Goal: Task Accomplishment & Management: Manage account settings

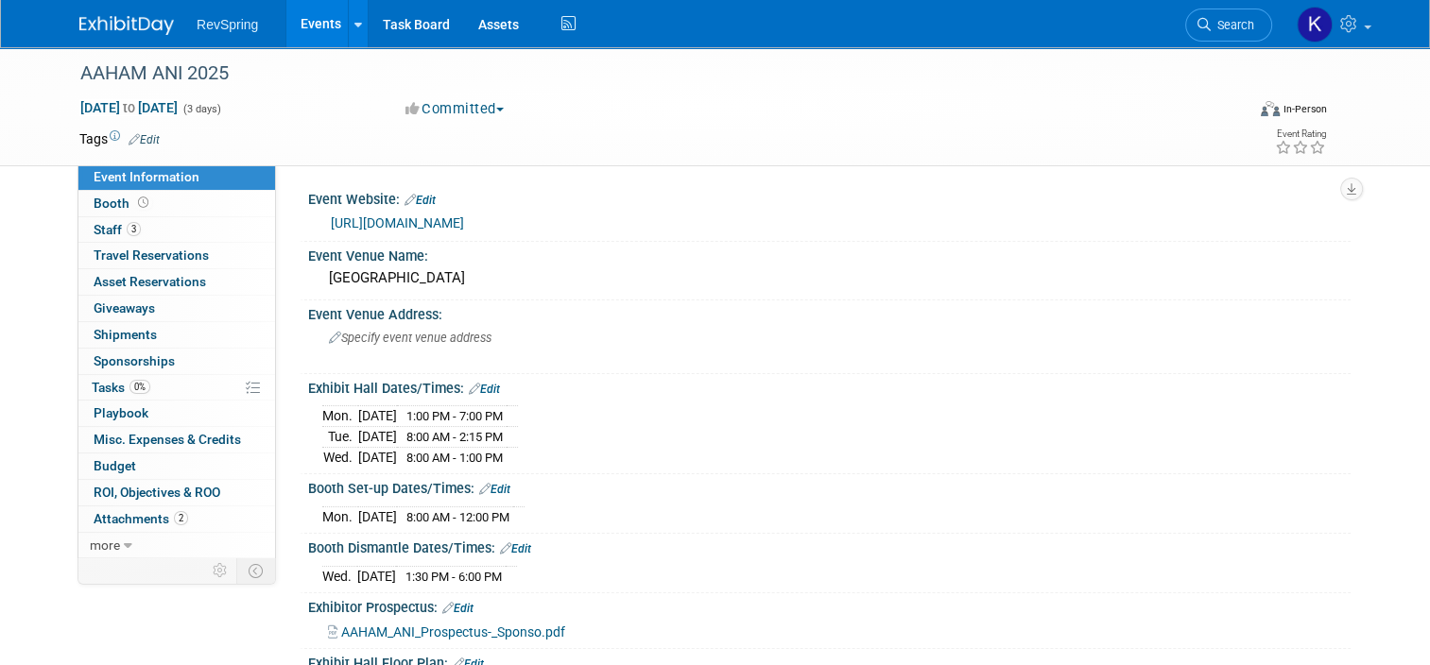
click at [313, 30] on link "Events" at bounding box center [320, 23] width 69 height 47
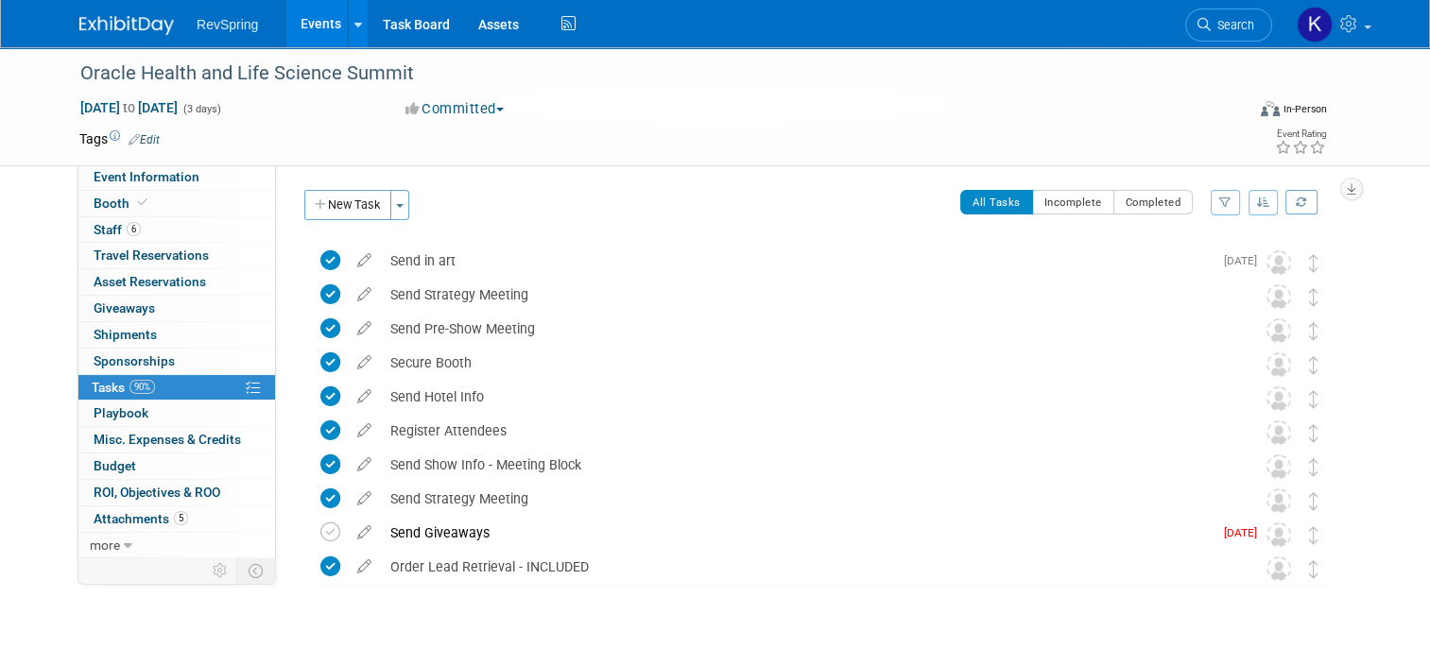
drag, startPoint x: 0, startPoint y: 0, endPoint x: 310, endPoint y: 18, distance: 310.5
click at [310, 18] on link "Events" at bounding box center [320, 23] width 69 height 47
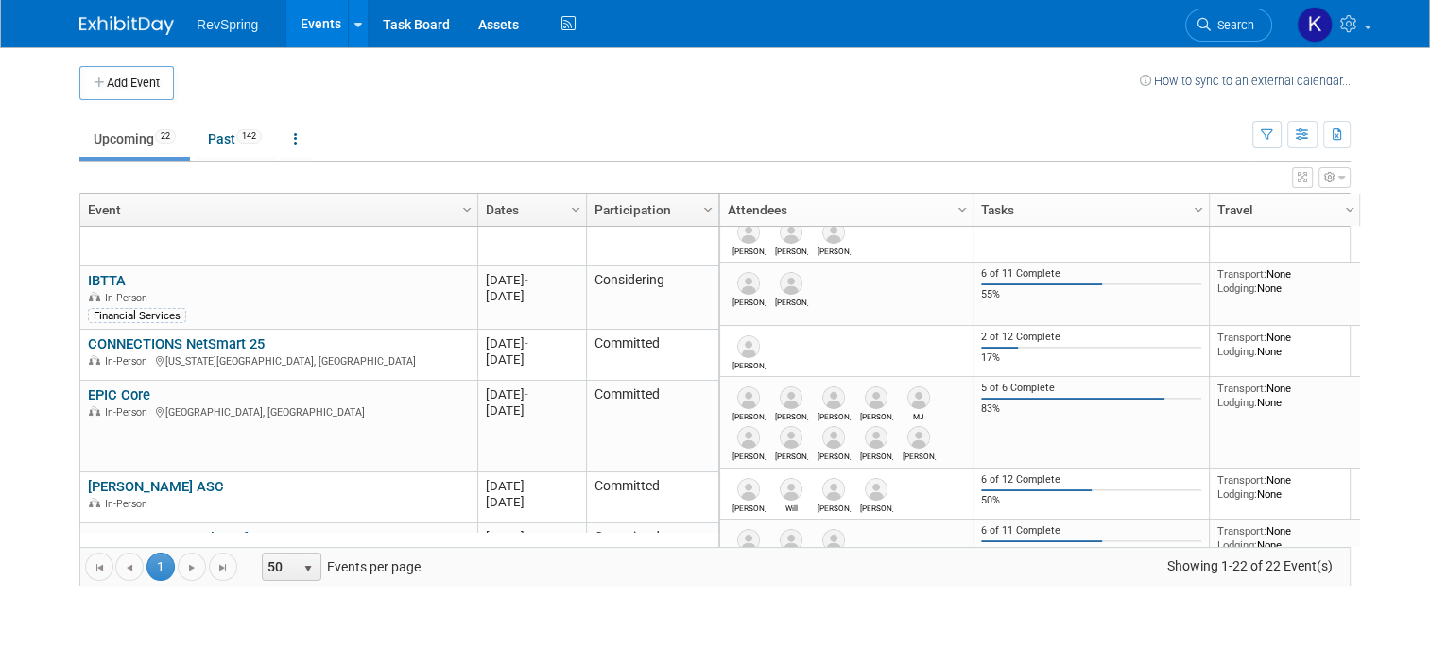
scroll to position [479, 0]
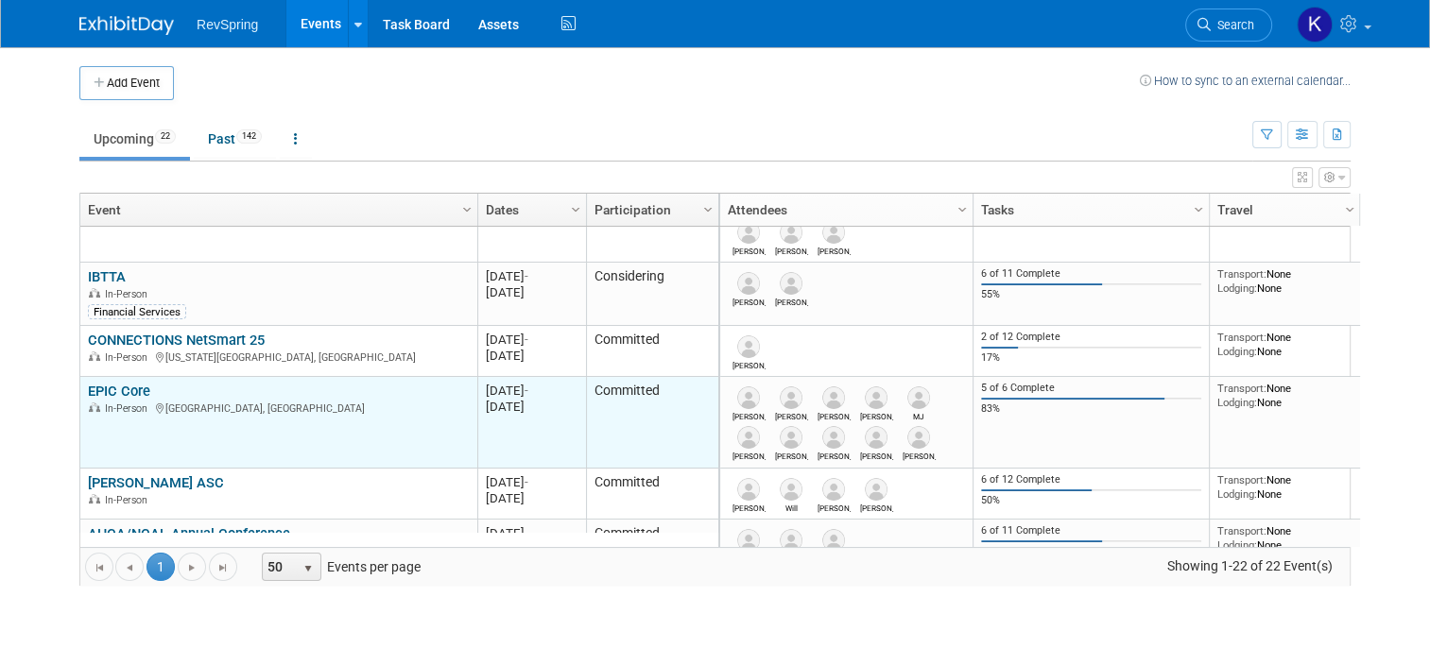
click at [107, 391] on link "EPIC Core" at bounding box center [119, 391] width 62 height 17
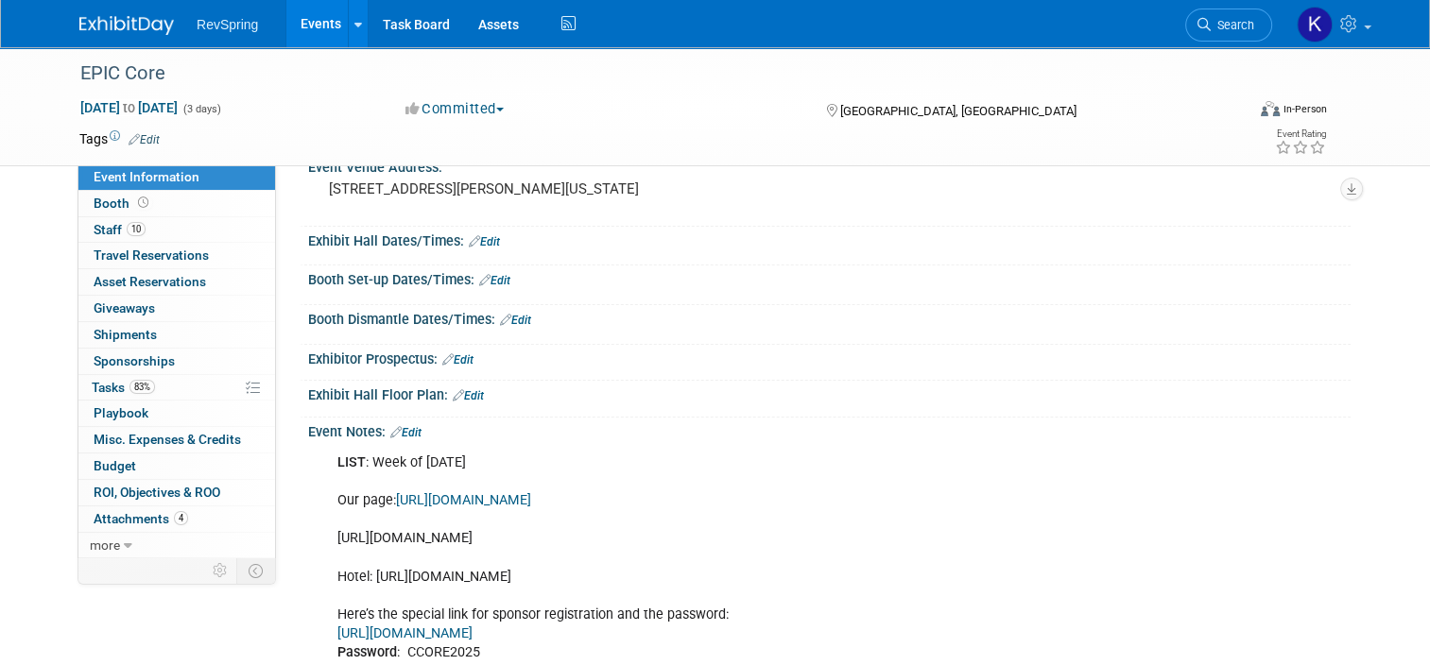
scroll to position [246, 0]
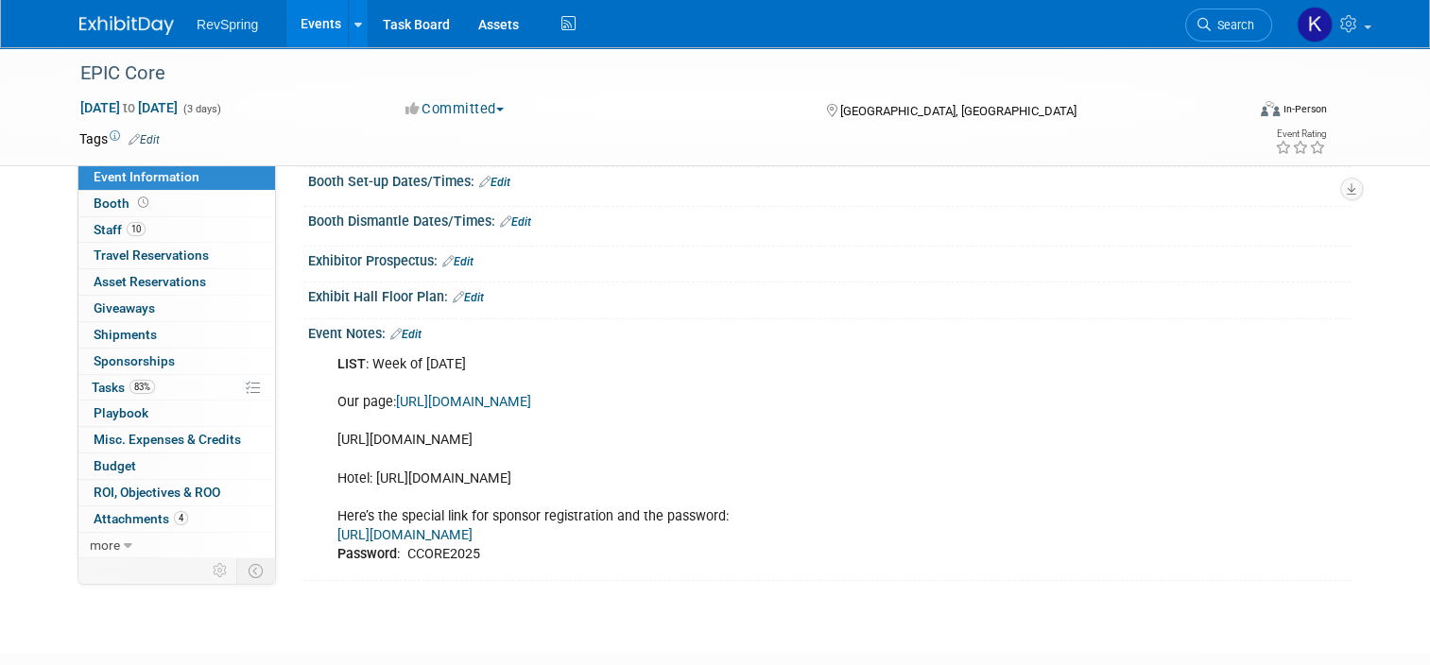
click at [472, 543] on link "[URL][DOMAIN_NAME]" at bounding box center [404, 535] width 135 height 16
click at [419, 570] on div "LIST : Week of [DATE] Our page: [URL][DOMAIN_NAME] [URL][DOMAIN_NAME] Hotel: [U…" at bounding box center [736, 460] width 824 height 228
copy div "CCORE2025"
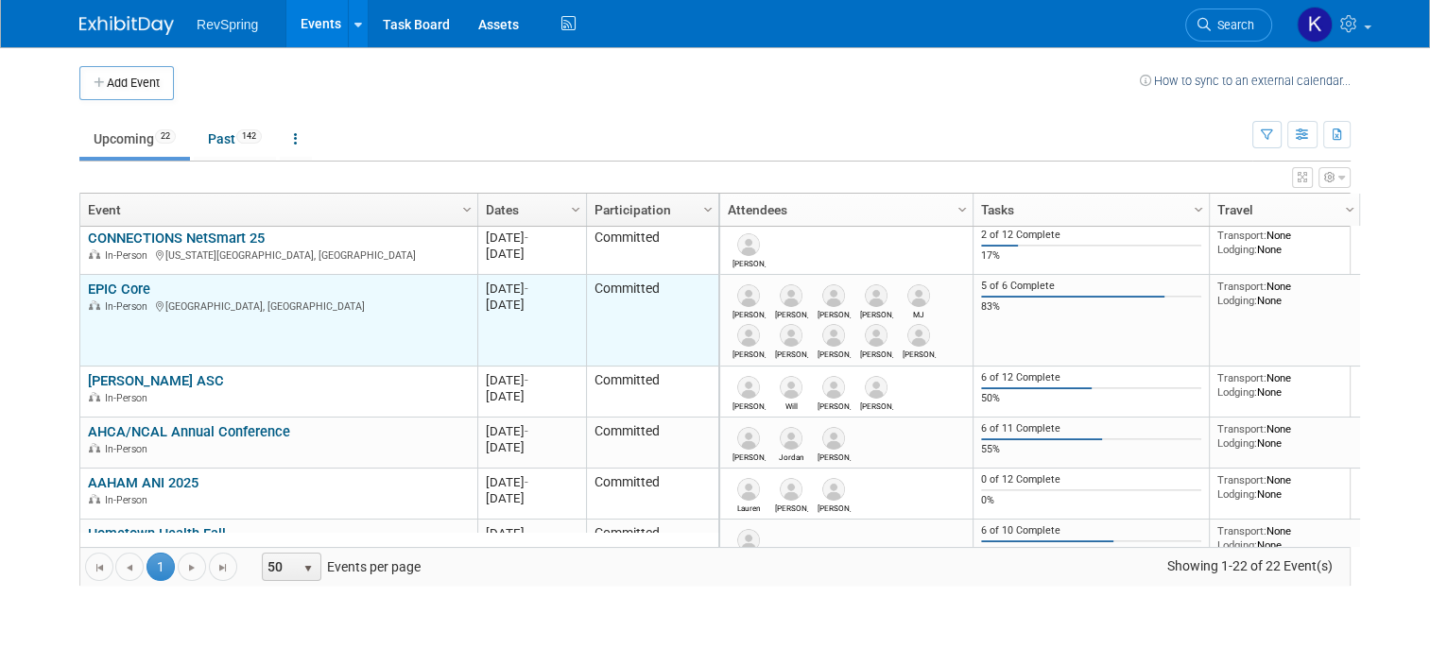
click at [110, 289] on link "EPIC Core" at bounding box center [119, 289] width 62 height 17
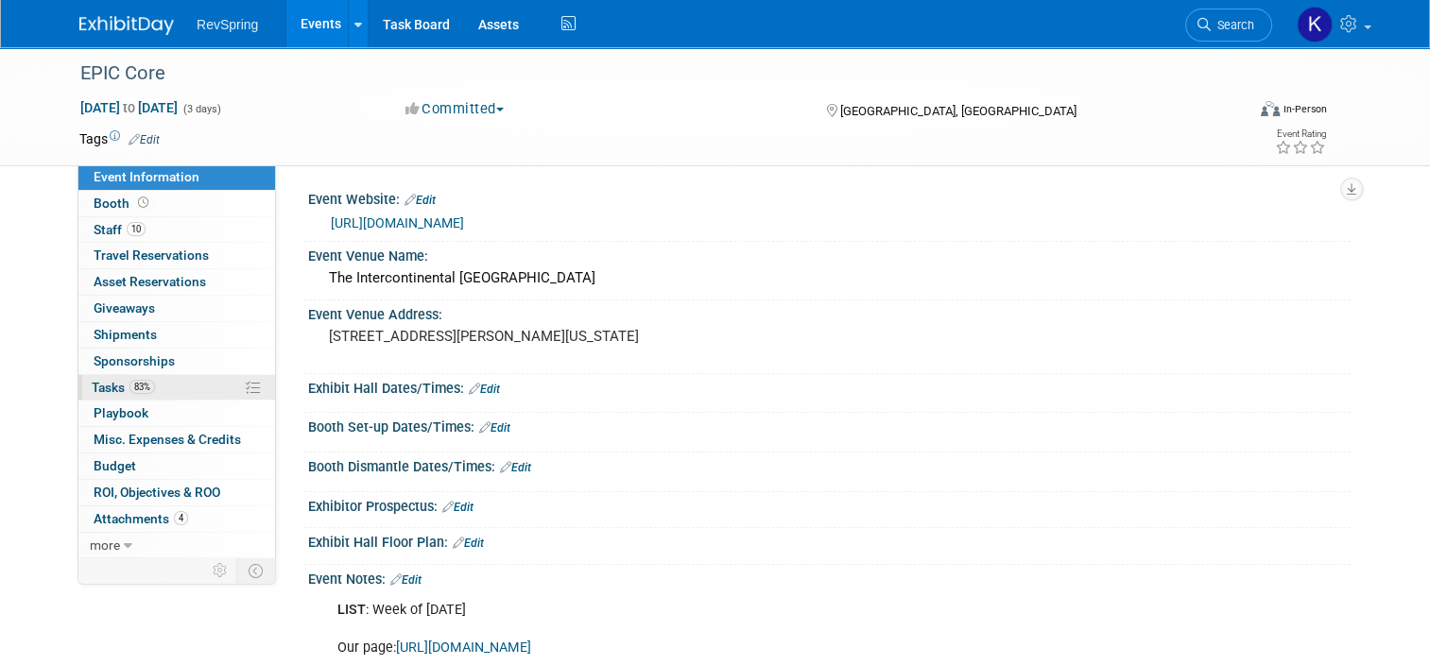
click at [144, 383] on link "83% Tasks 83%" at bounding box center [176, 388] width 197 height 26
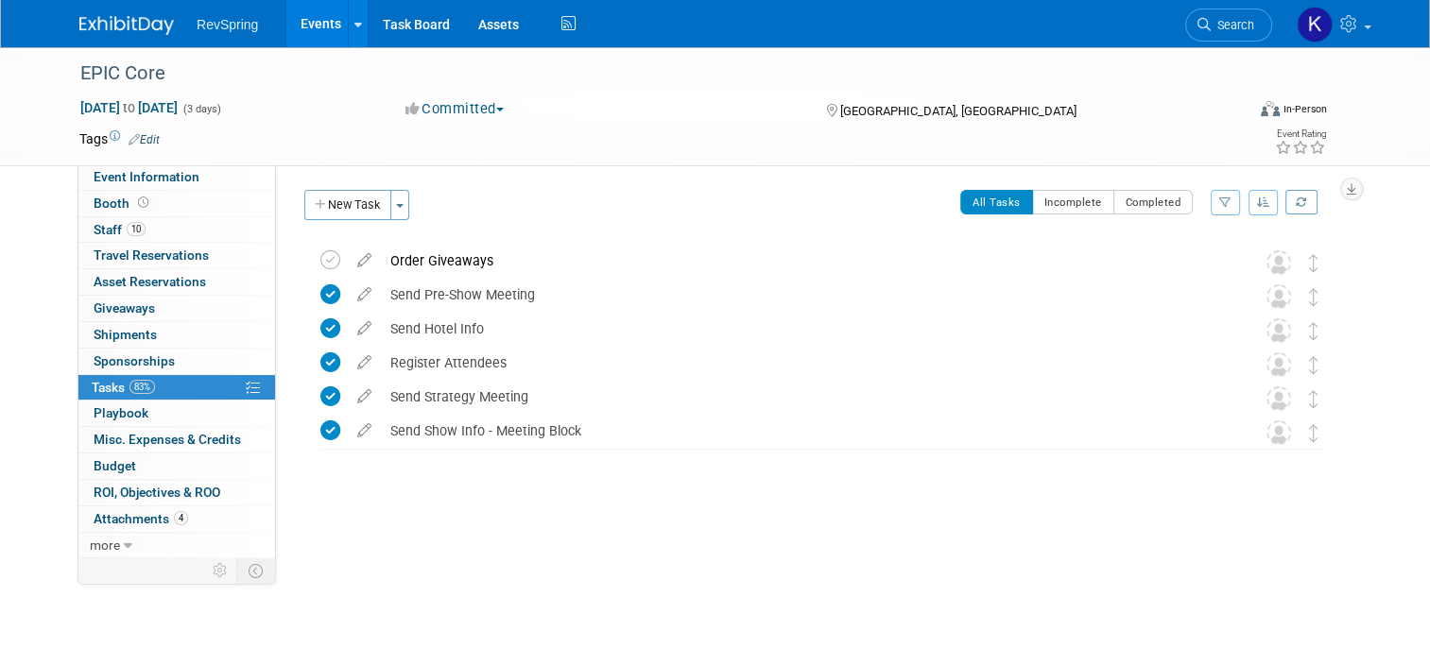
click at [301, 30] on link "Events" at bounding box center [320, 23] width 69 height 47
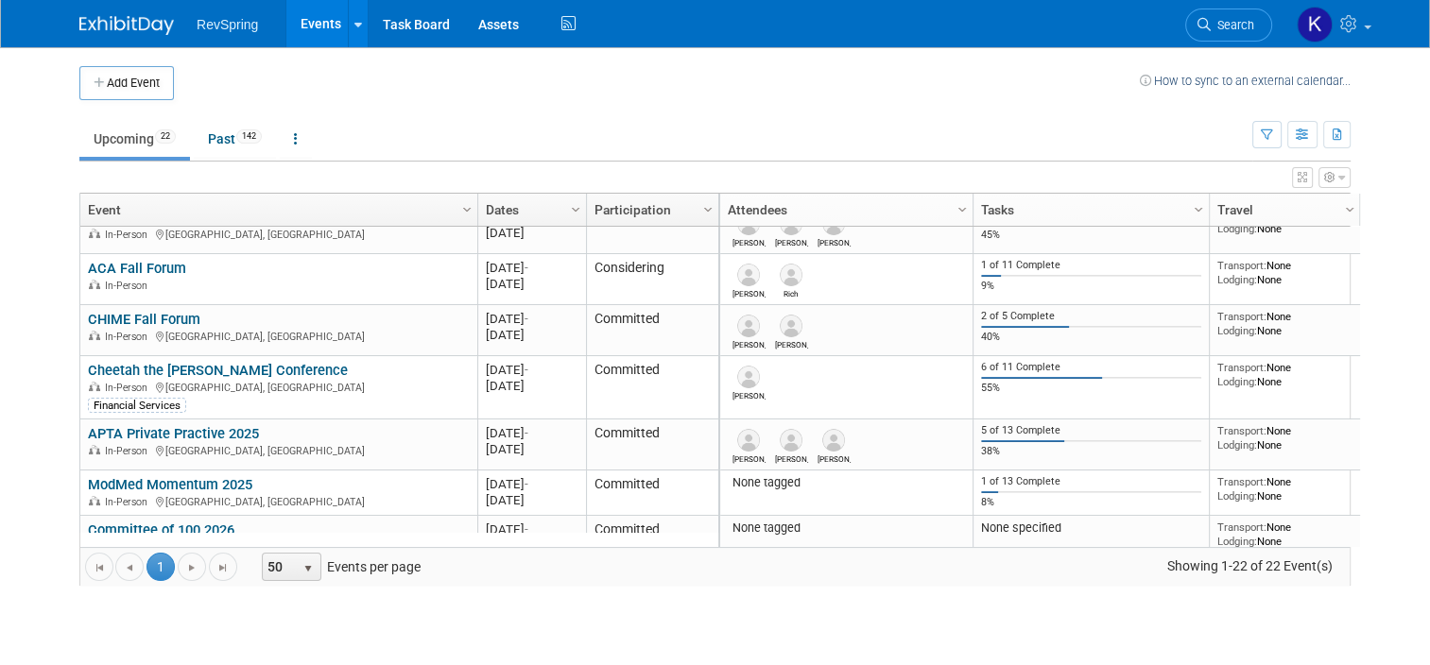
scroll to position [1027, 0]
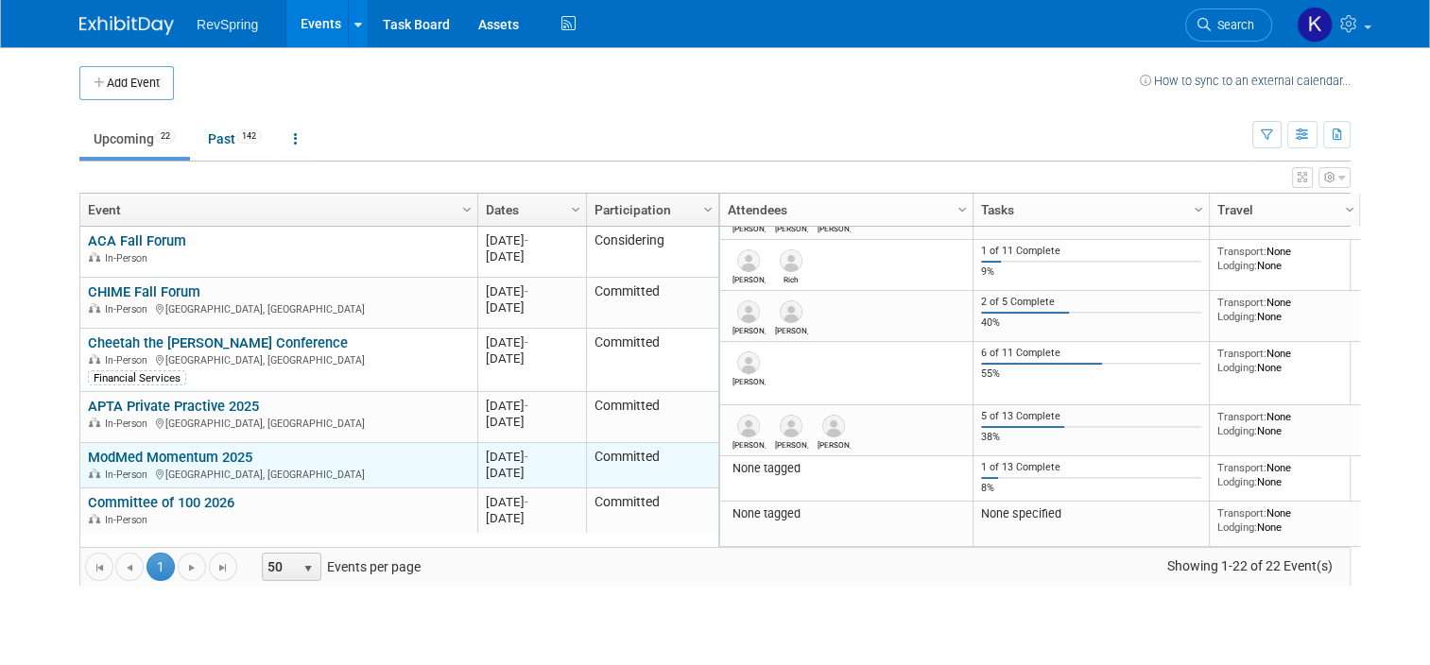
click at [201, 449] on link "ModMed Momentum 2025" at bounding box center [170, 457] width 164 height 17
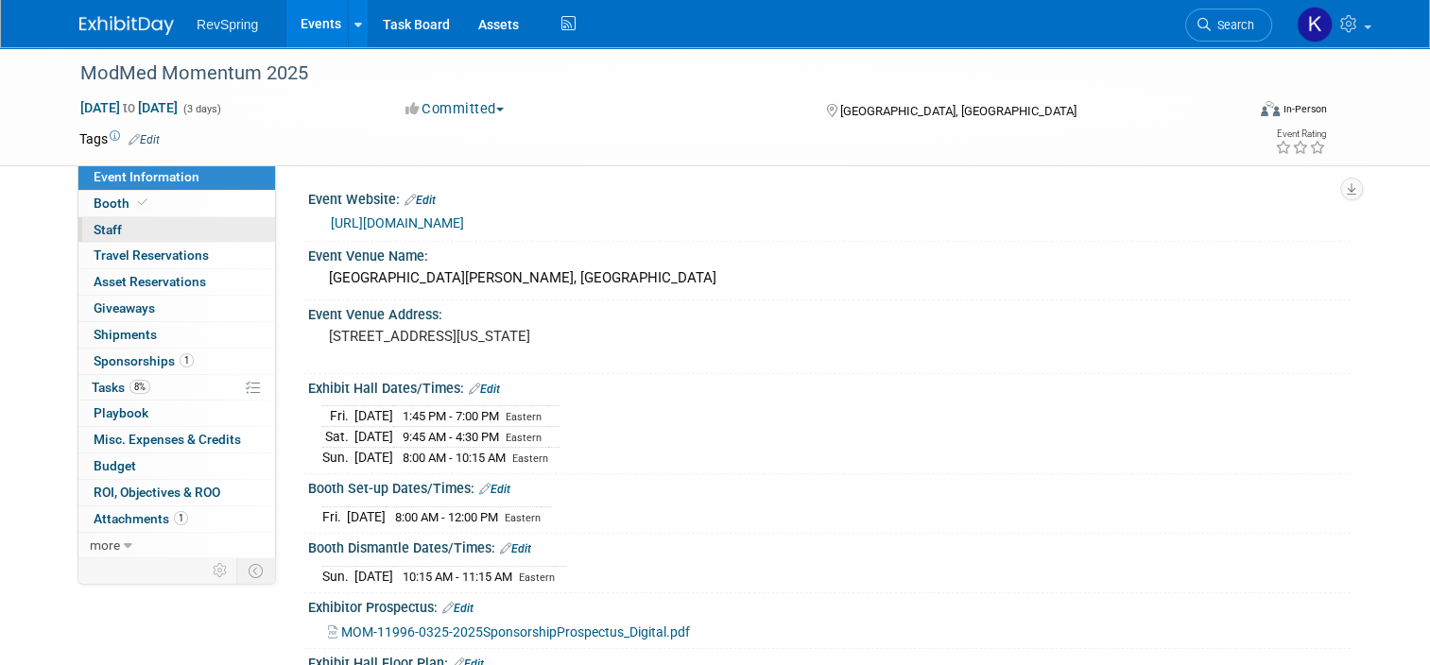
click at [158, 224] on link "0 Staff 0" at bounding box center [176, 230] width 197 height 26
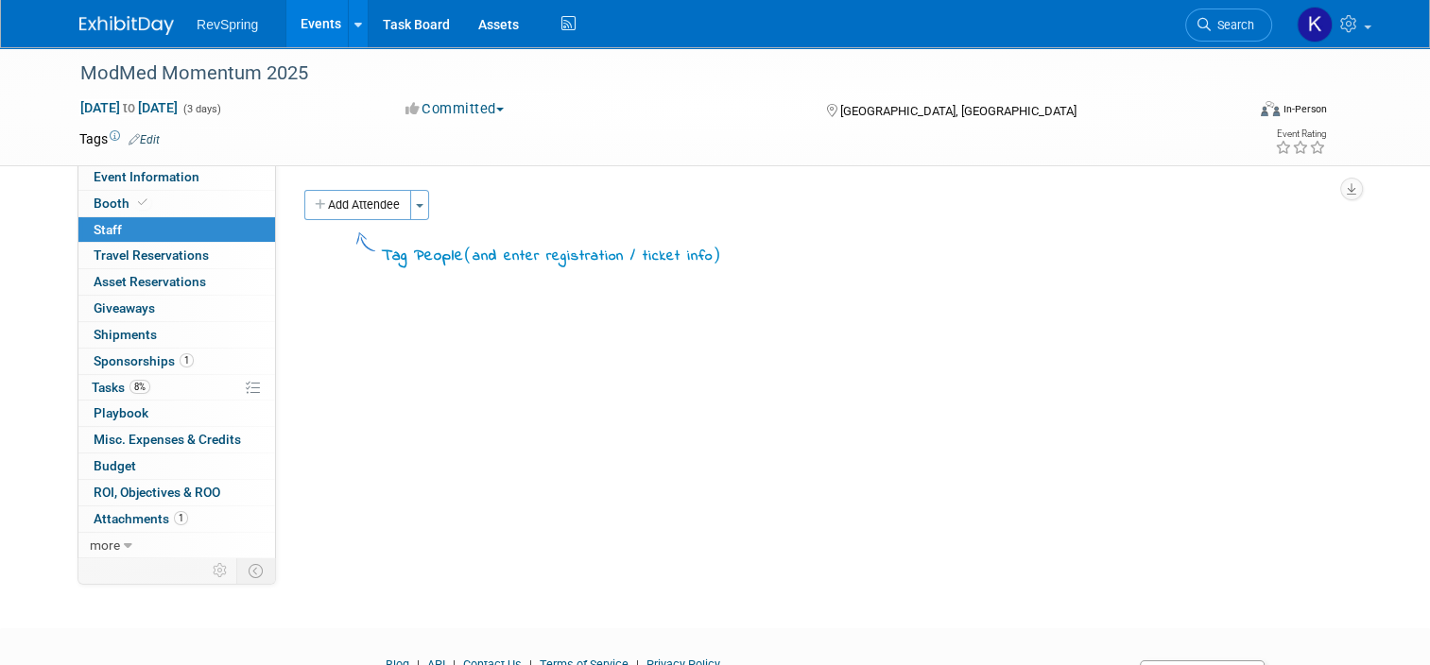
click at [299, 32] on link "Events" at bounding box center [320, 23] width 69 height 47
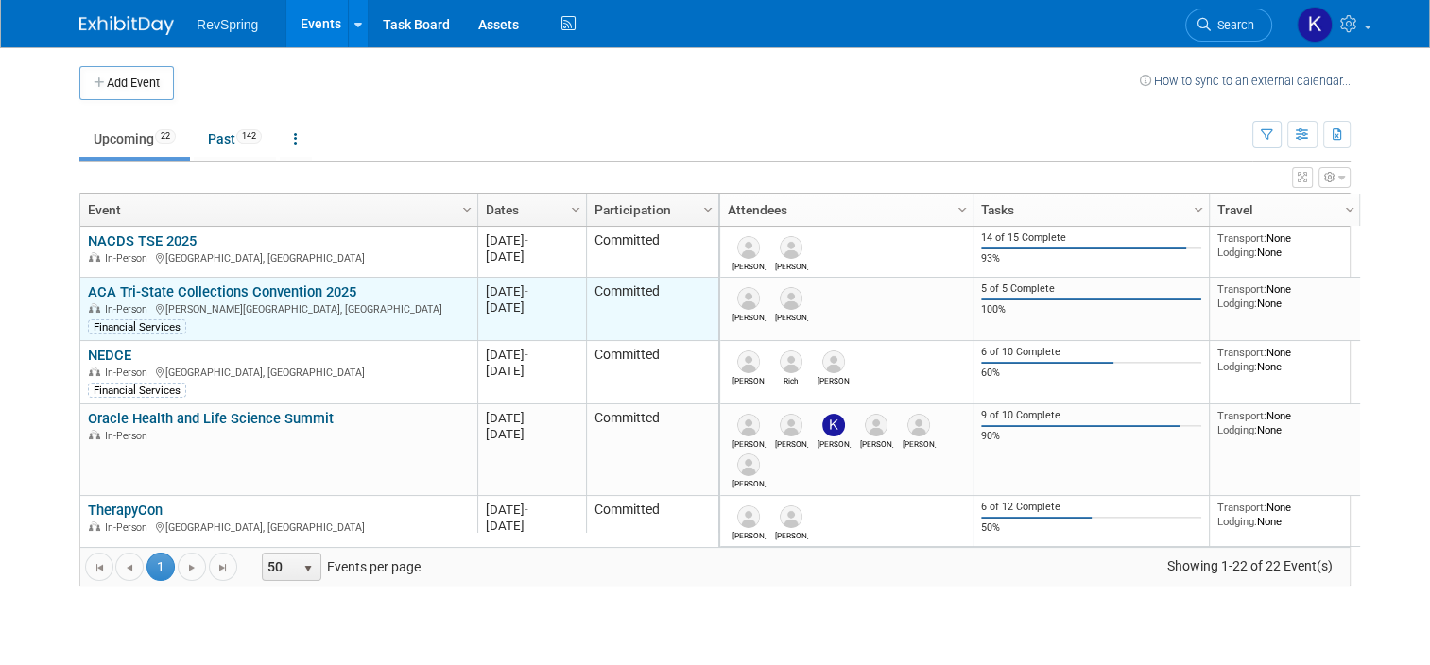
click at [215, 289] on link "ACA Tri-State Collections Convention 2025" at bounding box center [222, 291] width 268 height 17
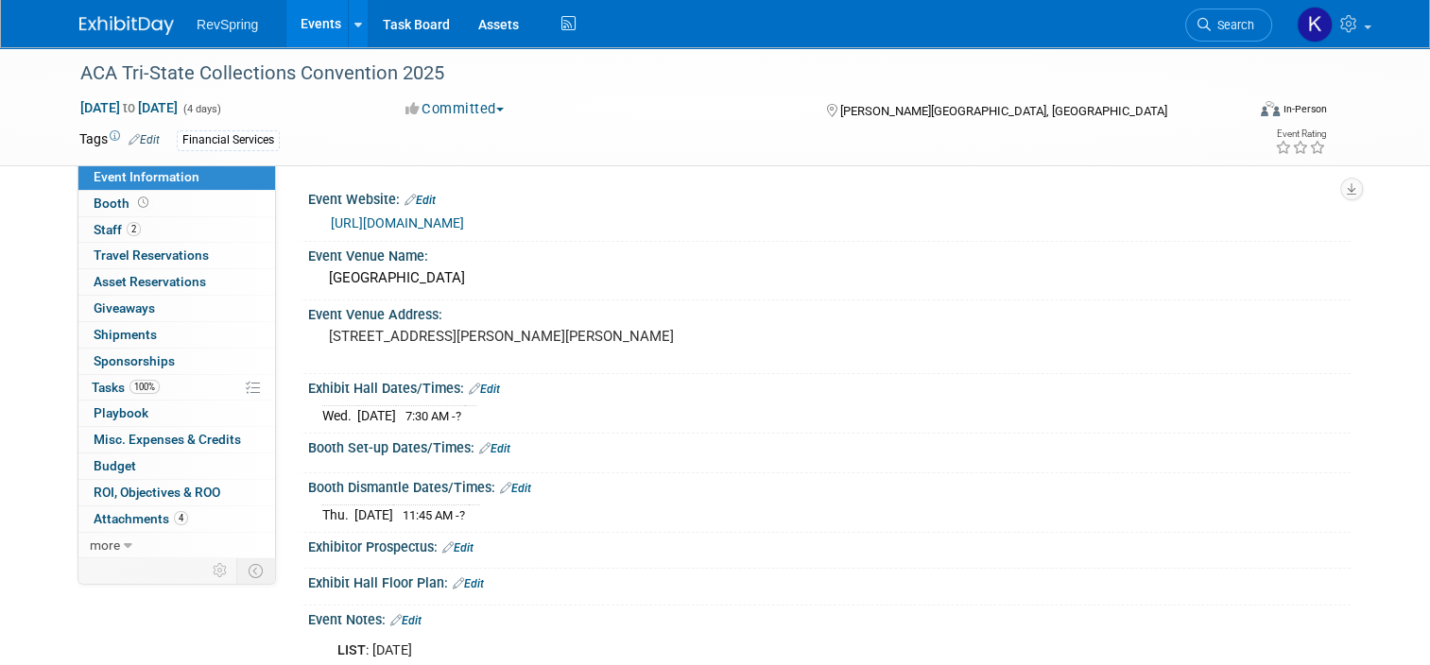
click at [0, 322] on html "RevSpring Events Add Event Bulk Upload Events Shareable Event Boards Recently V…" at bounding box center [715, 332] width 1430 height 665
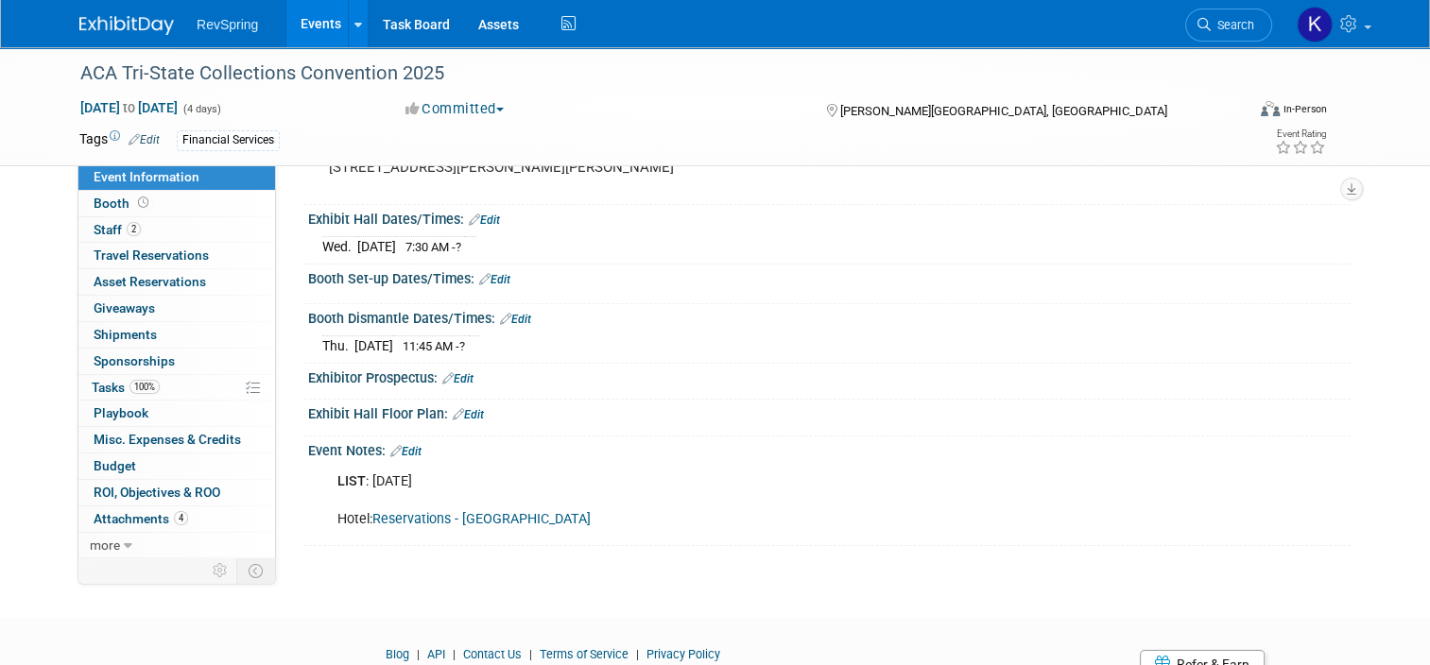
scroll to position [223, 0]
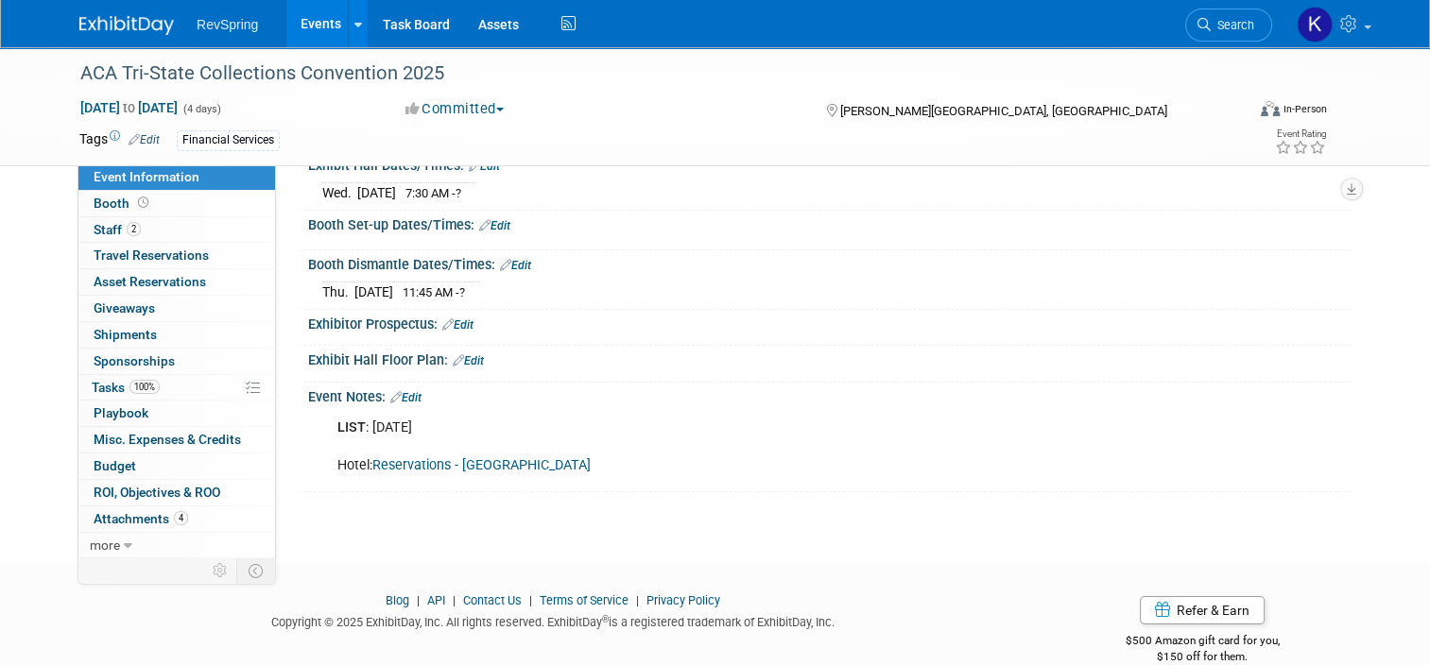
click at [393, 399] on link "Edit" at bounding box center [405, 397] width 31 height 13
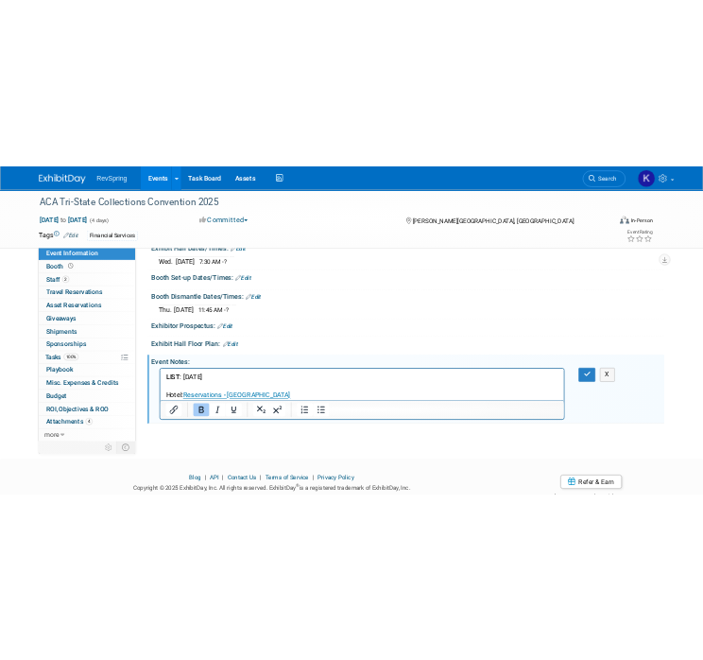
scroll to position [0, 0]
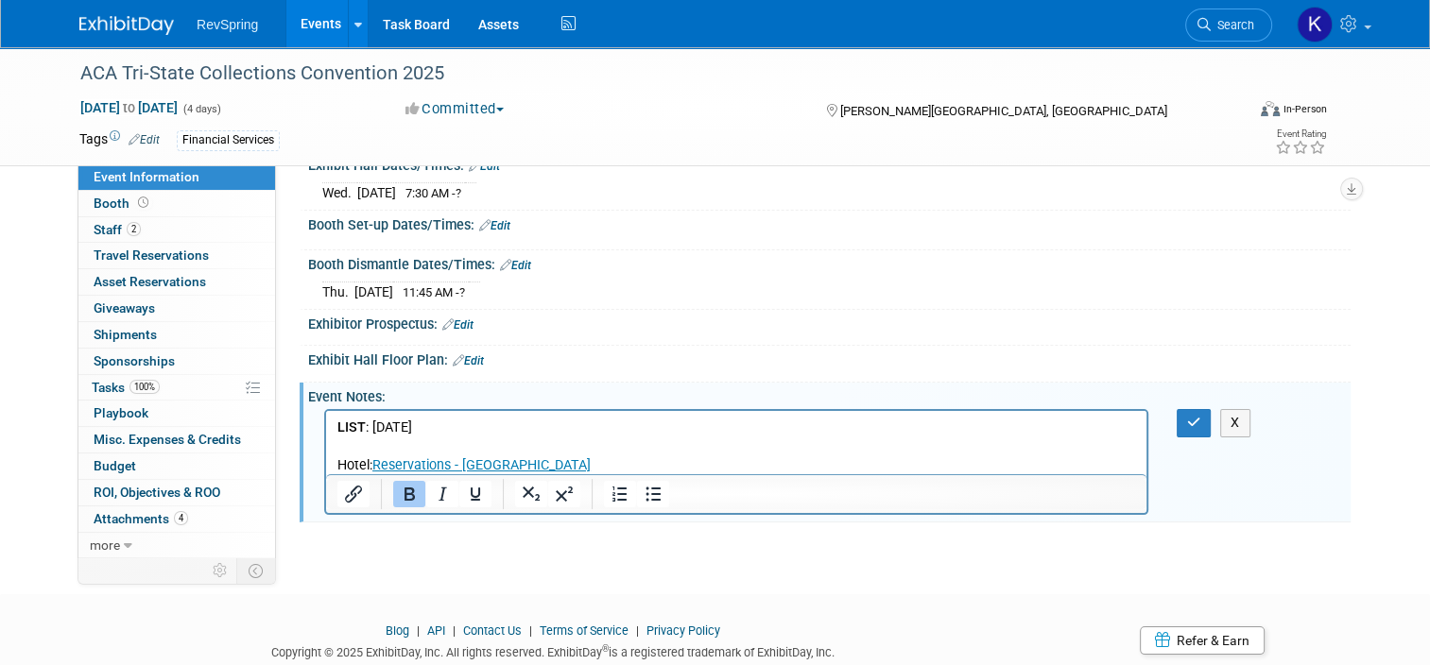
click at [445, 425] on p "LIST : [DATE] Hotel: Reservations - [GEOGRAPHIC_DATA]" at bounding box center [736, 447] width 799 height 57
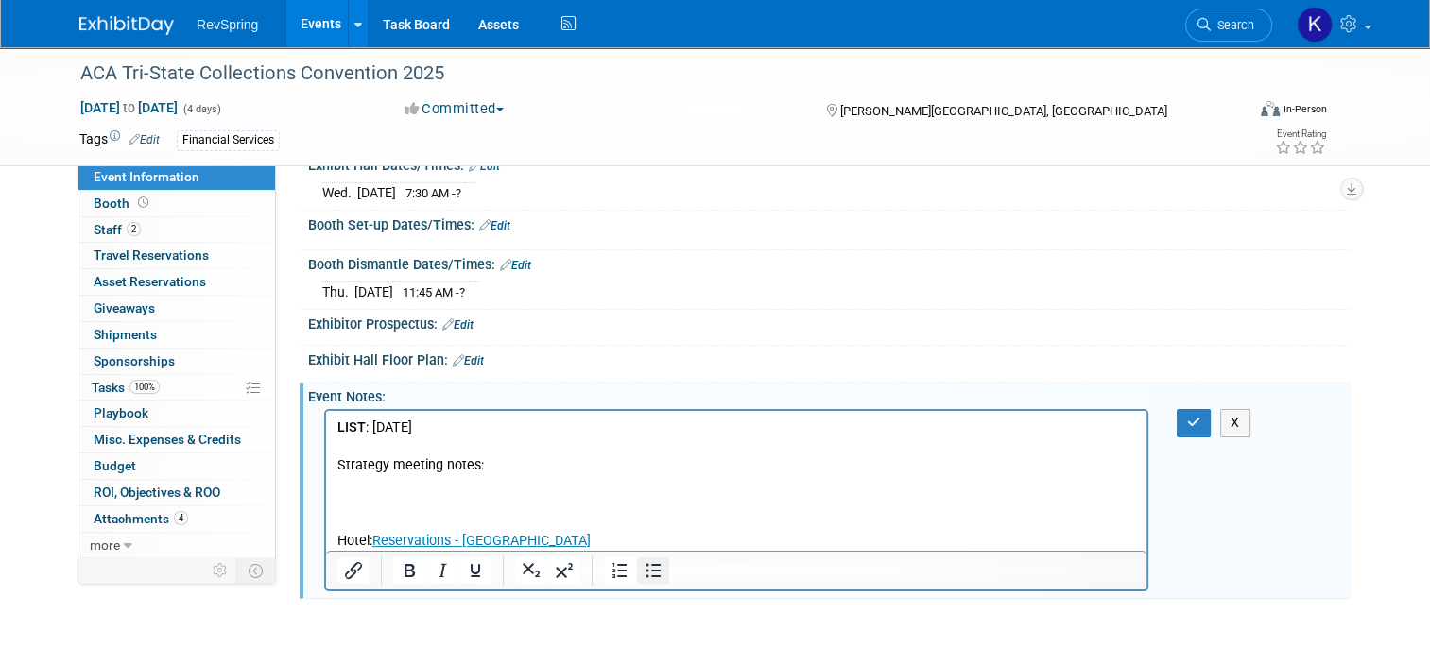
click at [645, 569] on icon "Bullet list" at bounding box center [653, 570] width 23 height 23
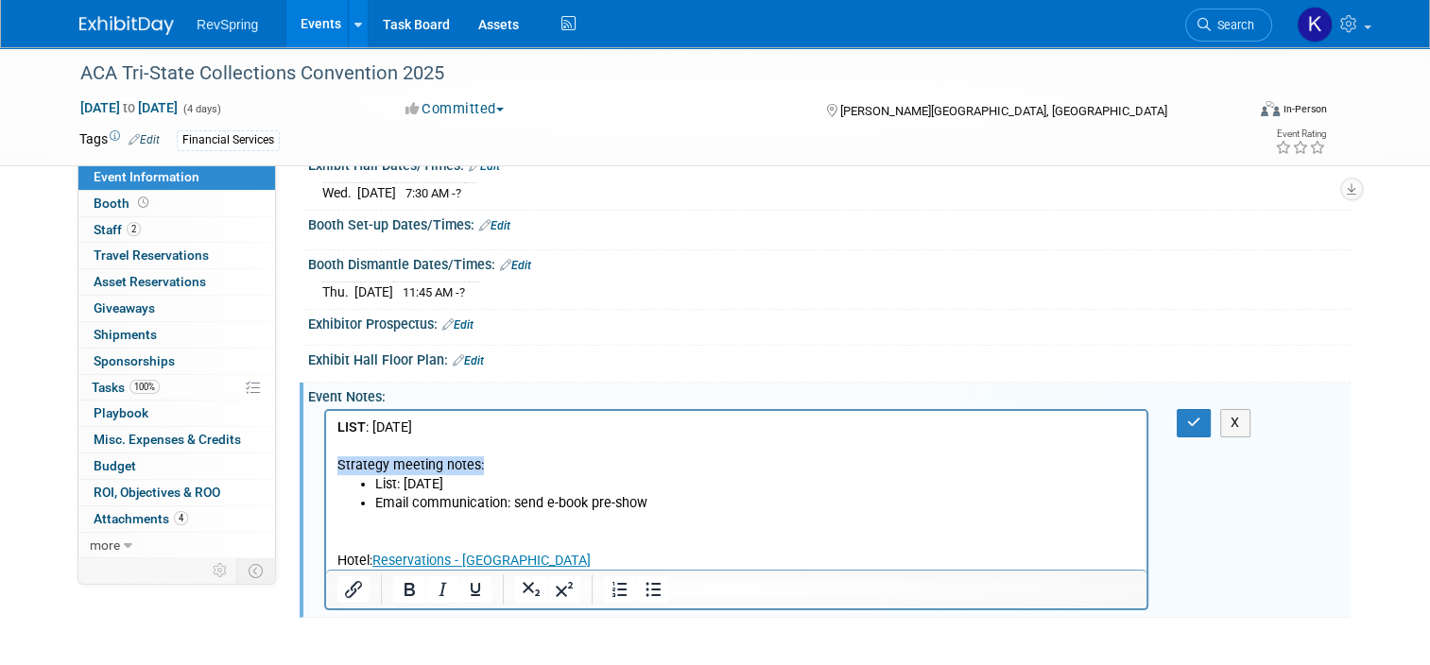
drag, startPoint x: 483, startPoint y: 468, endPoint x: 327, endPoint y: 463, distance: 156.0
click at [327, 463] on html "LIST : [DATE] Strategy meeting notes: List: [DATE] Email communication: send e-…" at bounding box center [736, 491] width 820 height 160
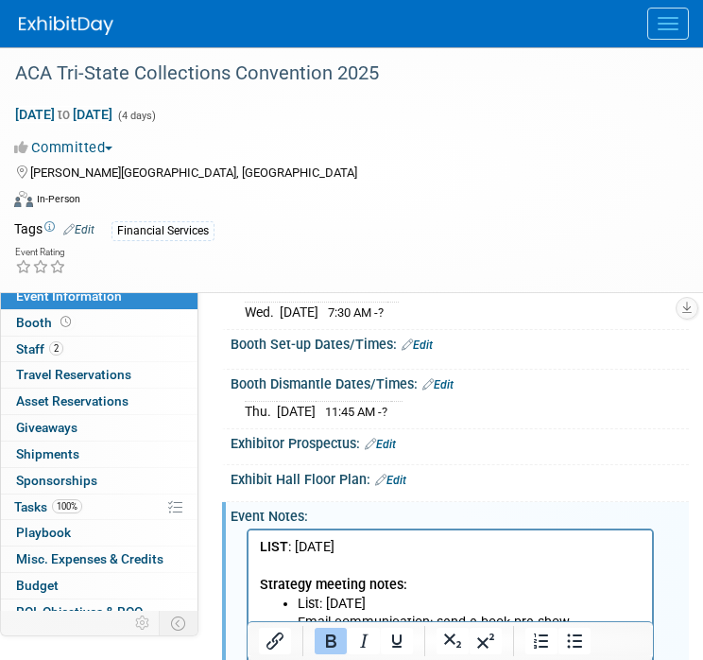
scroll to position [306, 0]
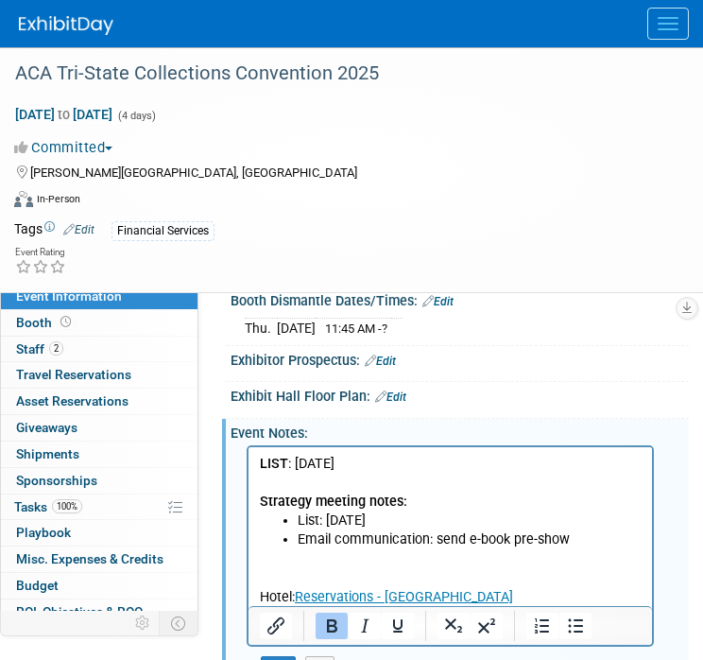
click at [588, 540] on li "Email communication: send e-book pre-show" at bounding box center [470, 539] width 344 height 19
click at [593, 547] on li "Email communication: send e-book pre-show" at bounding box center [470, 539] width 344 height 19
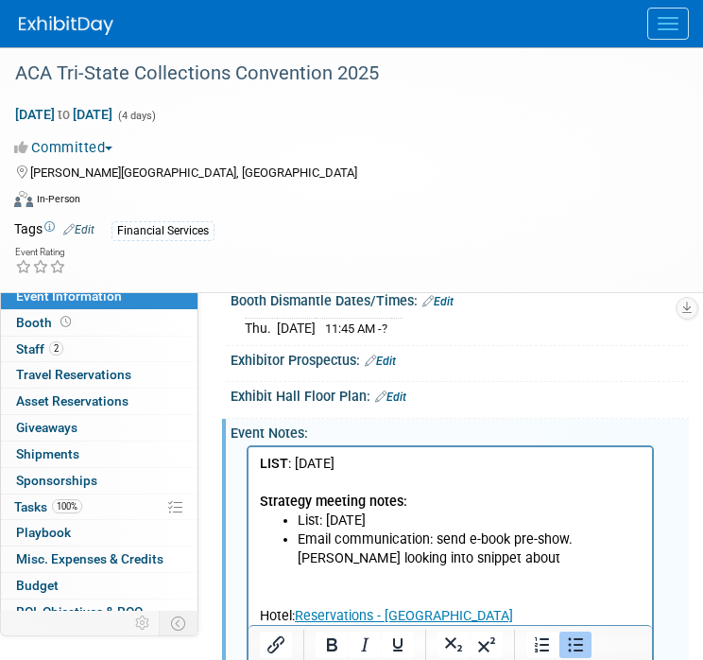
click at [482, 553] on li "Email communication: send e-book pre-show. [PERSON_NAME] looking into snippet a…" at bounding box center [470, 549] width 344 height 38
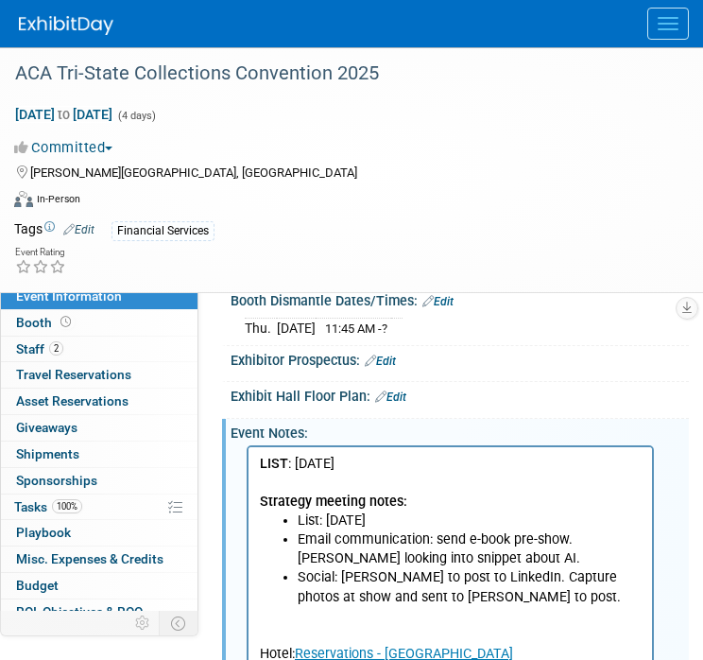
click at [460, 596] on li "Social: [PERSON_NAME] to post to LinkedIn. Capture photos at show and sent to […" at bounding box center [470, 587] width 344 height 38
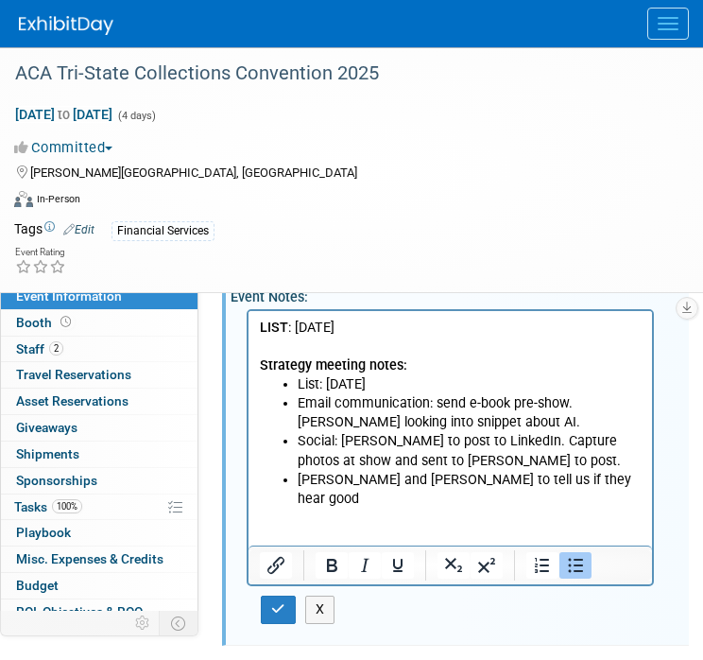
scroll to position [442, 0]
click at [578, 487] on li "[PERSON_NAME] and [PERSON_NAME] to tell us if they hear good" at bounding box center [470, 490] width 344 height 38
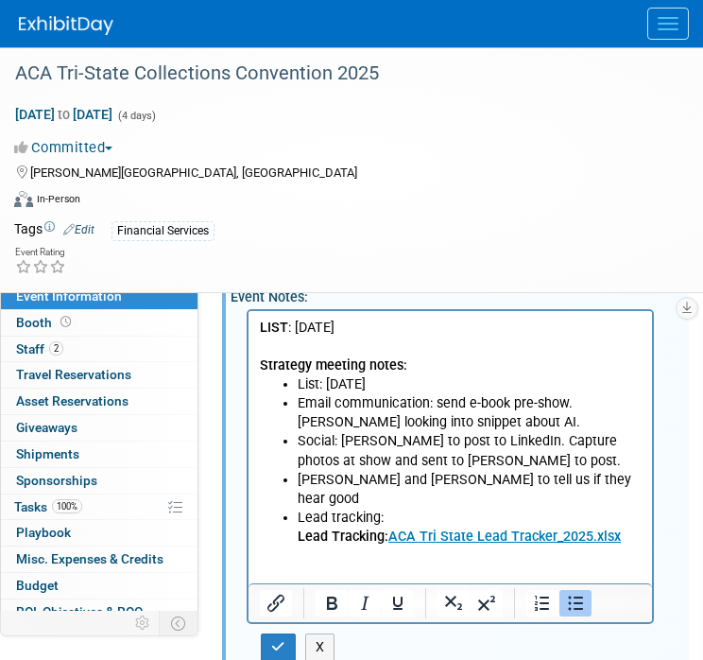
click at [386, 508] on li "Lead tracking: Lead Tracking: ACA Tri State Lead Tracker_2025.xlsx" at bounding box center [470, 527] width 344 height 38
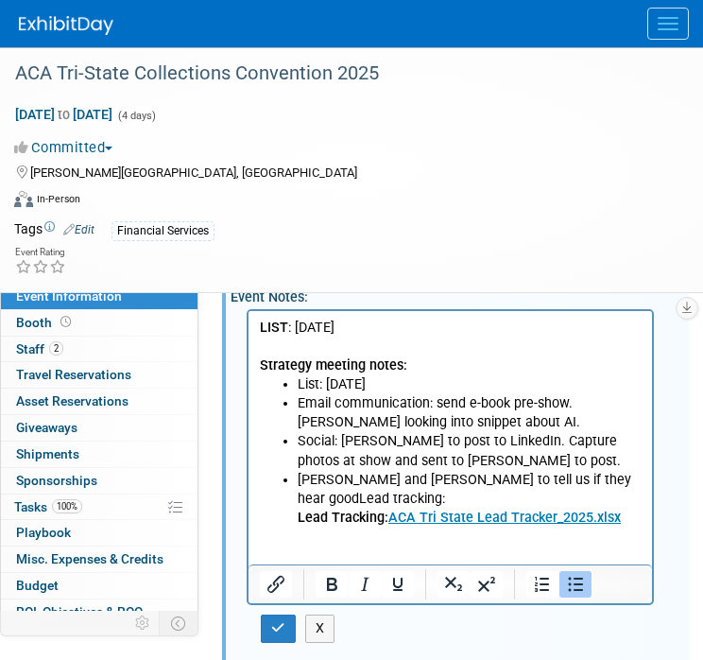
click at [294, 498] on ul "List: [DATE] Email communication: send e-book pre-show. [PERSON_NAME] looking i…" at bounding box center [451, 451] width 382 height 152
click at [633, 508] on p "Lead Tracking: ACA Tri State Lead Tracker_2025.xlsx" at bounding box center [470, 517] width 344 height 19
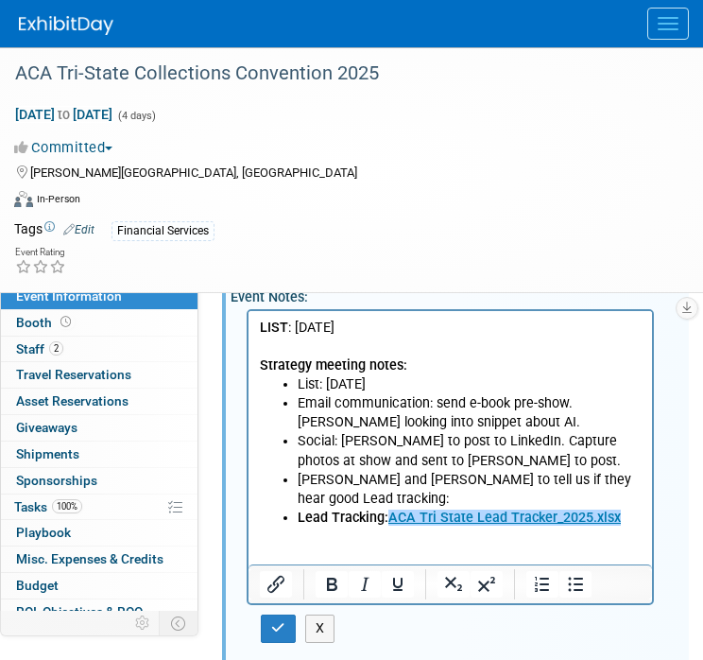
click at [329, 527] on p "Hotel: Reservations - [GEOGRAPHIC_DATA]" at bounding box center [451, 555] width 382 height 57
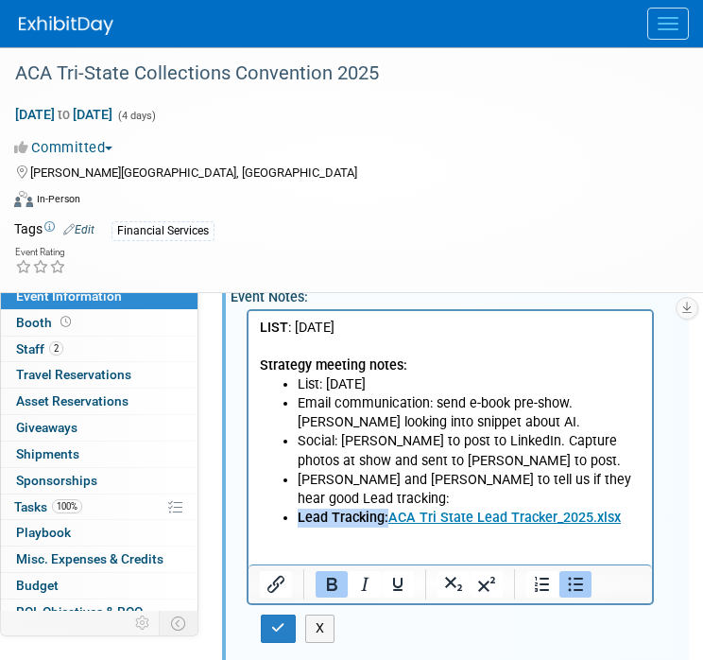
drag, startPoint x: 297, startPoint y: 502, endPoint x: 386, endPoint y: 505, distance: 88.9
click at [386, 508] on p "Lead Tracking: ACA Tri State Lead Tracker_2025.xlsx" at bounding box center [470, 517] width 344 height 19
click at [627, 527] on p "Hotel: Reservations - [GEOGRAPHIC_DATA]" at bounding box center [451, 555] width 382 height 57
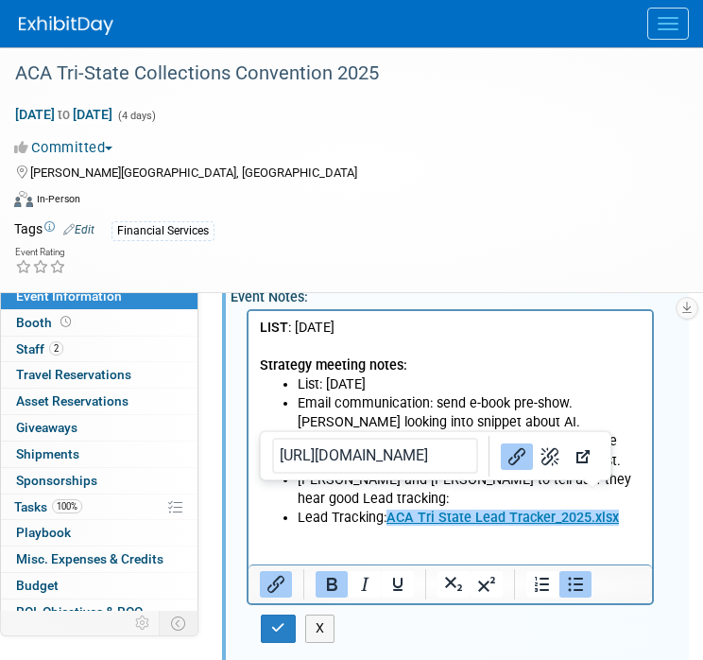
click at [629, 508] on p "Lead Tracking: ACA Tri State Lead Tracker_2025.xlsx﻿" at bounding box center [470, 517] width 344 height 19
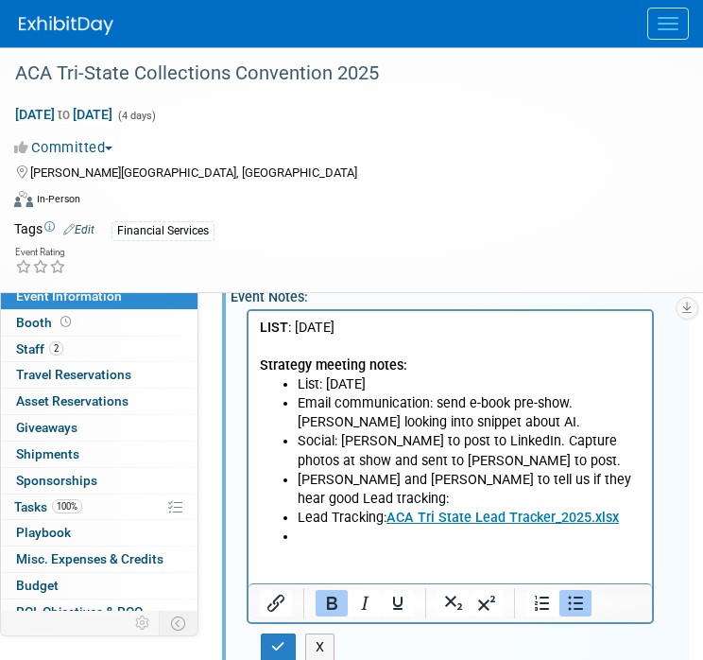
click at [314, 527] on li "Rich Text Area. Press ALT-0 for help." at bounding box center [470, 536] width 344 height 19
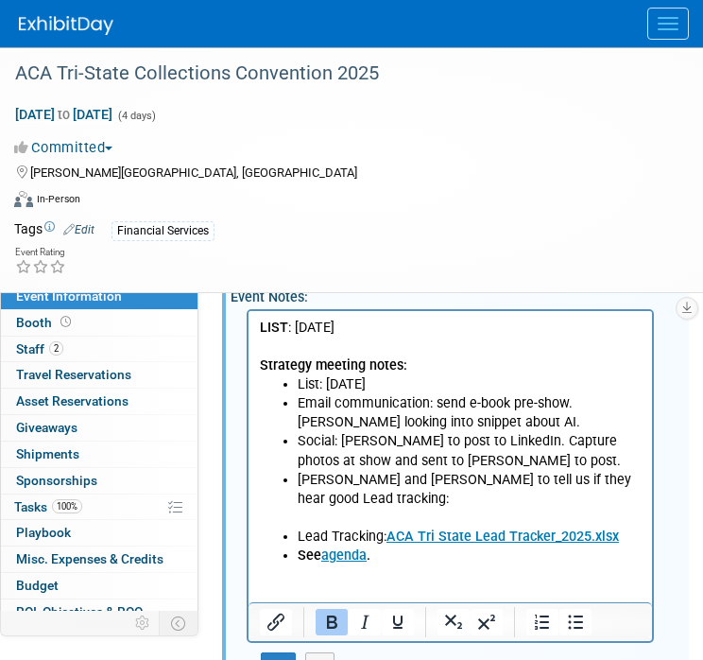
click at [359, 508] on p "Rich Text Area. Press ALT-0 for help." at bounding box center [470, 517] width 344 height 19
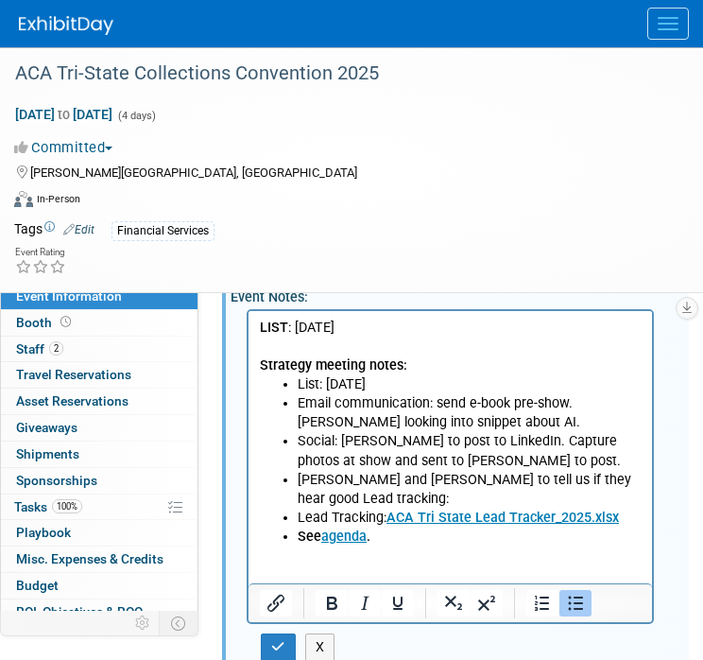
click at [631, 508] on p "Lead Tracking: ACA Tri State Lead Tracker_2025.xlsx" at bounding box center [470, 517] width 344 height 19
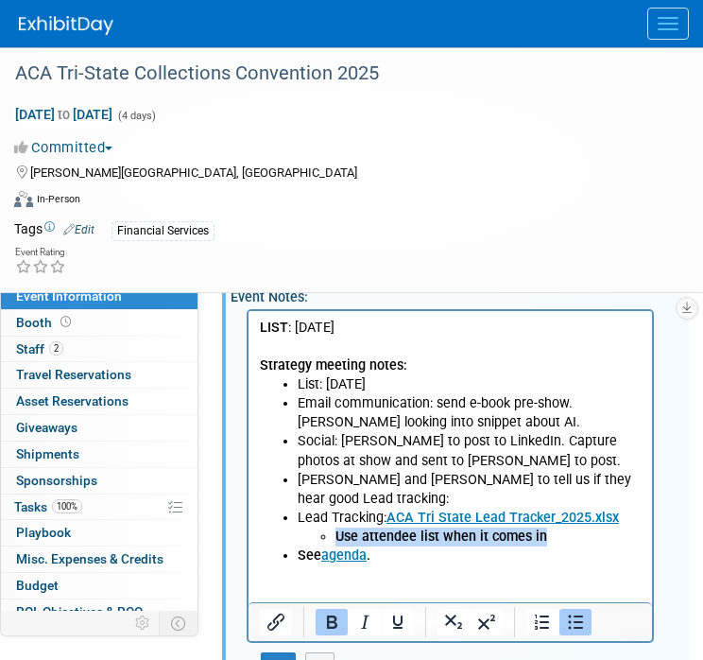
drag, startPoint x: 558, startPoint y: 518, endPoint x: 332, endPoint y: 520, distance: 226.8
click at [332, 527] on ul "Use attendee list when it comes in" at bounding box center [470, 536] width 344 height 19
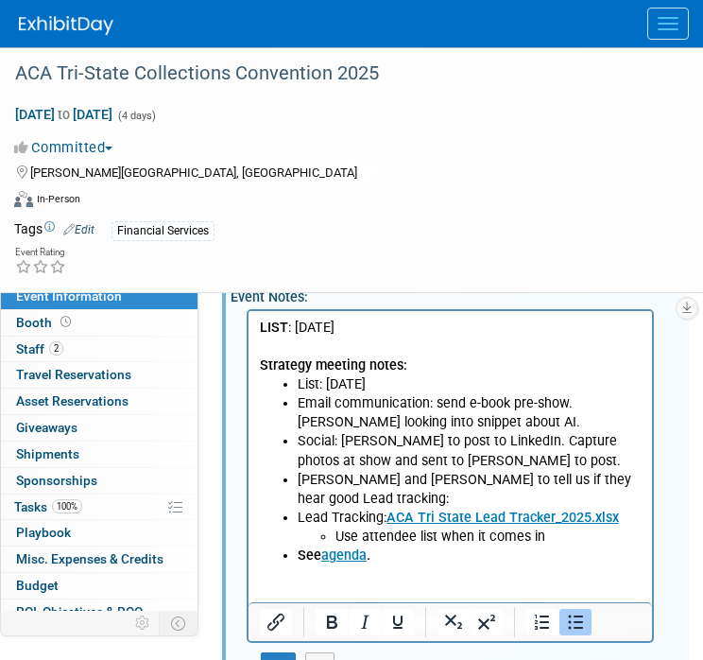
click at [567, 527] on li "Use attendee list when it comes in" at bounding box center [488, 536] width 306 height 19
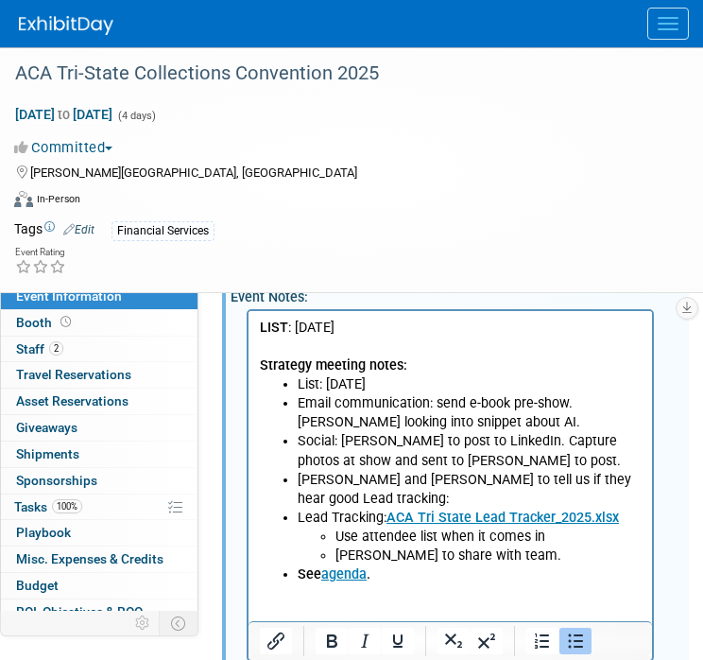
click at [556, 527] on li "Use attendee list when it comes in" at bounding box center [488, 536] width 306 height 19
click at [308, 566] on b "See agenda ." at bounding box center [334, 574] width 73 height 16
click at [426, 565] on li "See agenda ." at bounding box center [470, 574] width 344 height 19
drag, startPoint x: 386, startPoint y: 555, endPoint x: 323, endPoint y: 563, distance: 62.9
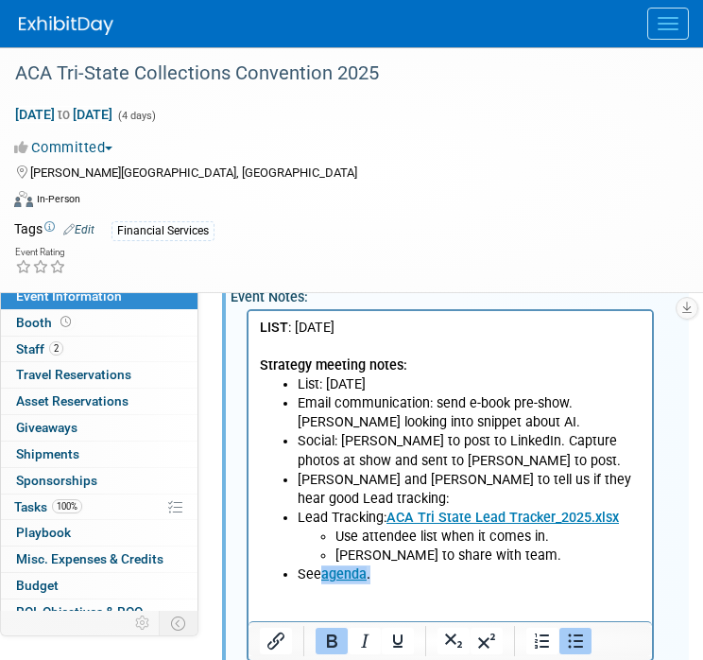
click at [323, 565] on li "See agenda ." at bounding box center [470, 574] width 344 height 19
click at [412, 565] on li "See agenda ." at bounding box center [470, 574] width 344 height 19
click at [514, 422] on li "Email communication: send e-book pre-show. [PERSON_NAME] looking into snippet a…" at bounding box center [470, 413] width 344 height 38
click at [560, 527] on li "Use attendee list when it comes in." at bounding box center [488, 536] width 306 height 19
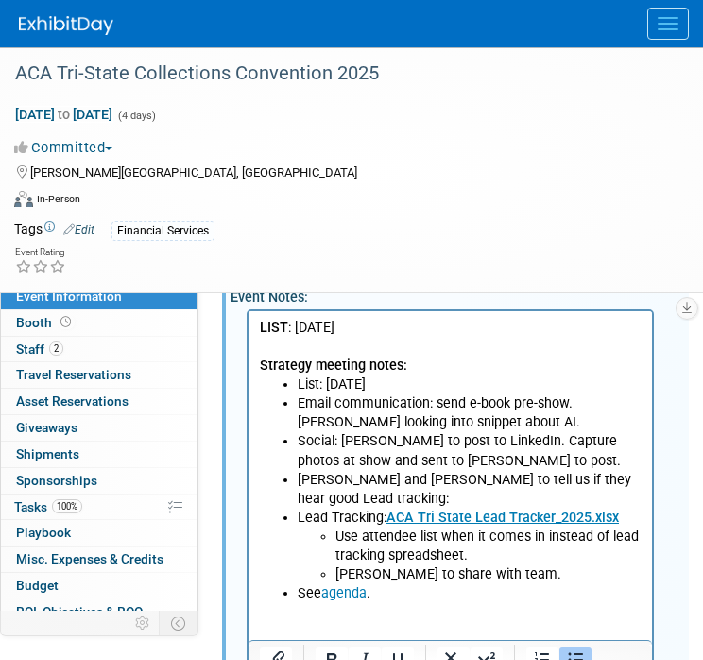
click at [545, 424] on li "Email communication: send e-book pre-show. [PERSON_NAME] looking into snippet a…" at bounding box center [470, 413] width 344 height 38
click at [506, 417] on li "Email communication: send e-book pre-show. [PERSON_NAME] looking into snippet a…" at bounding box center [470, 413] width 344 height 38
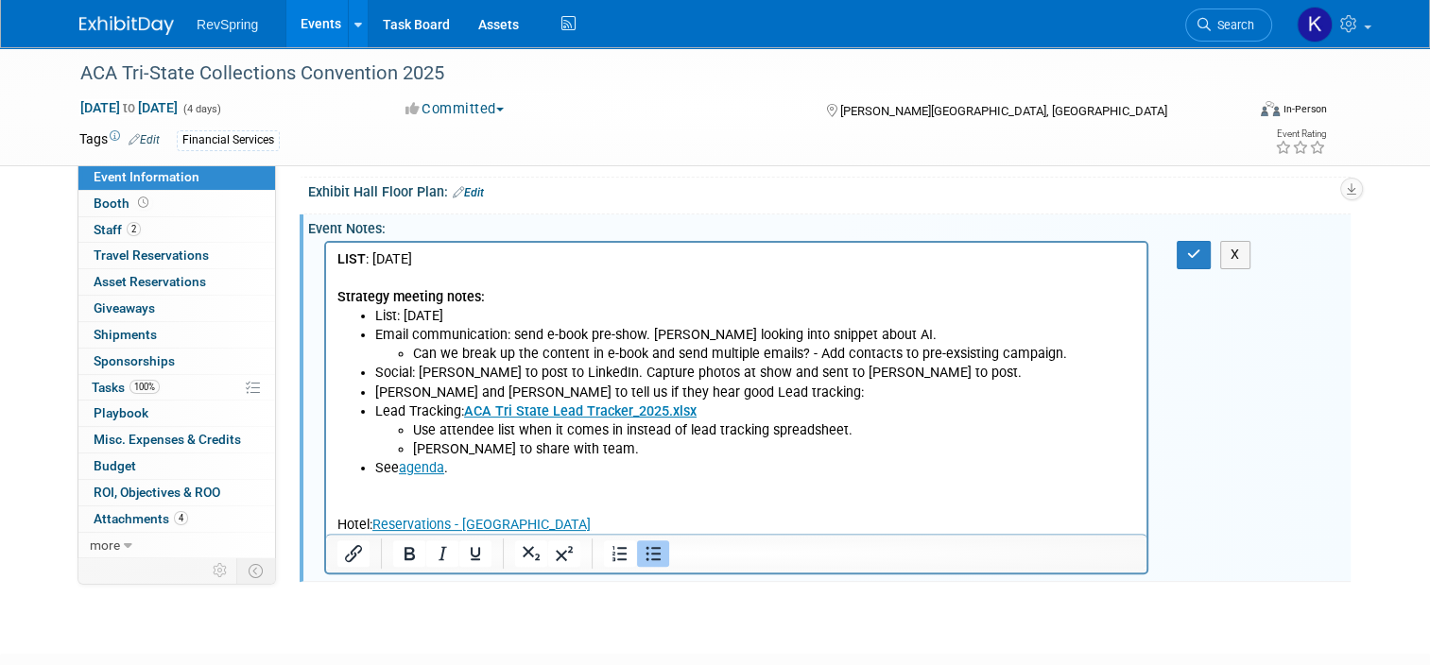
scroll to position [370, 0]
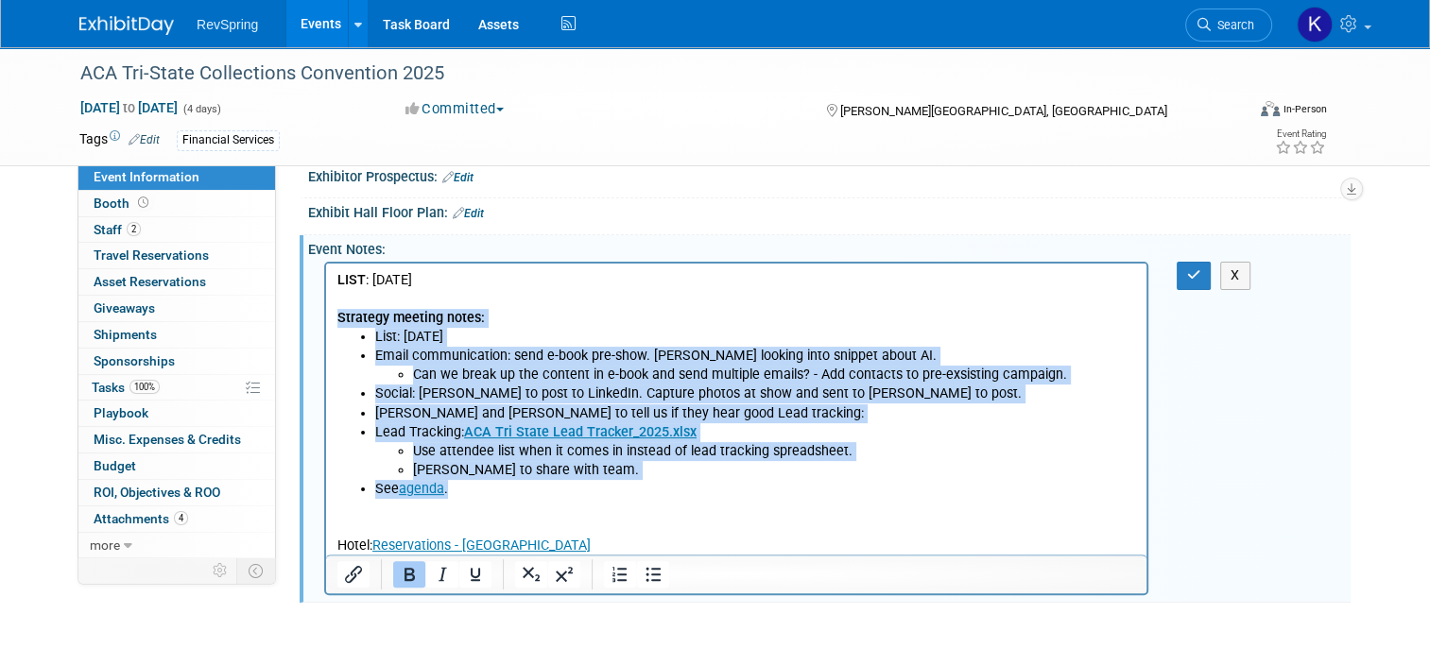
drag, startPoint x: 455, startPoint y: 490, endPoint x: 329, endPoint y: 324, distance: 209.0
click at [329, 324] on html "LIST : [DATE] Strategy meeting notes: List: [DATE] Email communication: send e-…" at bounding box center [736, 410] width 820 height 292
copy body "Strategy meeting notes: List: [DATE] Email communication: send e-book pre-show.…"
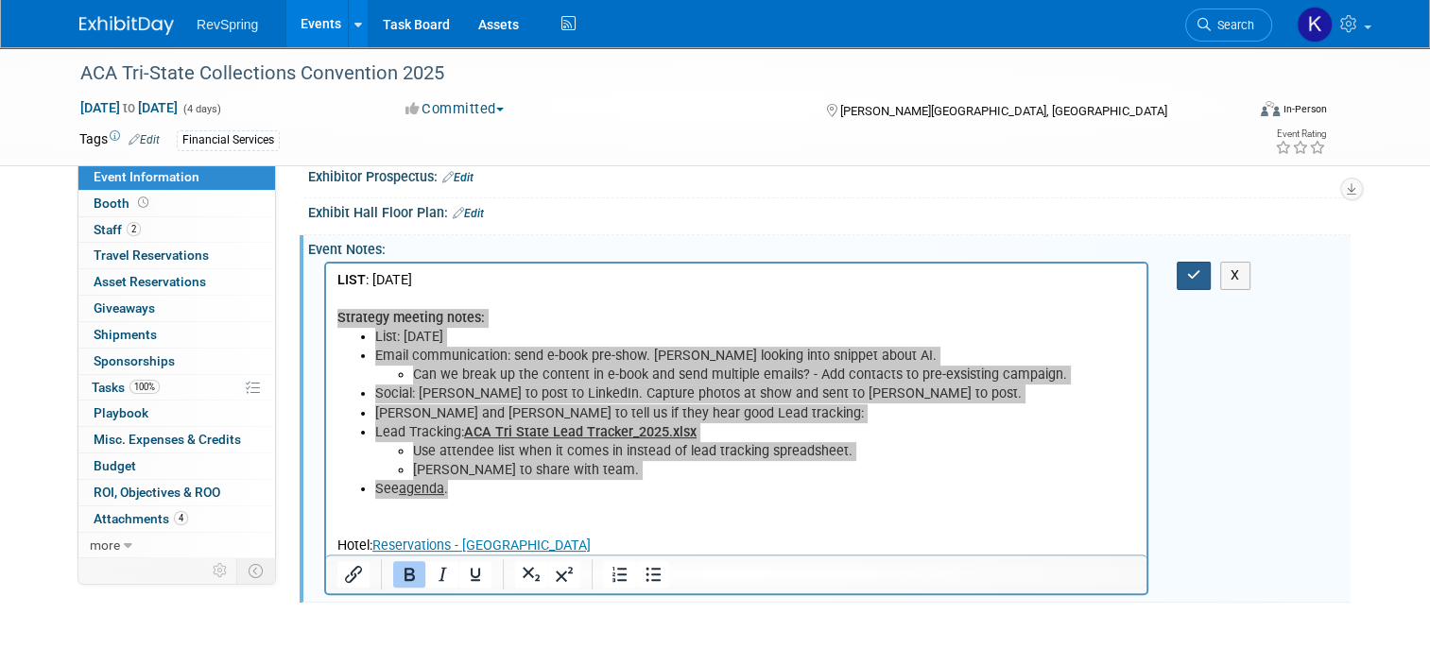
click at [1201, 272] on icon "button" at bounding box center [1194, 274] width 14 height 13
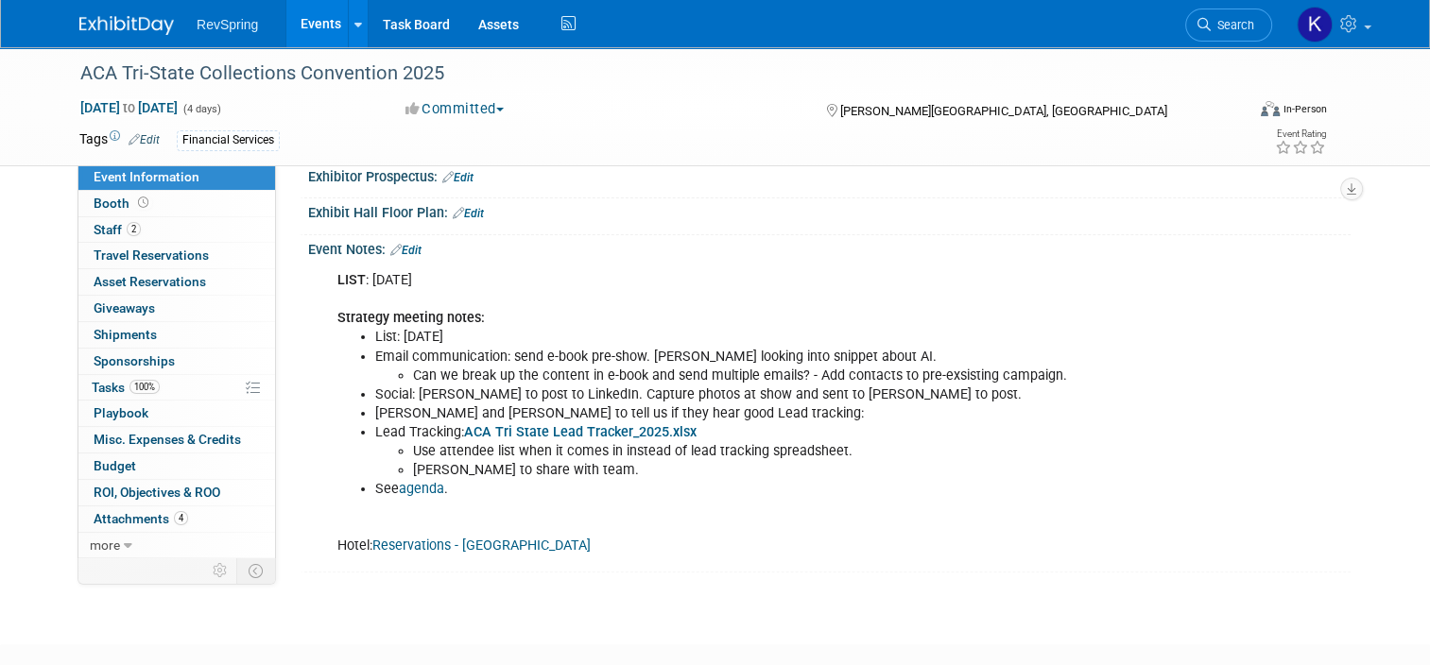
click at [306, 26] on link "Events" at bounding box center [320, 23] width 69 height 47
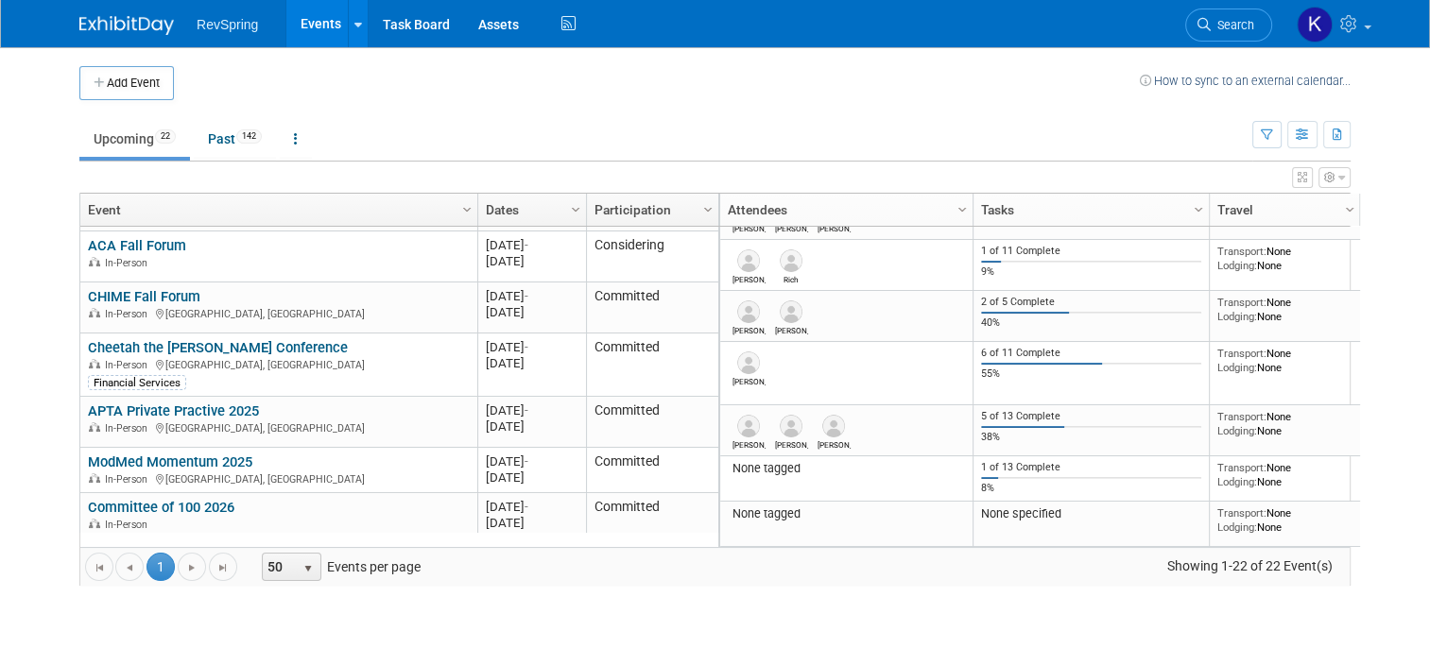
scroll to position [1023, 0]
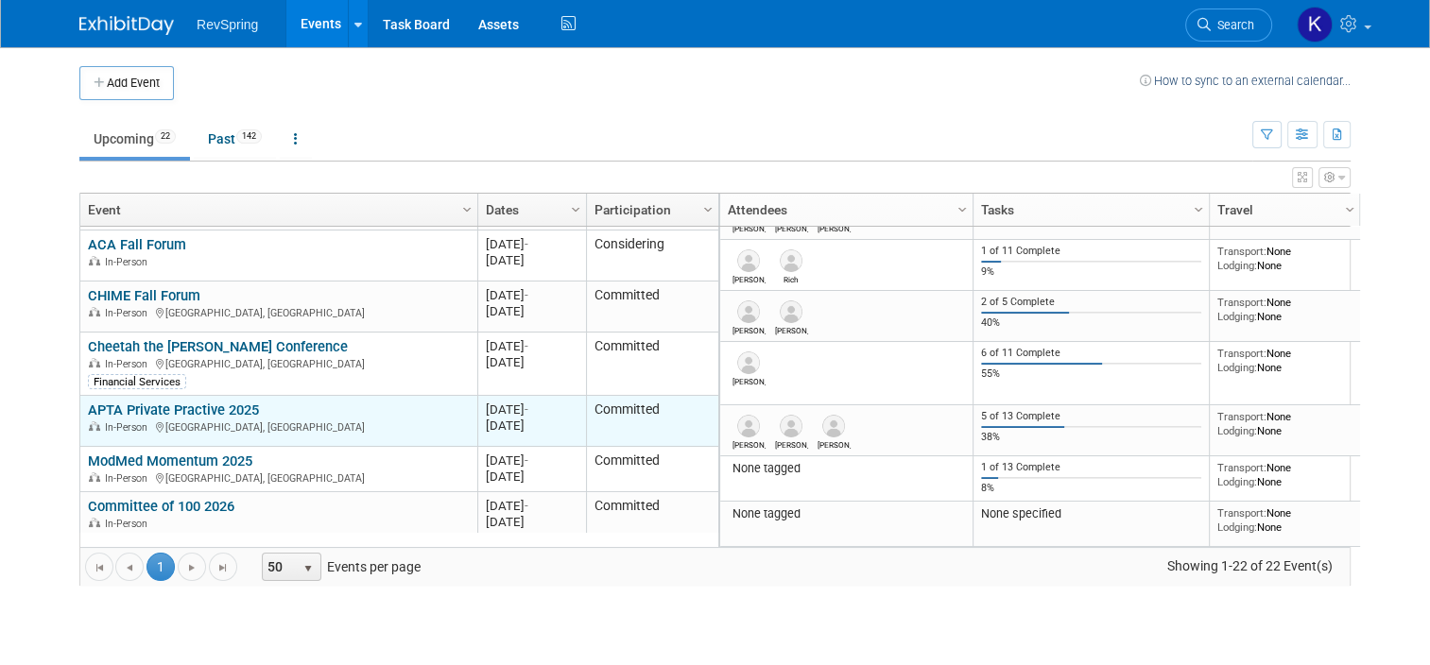
click at [193, 411] on link "APTA Private Practive 2025" at bounding box center [173, 410] width 171 height 17
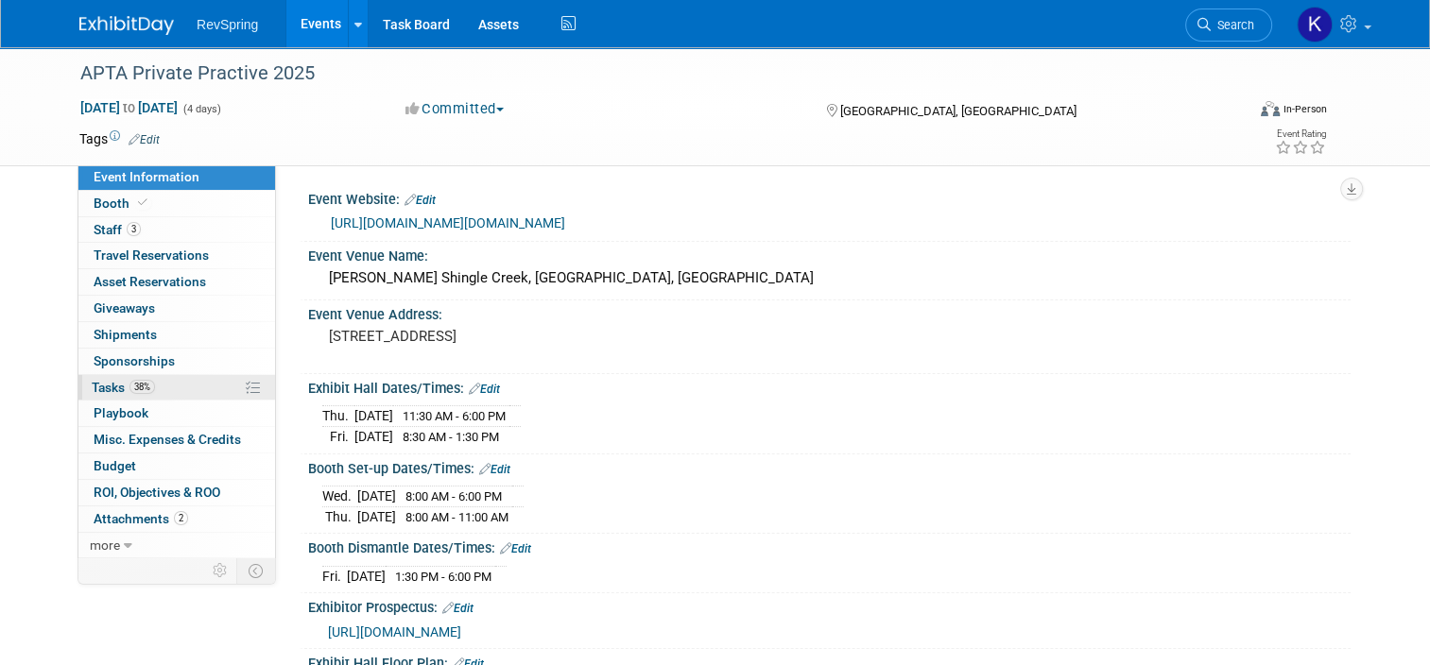
click at [150, 384] on link "38% Tasks 38%" at bounding box center [176, 388] width 197 height 26
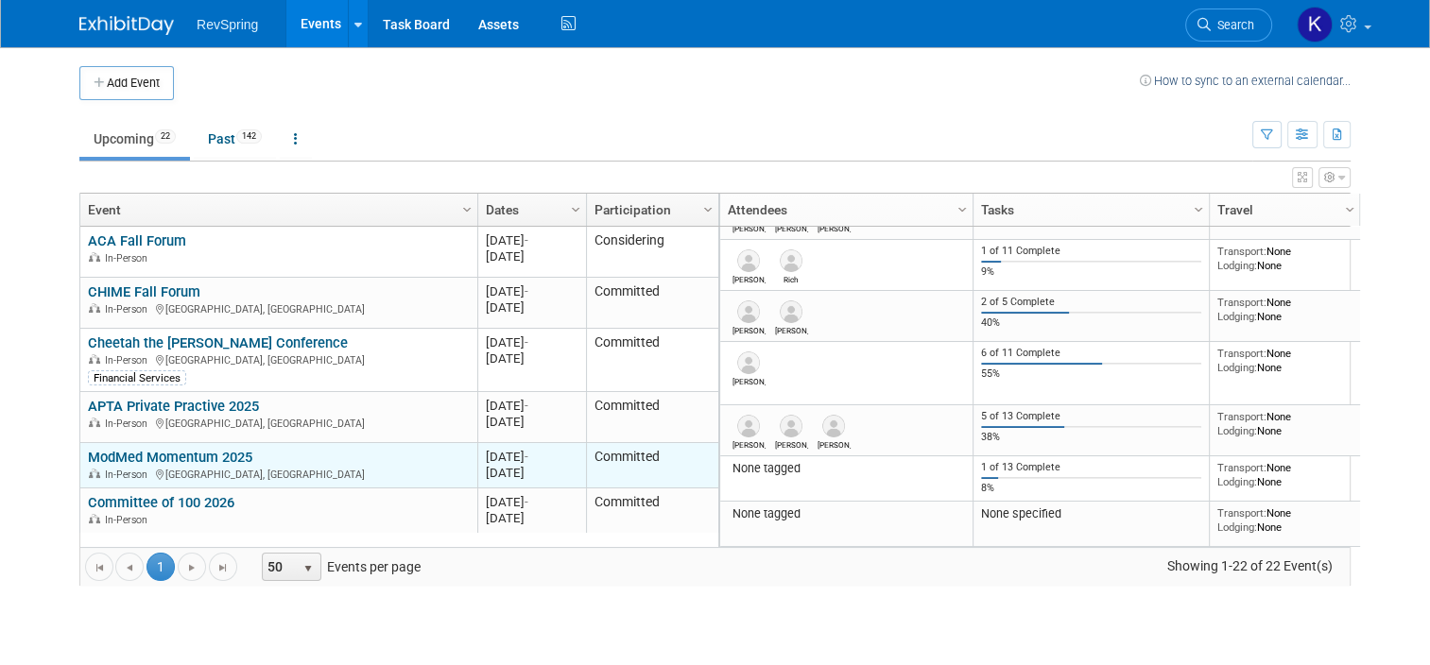
click at [193, 455] on link "ModMed Momentum 2025" at bounding box center [170, 457] width 164 height 17
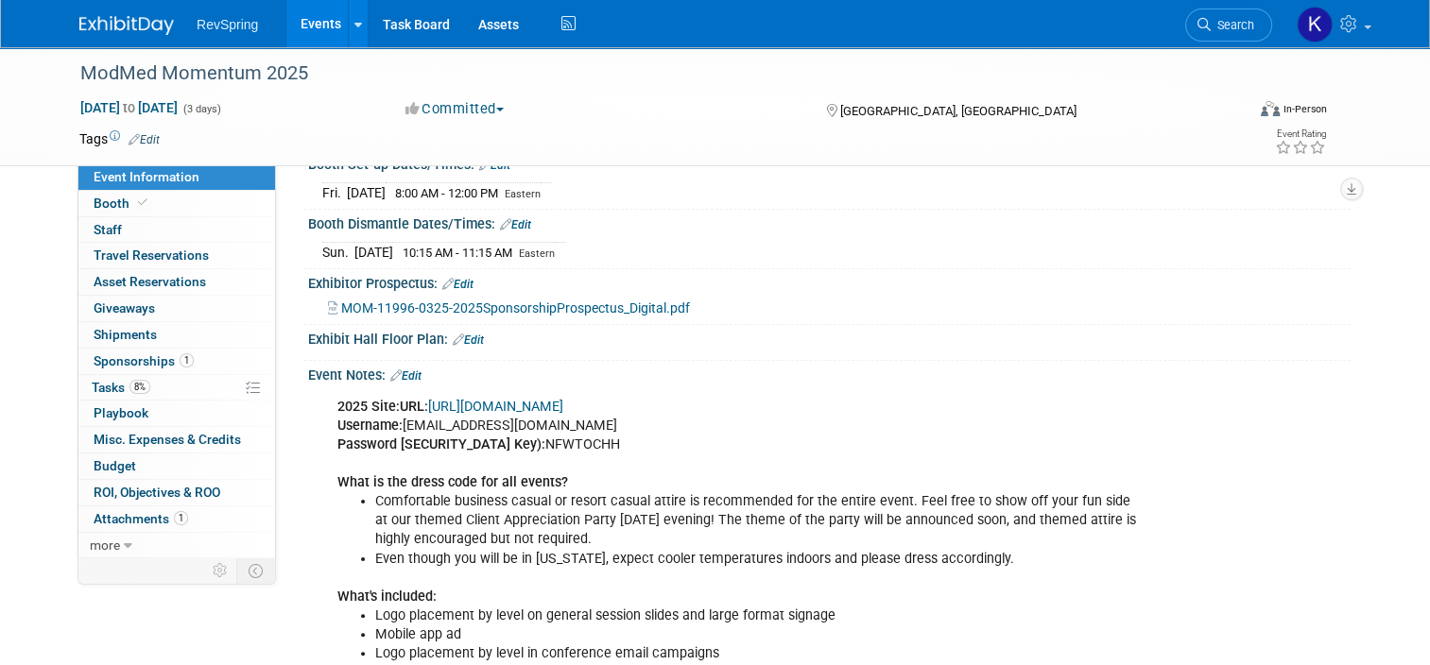
scroll to position [329, 0]
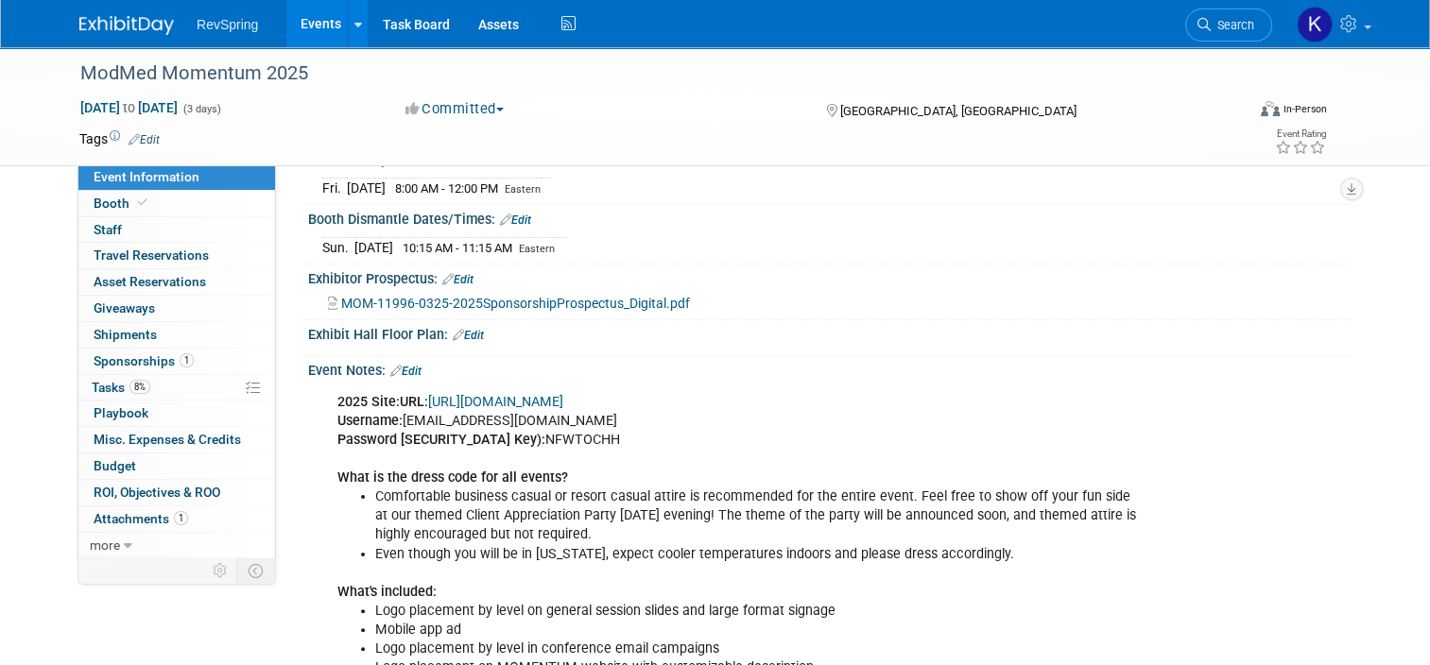
click at [455, 396] on link "[URL][DOMAIN_NAME]" at bounding box center [495, 402] width 135 height 16
click at [563, 401] on link "[URL][DOMAIN_NAME]" at bounding box center [495, 402] width 135 height 16
click at [187, 391] on link "8% Tasks 8%" at bounding box center [176, 388] width 197 height 26
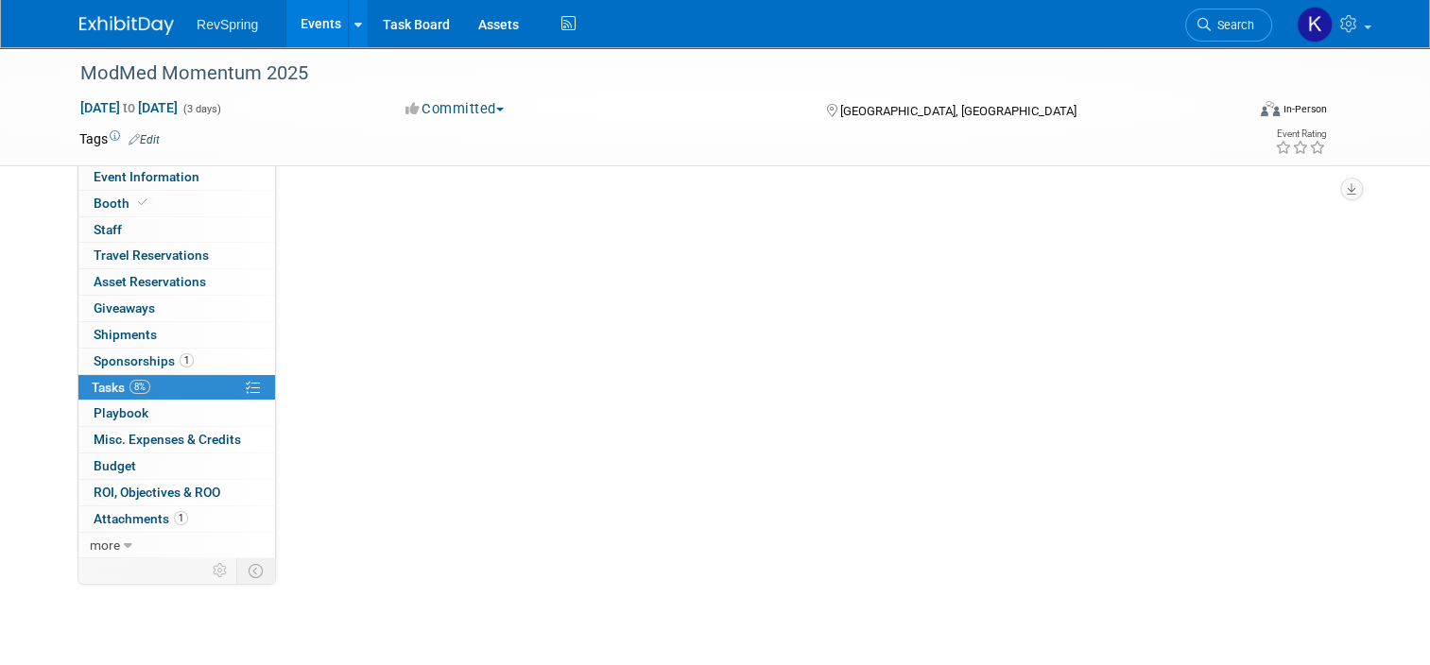
scroll to position [0, 0]
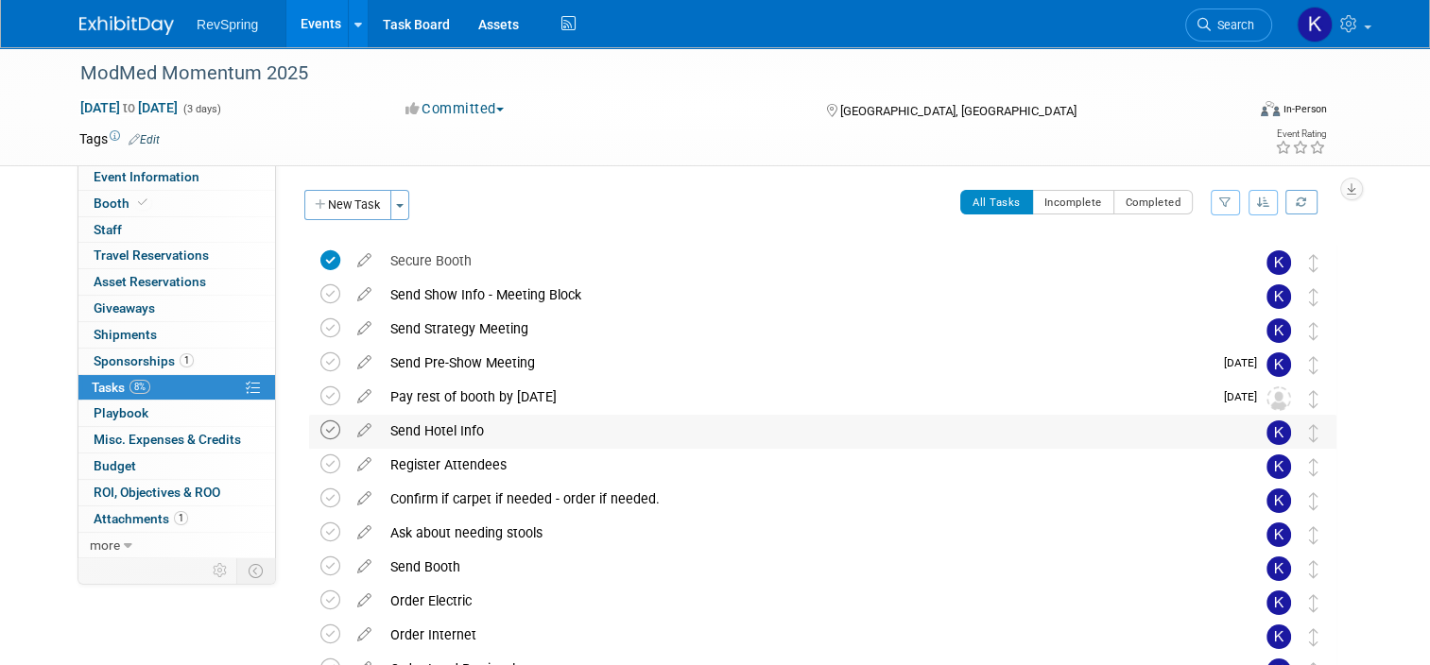
click at [320, 426] on icon at bounding box center [330, 431] width 20 height 20
click at [320, 463] on icon at bounding box center [330, 465] width 20 height 20
click at [946, 459] on div "Register Attendees" at bounding box center [805, 465] width 848 height 32
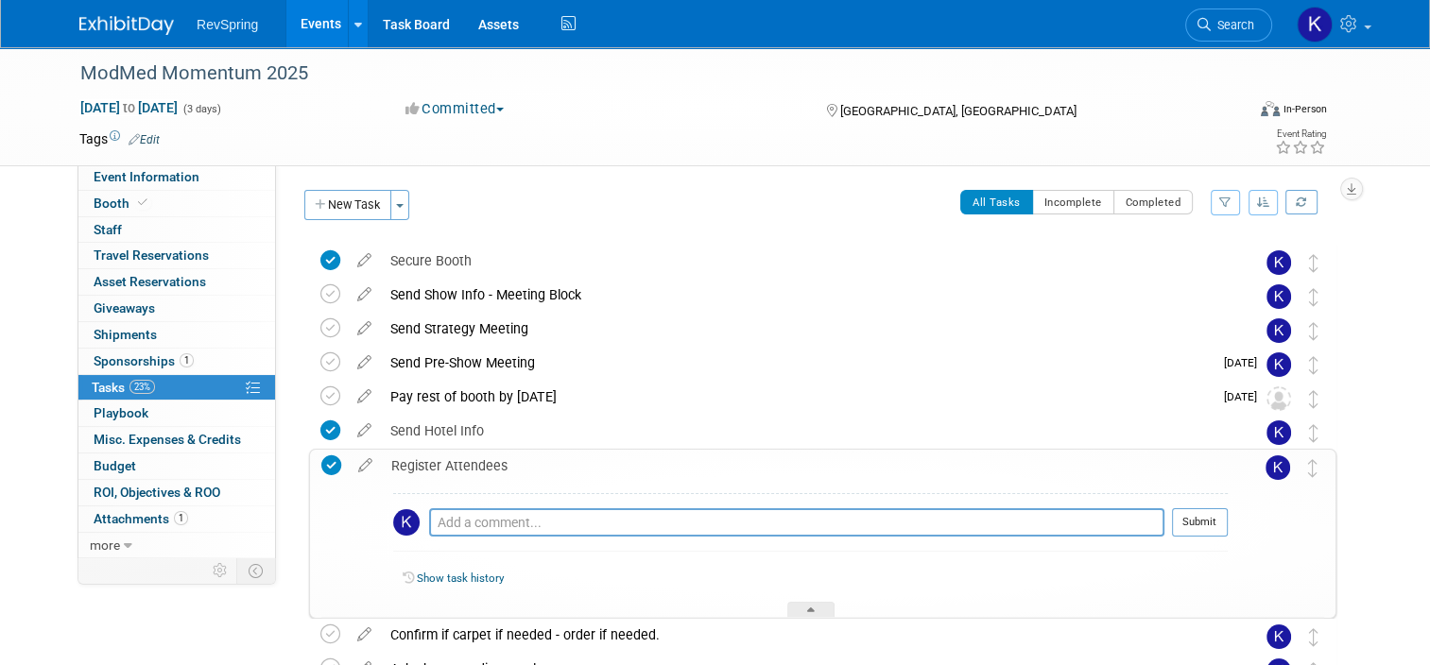
click at [1408, 501] on div "ModMed Momentum 2025 [DATE] to [DATE] (3 days) [DATE] to [DATE] Committed Commi…" at bounding box center [715, 492] width 1430 height 891
click at [1378, 507] on div "ModMed Momentum 2025 [DATE] to [DATE] (3 days) [DATE] to [DATE] Committed Commi…" at bounding box center [715, 492] width 1430 height 891
click at [123, 170] on span "Event Information" at bounding box center [147, 176] width 106 height 15
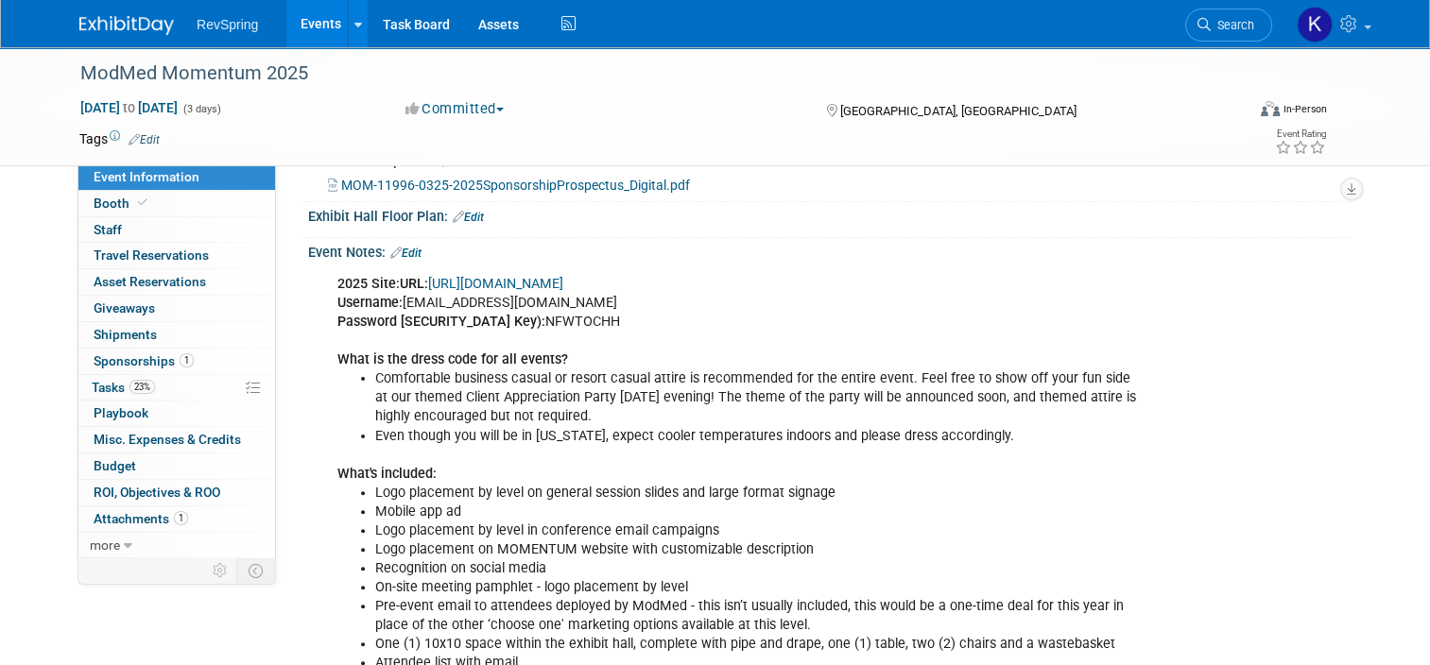
scroll to position [503, 0]
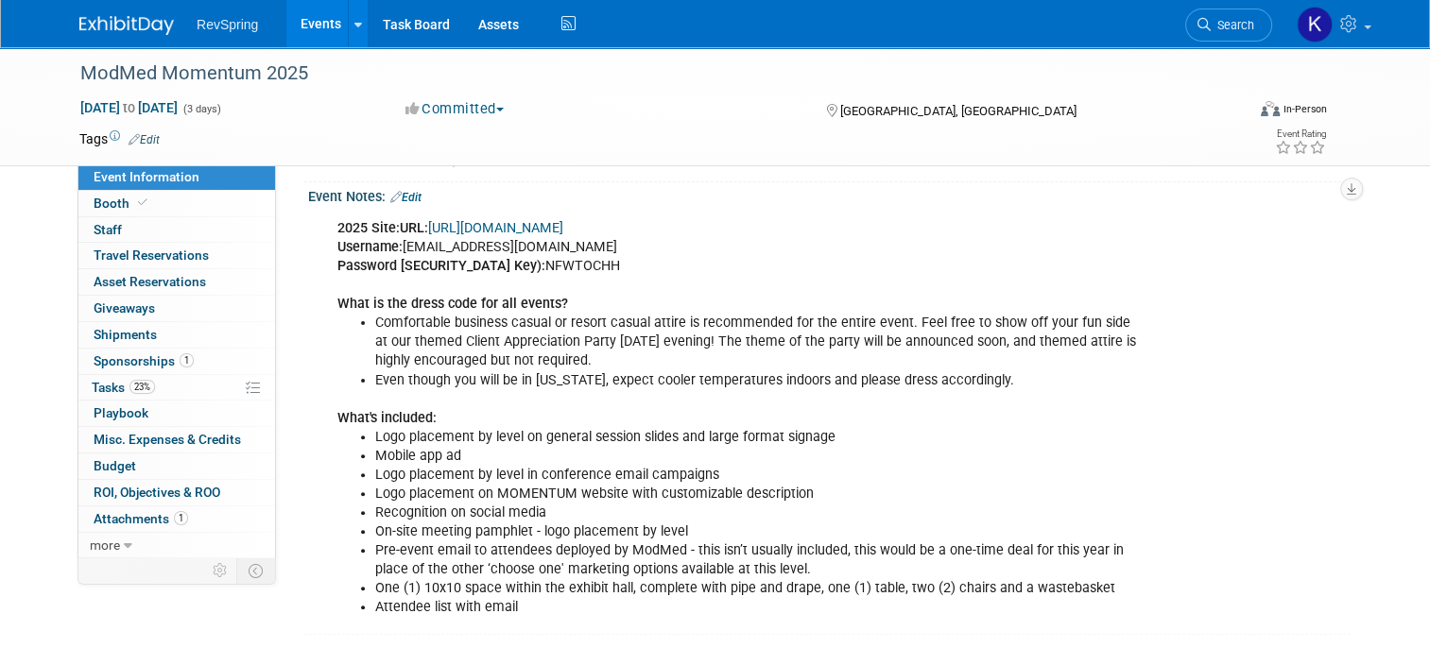
click at [464, 489] on li "Logo placement on MOMENTUM website with customizable description" at bounding box center [756, 494] width 762 height 19
click at [402, 191] on link "Edit" at bounding box center [405, 197] width 31 height 13
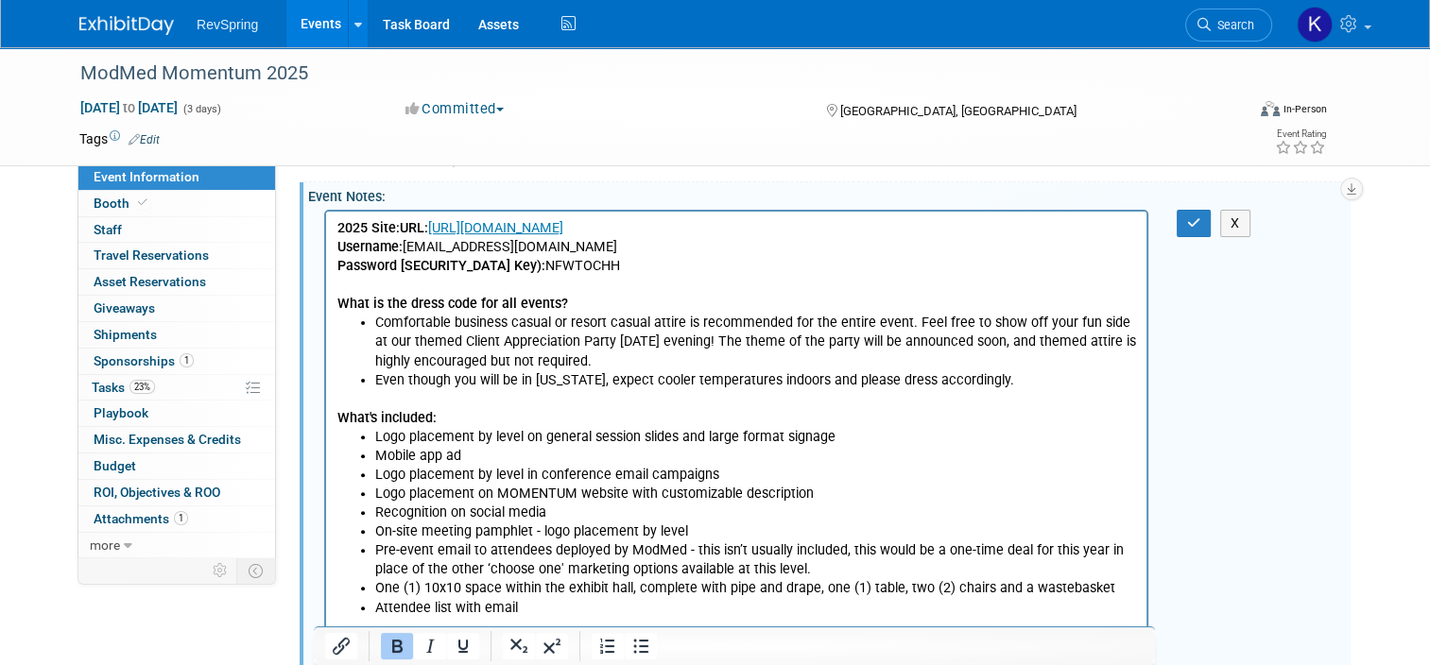
scroll to position [0, 0]
click at [1119, 598] on li "Attendee list with email" at bounding box center [755, 607] width 761 height 19
click at [1118, 586] on li "One (1) 10x10 space within the exhibit hall, complete with pipe and drape, one …" at bounding box center [755, 587] width 761 height 19
click at [1202, 224] on button "button" at bounding box center [1194, 223] width 35 height 27
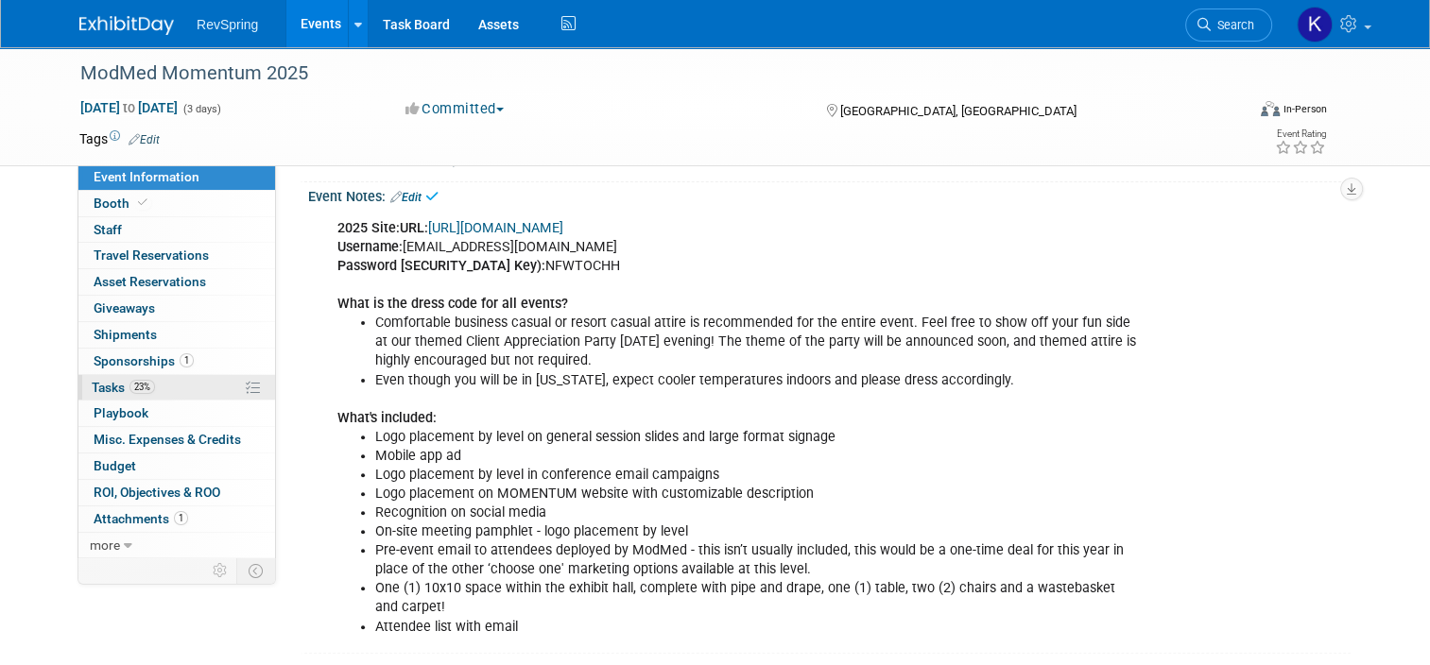
click at [181, 388] on link "23% Tasks 23%" at bounding box center [176, 388] width 197 height 26
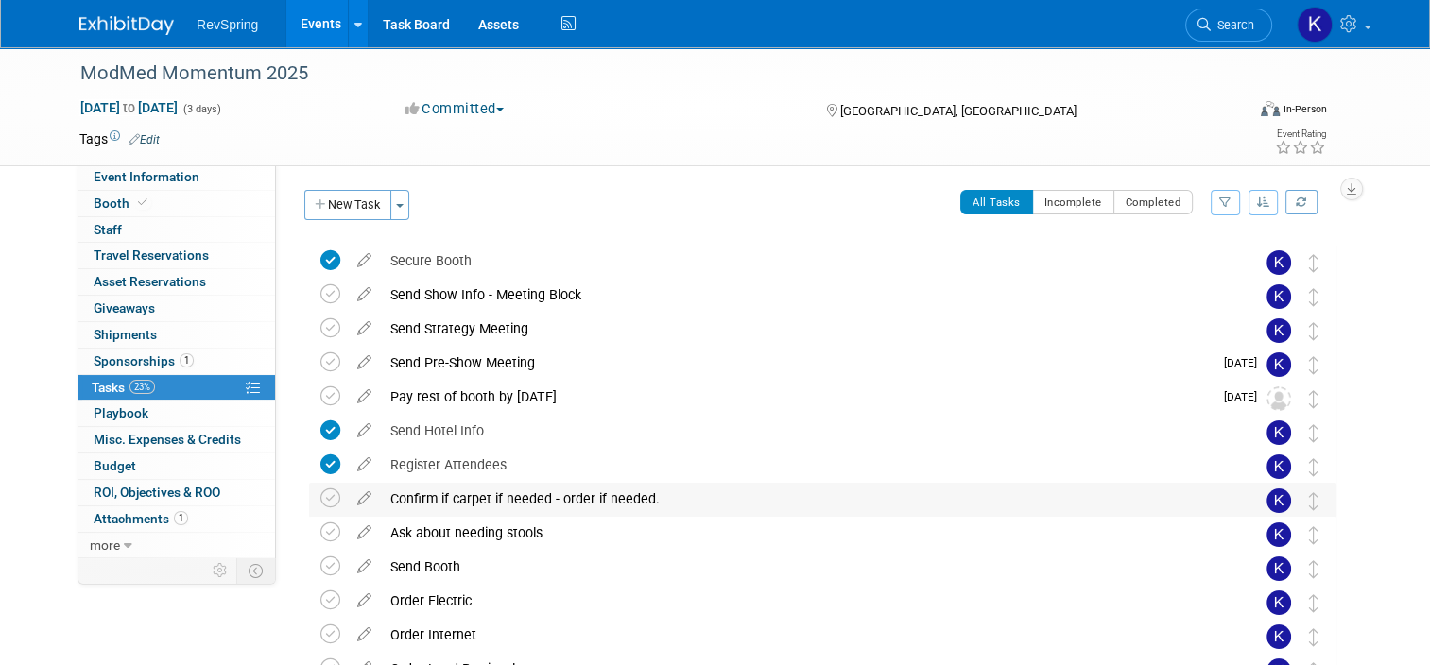
scroll to position [136, 0]
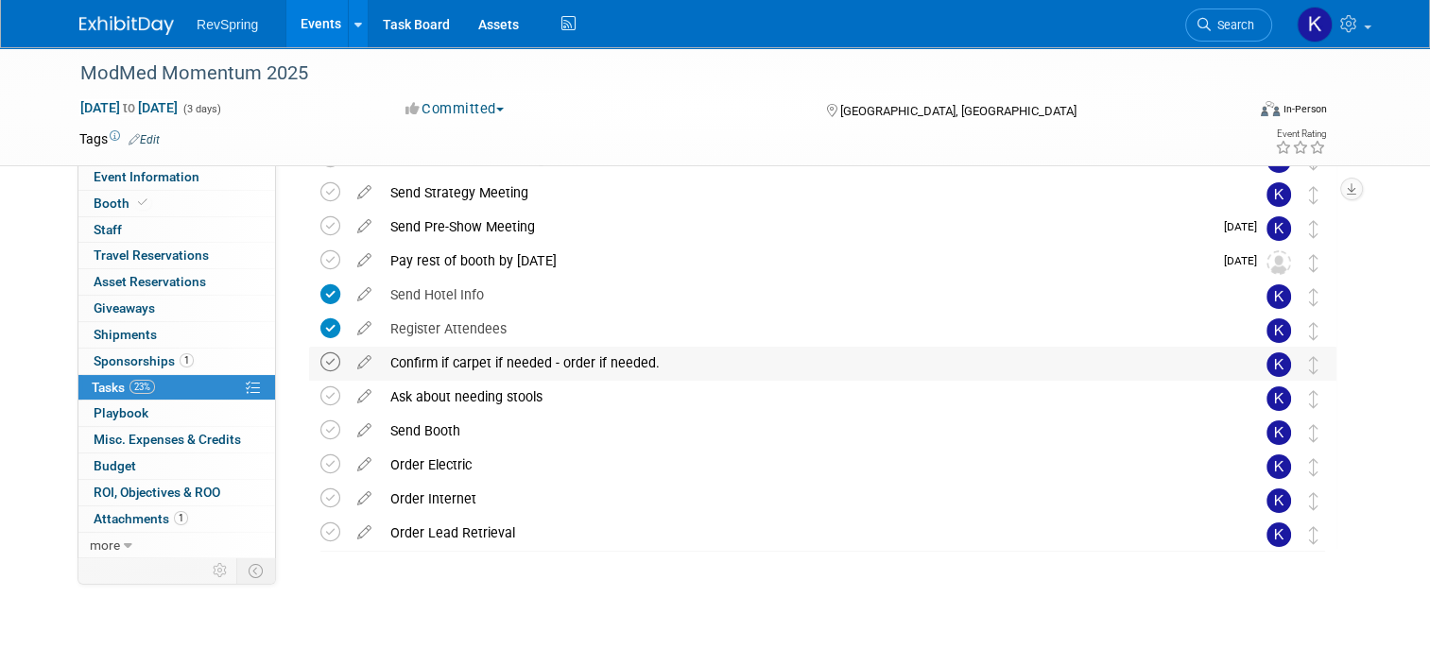
click at [320, 366] on icon at bounding box center [330, 362] width 20 height 20
click at [208, 177] on link "Event Information" at bounding box center [176, 177] width 197 height 26
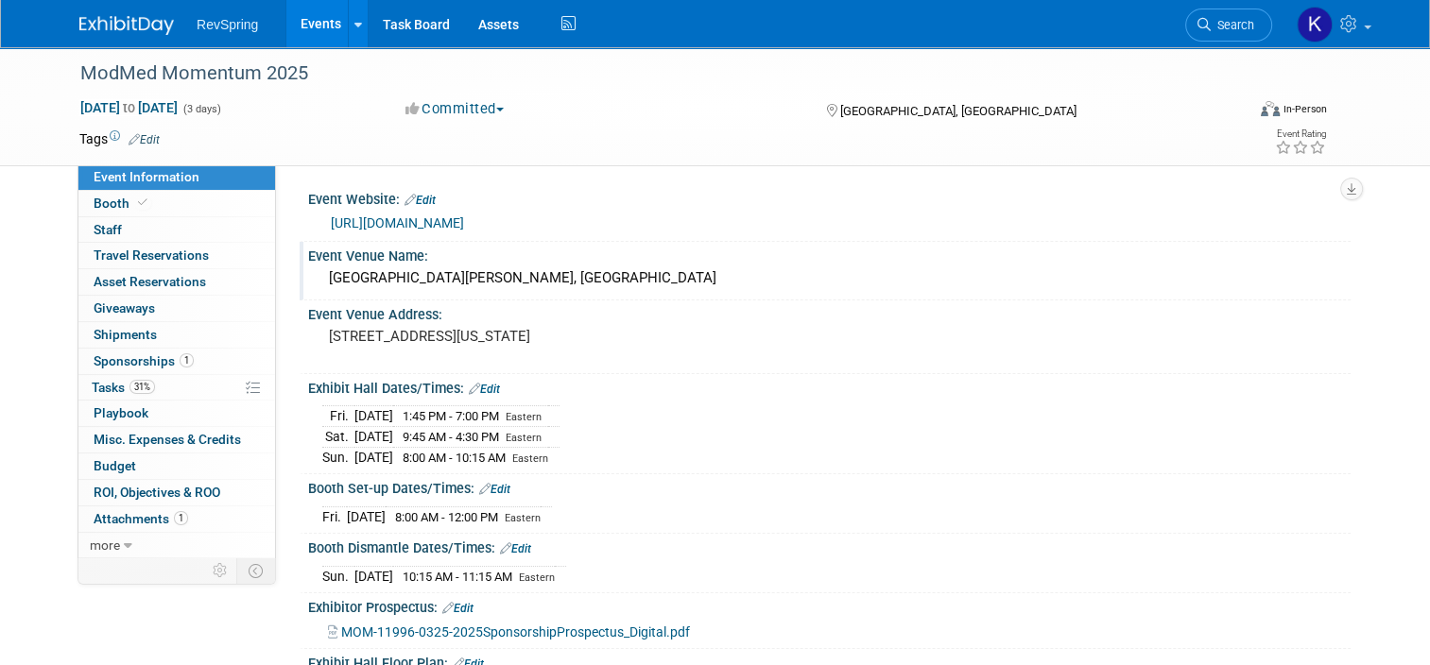
drag, startPoint x: 593, startPoint y: 275, endPoint x: 318, endPoint y: 286, distance: 276.2
click at [322, 286] on div "[GEOGRAPHIC_DATA][PERSON_NAME], [GEOGRAPHIC_DATA]" at bounding box center [829, 278] width 1014 height 29
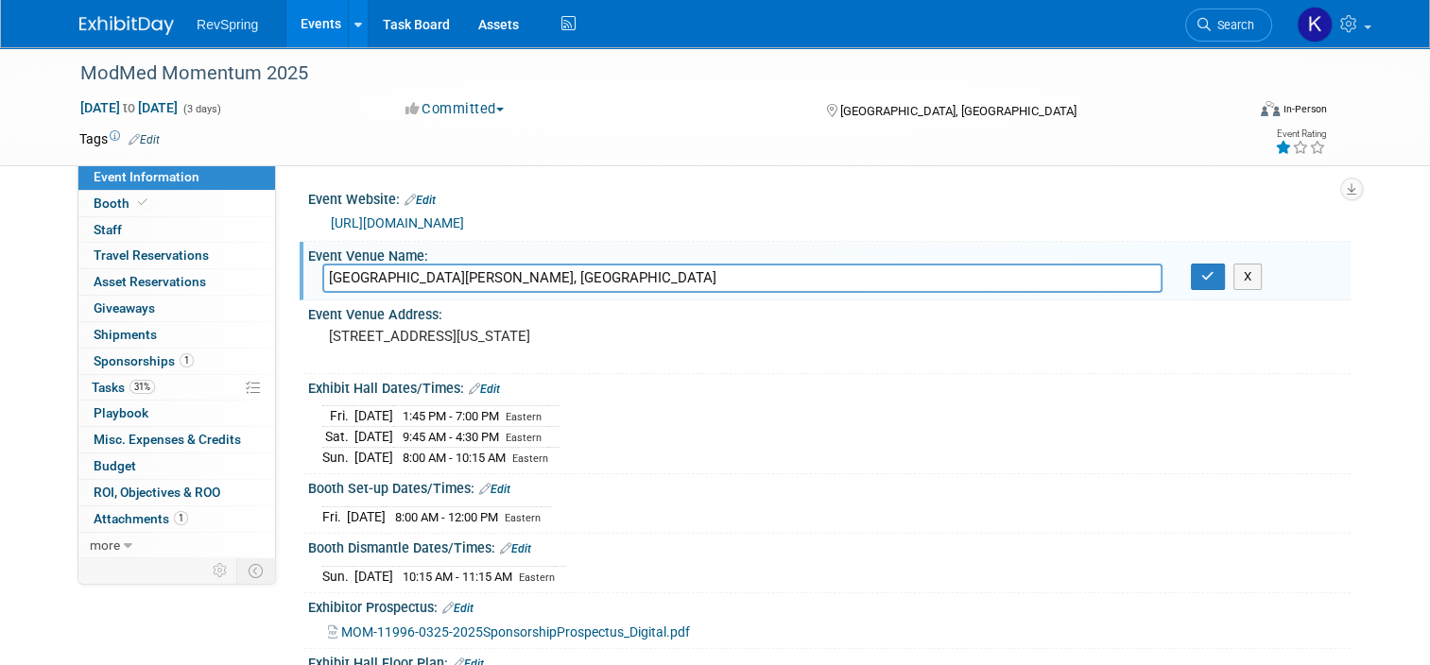
click at [1383, 305] on div "ModMed Momentum 2025 Nov 21, 2025 to Nov 23, 2025 (3 days) Nov 21, 2025 to Nov …" at bounding box center [715, 620] width 1430 height 1147
click at [627, 280] on input "[GEOGRAPHIC_DATA][PERSON_NAME], [GEOGRAPHIC_DATA]" at bounding box center [742, 278] width 840 height 29
click at [627, 280] on input "JW Marriott & Ritz-Carlton, Grande Lakes" at bounding box center [742, 278] width 840 height 29
click at [1333, 353] on div "Event Venue Address: 4040 Central Florida Pkwy Orlando, FL 32837" at bounding box center [825, 337] width 1051 height 73
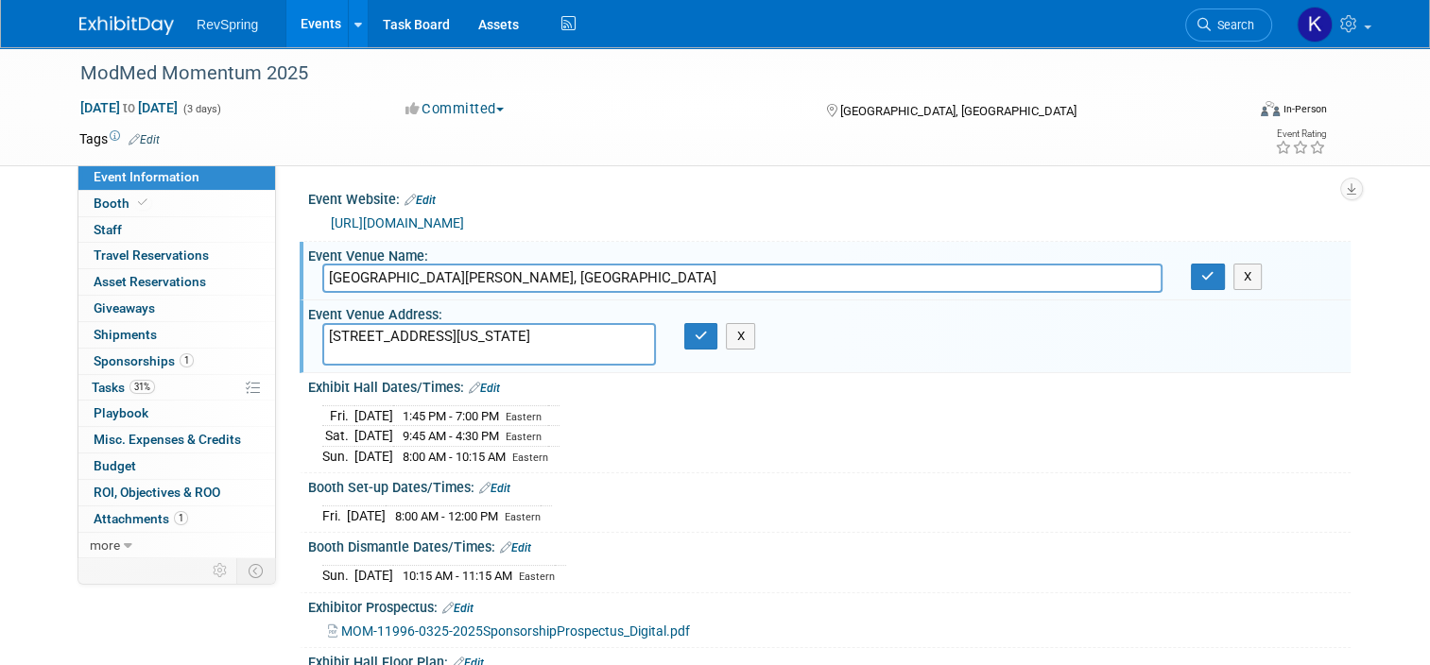
click at [498, 332] on textarea "4040 Central Florida Pkwy Orlando, FL 32837" at bounding box center [489, 344] width 334 height 43
click at [498, 332] on textarea "[STREET_ADDRESS][US_STATE]" at bounding box center [489, 344] width 334 height 43
click at [498, 332] on textarea "4040 Central Florida Pkwy Orlando, FL 32837" at bounding box center [489, 344] width 334 height 43
click at [1304, 378] on div "Exhibit Hall Dates/Times: Edit" at bounding box center [829, 385] width 1042 height 25
click at [150, 204] on link "Booth" at bounding box center [176, 204] width 197 height 26
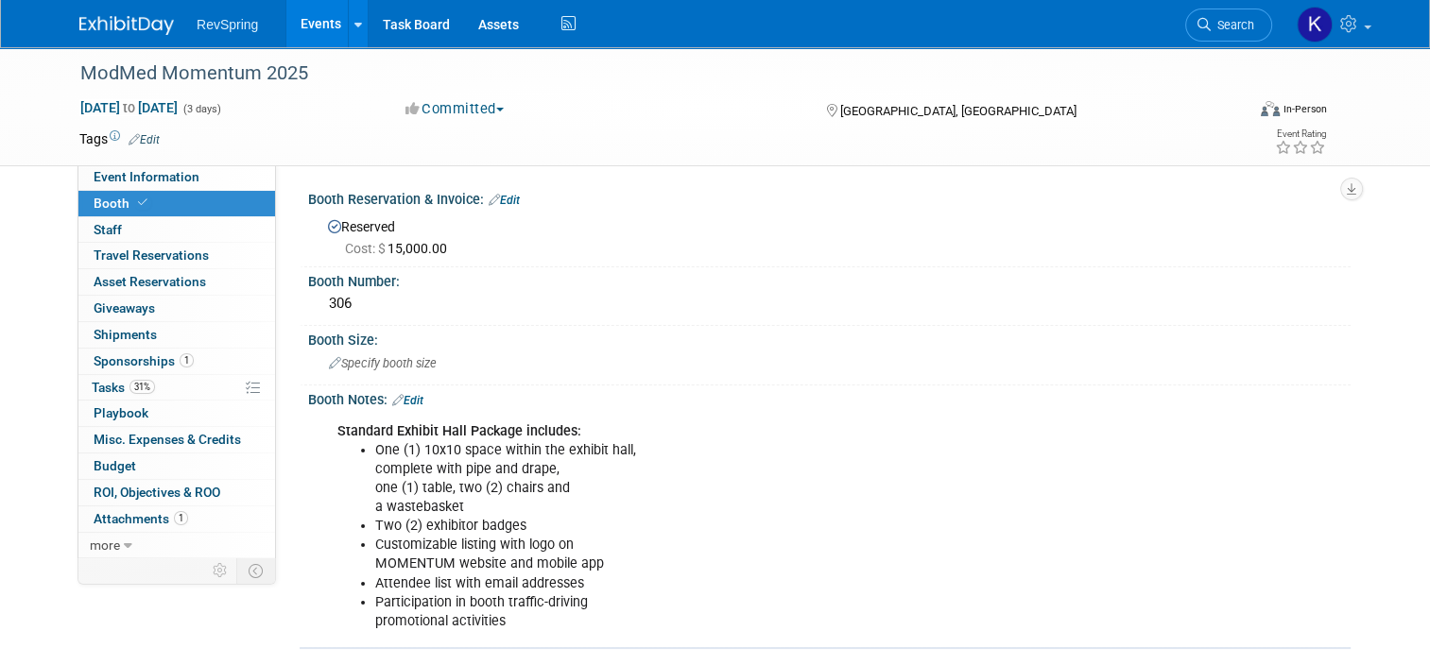
click at [19, 253] on div "ModMed Momentum 2025 Nov 21, 2025 to Nov 23, 2025 (3 days) Nov 21, 2025 to Nov …" at bounding box center [715, 446] width 1430 height 799
click at [186, 177] on link "Event Information" at bounding box center [176, 177] width 197 height 26
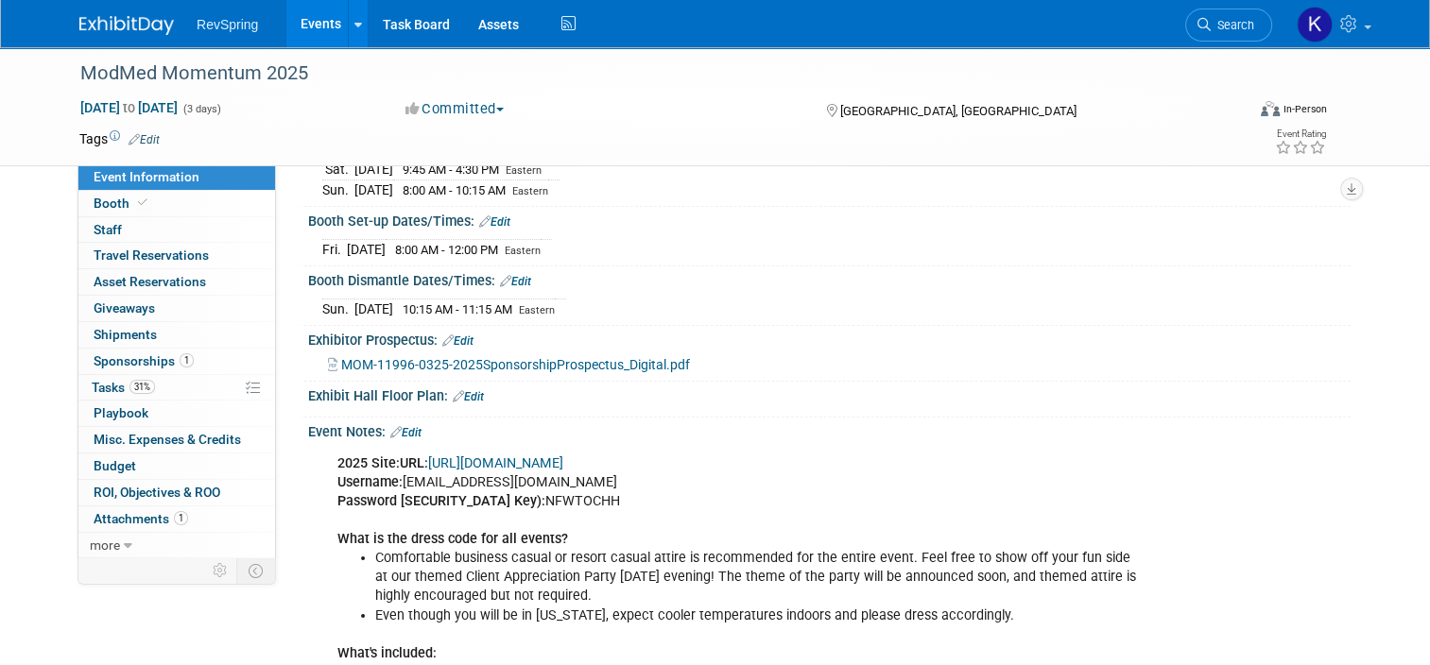
scroll to position [268, 0]
click at [185, 520] on link "1 Attachments 1" at bounding box center [176, 520] width 197 height 26
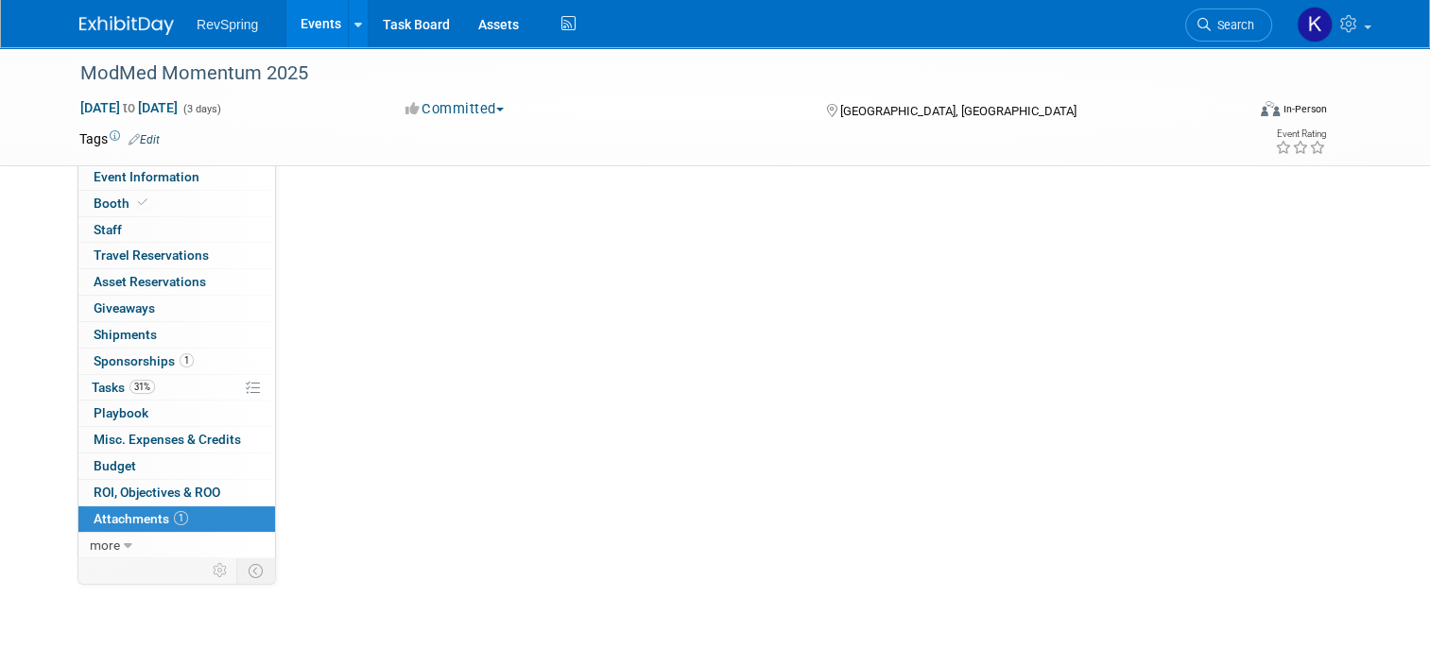
scroll to position [0, 0]
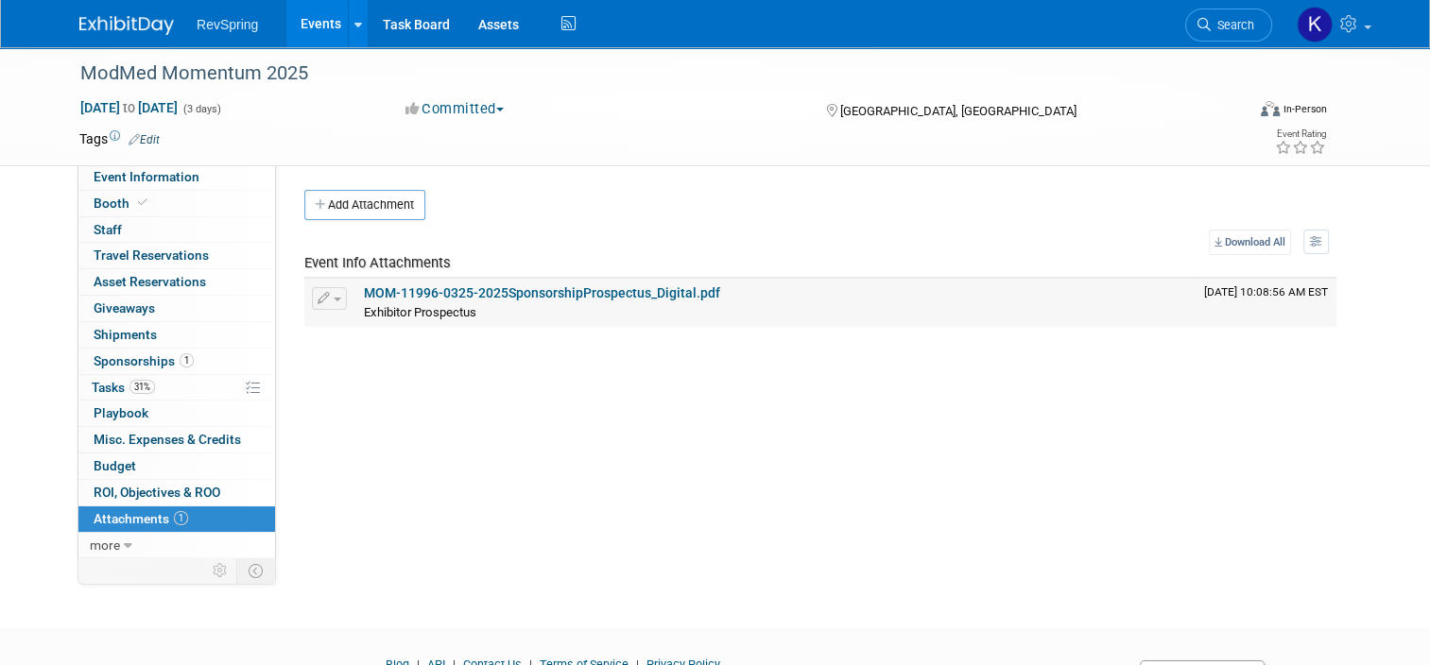
click at [495, 293] on link "MOM-11996-0325-2025SponsorshipProspectus_Digital.pdf" at bounding box center [542, 292] width 356 height 15
click at [155, 185] on link "Event Information" at bounding box center [176, 177] width 197 height 26
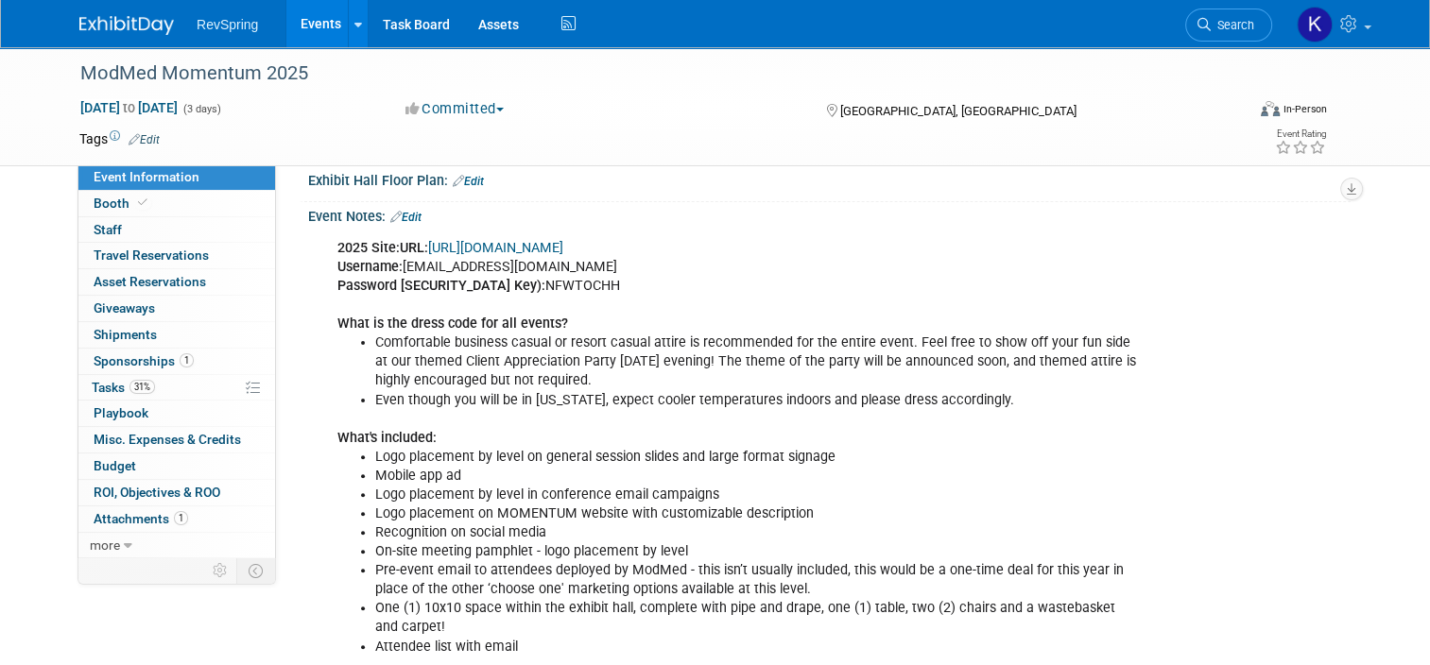
scroll to position [491, 0]
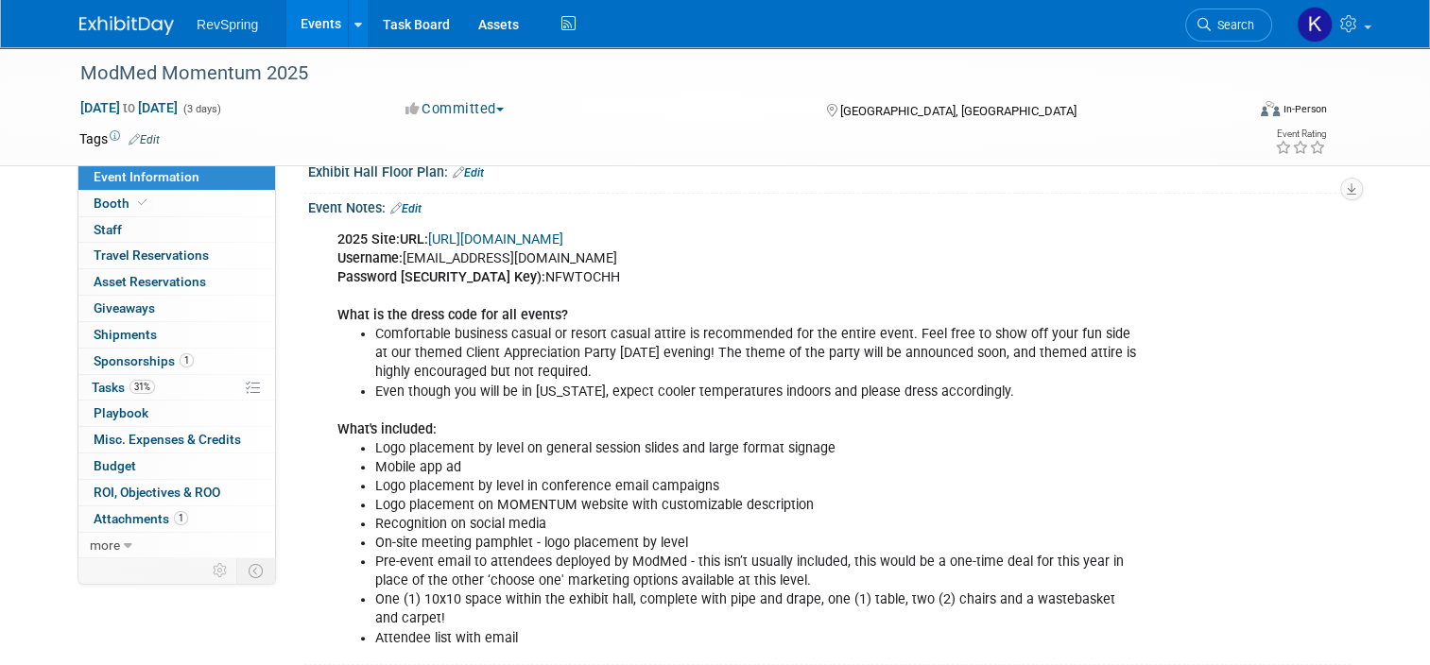
click at [409, 202] on link "Edit" at bounding box center [405, 208] width 31 height 13
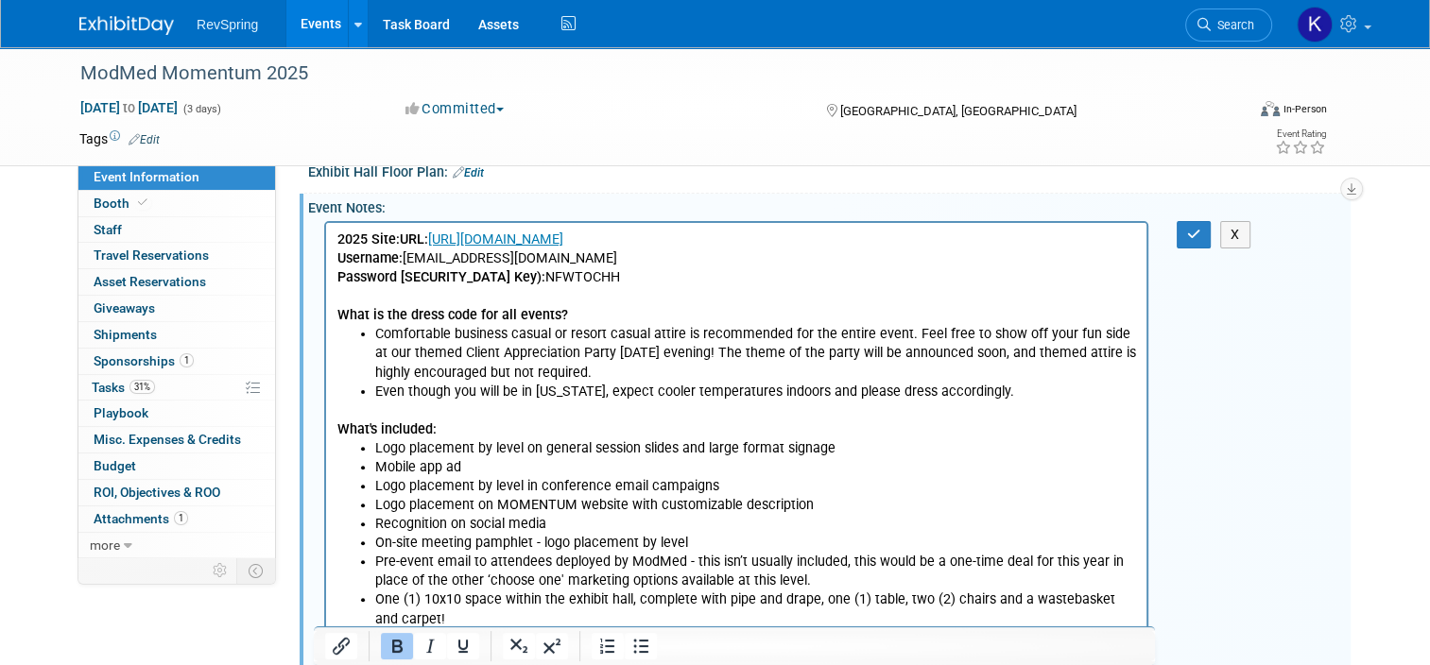
scroll to position [0, 0]
click at [389, 416] on p "What's included:" at bounding box center [736, 420] width 799 height 38
click at [467, 427] on p "What's included:" at bounding box center [736, 420] width 799 height 38
click at [1201, 228] on icon "button" at bounding box center [1194, 234] width 14 height 13
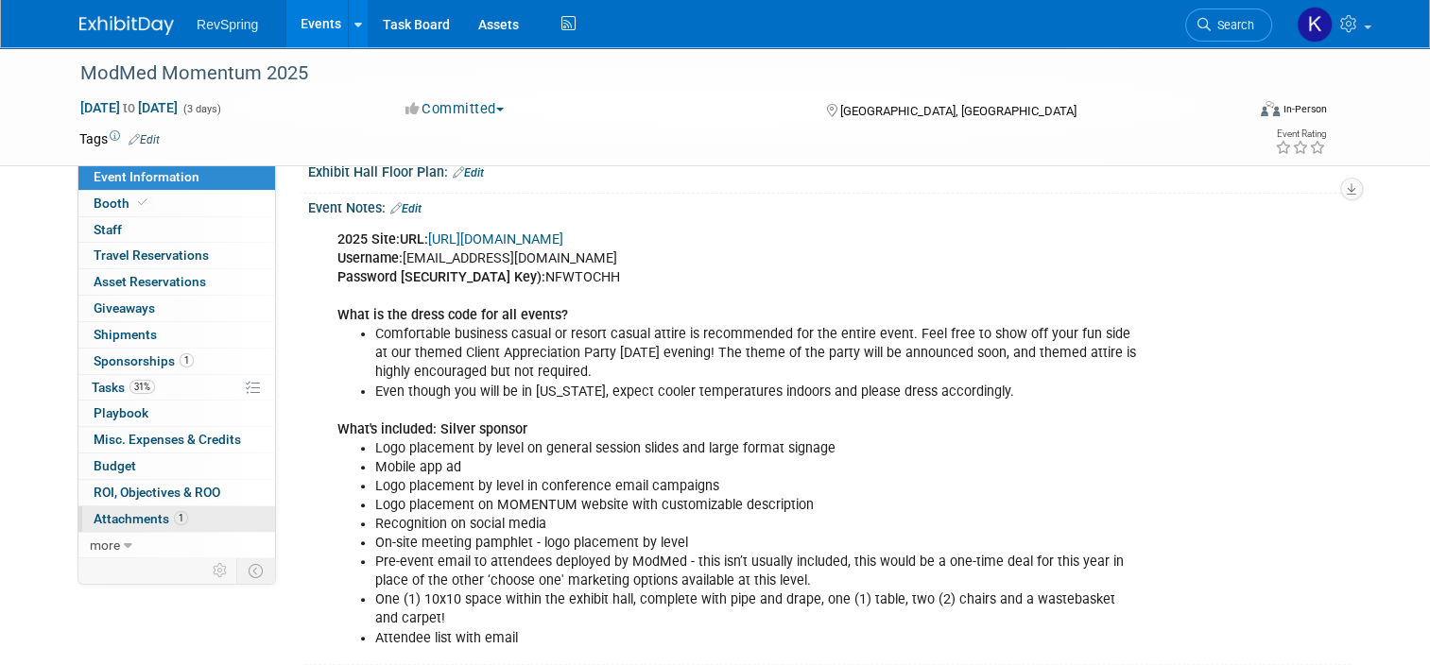
click at [176, 517] on link "1 Attachments 1" at bounding box center [176, 520] width 197 height 26
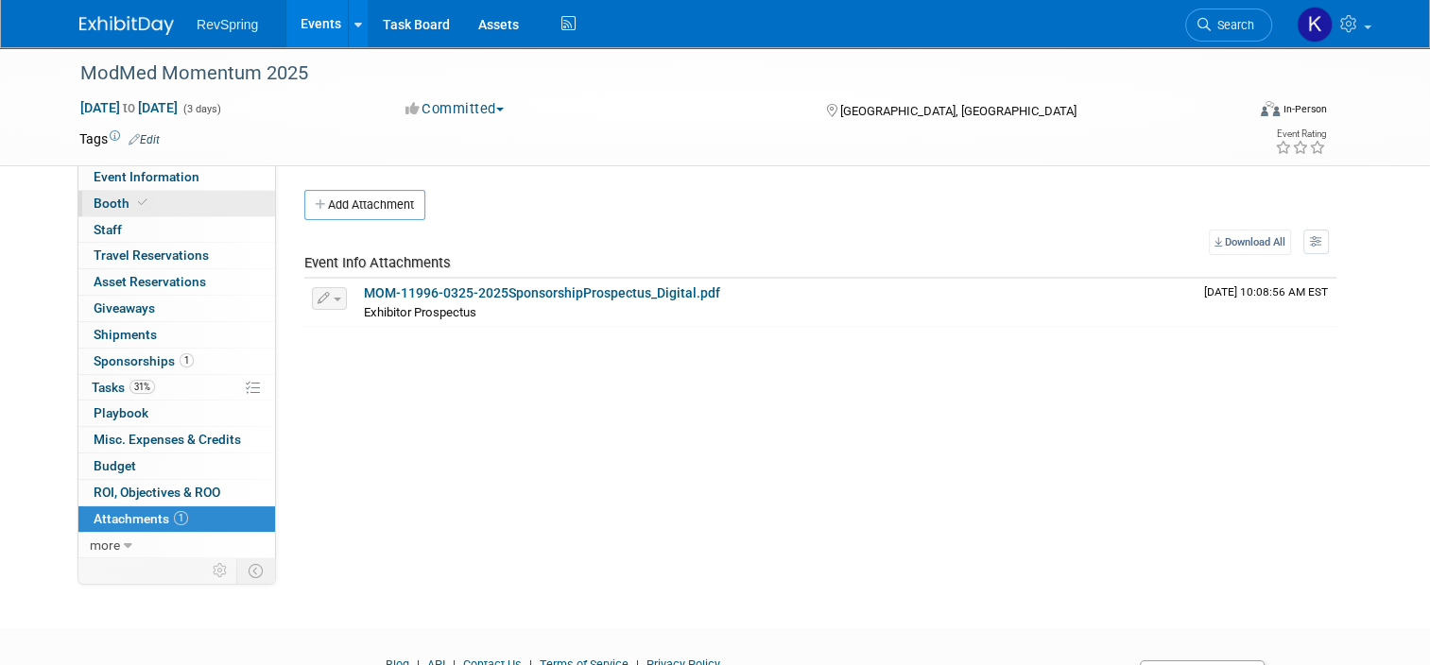
click at [202, 207] on link "Booth" at bounding box center [176, 204] width 197 height 26
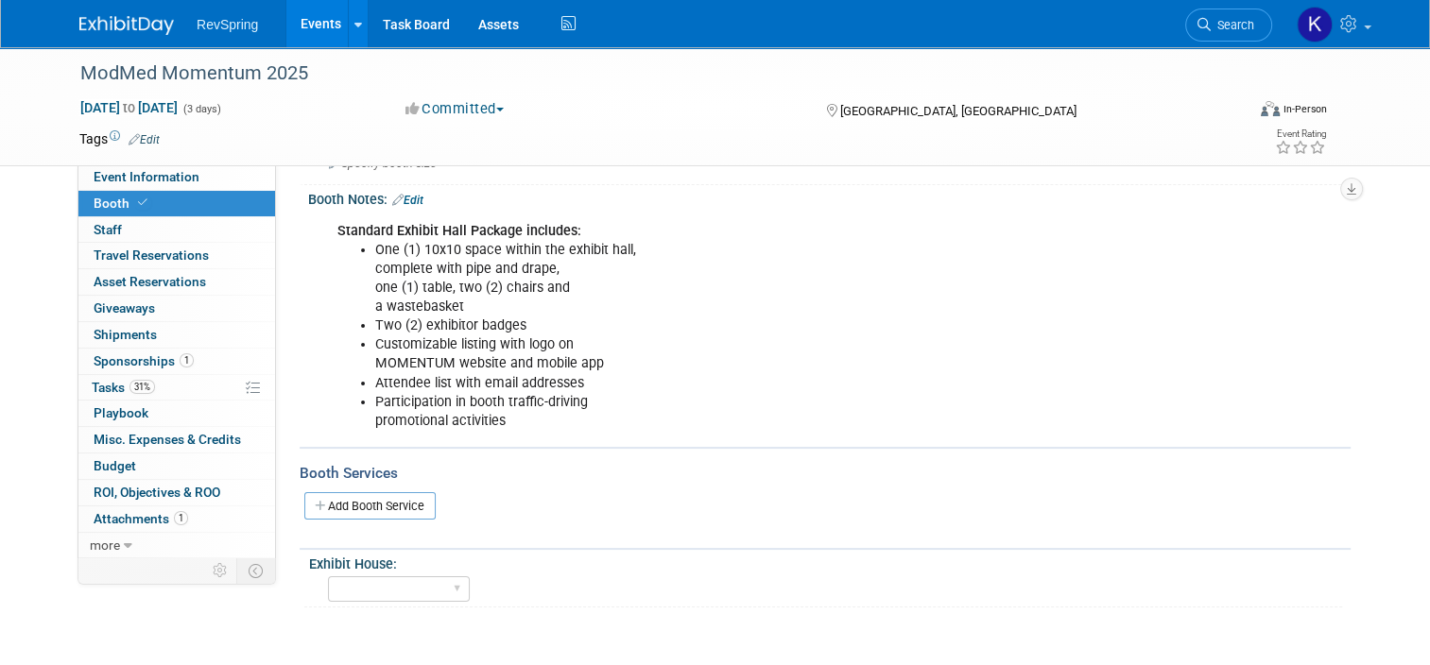
scroll to position [201, 0]
click at [364, 508] on link "Add Booth Service" at bounding box center [369, 504] width 131 height 27
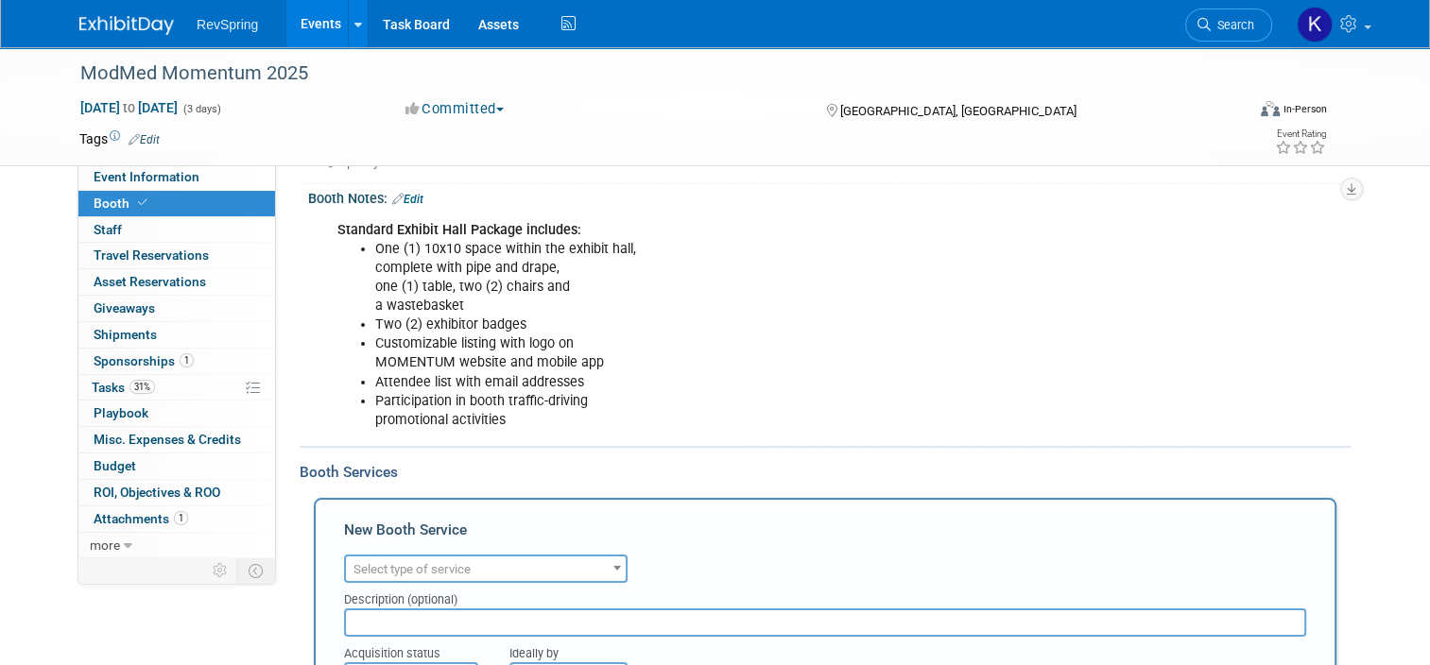
scroll to position [0, 0]
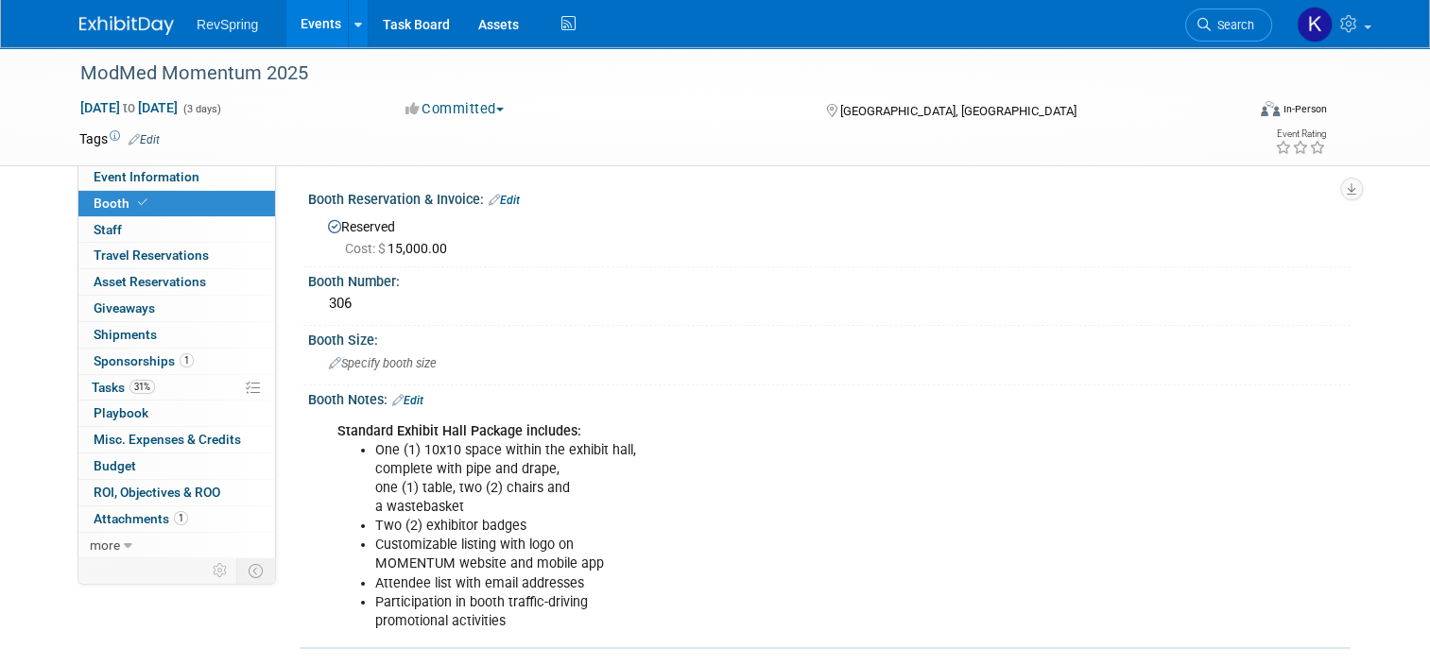
click at [494, 194] on link "Edit" at bounding box center [504, 200] width 31 height 13
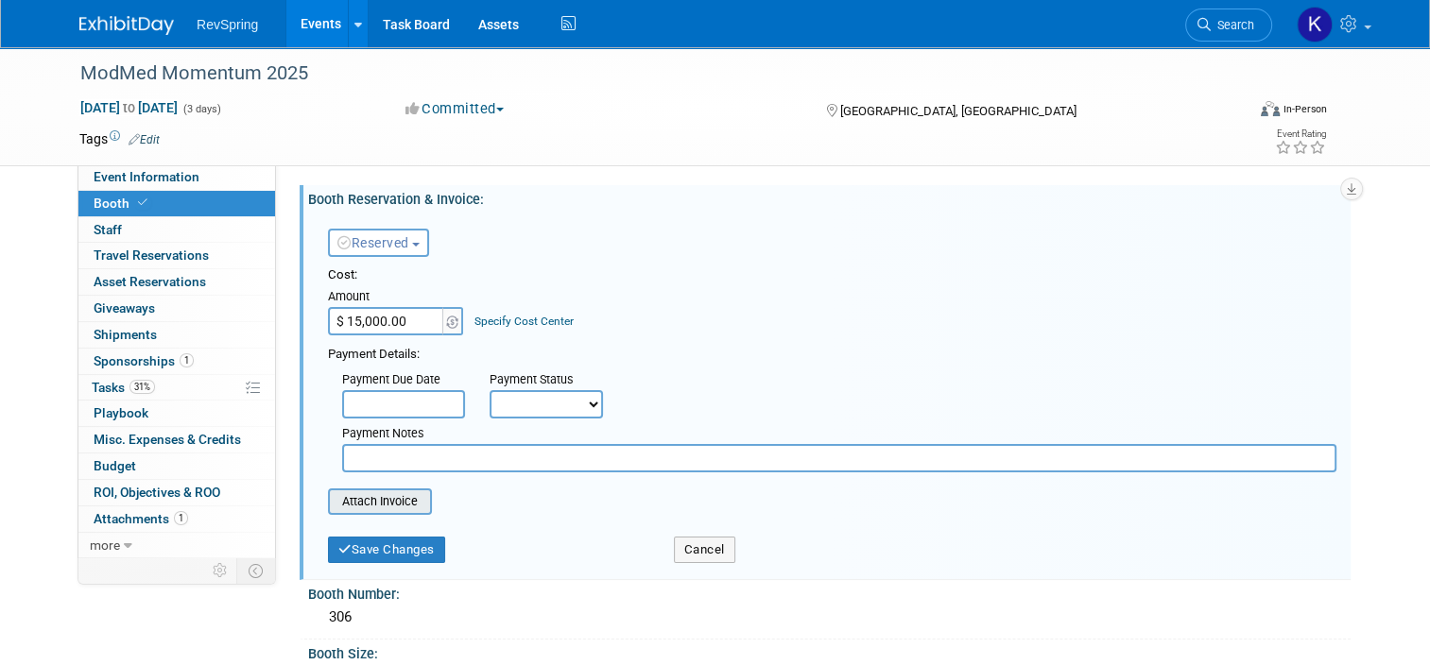
click at [385, 500] on input "file" at bounding box center [317, 501] width 225 height 23
click at [388, 495] on input "file" at bounding box center [317, 501] width 225 height 23
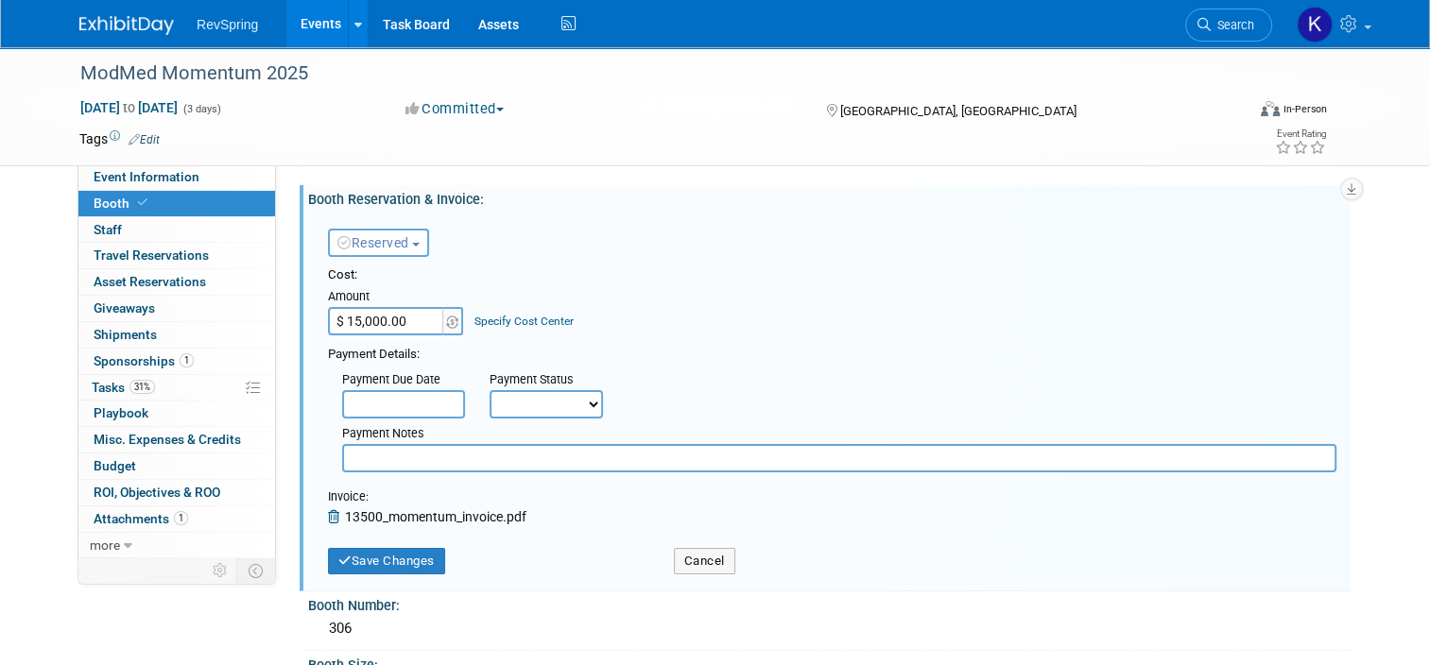
click at [395, 331] on input "$ 15,000.00" at bounding box center [387, 321] width 118 height 28
type input "$ 13,500.00"
click at [363, 548] on button "Save Changes" at bounding box center [386, 561] width 117 height 26
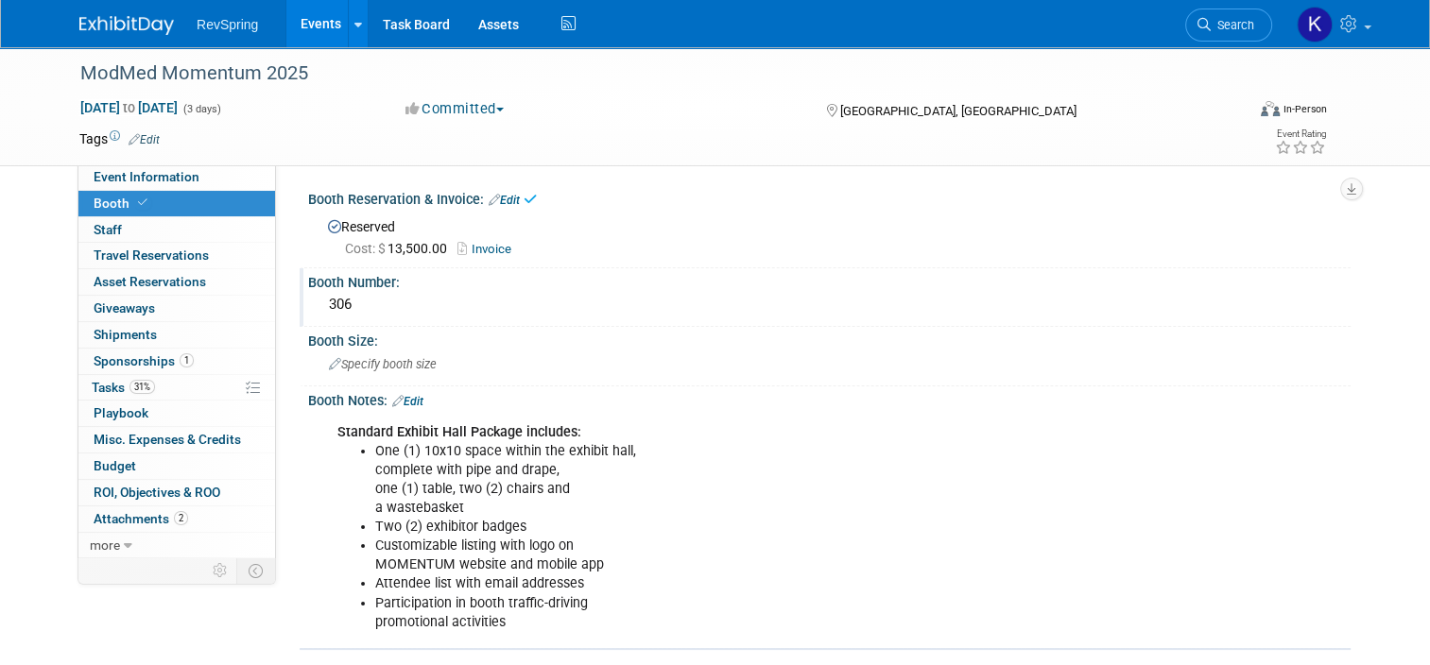
scroll to position [404, 0]
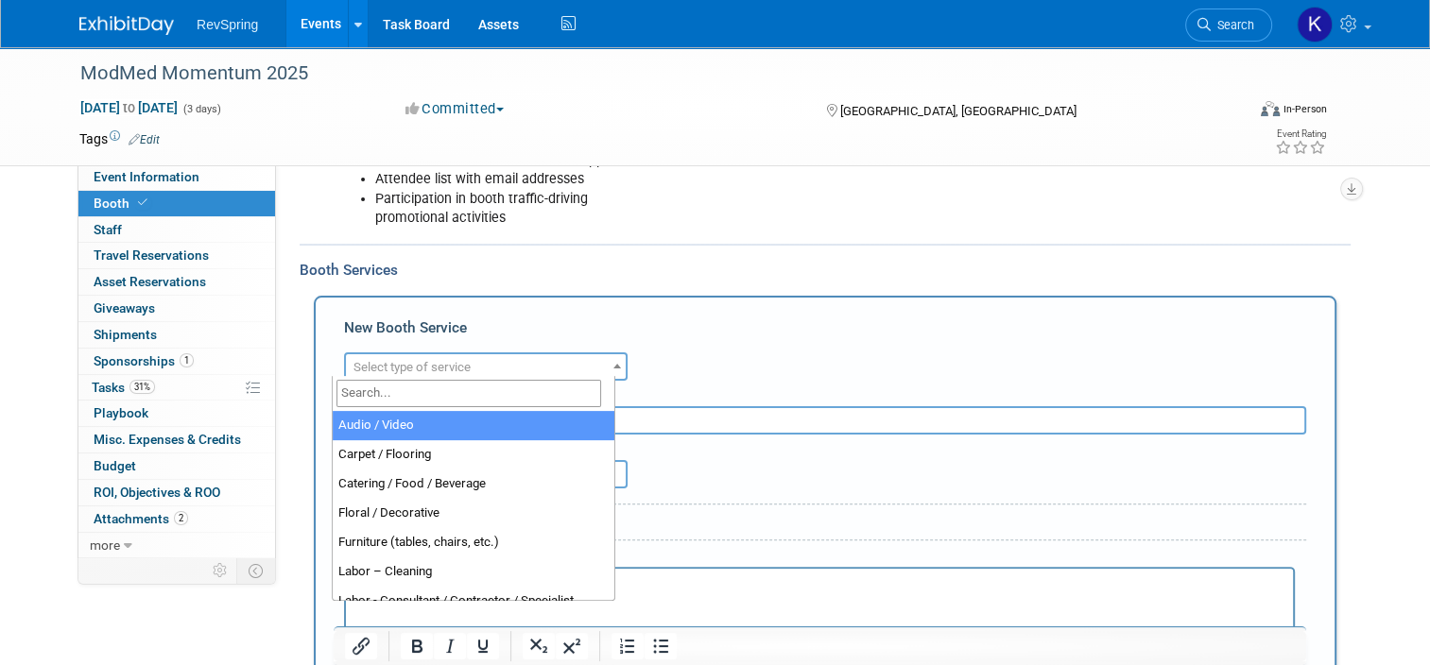
click at [401, 363] on span "Select type of service" at bounding box center [411, 367] width 117 height 14
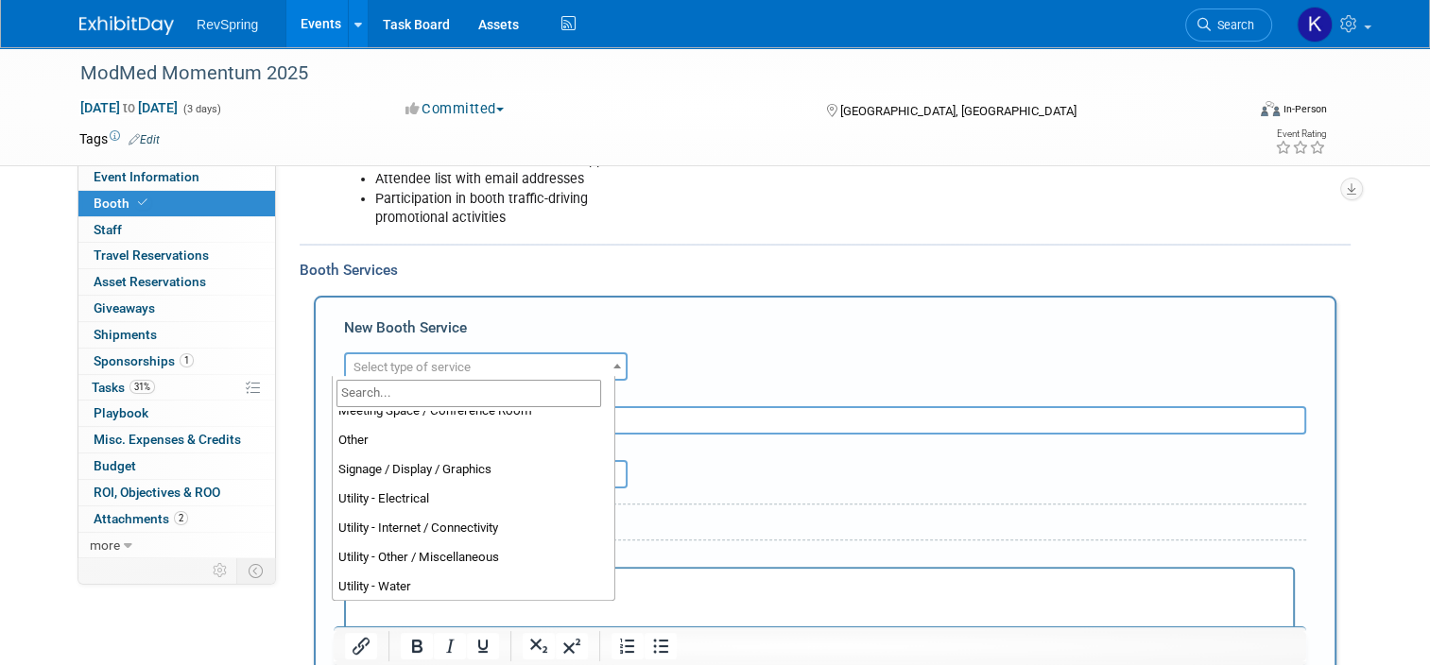
scroll to position [481, 0]
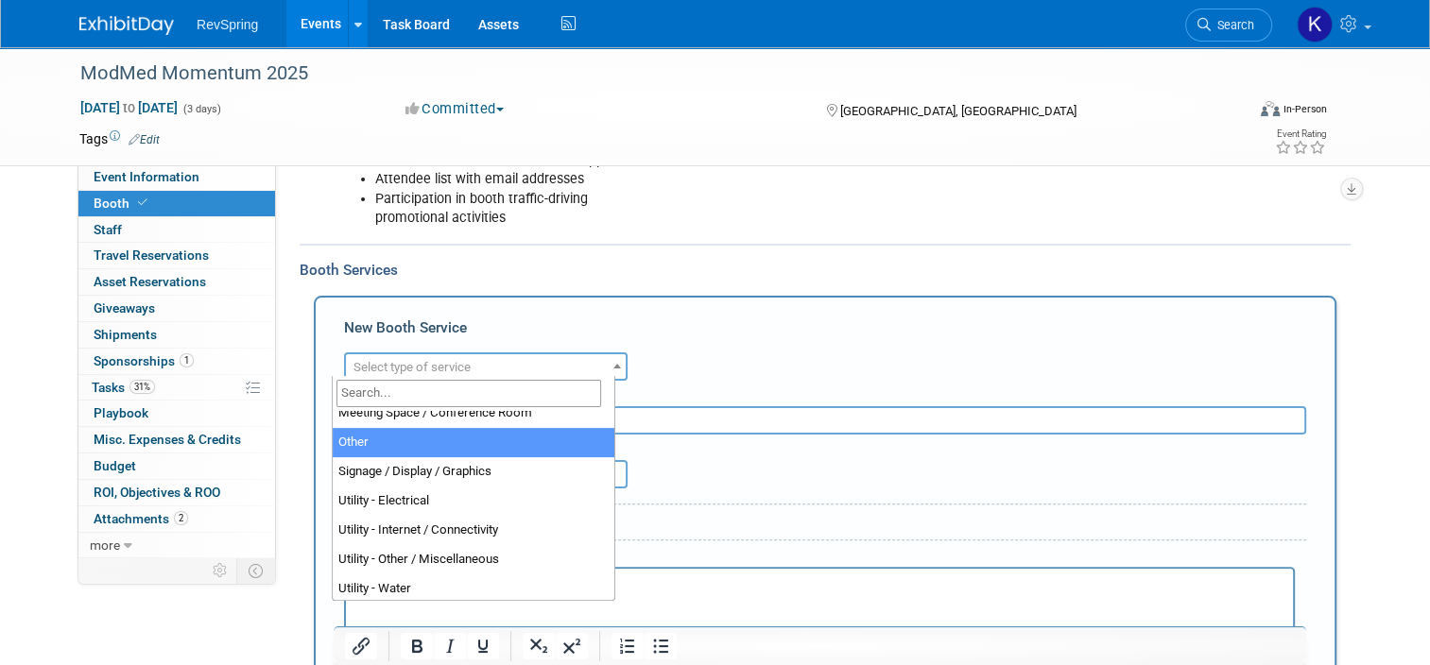
select select "1"
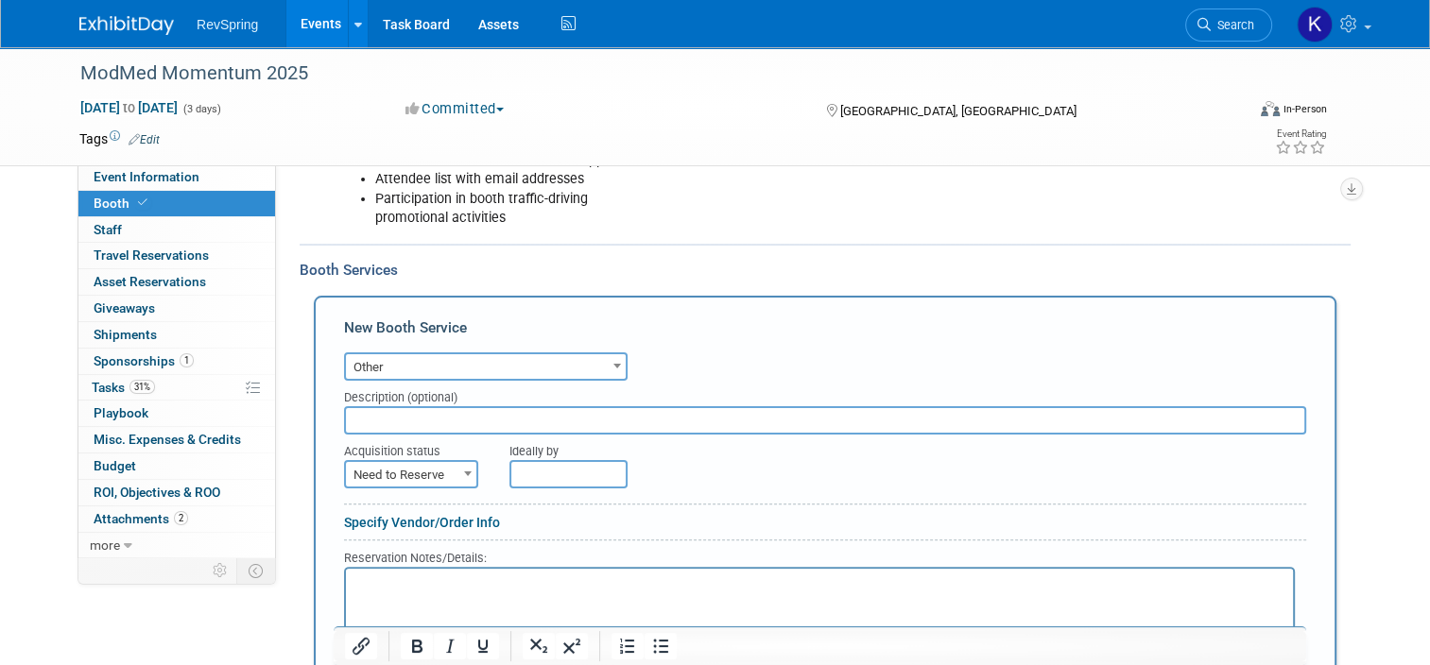
click at [384, 421] on input "text" at bounding box center [825, 420] width 962 height 28
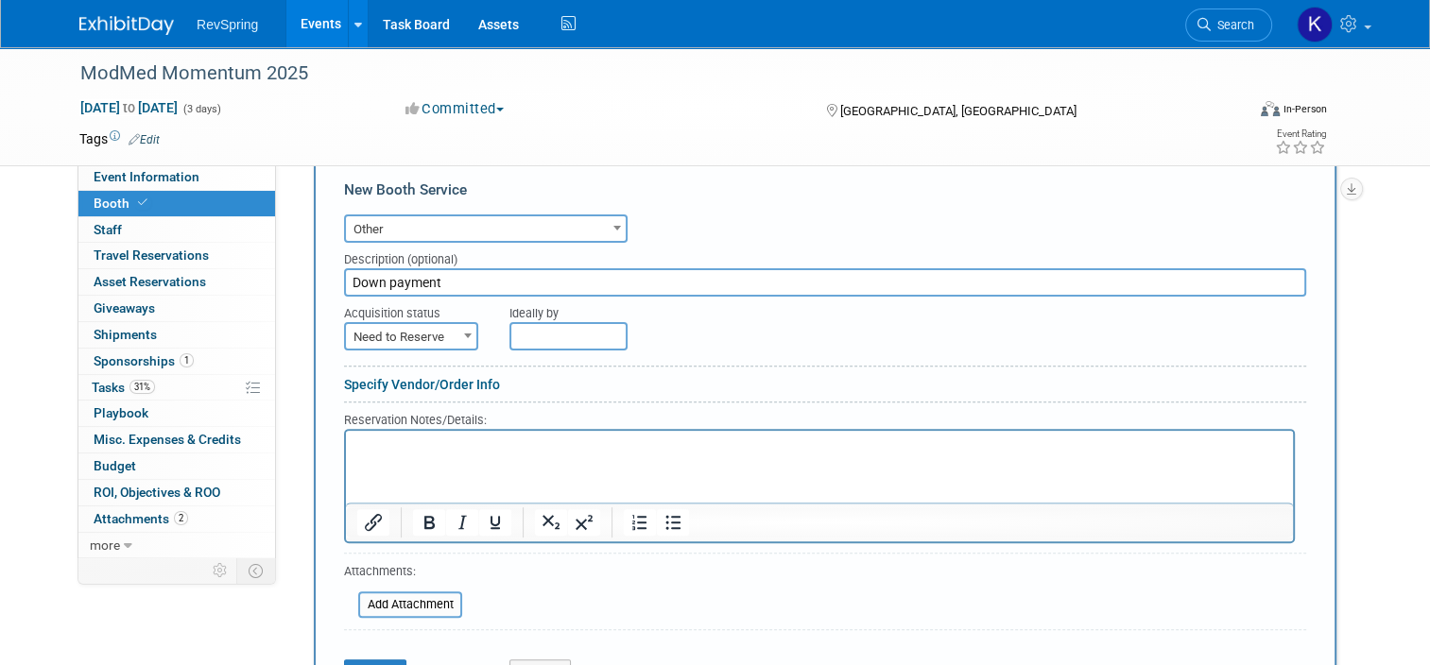
scroll to position [552, 0]
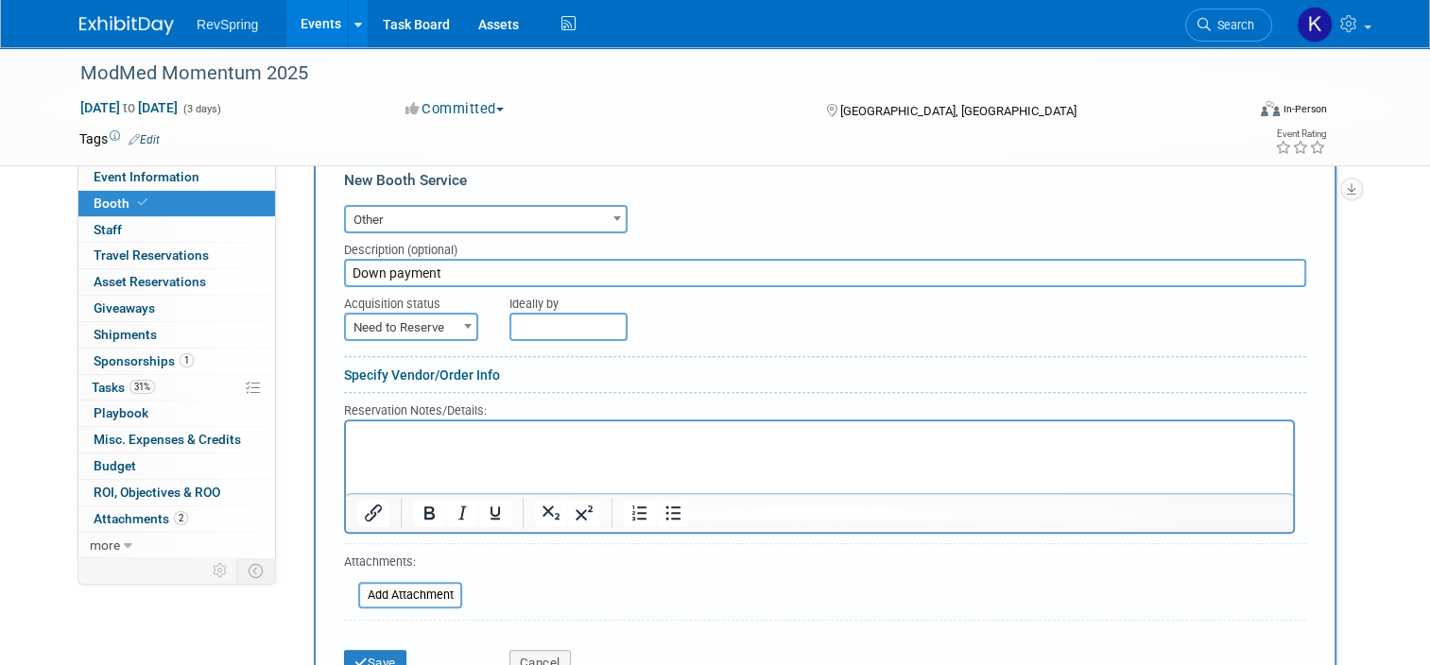
type input "Down payment"
click at [413, 315] on span "Need to Reserve" at bounding box center [411, 328] width 130 height 26
select select "2"
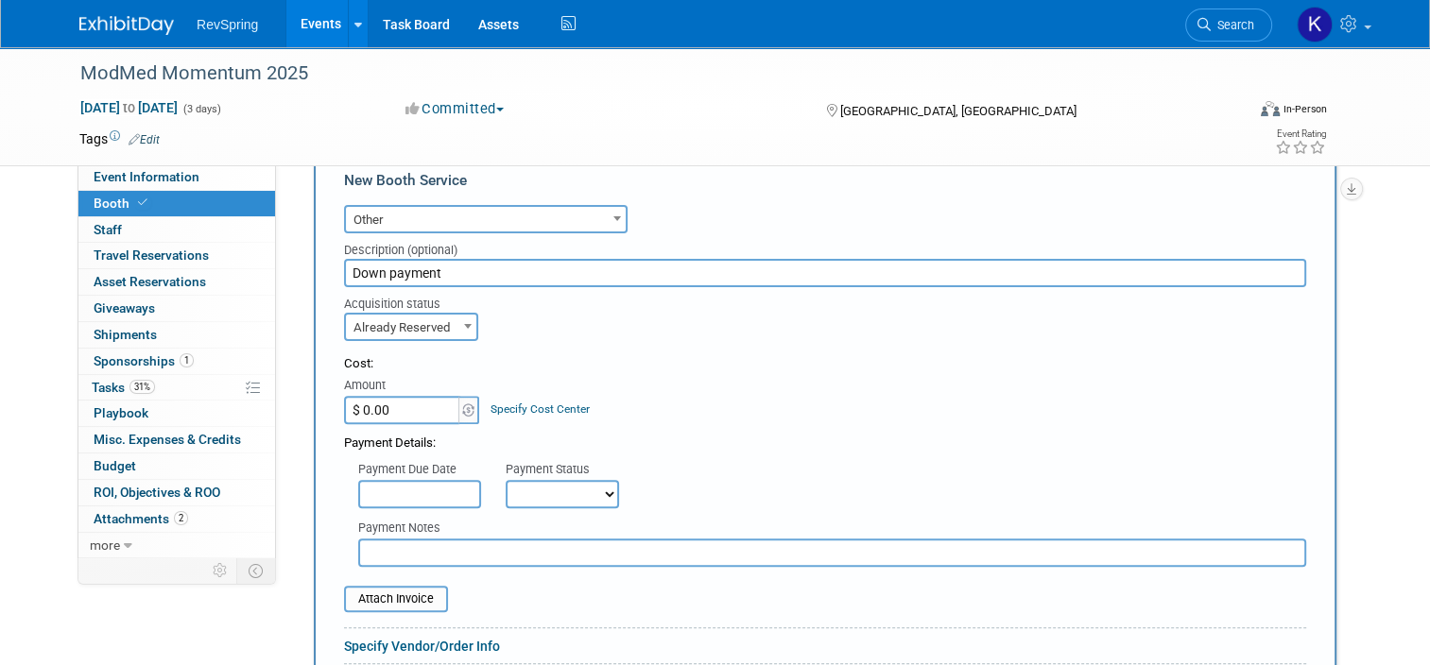
click at [391, 405] on input "$ 0.00" at bounding box center [403, 410] width 118 height 28
type input "$ 1,500.00"
click at [382, 588] on input "file" at bounding box center [333, 599] width 225 height 23
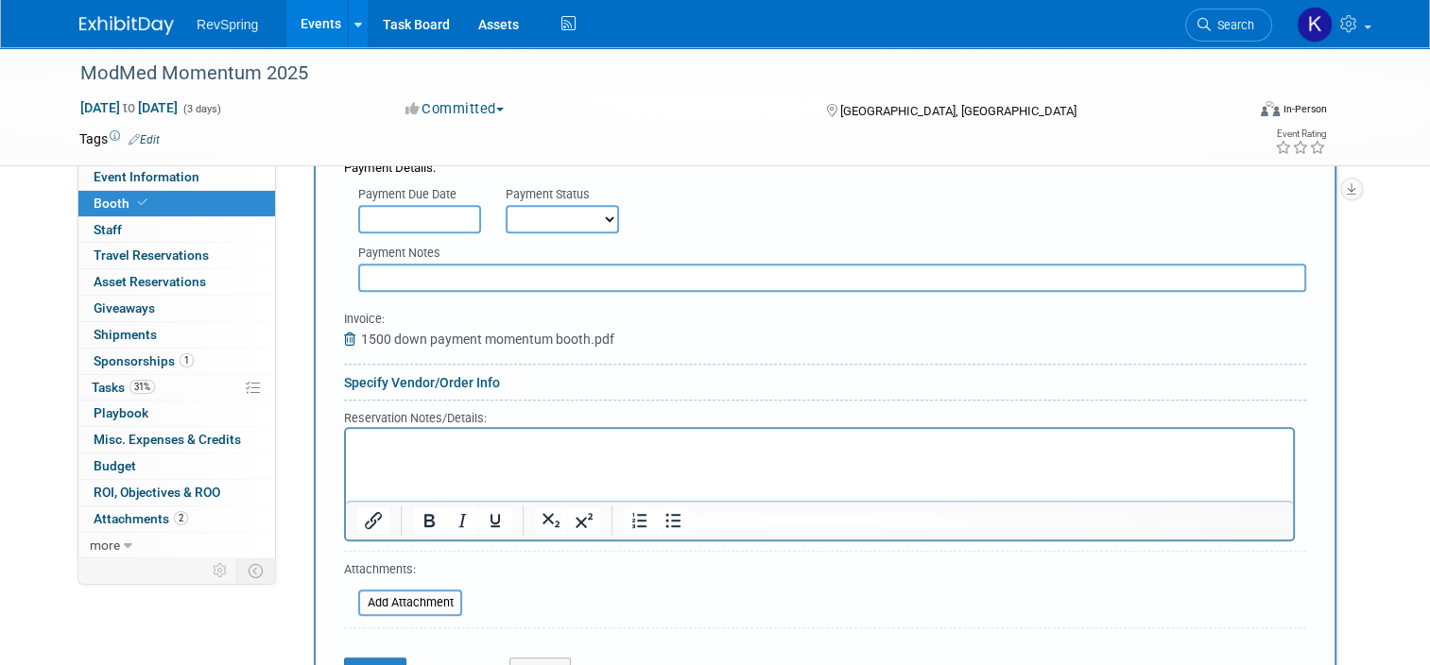
scroll to position [828, 0]
click at [367, 657] on button "Save" at bounding box center [375, 670] width 62 height 26
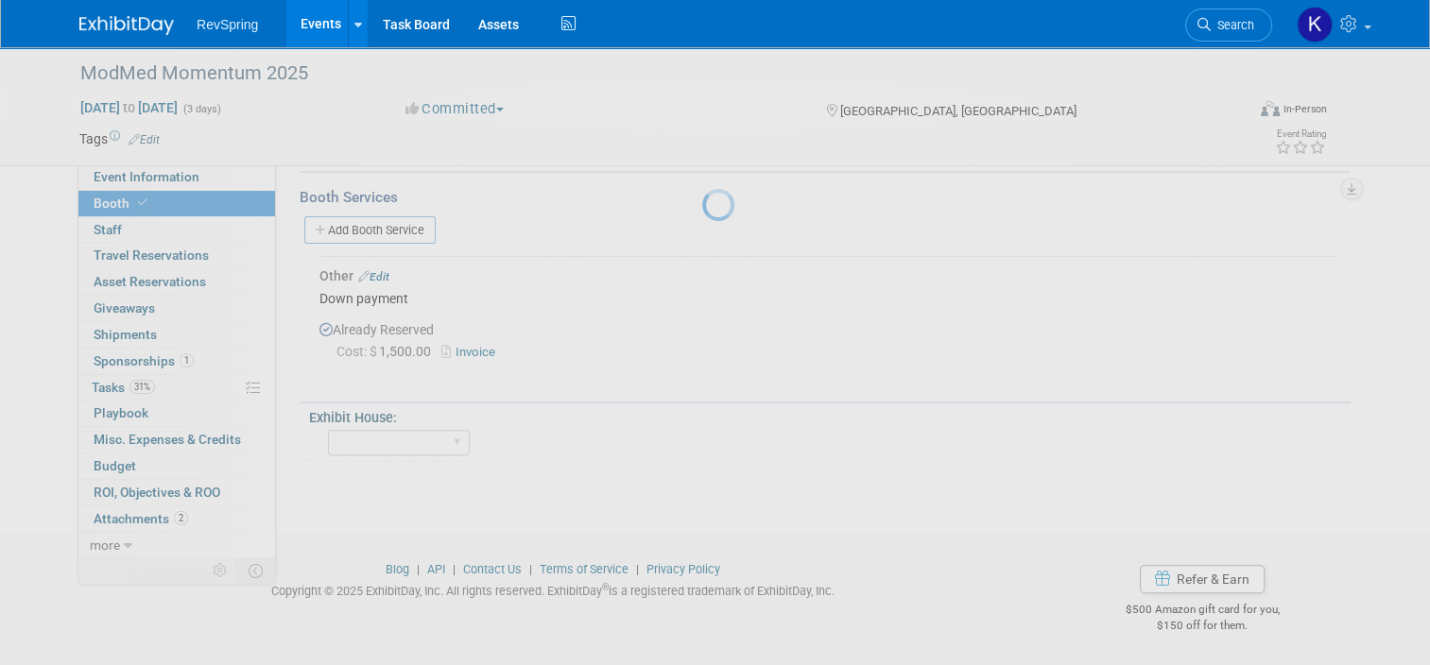
scroll to position [472, 0]
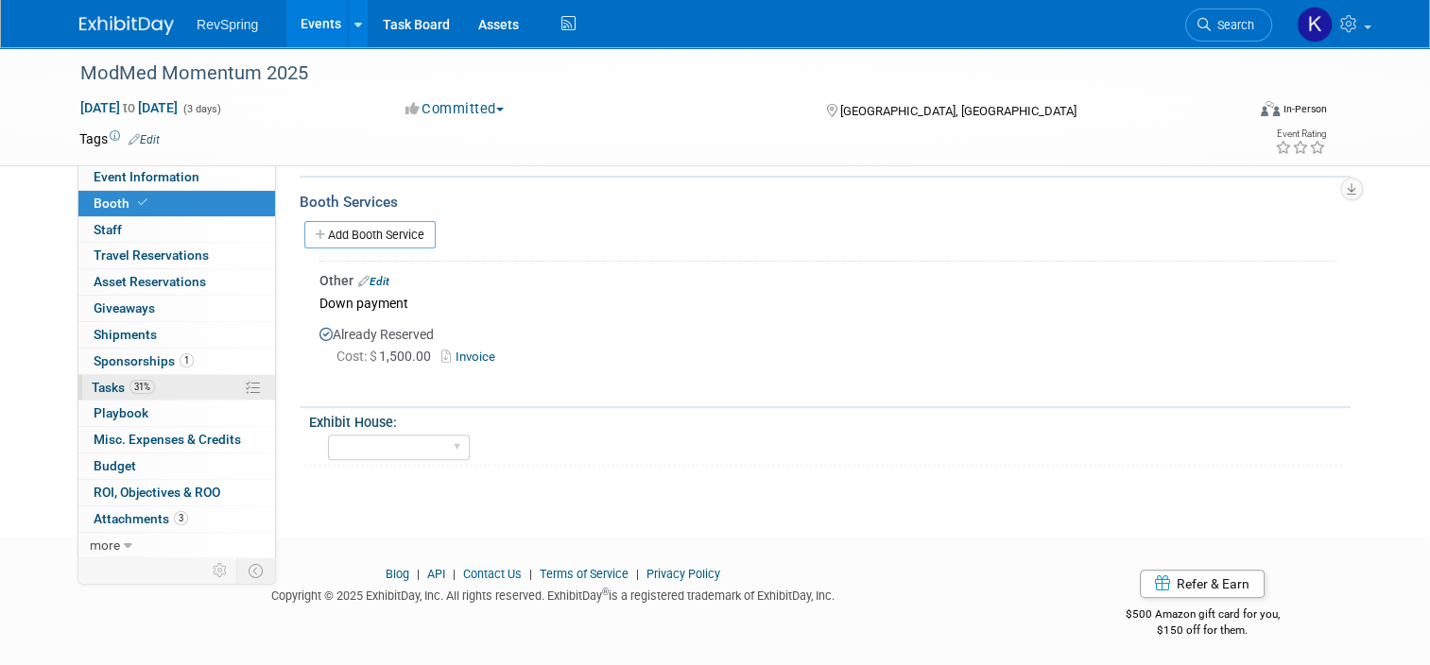
click at [174, 395] on link "31% Tasks 31%" at bounding box center [176, 388] width 197 height 26
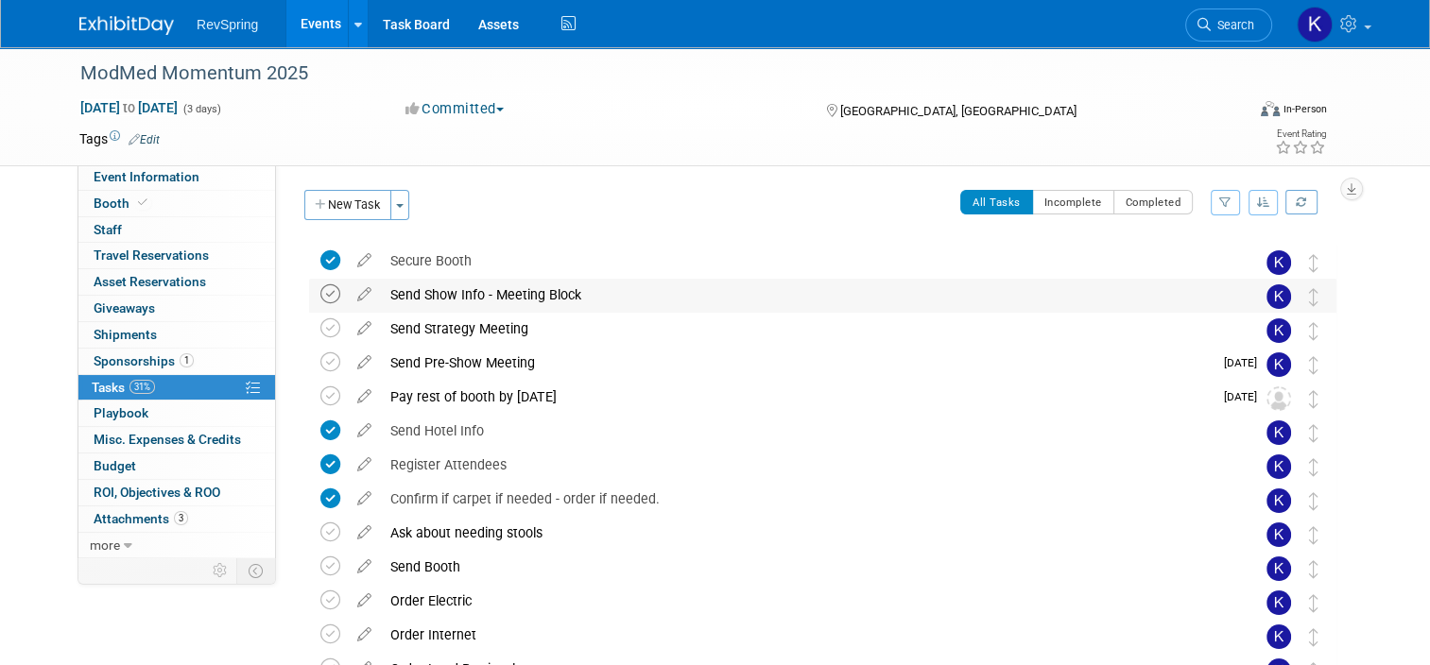
click at [328, 287] on icon at bounding box center [330, 294] width 20 height 20
click at [320, 363] on icon at bounding box center [330, 362] width 20 height 20
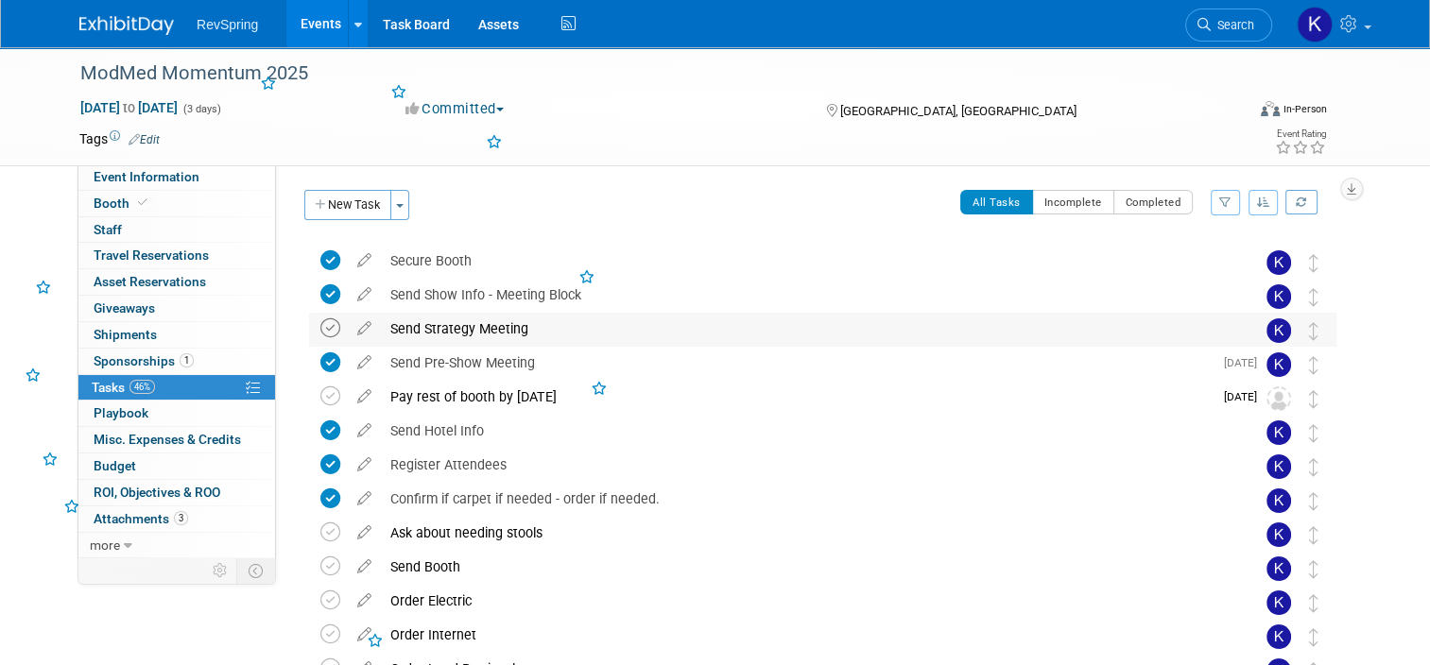
click at [320, 337] on icon at bounding box center [330, 328] width 20 height 20
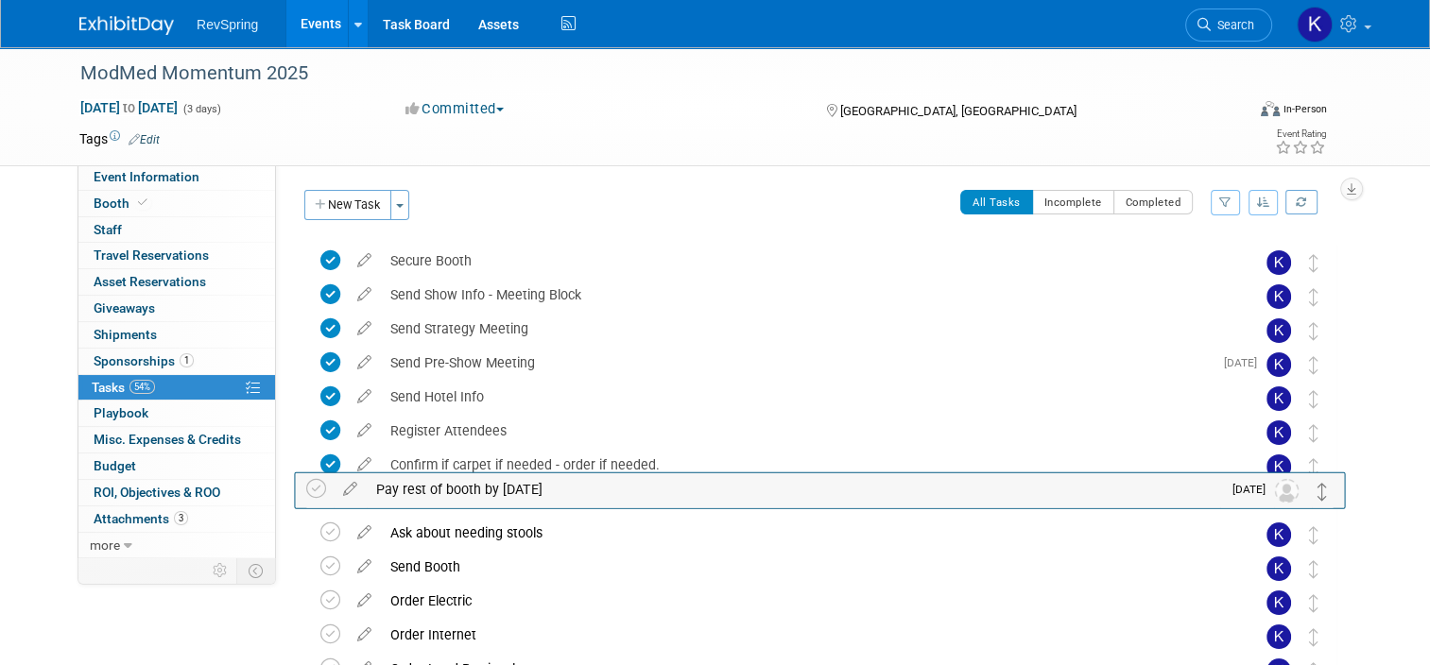
drag, startPoint x: 1323, startPoint y: 401, endPoint x: 1323, endPoint y: 497, distance: 96.4
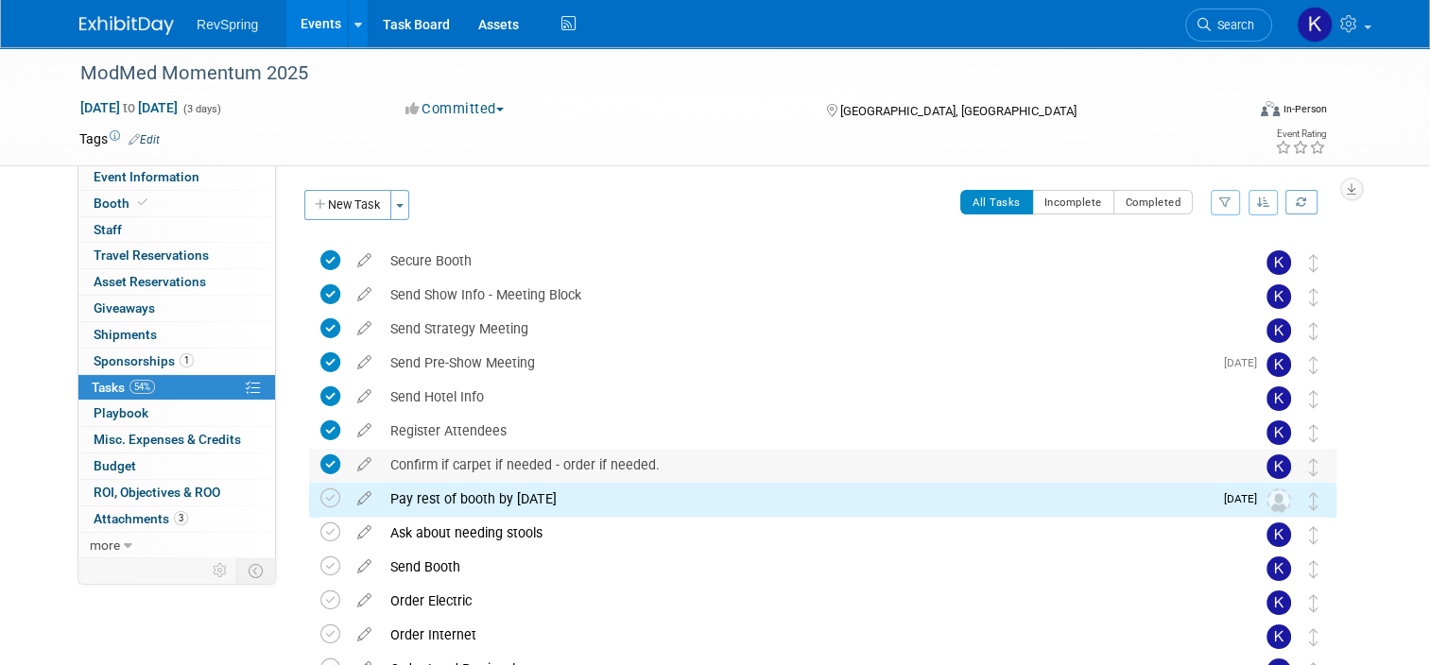
scroll to position [113, 0]
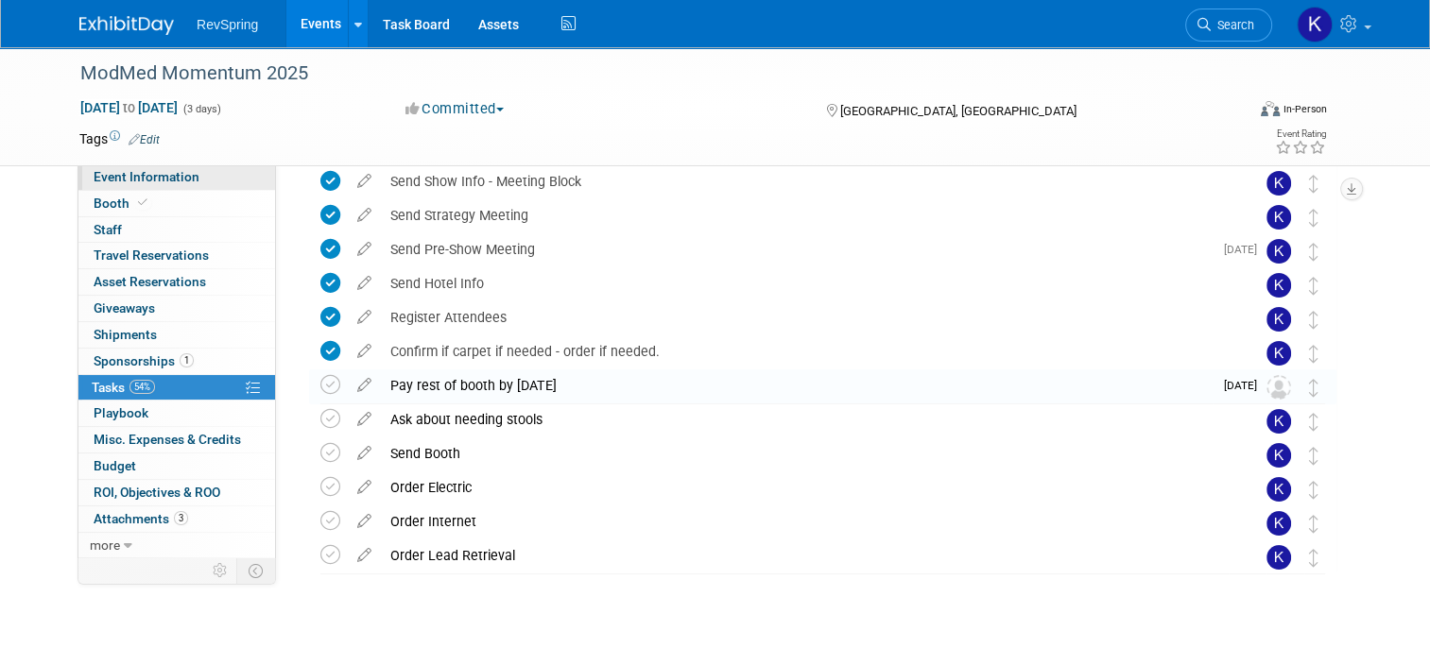
click at [224, 177] on link "Event Information" at bounding box center [176, 177] width 197 height 26
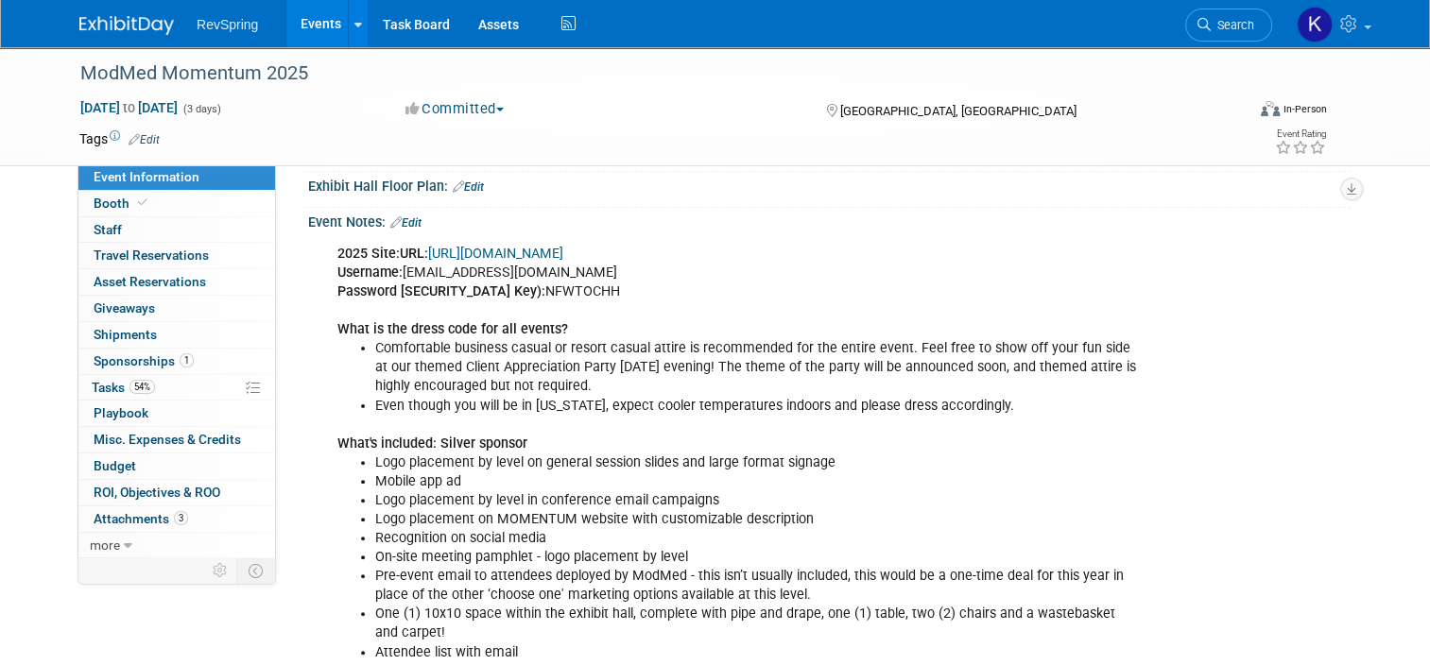
scroll to position [480, 0]
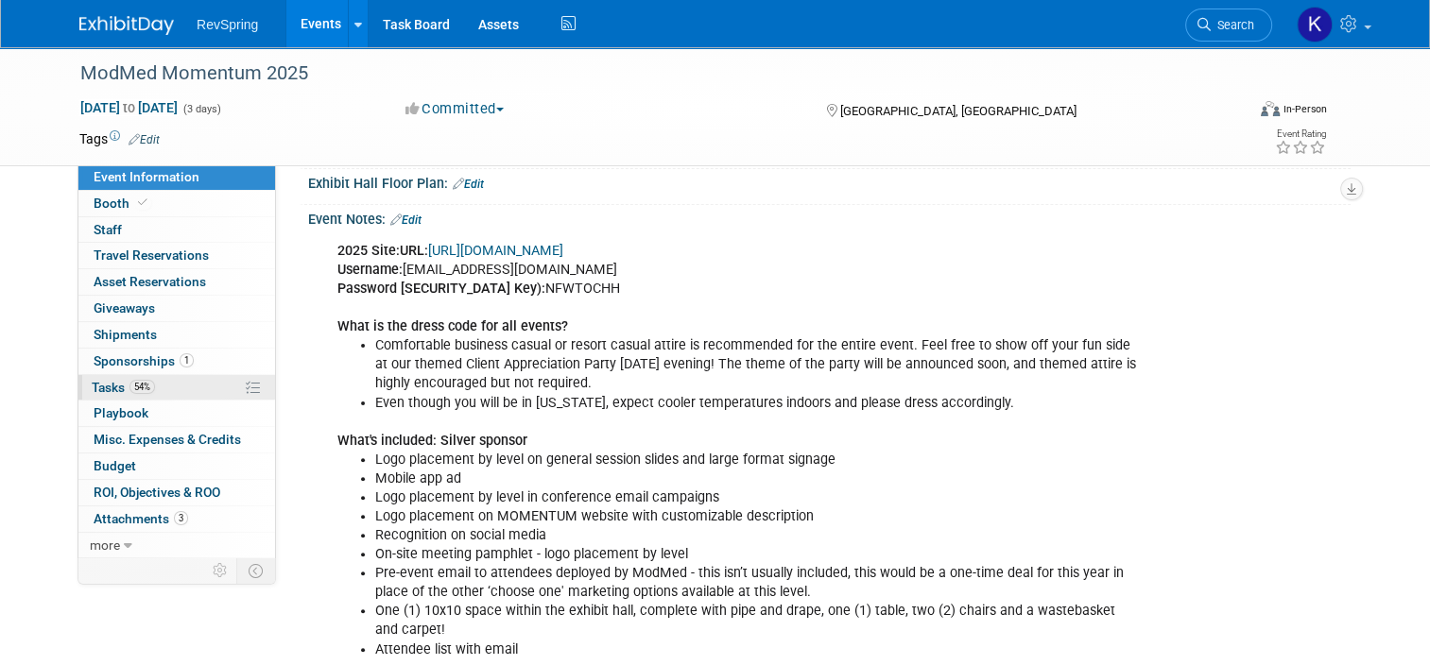
click at [163, 384] on link "54% Tasks 54%" at bounding box center [176, 388] width 197 height 26
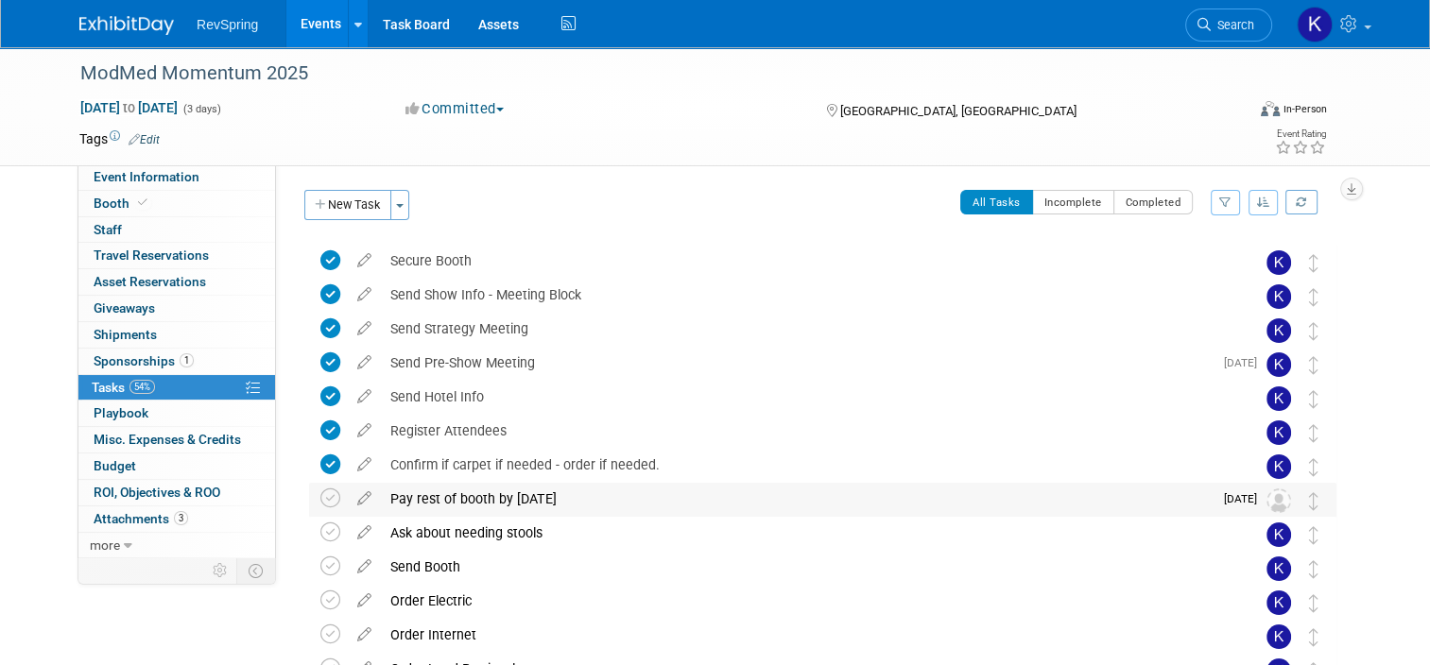
scroll to position [136, 0]
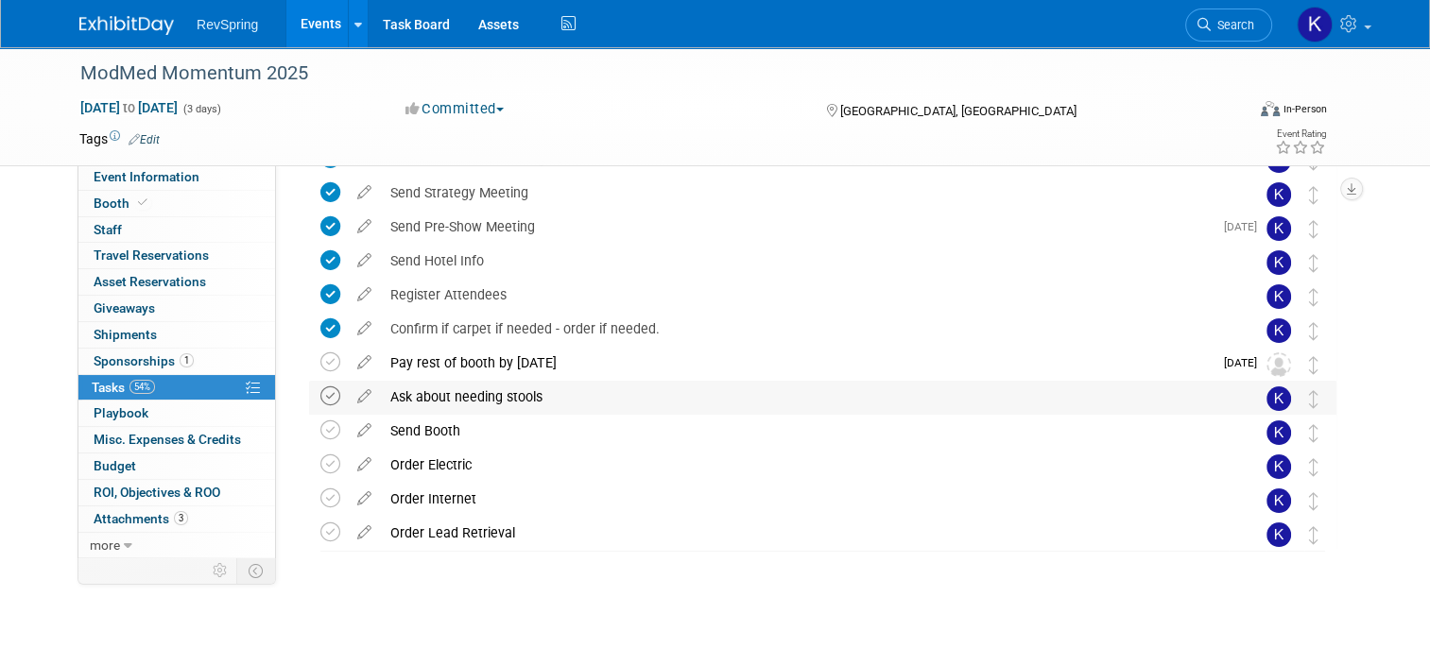
click at [321, 400] on icon at bounding box center [330, 397] width 20 height 20
click at [355, 393] on icon at bounding box center [364, 393] width 33 height 24
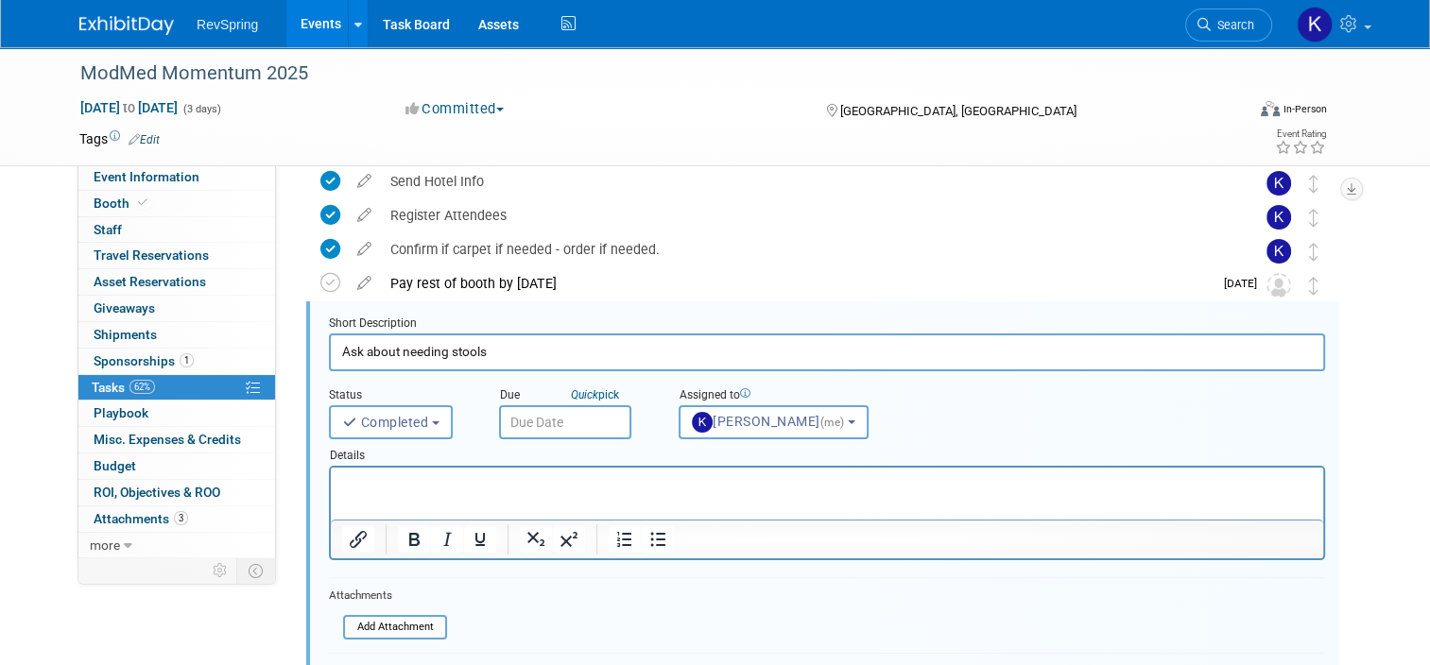
scroll to position [240, 0]
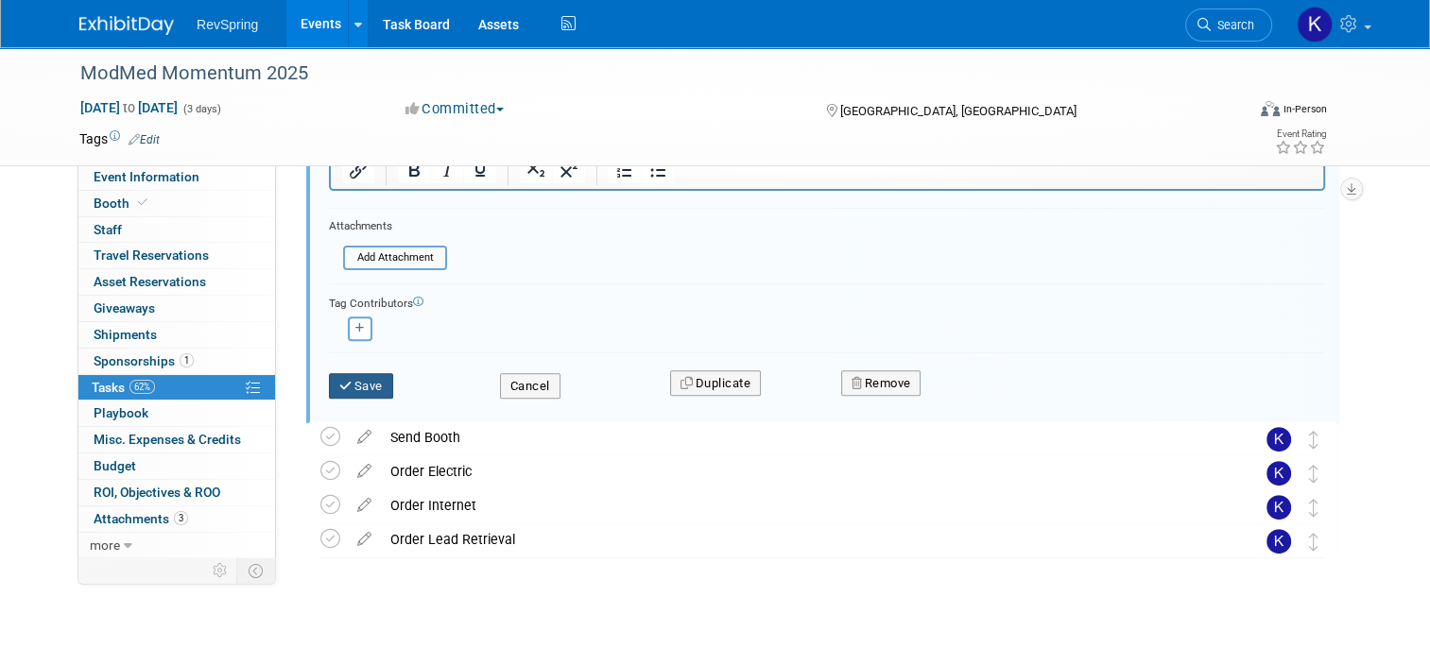
type input "Ask about needing stools - NA"
click at [367, 374] on button "Save" at bounding box center [361, 386] width 64 height 26
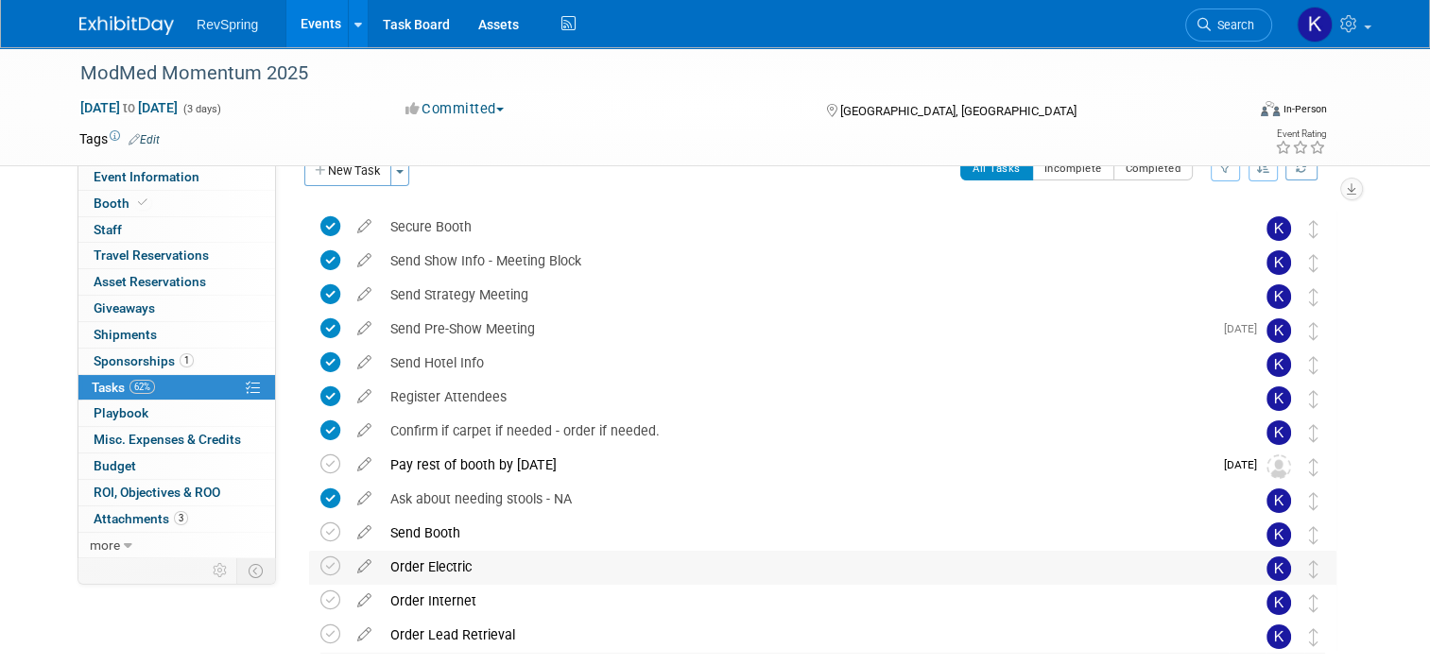
scroll to position [11, 0]
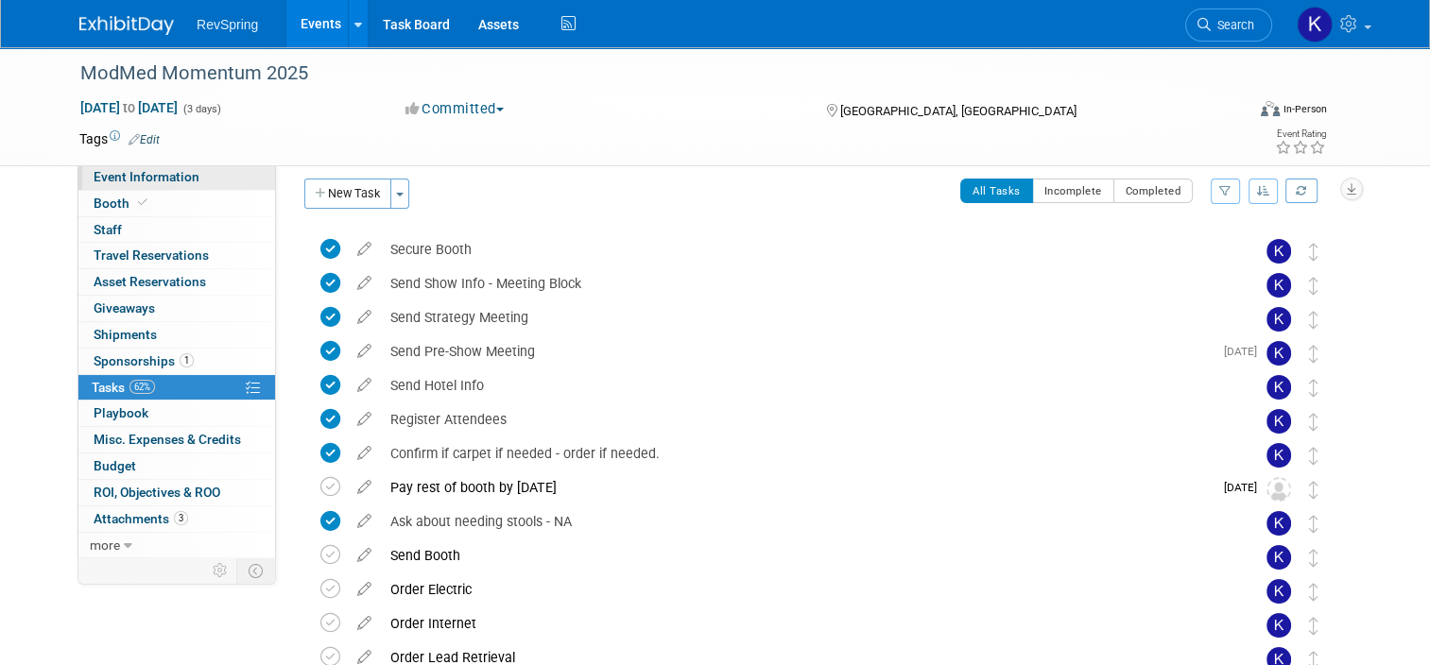
click at [165, 178] on span "Event Information" at bounding box center [147, 176] width 106 height 15
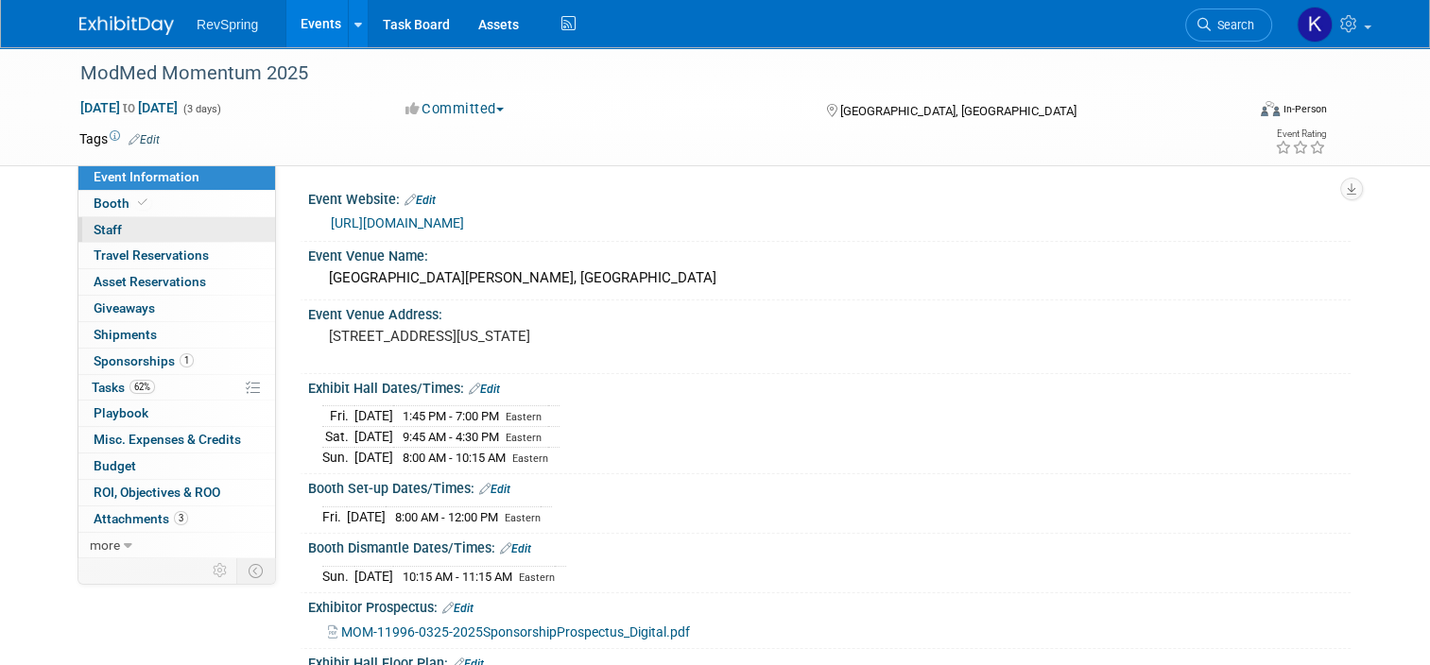
click at [173, 223] on link "0 Staff 0" at bounding box center [176, 230] width 197 height 26
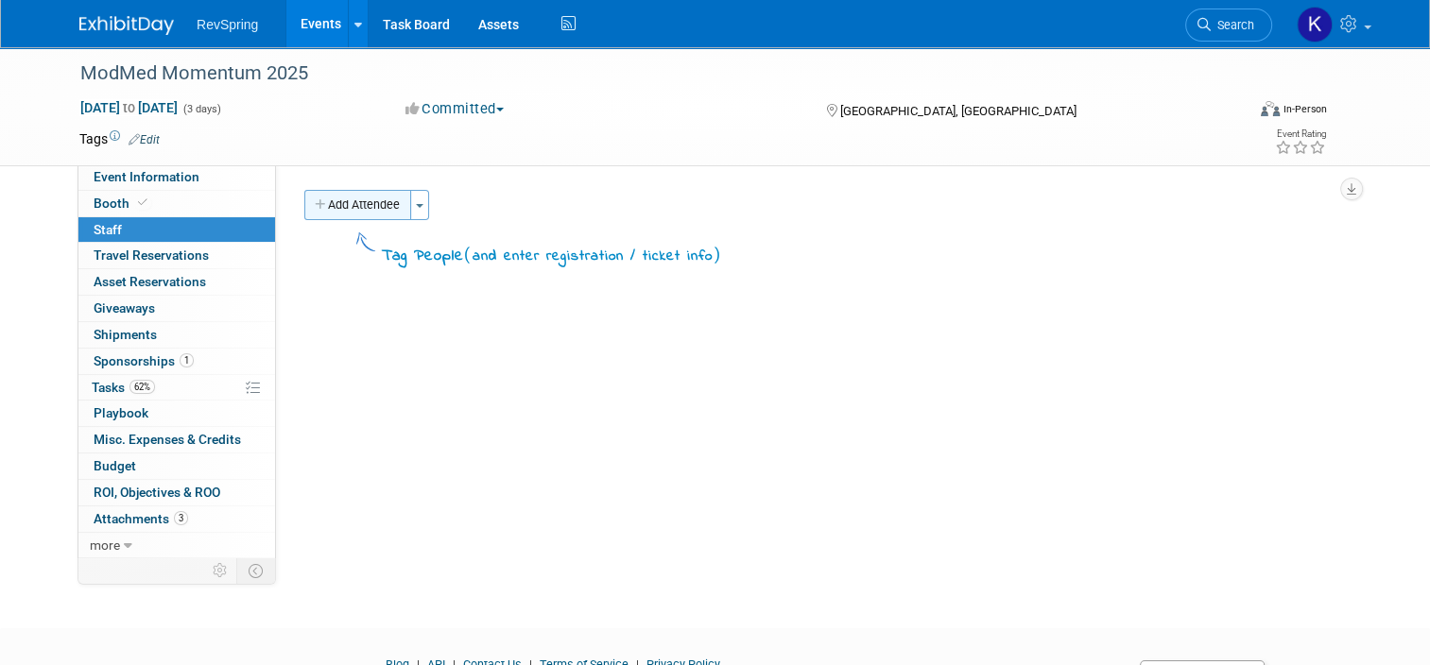
click at [358, 208] on button "Add Attendee" at bounding box center [357, 205] width 107 height 30
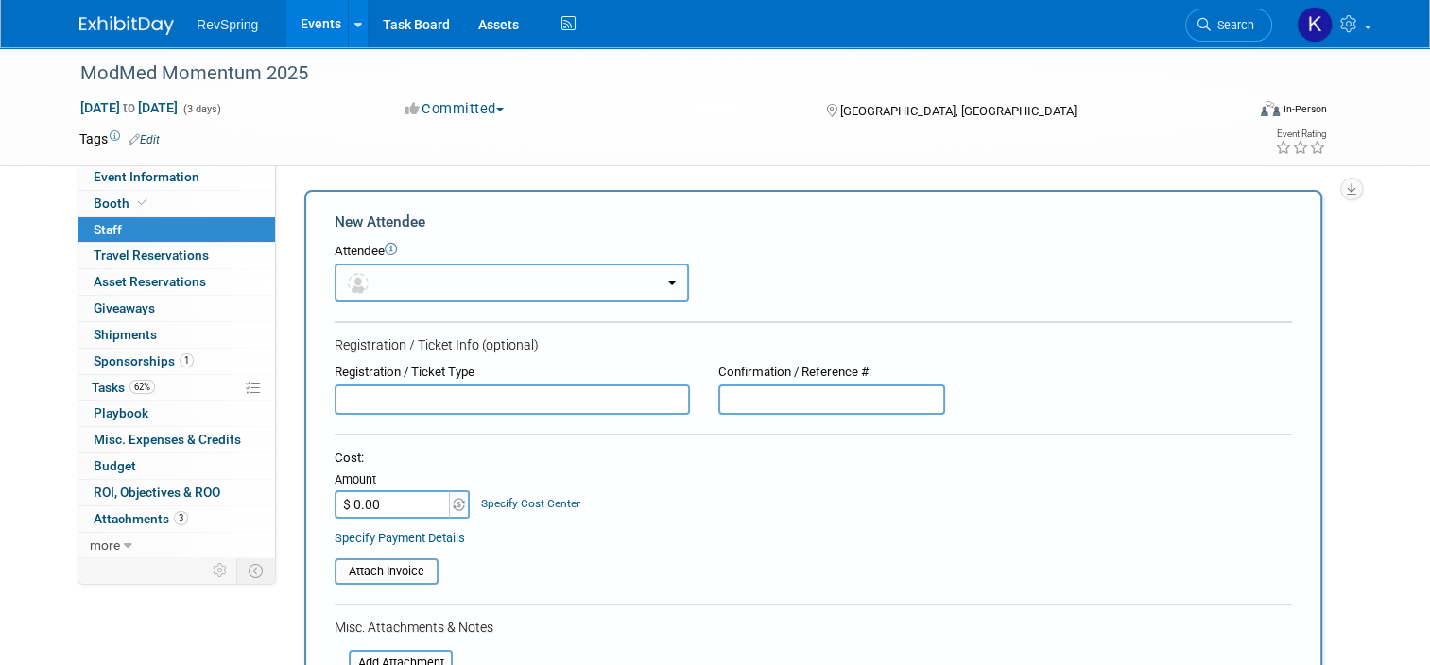
click at [370, 272] on button "button" at bounding box center [512, 283] width 354 height 39
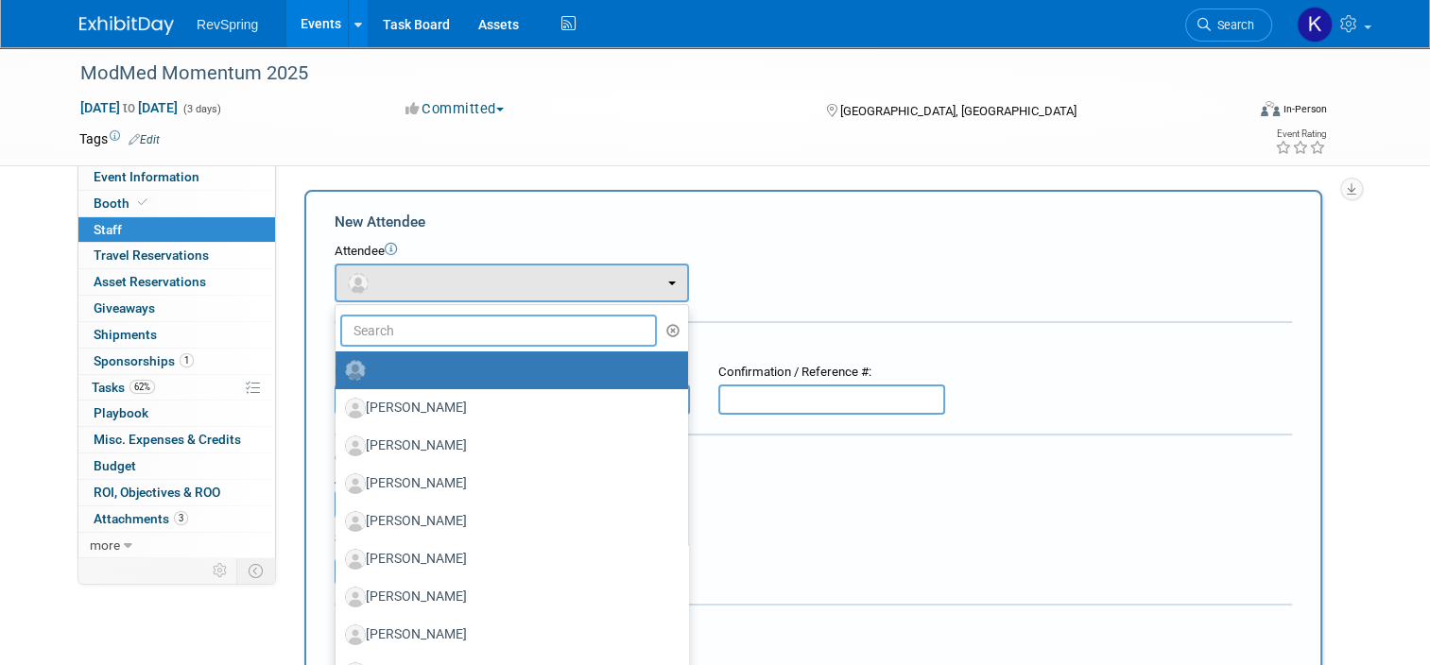
click at [383, 334] on input "text" at bounding box center [498, 331] width 317 height 32
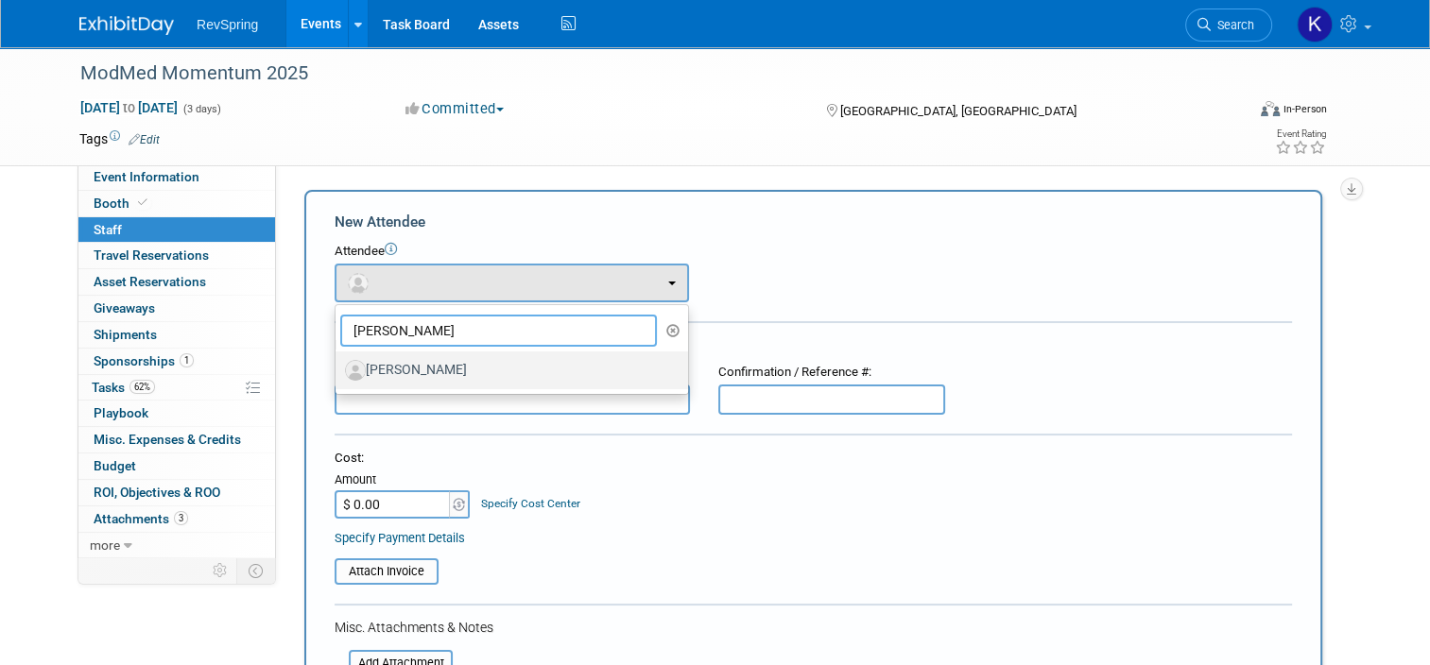
type input "ryan"
click at [398, 366] on label "[PERSON_NAME]" at bounding box center [507, 370] width 324 height 30
click at [338, 366] on input "[PERSON_NAME]" at bounding box center [332, 368] width 12 height 12
select select "f06eb4fe-54d7-4b64-adf9-002e09b8130d"
select select "4"
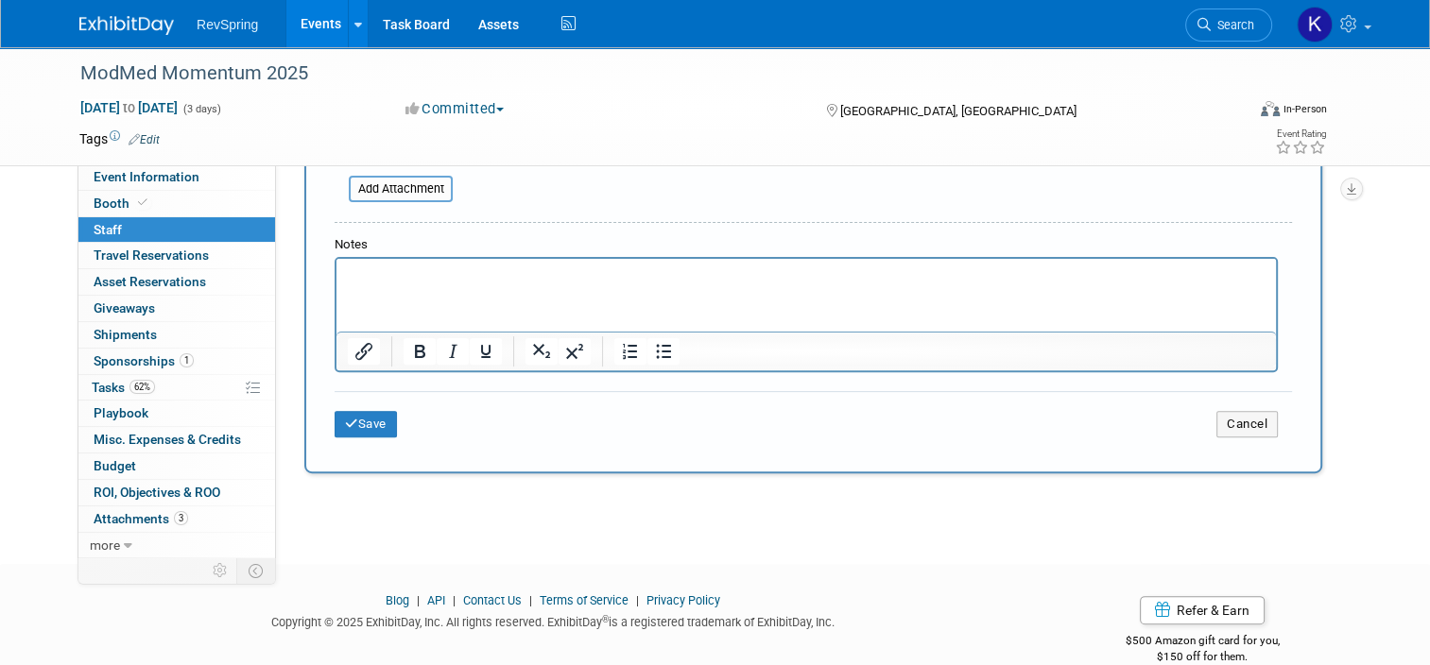
scroll to position [536, 0]
click at [351, 432] on div "Save Cancel" at bounding box center [813, 420] width 957 height 60
click at [362, 415] on button "Save" at bounding box center [366, 423] width 62 height 26
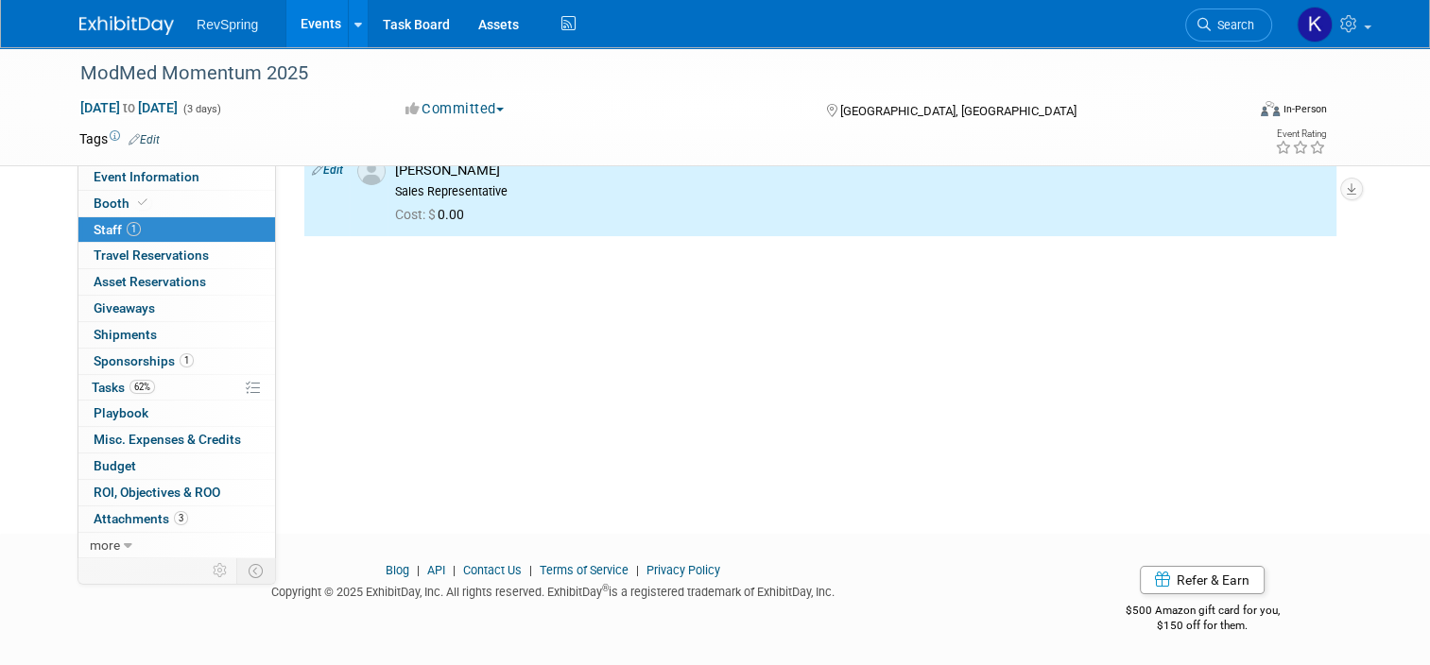
scroll to position [0, 0]
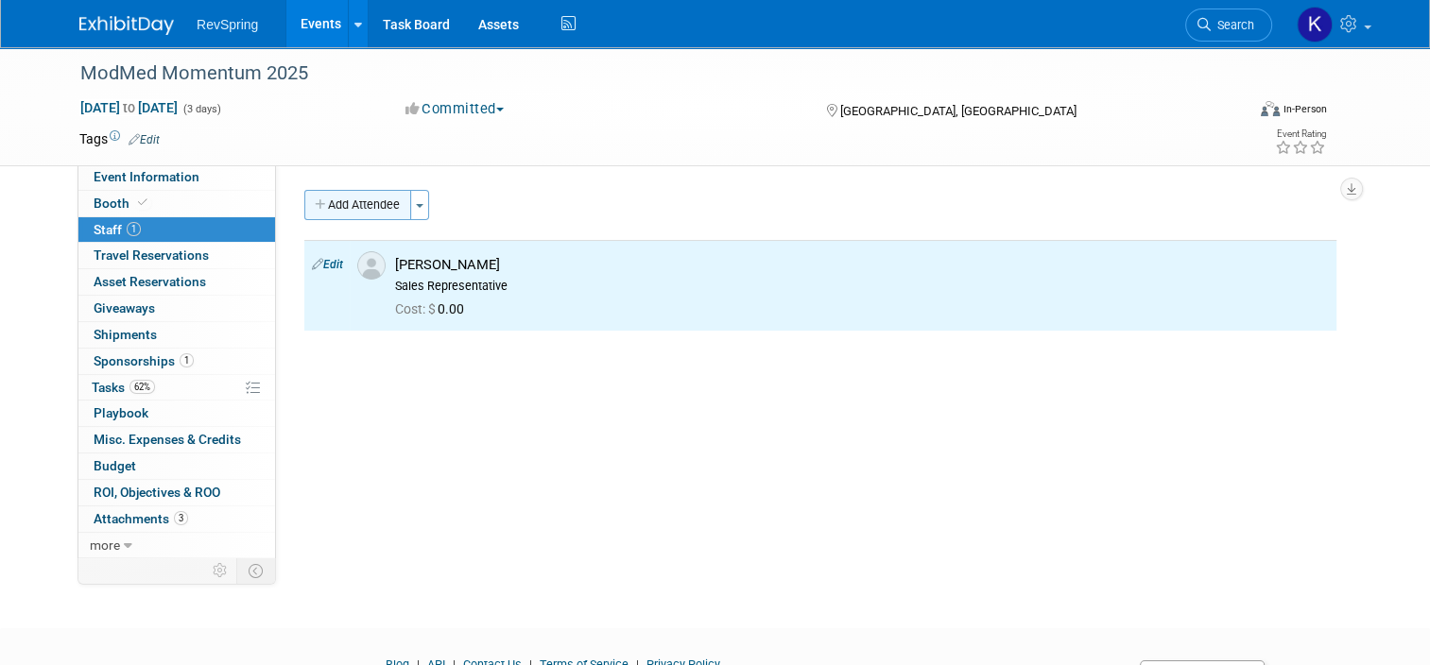
click at [349, 209] on button "Add Attendee" at bounding box center [357, 205] width 107 height 30
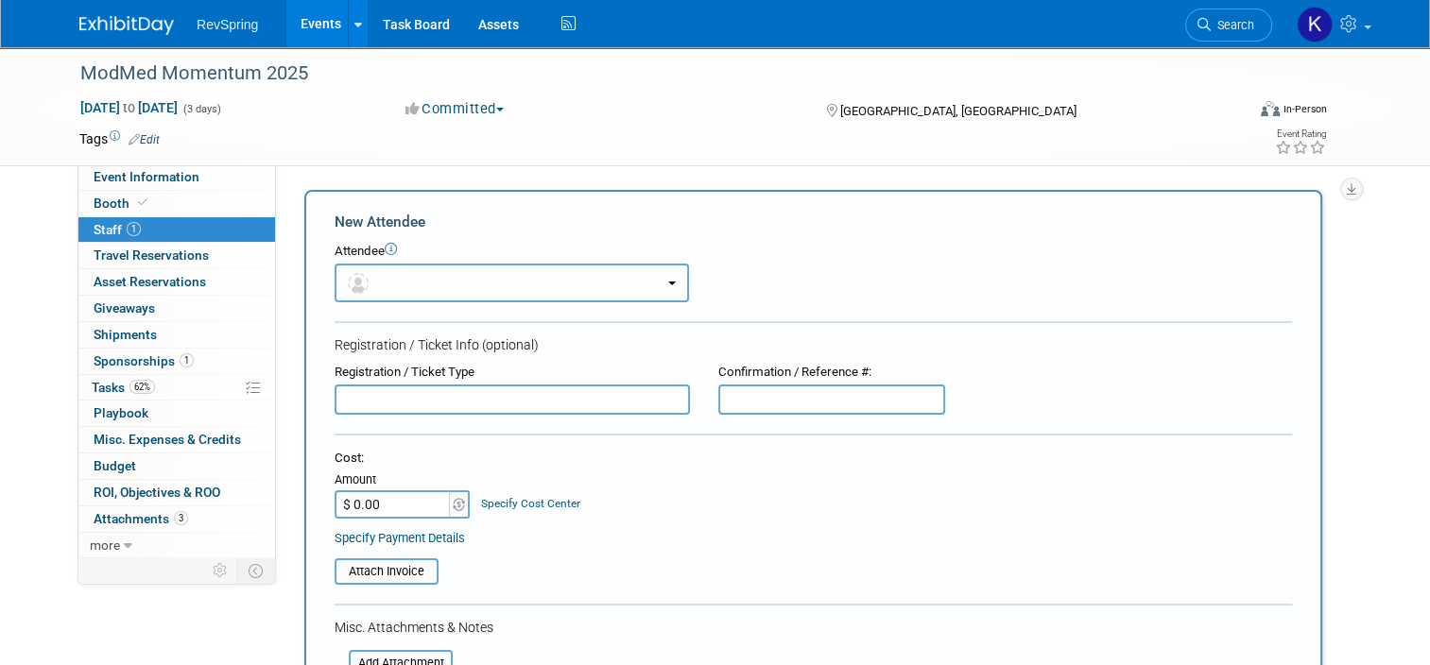
click at [394, 279] on button "button" at bounding box center [512, 283] width 354 height 39
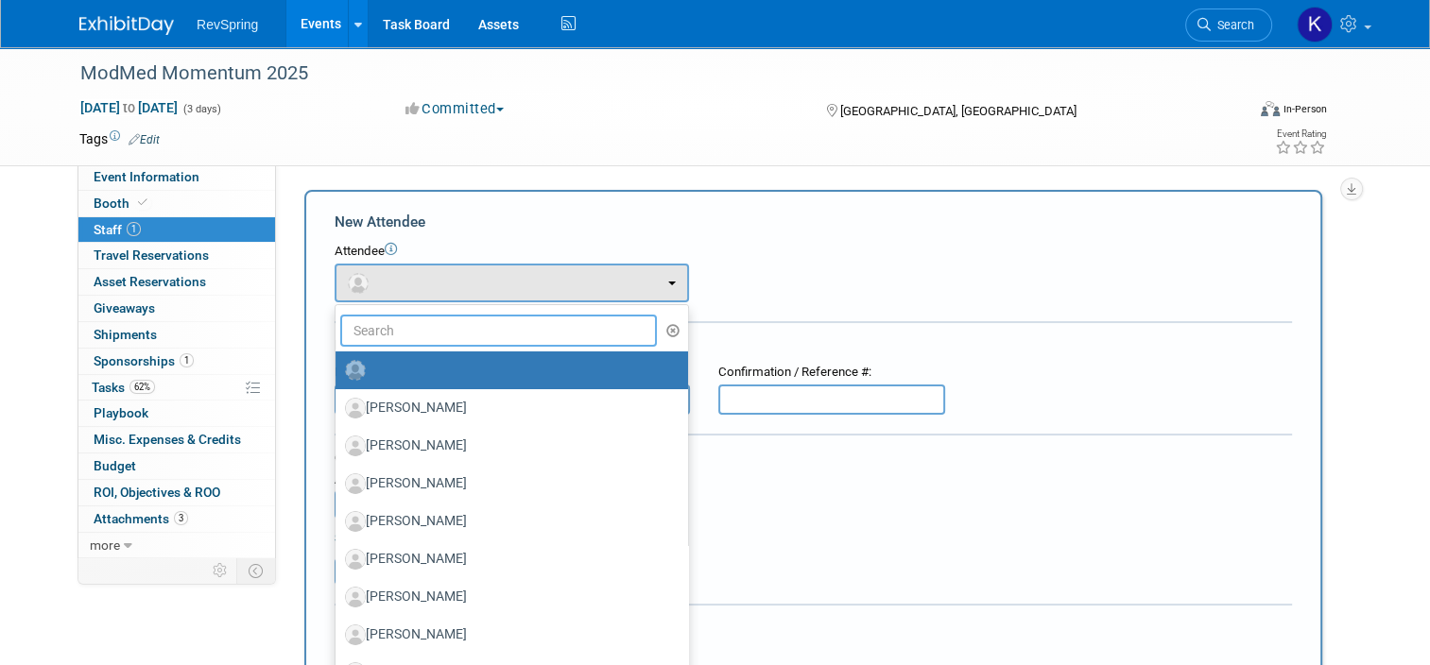
click at [382, 318] on input "text" at bounding box center [498, 331] width 317 height 32
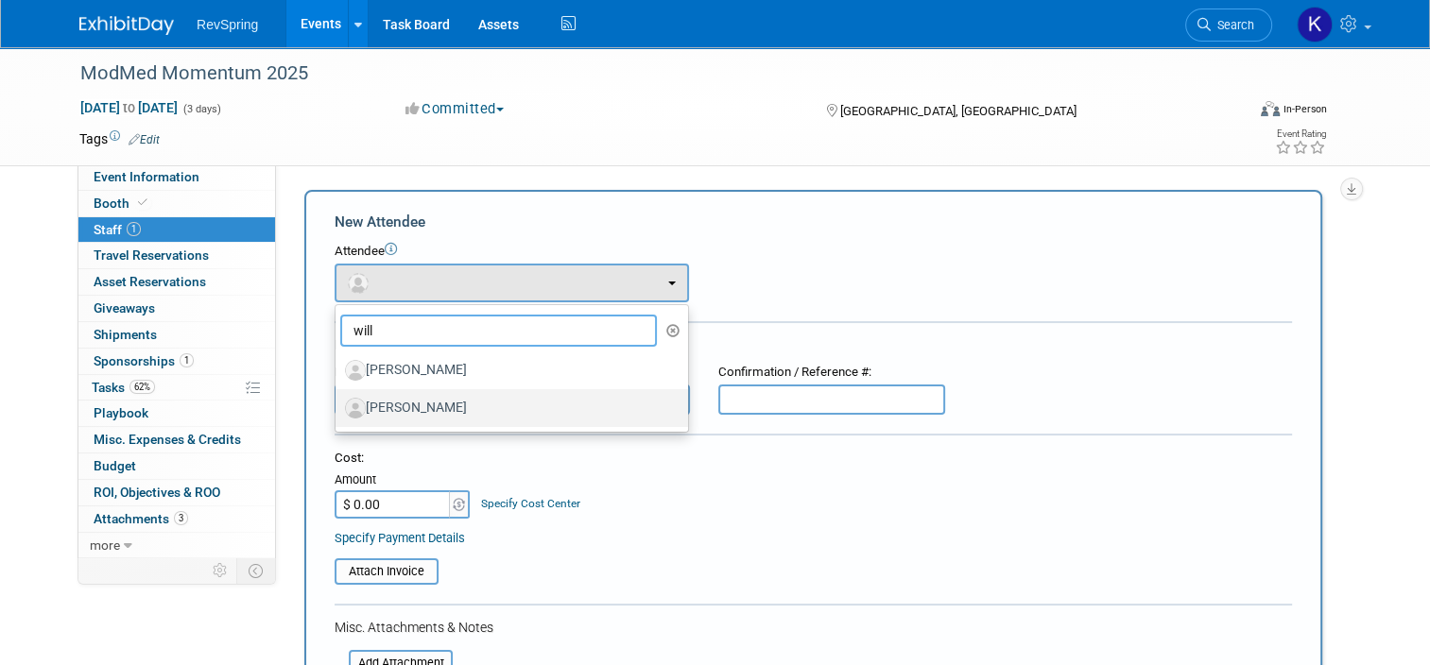
type input "will"
click at [395, 394] on label "[PERSON_NAME]" at bounding box center [507, 408] width 324 height 30
click at [338, 400] on input "[PERSON_NAME]" at bounding box center [332, 406] width 12 height 12
select select "c3e83bf8-07b3-4b3e-a4df-b5a5084fae5c"
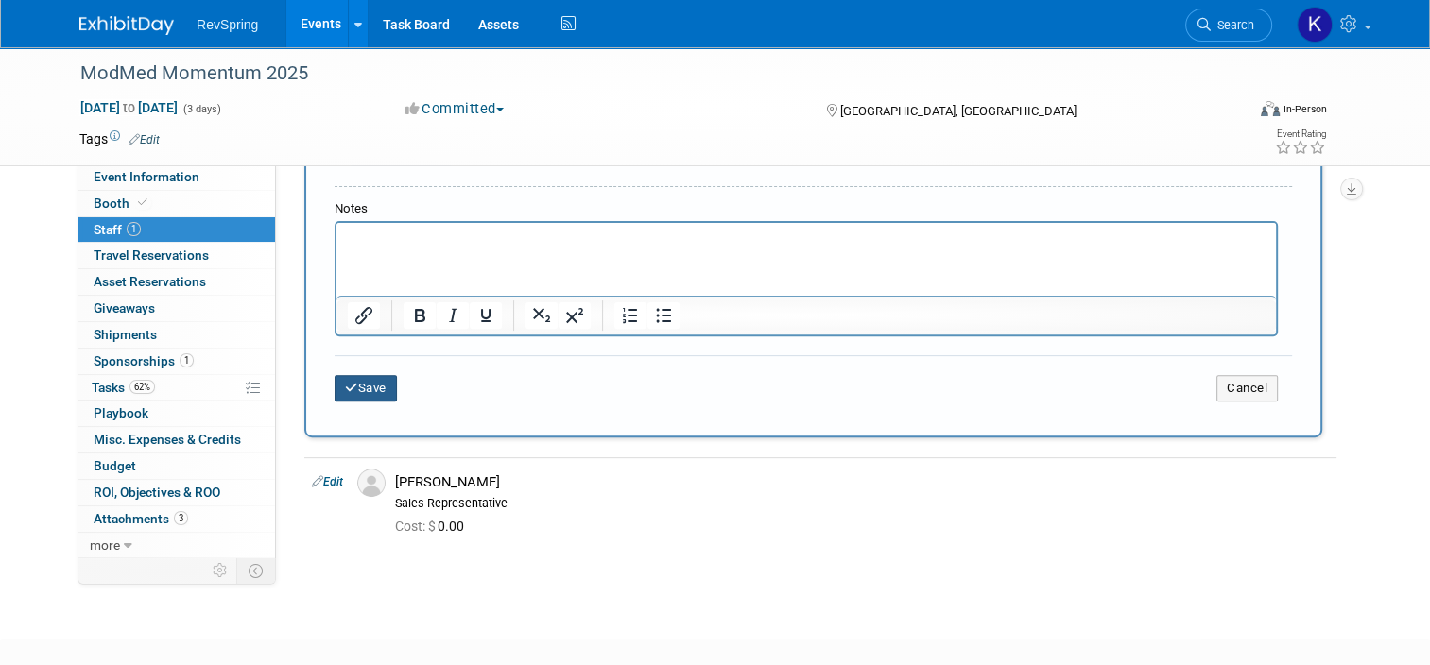
click at [370, 391] on button "Save" at bounding box center [366, 388] width 62 height 26
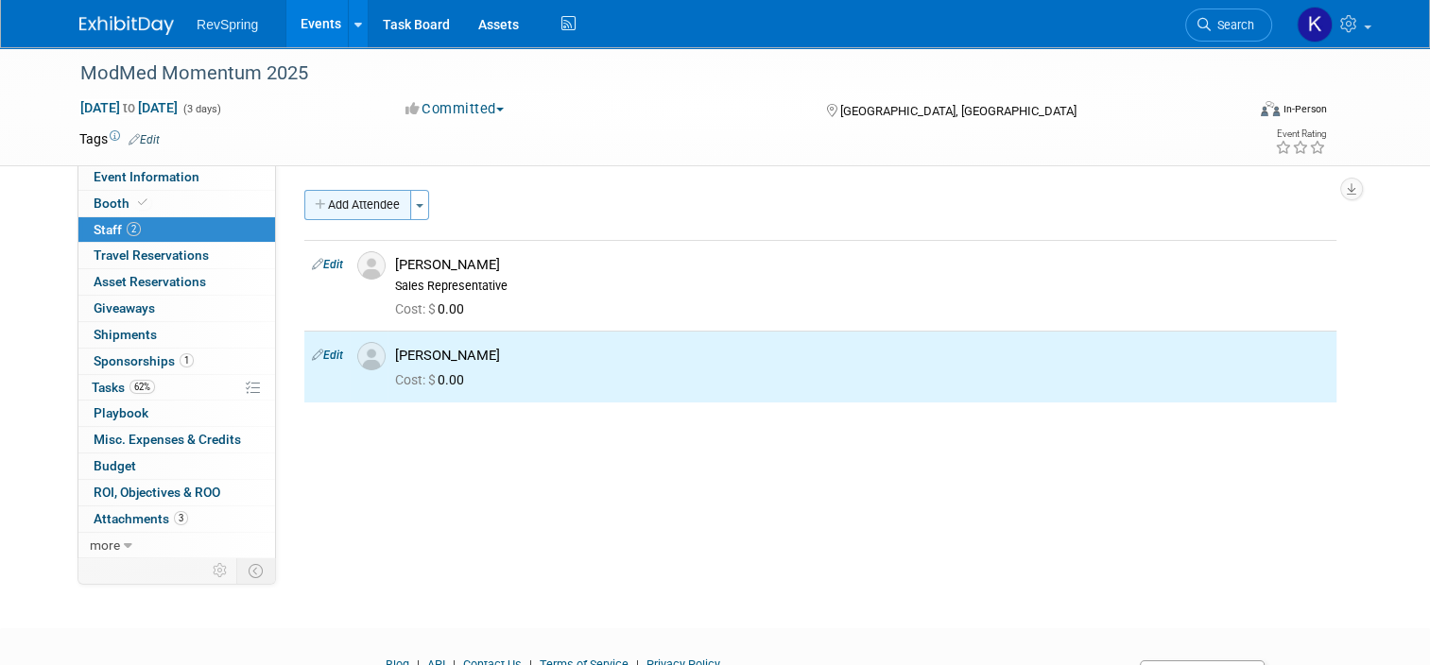
click at [368, 200] on button "Add Attendee" at bounding box center [357, 205] width 107 height 30
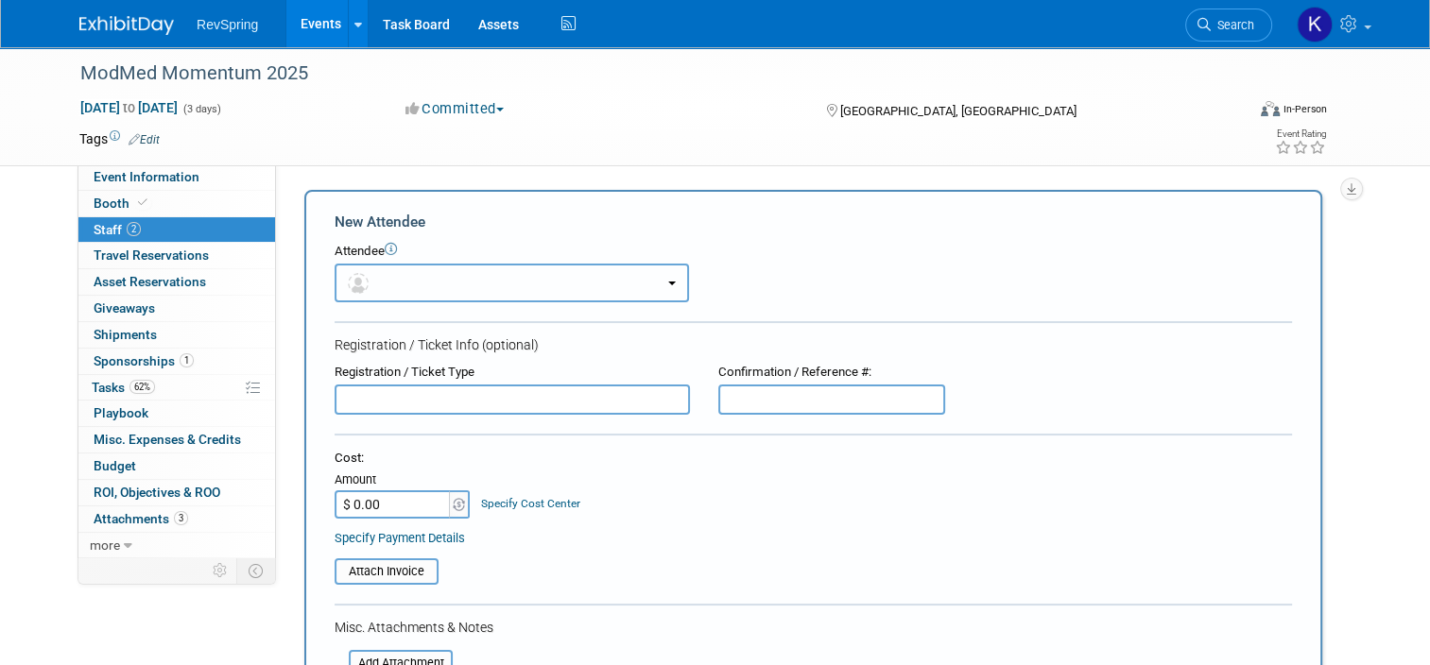
click at [370, 273] on button "button" at bounding box center [512, 283] width 354 height 39
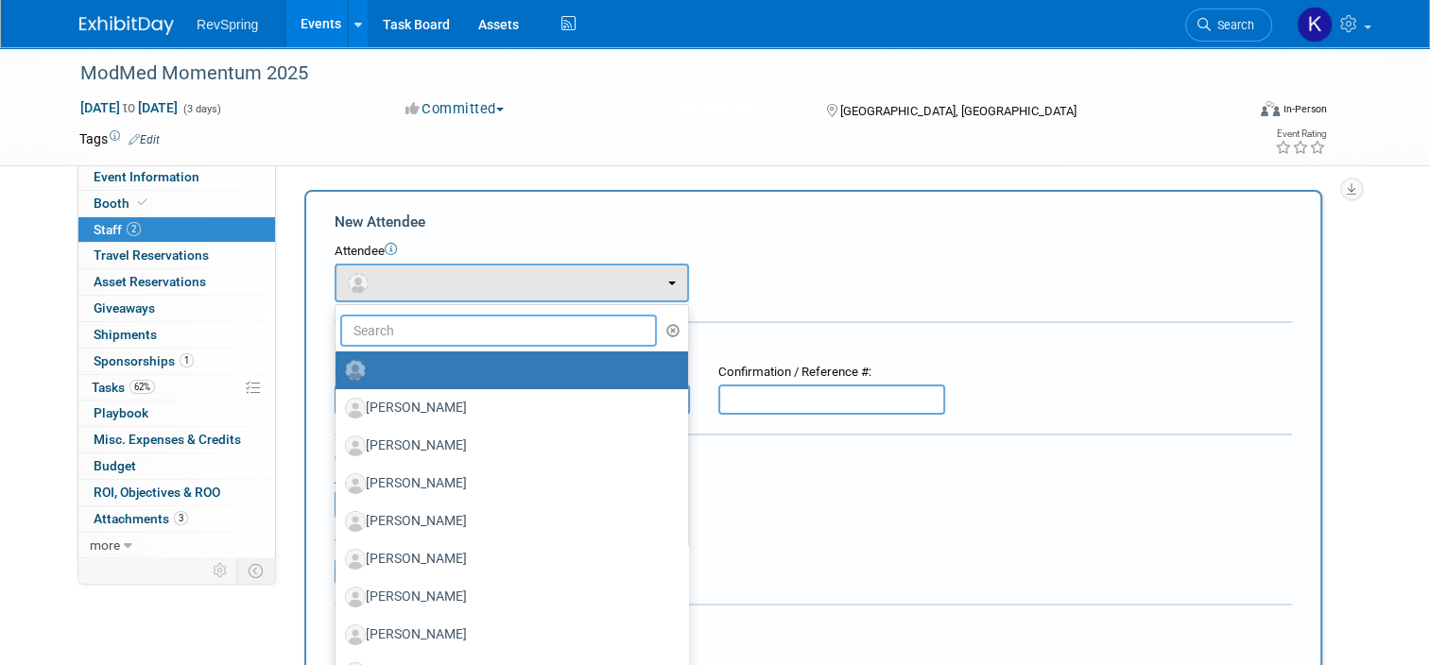
click at [385, 322] on input "text" at bounding box center [498, 331] width 317 height 32
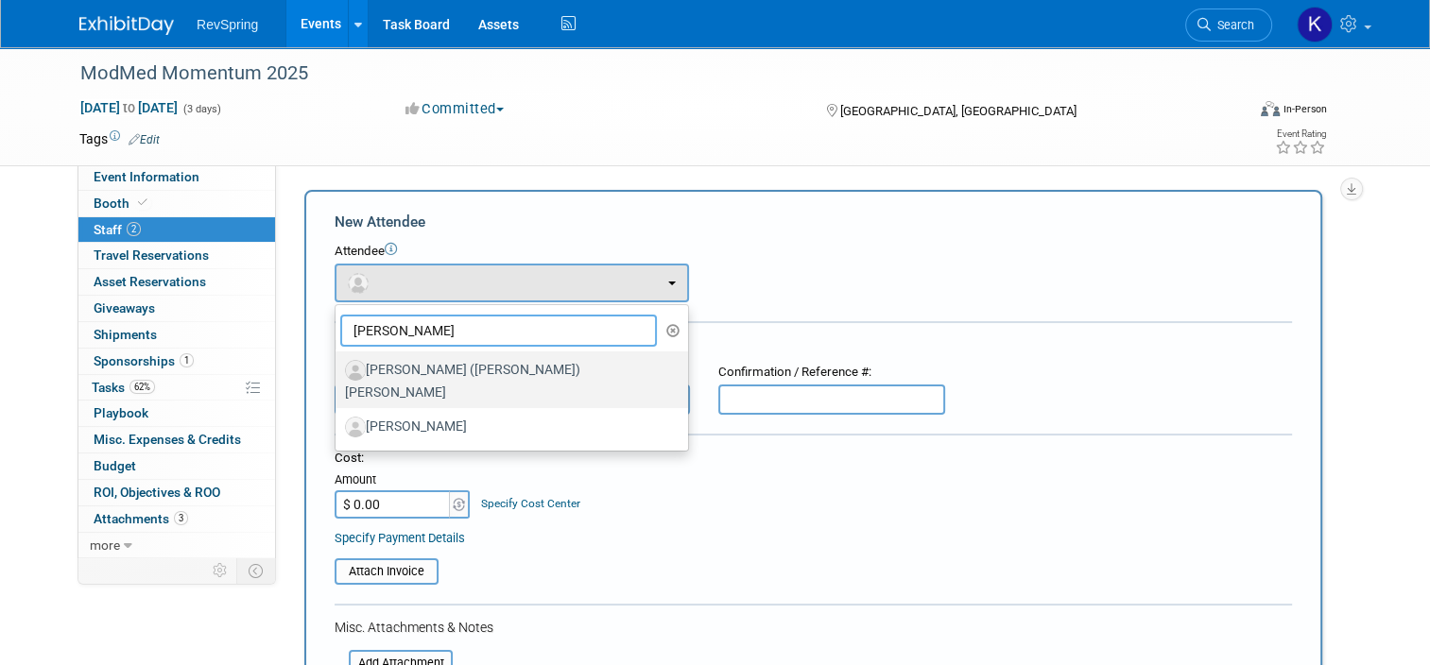
type input "jim"
click at [395, 374] on label "[PERSON_NAME] ([PERSON_NAME]) [PERSON_NAME]" at bounding box center [507, 379] width 324 height 49
click at [338, 374] on input "[PERSON_NAME] ([PERSON_NAME]) [PERSON_NAME]" at bounding box center [332, 368] width 12 height 12
select select "058283b1-42bd-490c-a86b-37535de08a35"
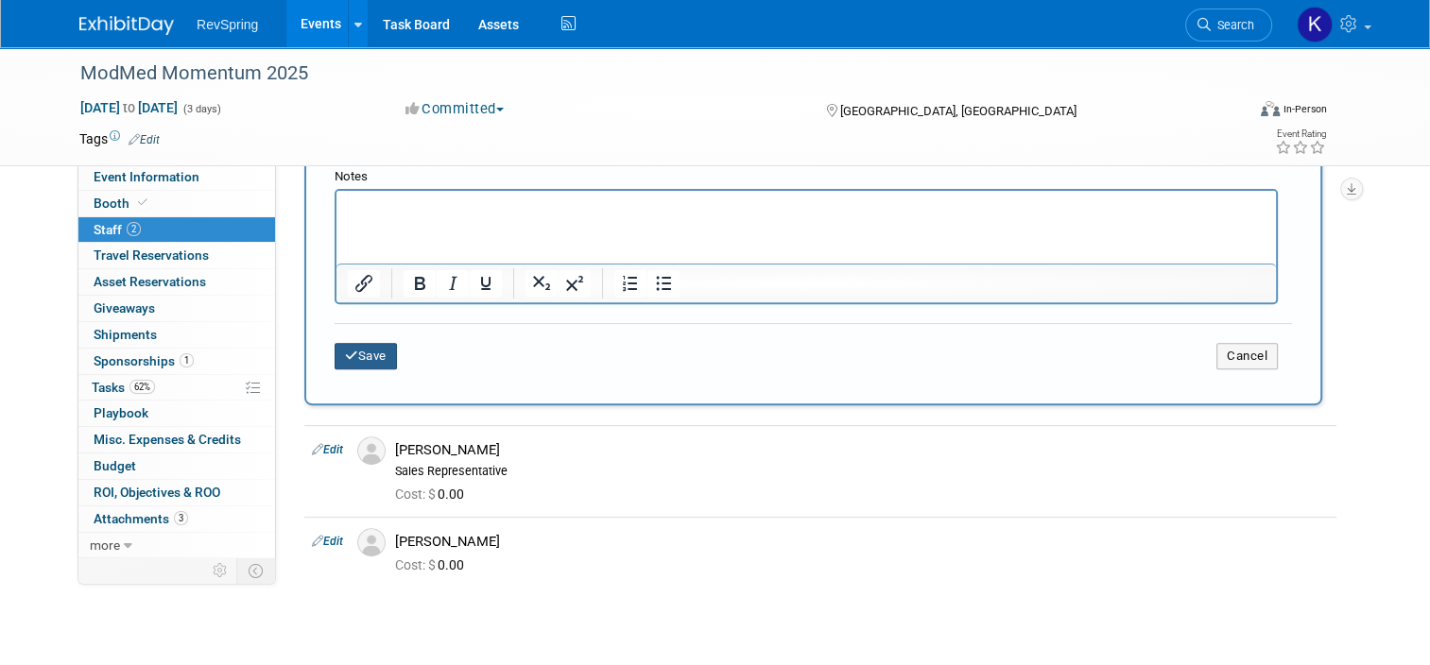
click at [367, 352] on button "Save" at bounding box center [366, 356] width 62 height 26
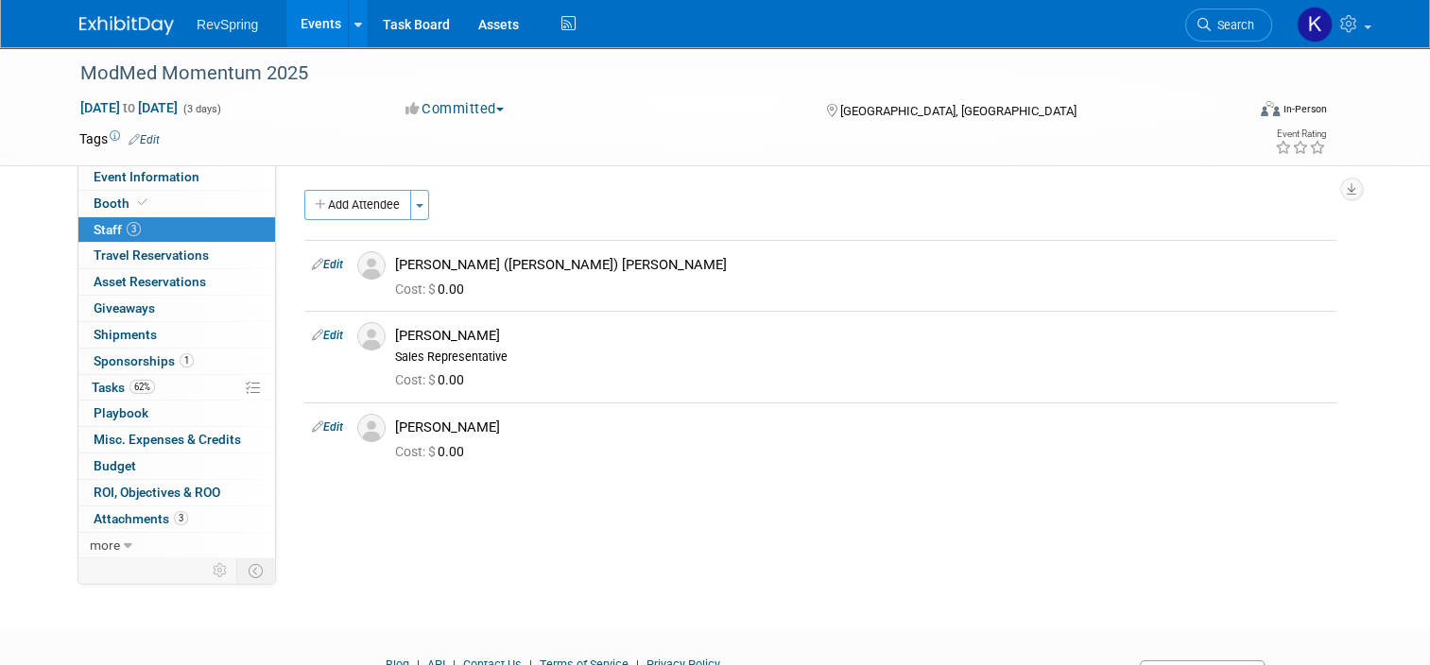
click at [320, 19] on link "Events" at bounding box center [320, 23] width 69 height 47
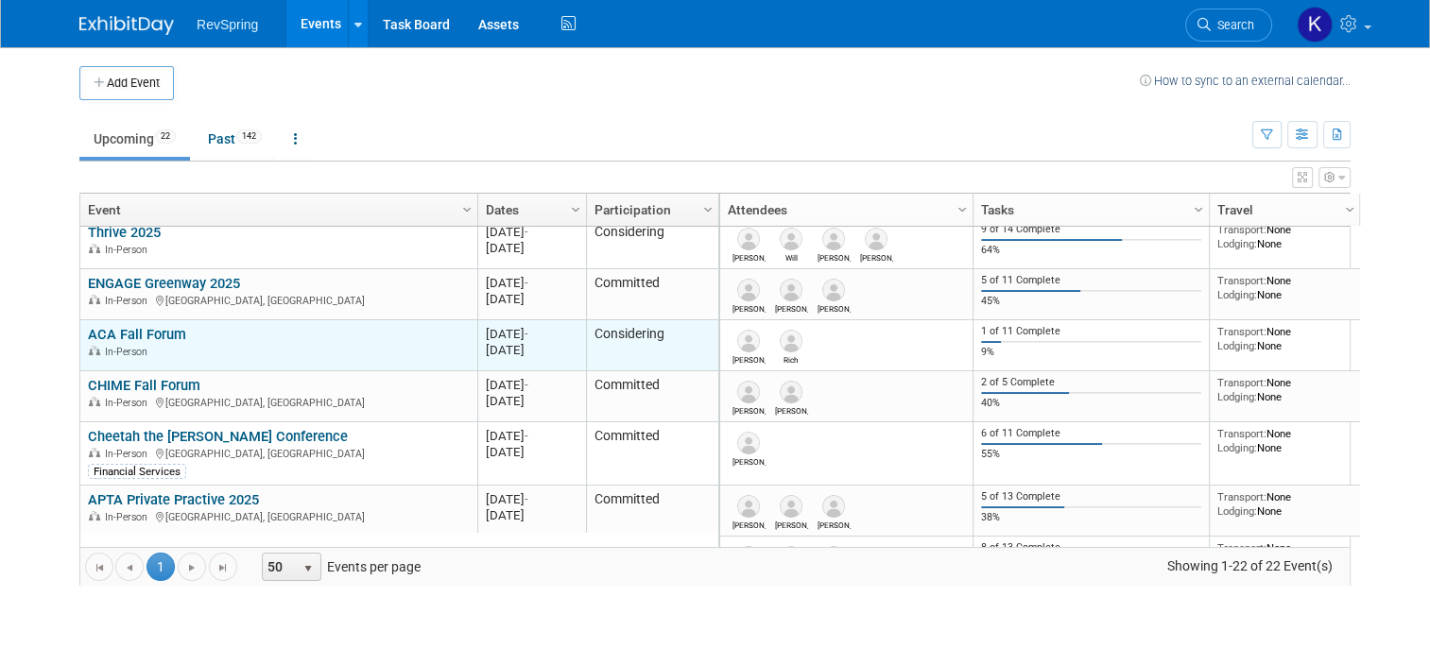
click at [166, 333] on link "ACA Fall Forum" at bounding box center [137, 334] width 98 height 17
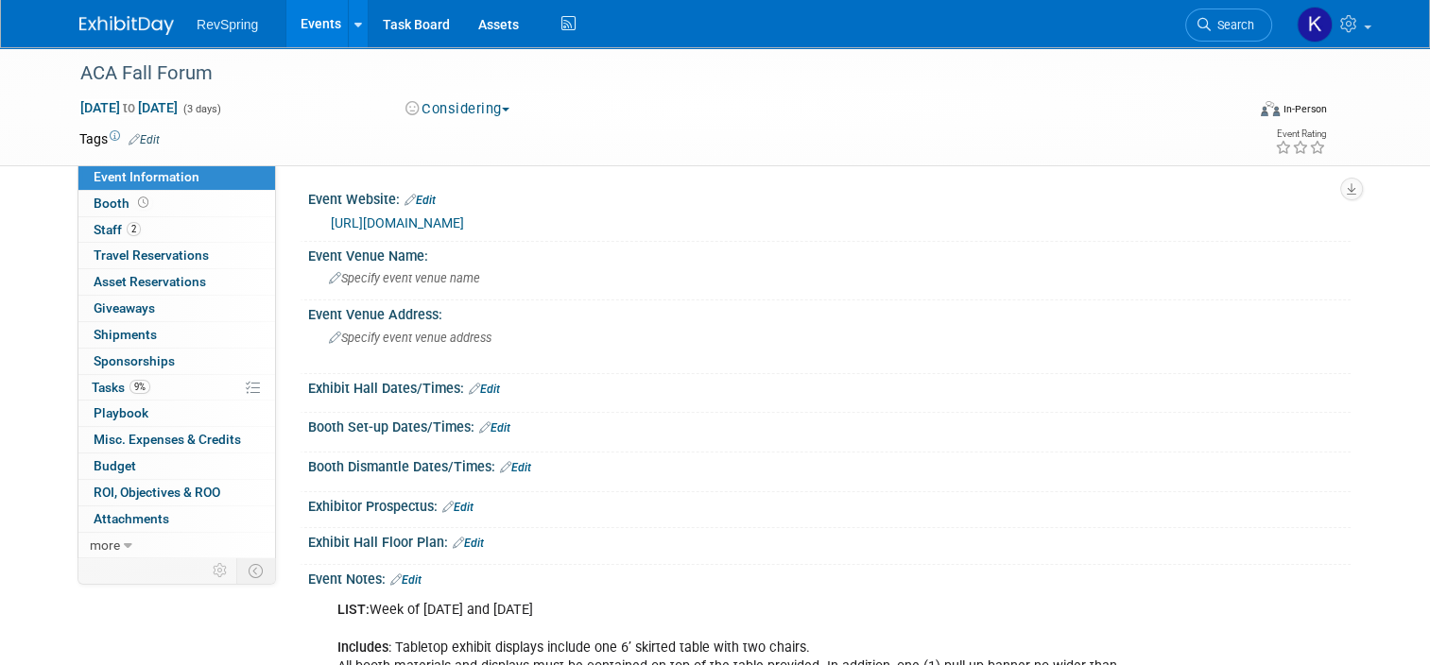
click at [438, 223] on link "[URL][DOMAIN_NAME]" at bounding box center [397, 222] width 133 height 15
click at [378, 273] on span "Specify event venue name" at bounding box center [404, 278] width 151 height 14
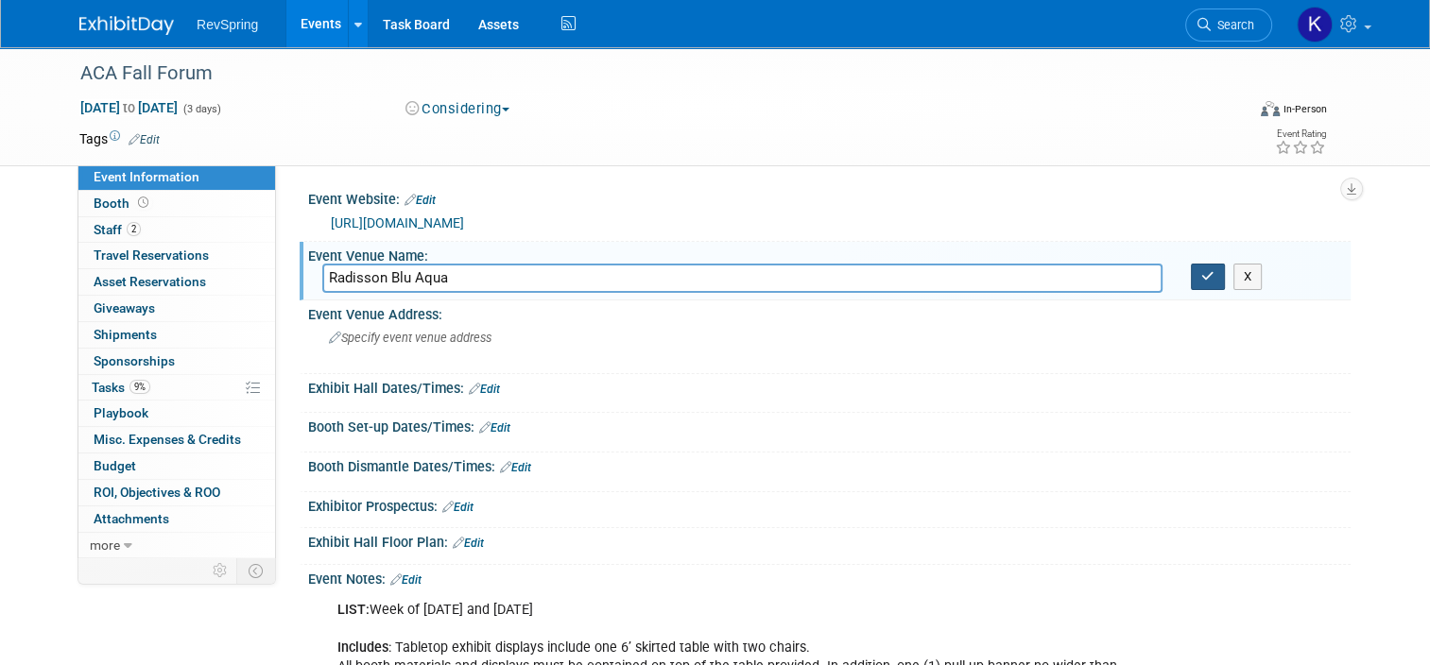
type input "Radisson Blu Aqua"
click at [1211, 279] on icon "button" at bounding box center [1207, 276] width 13 height 12
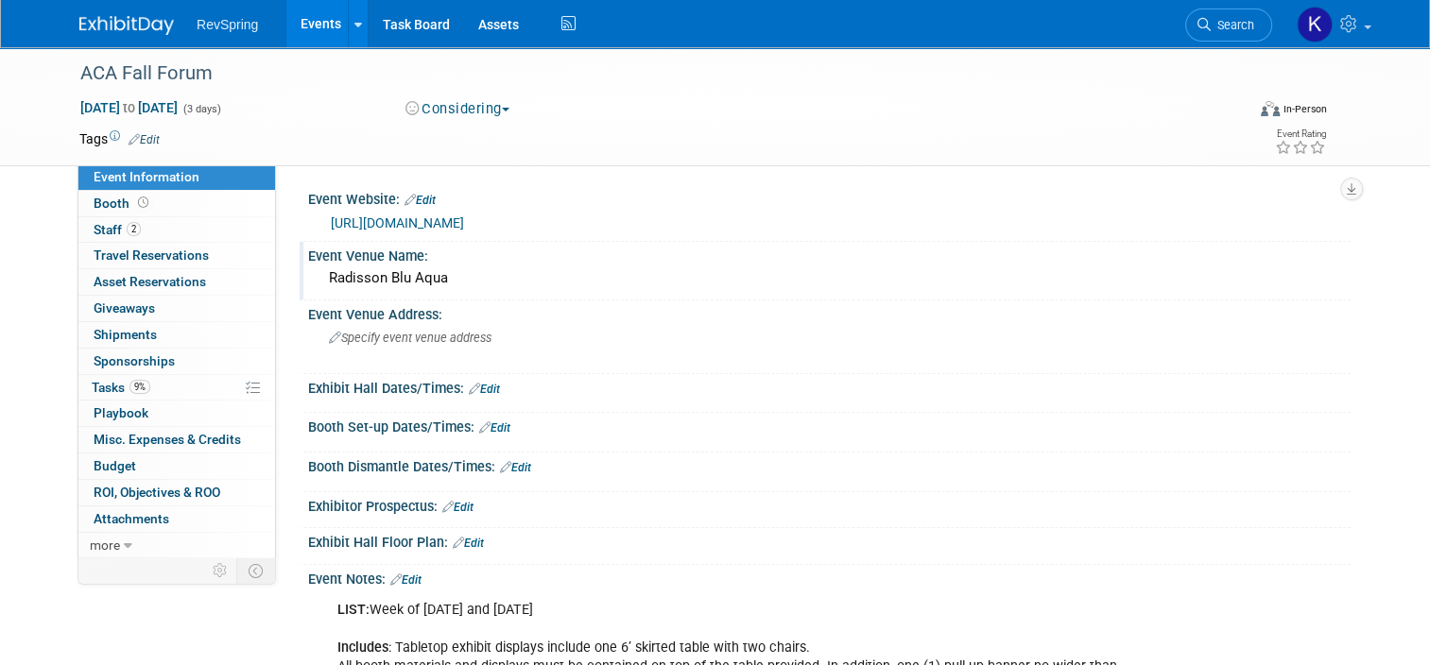
click at [294, 22] on link "Events" at bounding box center [320, 23] width 69 height 47
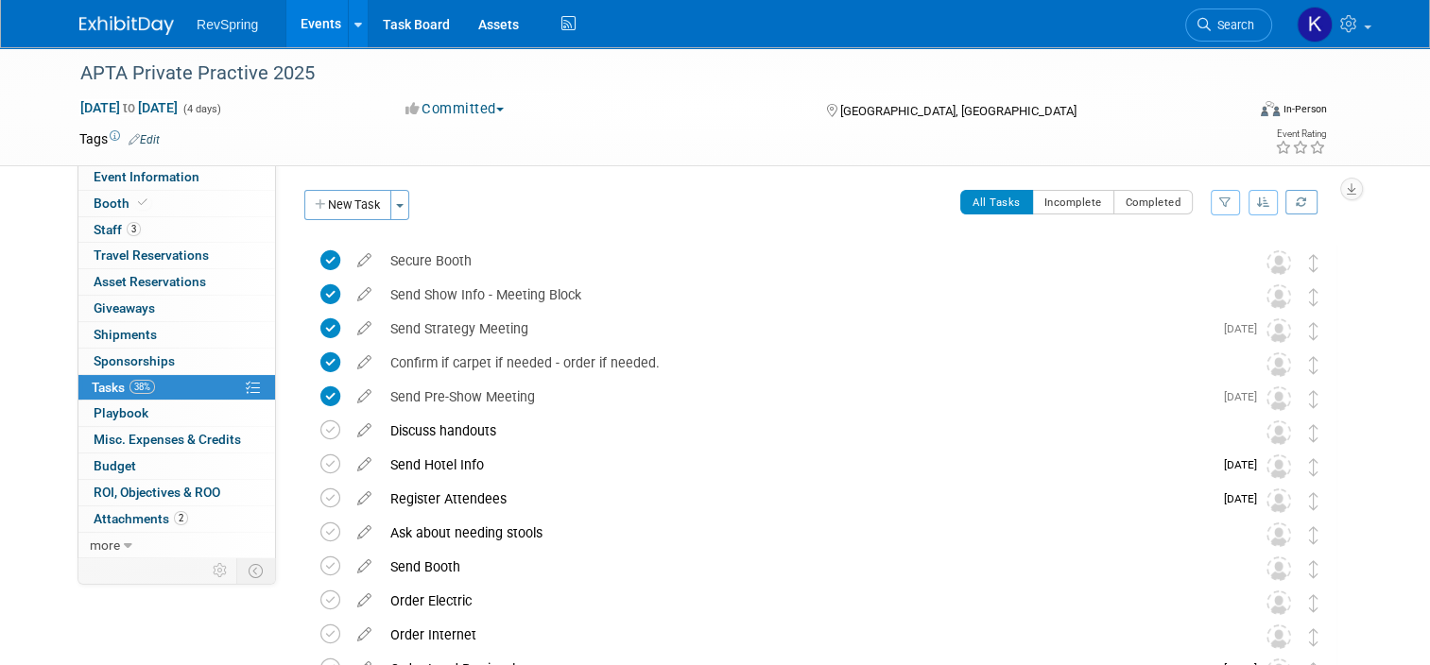
click at [352, 138] on td at bounding box center [637, 138] width 954 height 19
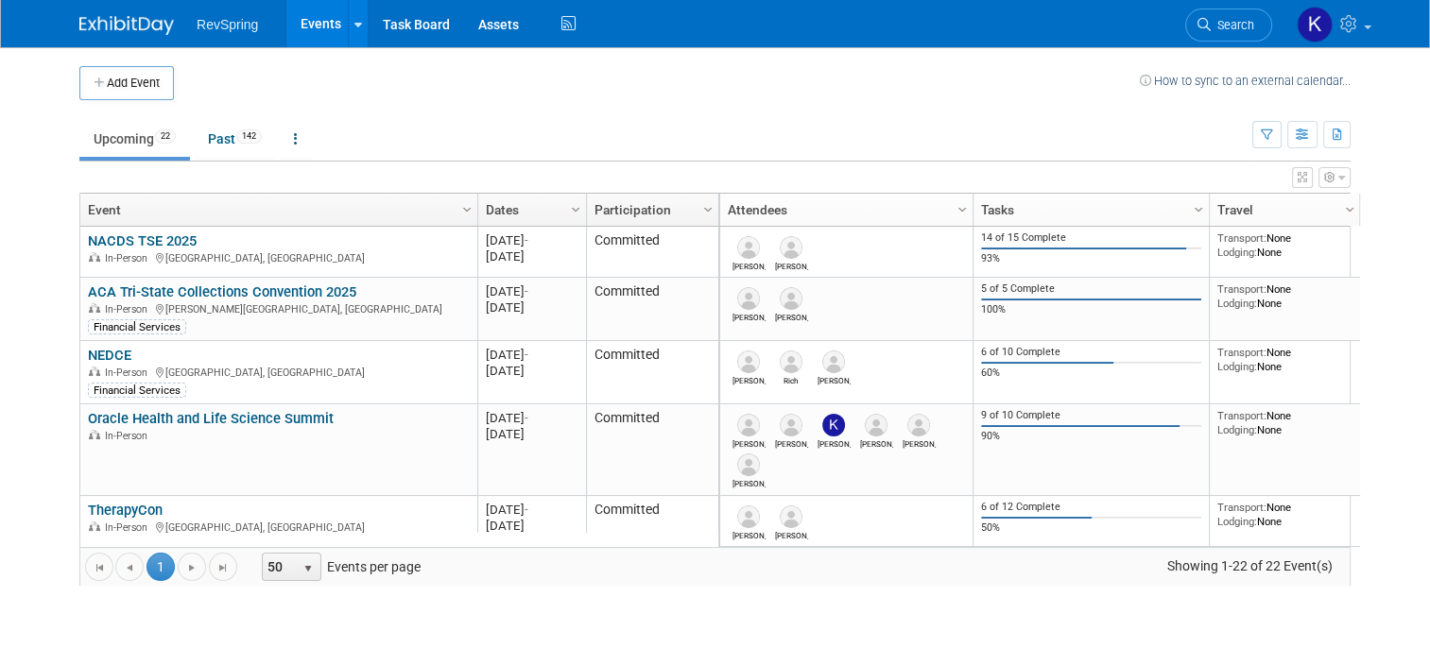
click at [19, 303] on body "RevSpring Events Add Event Bulk Upload Events Shareable Event Boards Recently V…" at bounding box center [715, 332] width 1430 height 665
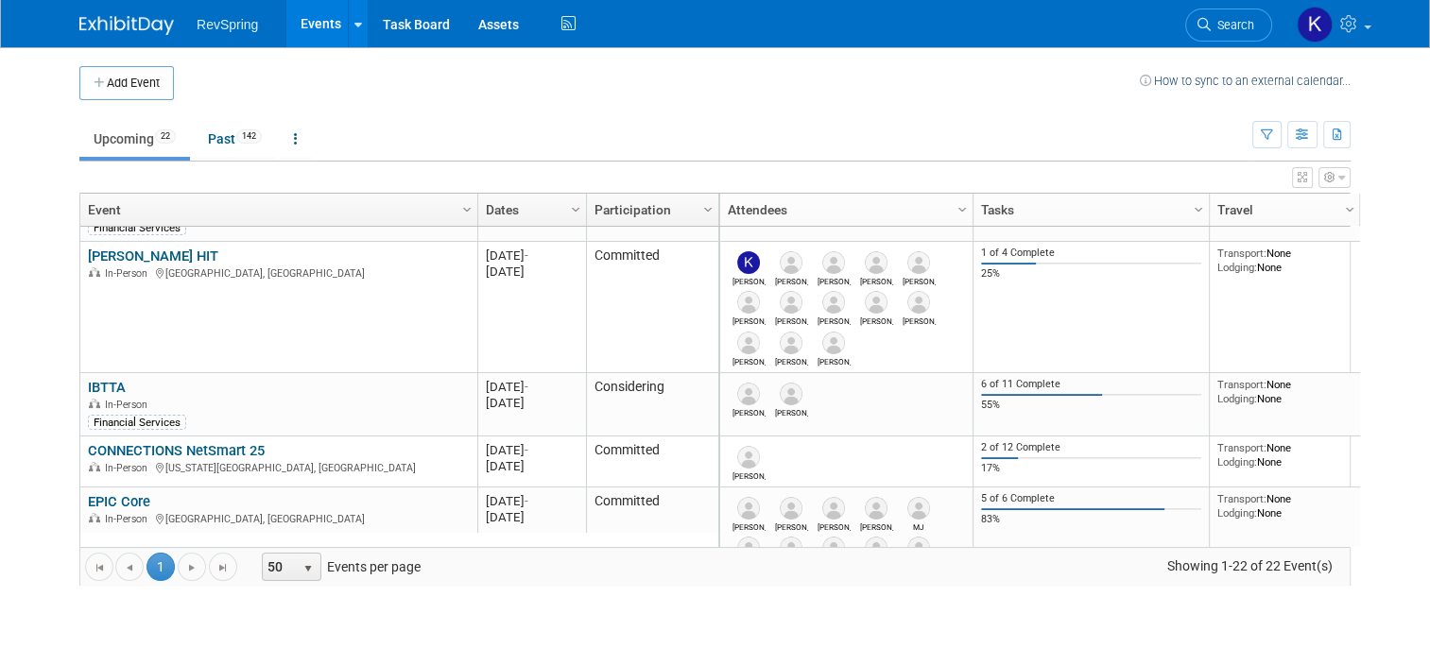
scroll to position [1033, 0]
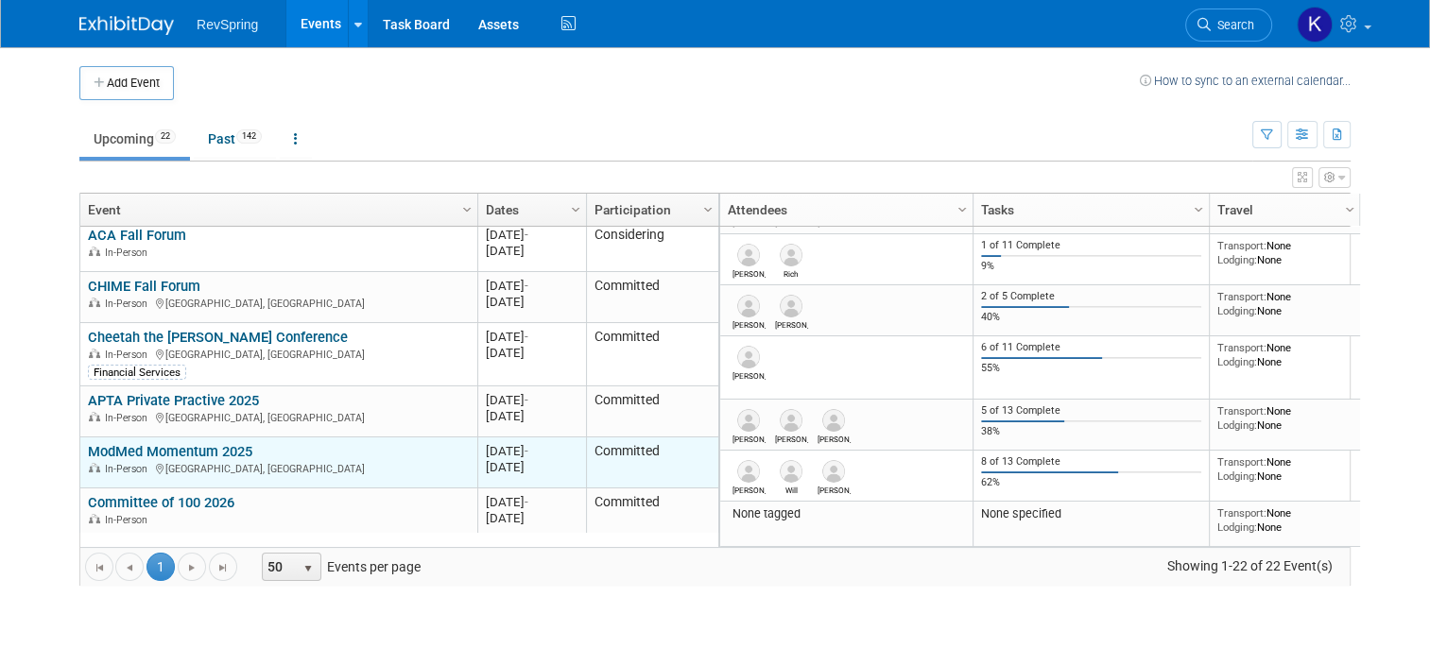
click at [211, 446] on link "ModMed Momentum 2025" at bounding box center [170, 451] width 164 height 17
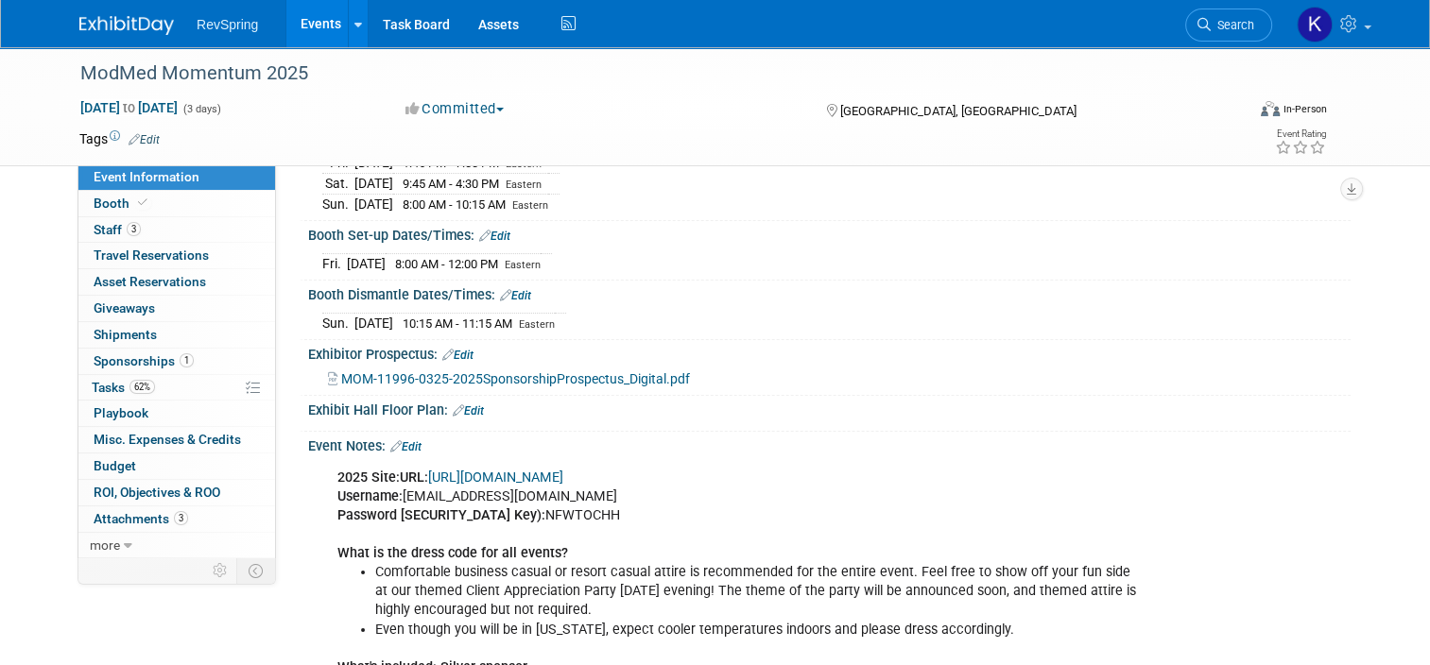
scroll to position [253, 0]
click at [390, 455] on div "2025 Site: URL: [URL][DOMAIN_NAME] Username: [EMAIL_ADDRESS][DOMAIN_NAME] Passw…" at bounding box center [827, 459] width 1019 height 9
click at [394, 446] on link "Edit" at bounding box center [405, 446] width 31 height 13
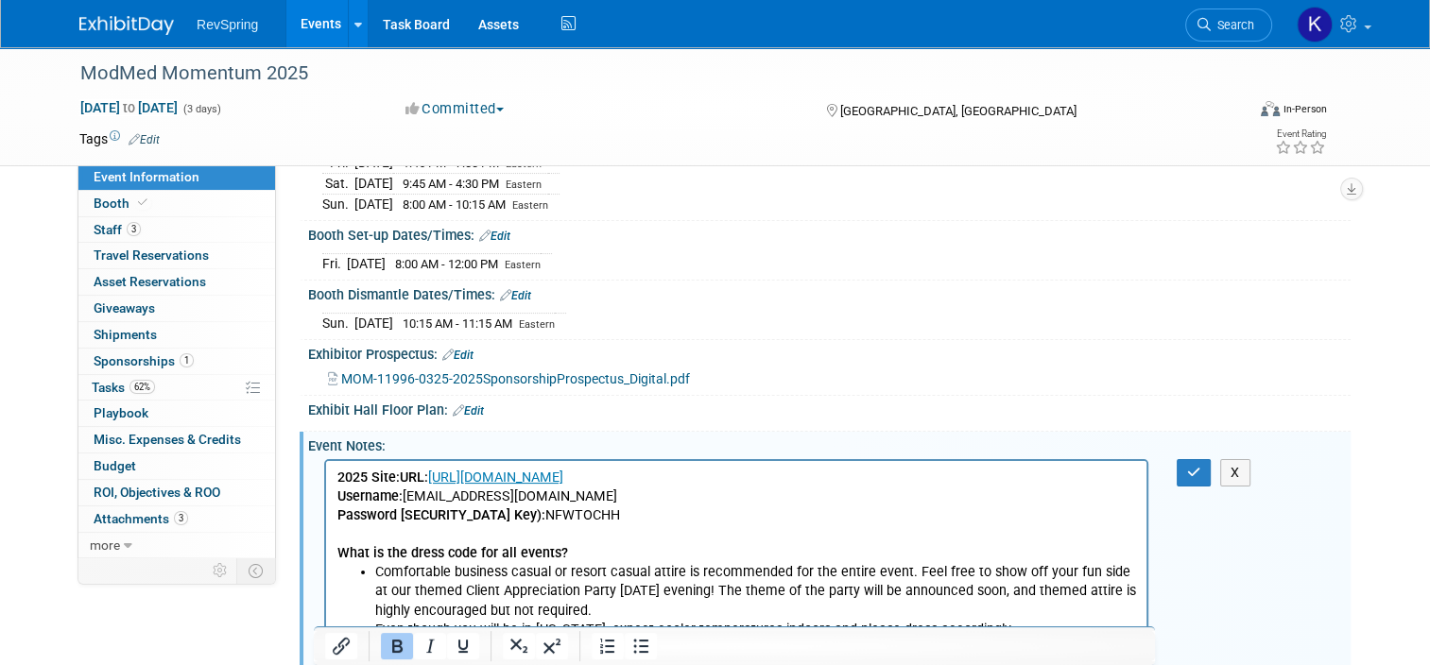
scroll to position [0, 0]
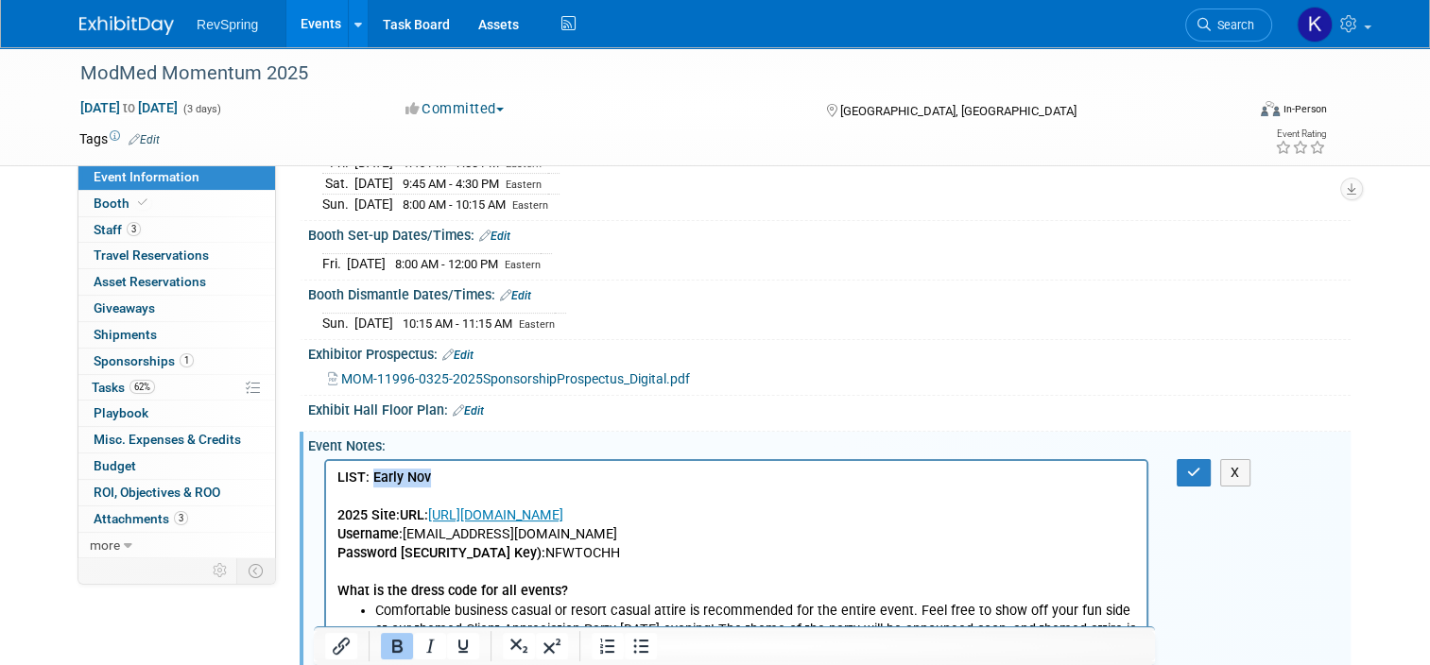
drag, startPoint x: 441, startPoint y: 469, endPoint x: 373, endPoint y: 480, distance: 69.0
click at [373, 480] on p "LIST: Early Nov" at bounding box center [736, 477] width 799 height 19
click at [1199, 474] on button "button" at bounding box center [1194, 472] width 35 height 27
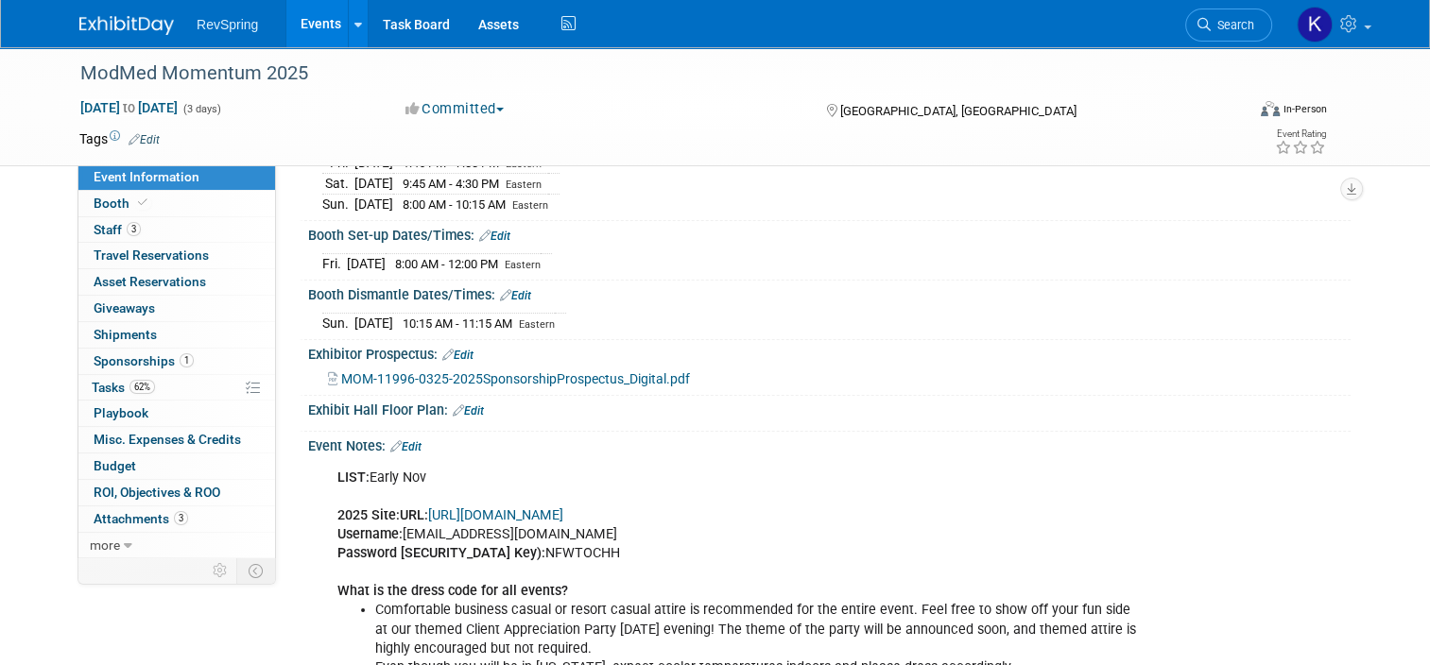
click at [309, 11] on link "Events" at bounding box center [320, 23] width 69 height 47
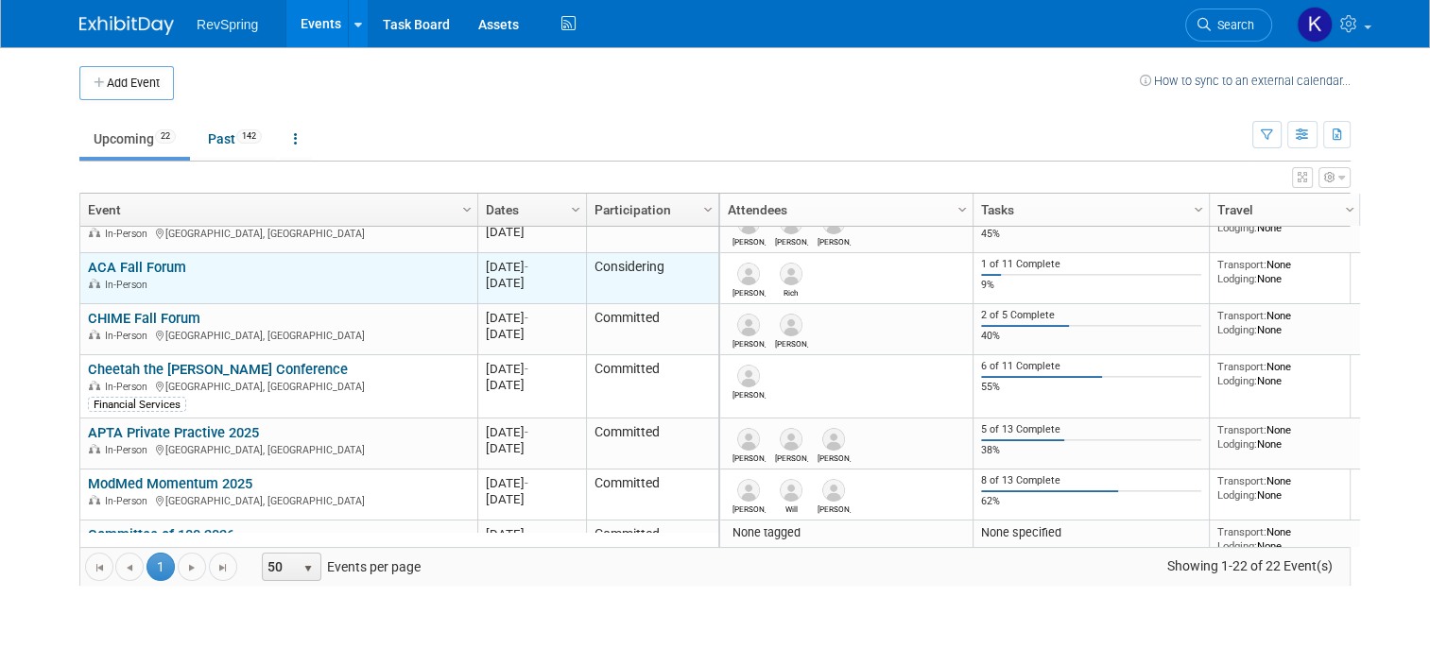
click at [150, 268] on link "ACA Fall Forum" at bounding box center [137, 267] width 98 height 17
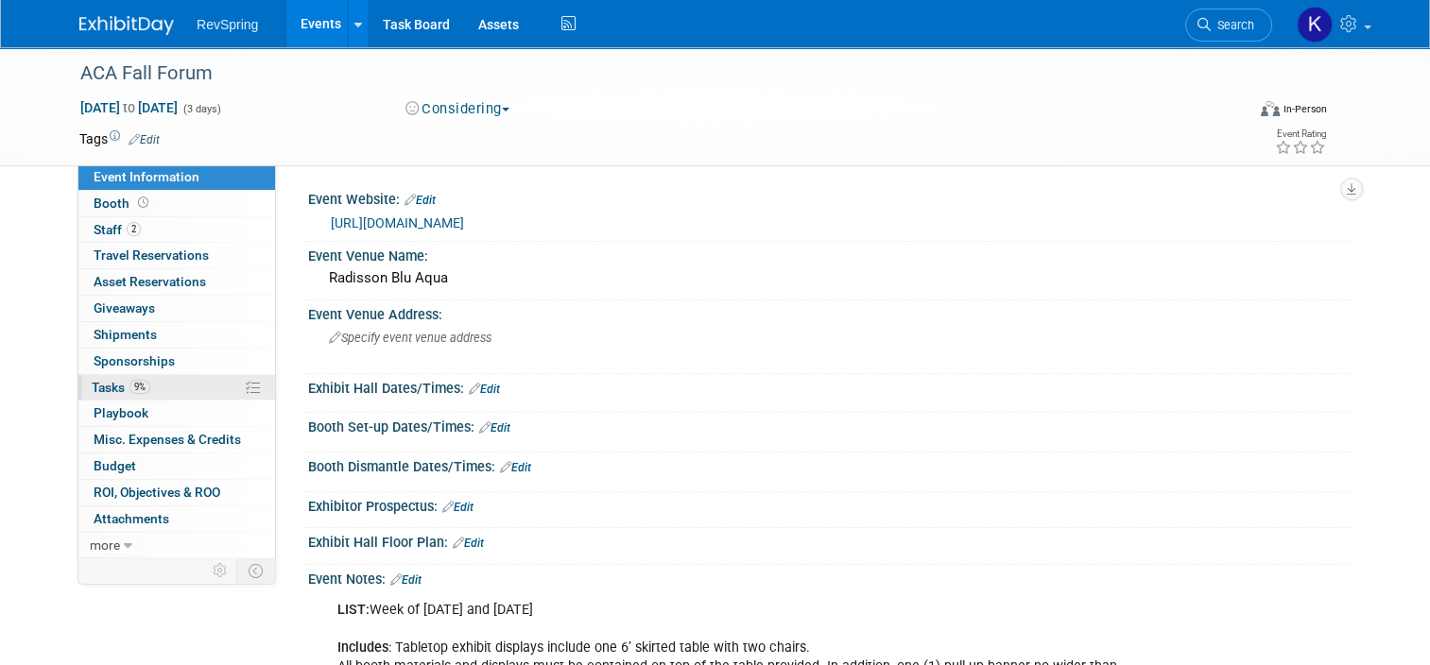
click at [181, 387] on link "9% Tasks 9%" at bounding box center [176, 388] width 197 height 26
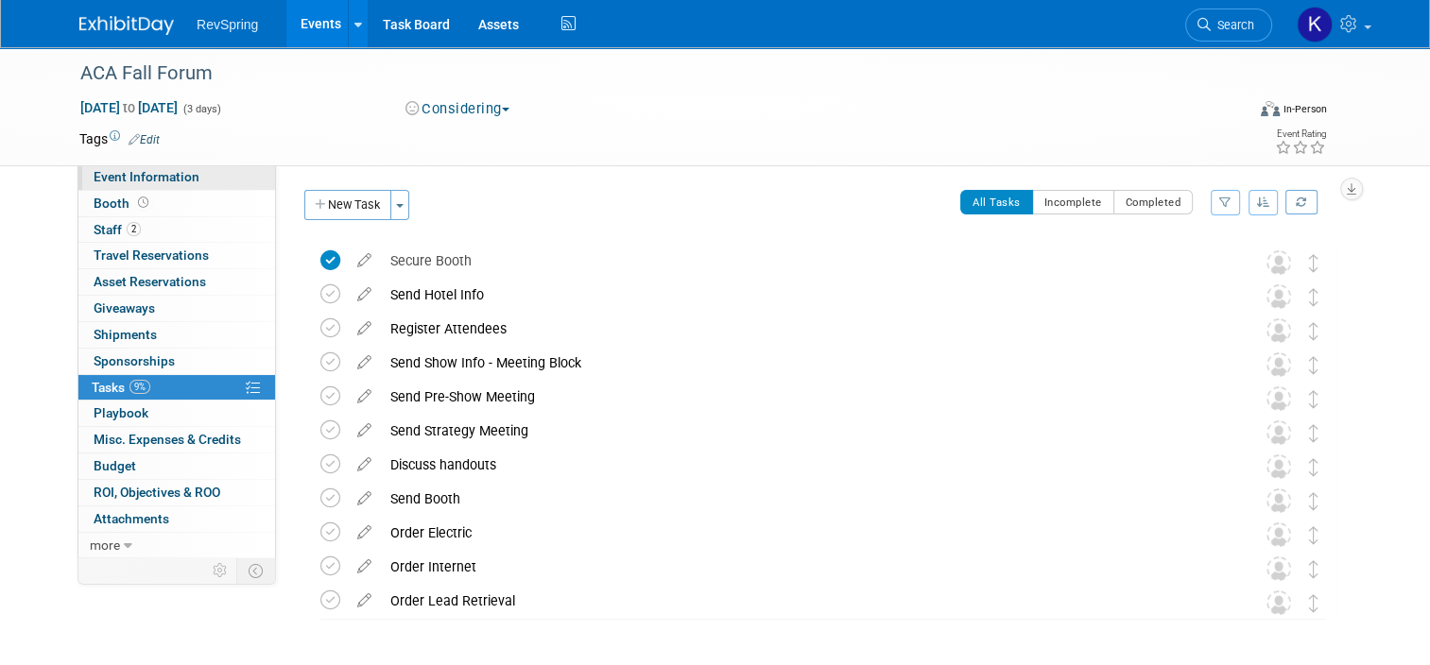
click at [159, 169] on span "Event Information" at bounding box center [147, 176] width 106 height 15
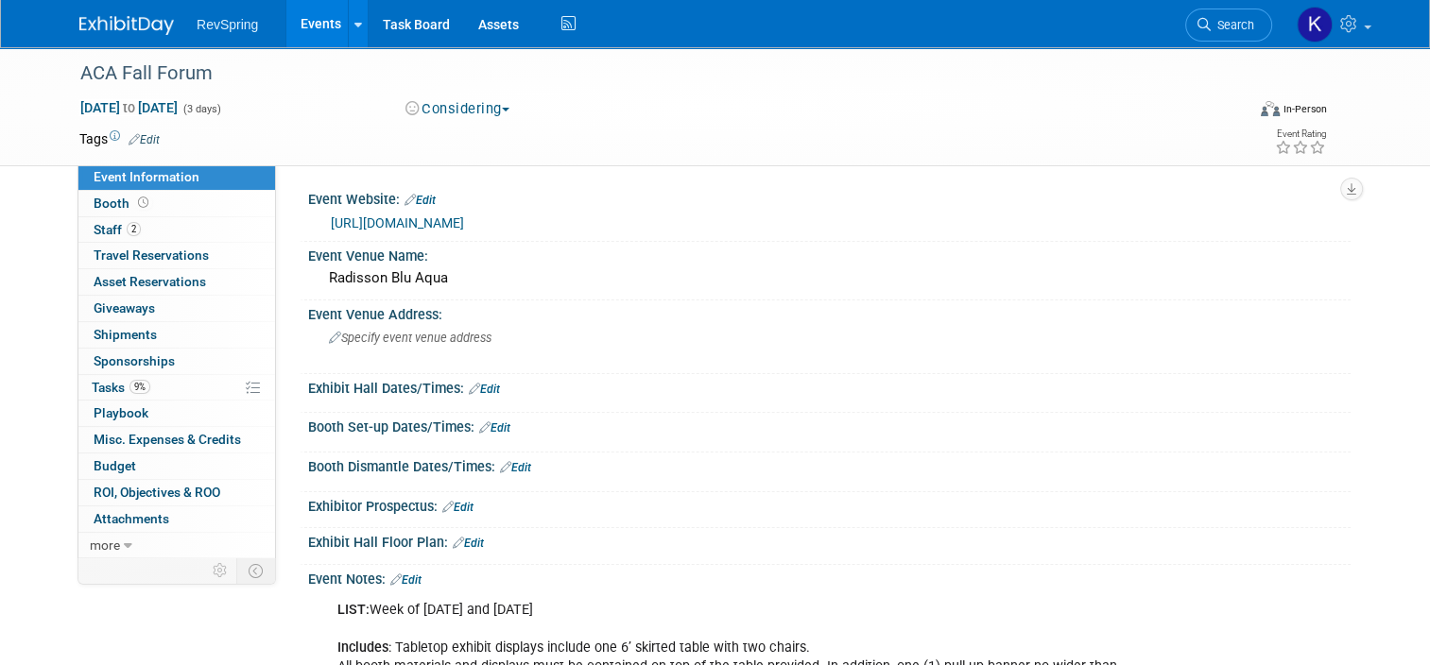
scroll to position [215, 0]
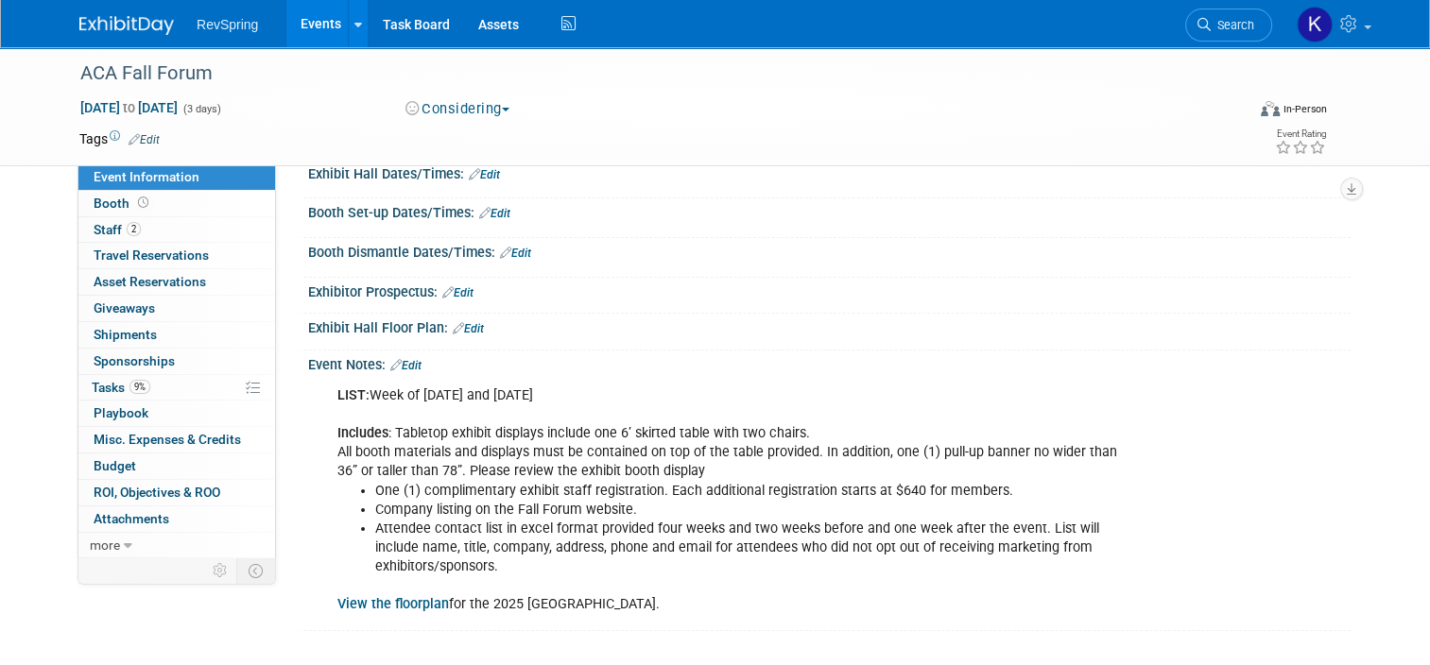
click at [400, 359] on link "Edit" at bounding box center [405, 365] width 31 height 13
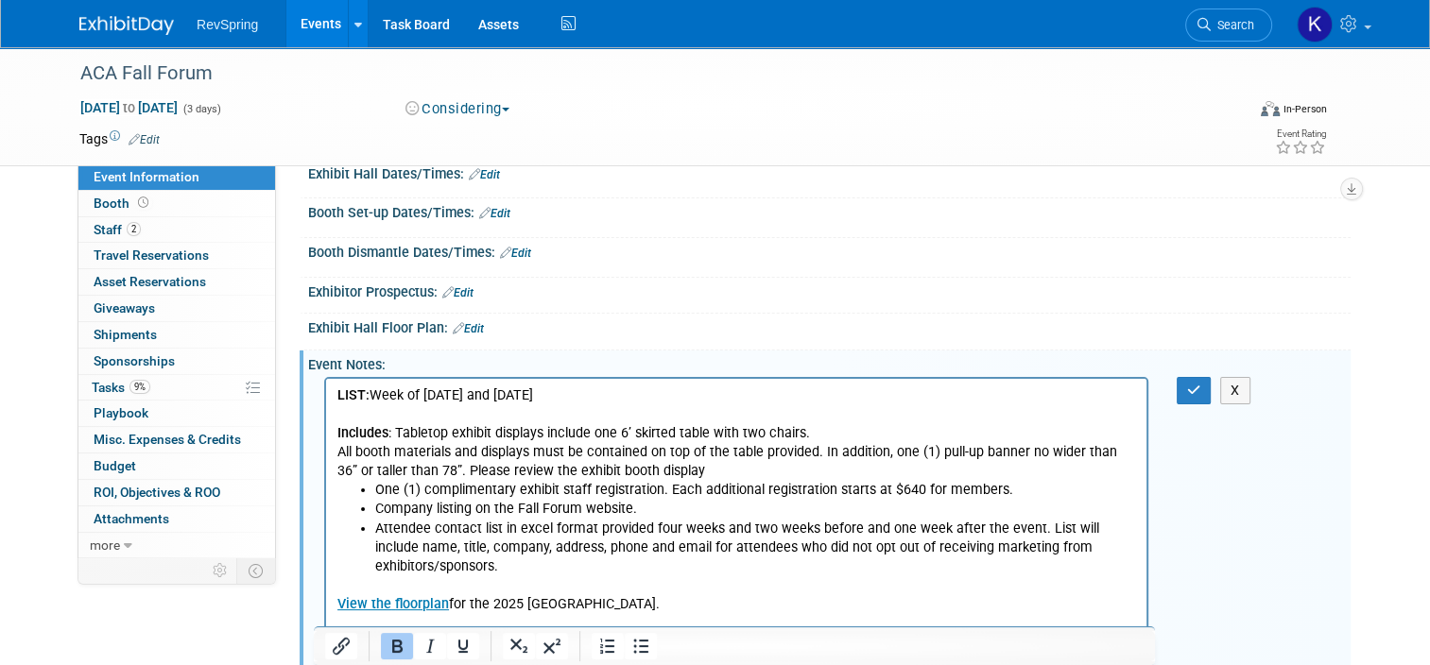
scroll to position [236, 0]
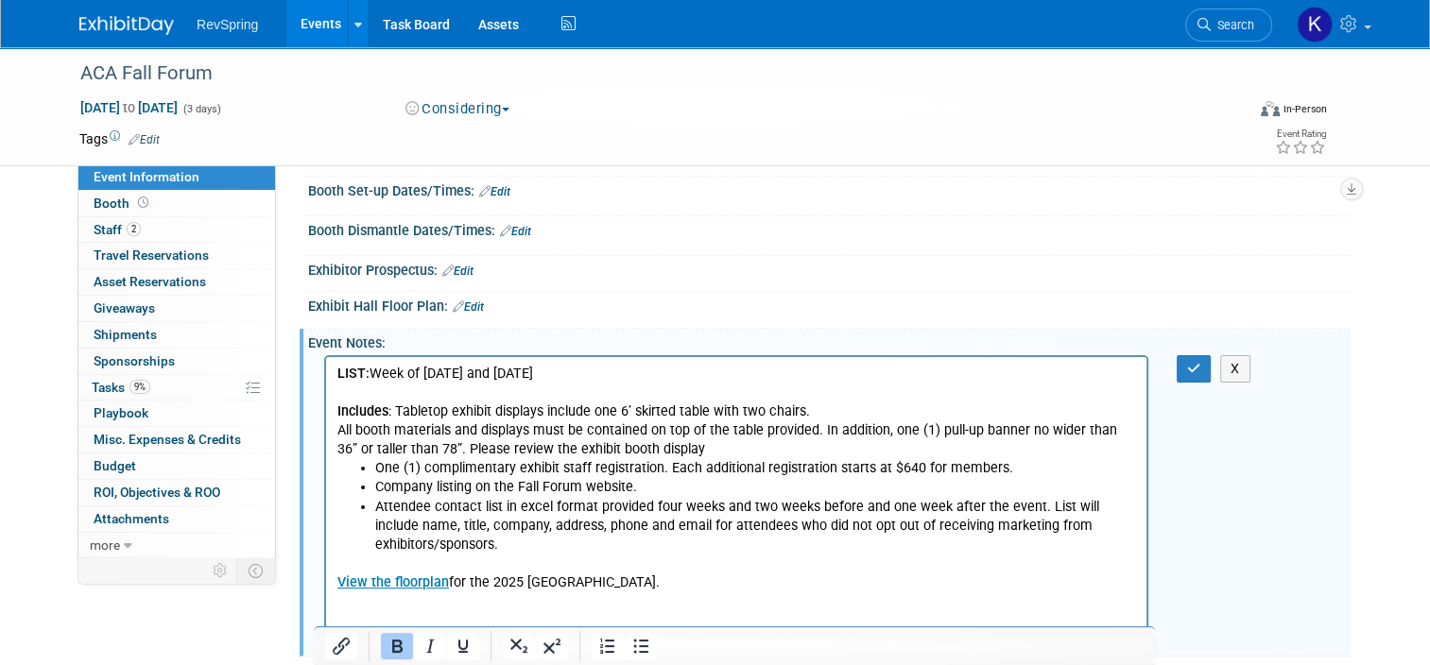
click at [620, 587] on p "View the floorplan for the [GEOGRAPHIC_DATA]." at bounding box center [736, 574] width 799 height 38
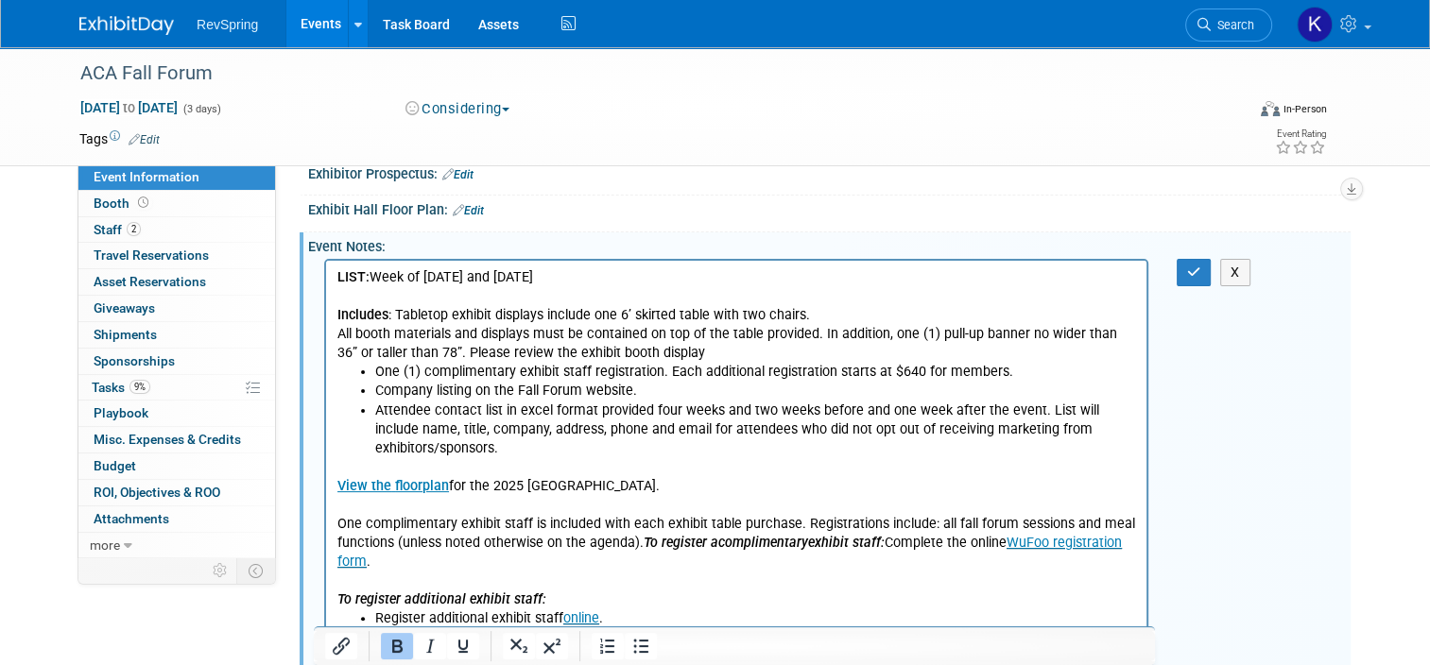
scroll to position [424, 0]
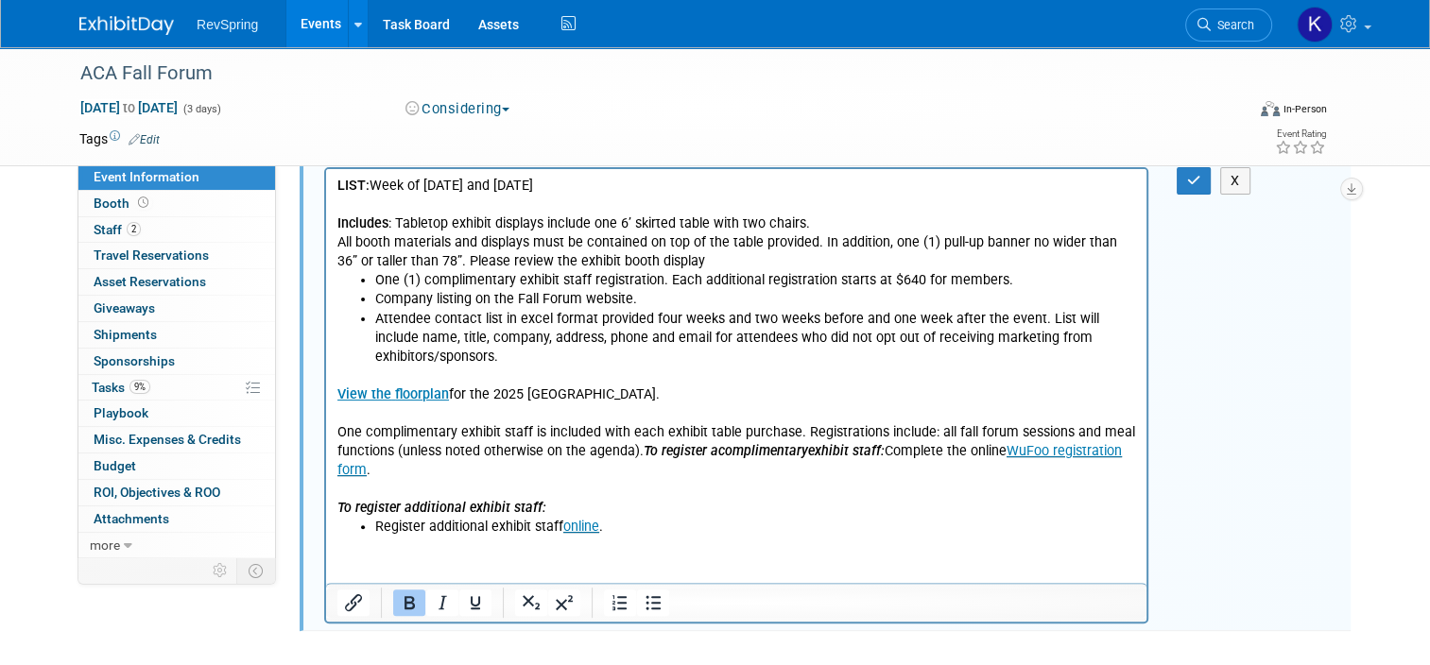
click at [441, 537] on html "LIST: Week of [DATE] and [DATE] Includes : Tabletop exhibit displays include on…" at bounding box center [736, 353] width 820 height 368
click at [399, 537] on html "LIST: Week of [DATE] and [DATE] Includes : Tabletop exhibit displays include on…" at bounding box center [736, 353] width 820 height 368
click at [630, 526] on li "Register additional exhibit staff online ." at bounding box center [755, 527] width 761 height 19
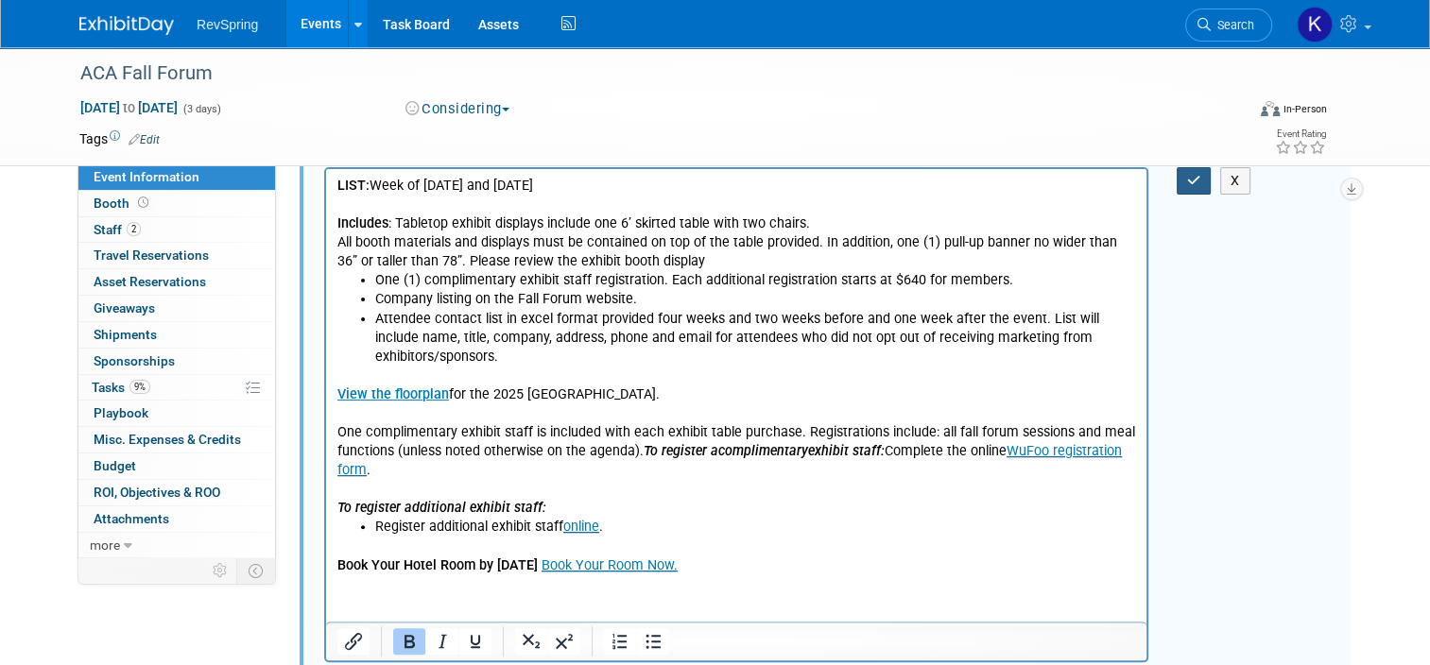
click at [1201, 179] on icon "button" at bounding box center [1194, 180] width 14 height 13
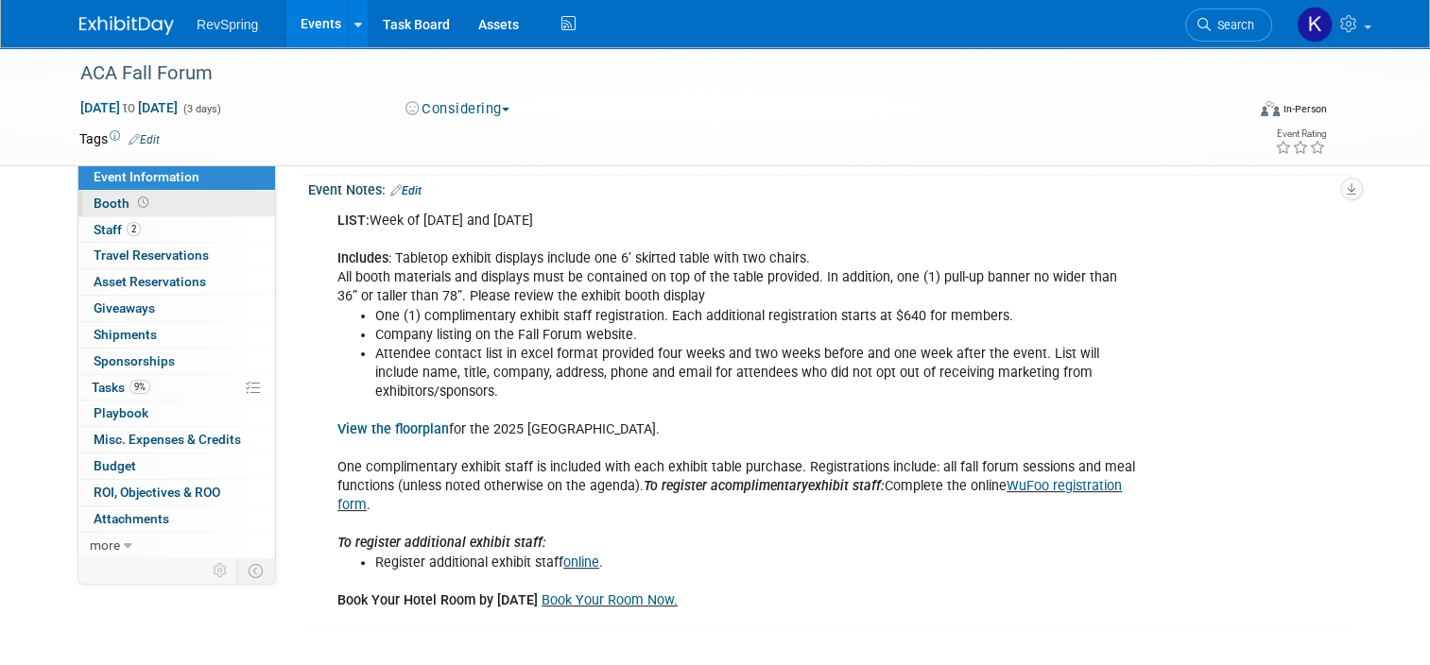
scroll to position [386, 0]
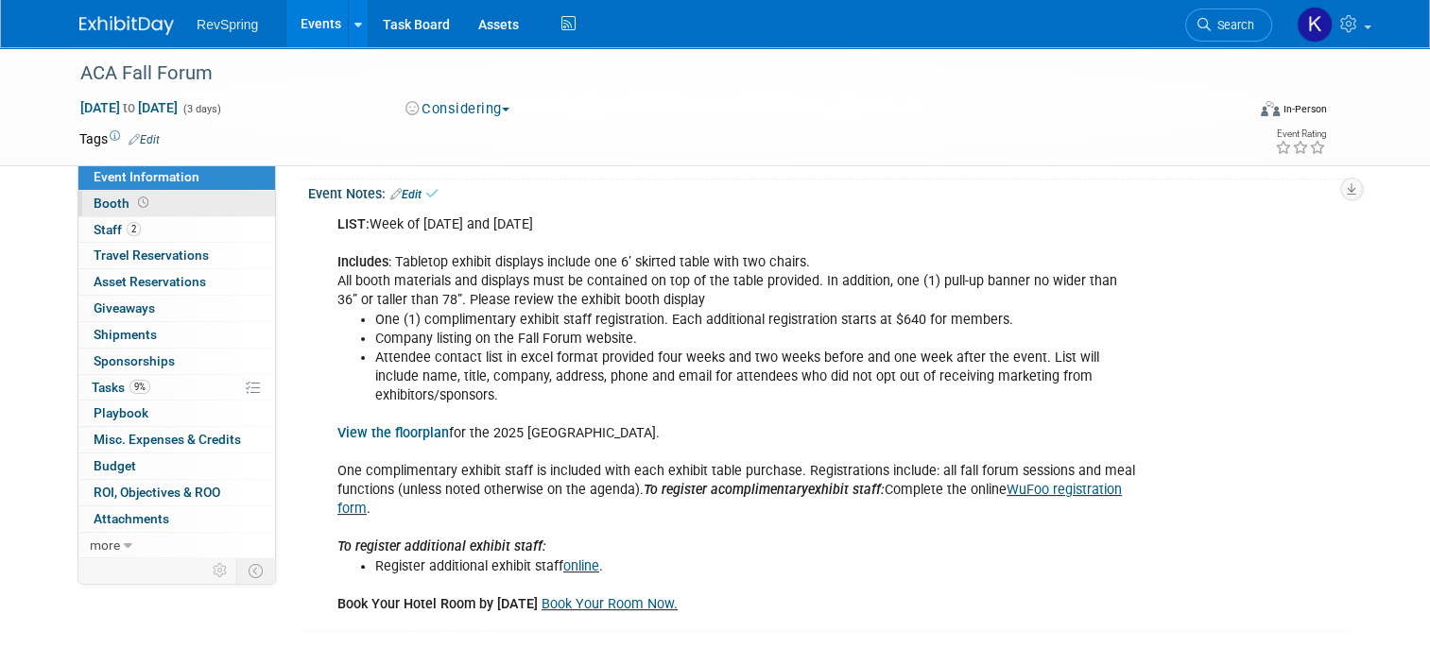
click at [174, 200] on link "Booth" at bounding box center [176, 204] width 197 height 26
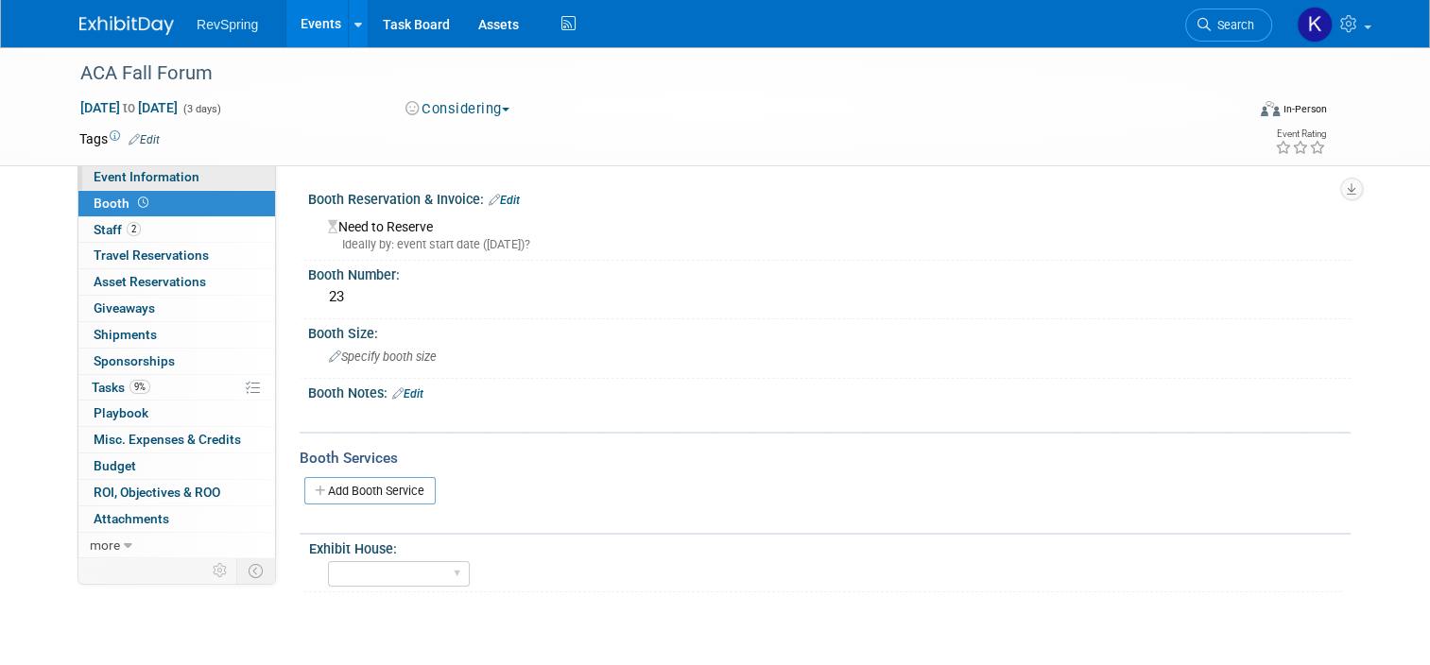
click at [204, 176] on link "Event Information" at bounding box center [176, 177] width 197 height 26
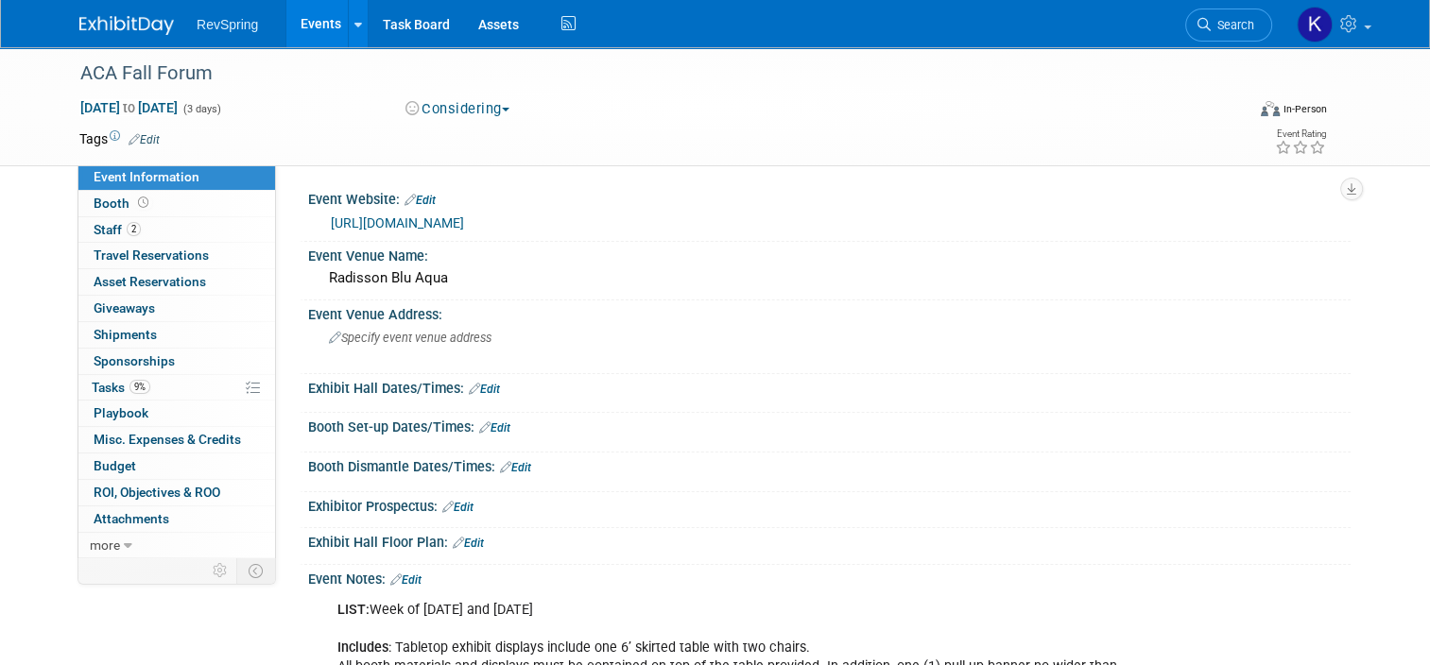
scroll to position [83, 0]
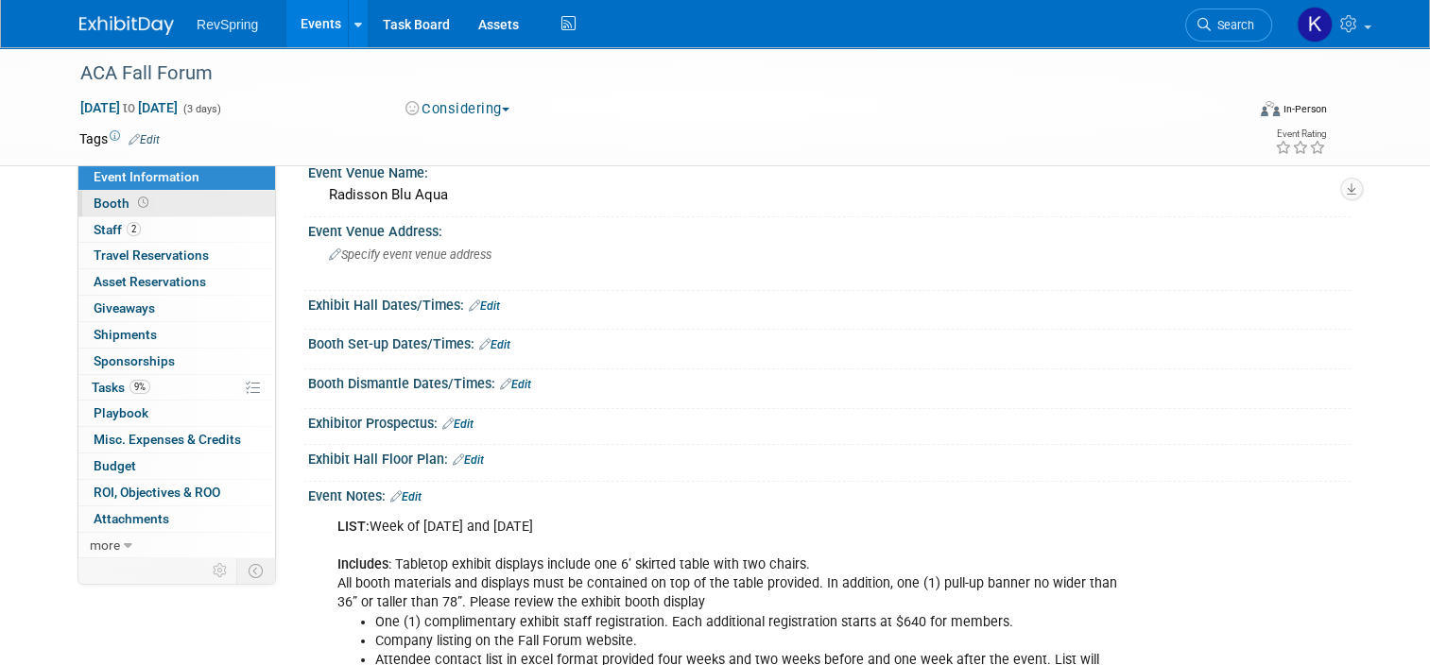
click at [193, 205] on link "Booth" at bounding box center [176, 204] width 197 height 26
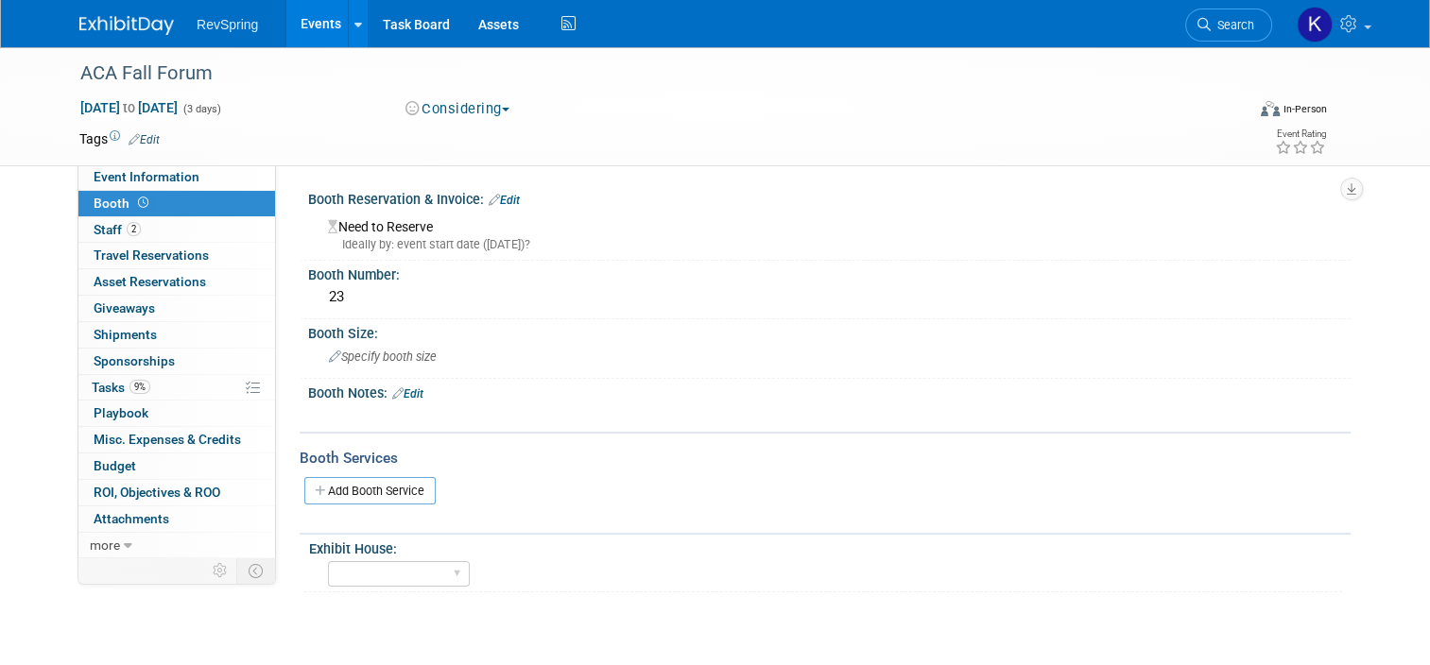
click at [498, 190] on div "Booth Reservation & Invoice: Edit" at bounding box center [829, 197] width 1042 height 25
click at [501, 194] on link "Edit" at bounding box center [504, 200] width 31 height 13
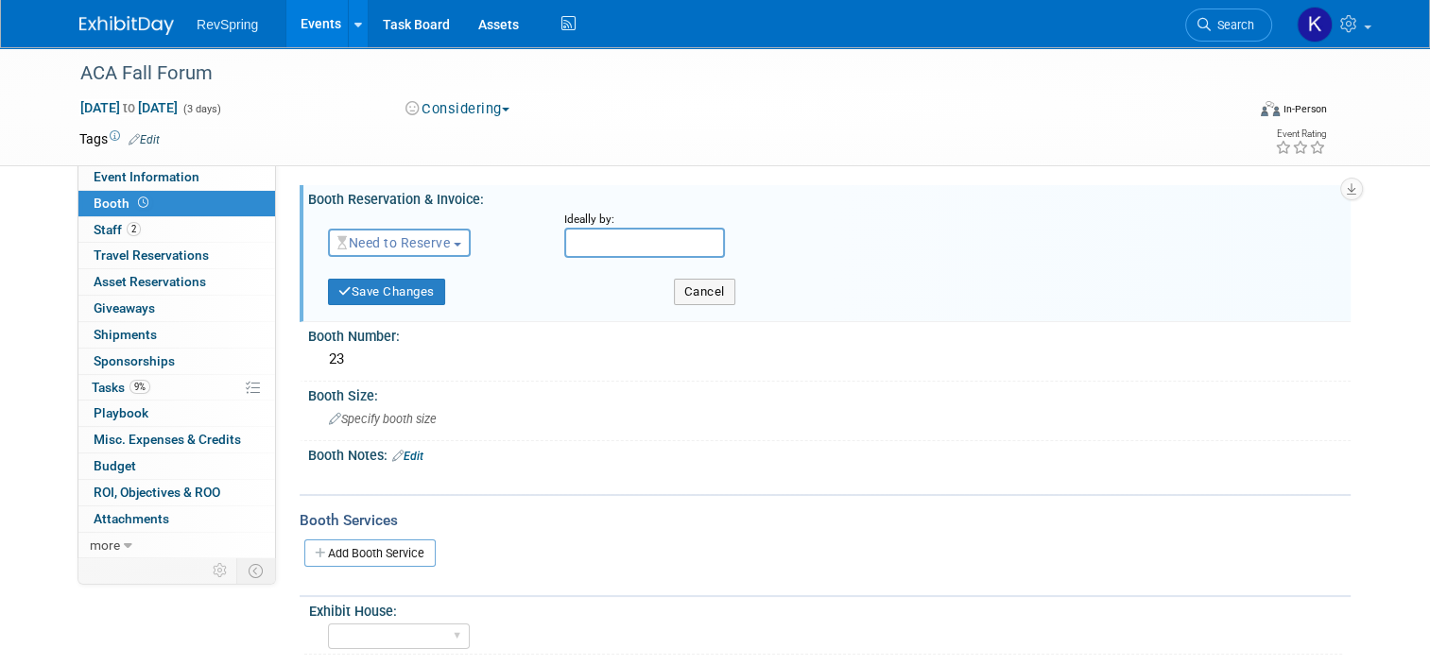
click at [424, 246] on span "Need to Reserve" at bounding box center [393, 242] width 112 height 15
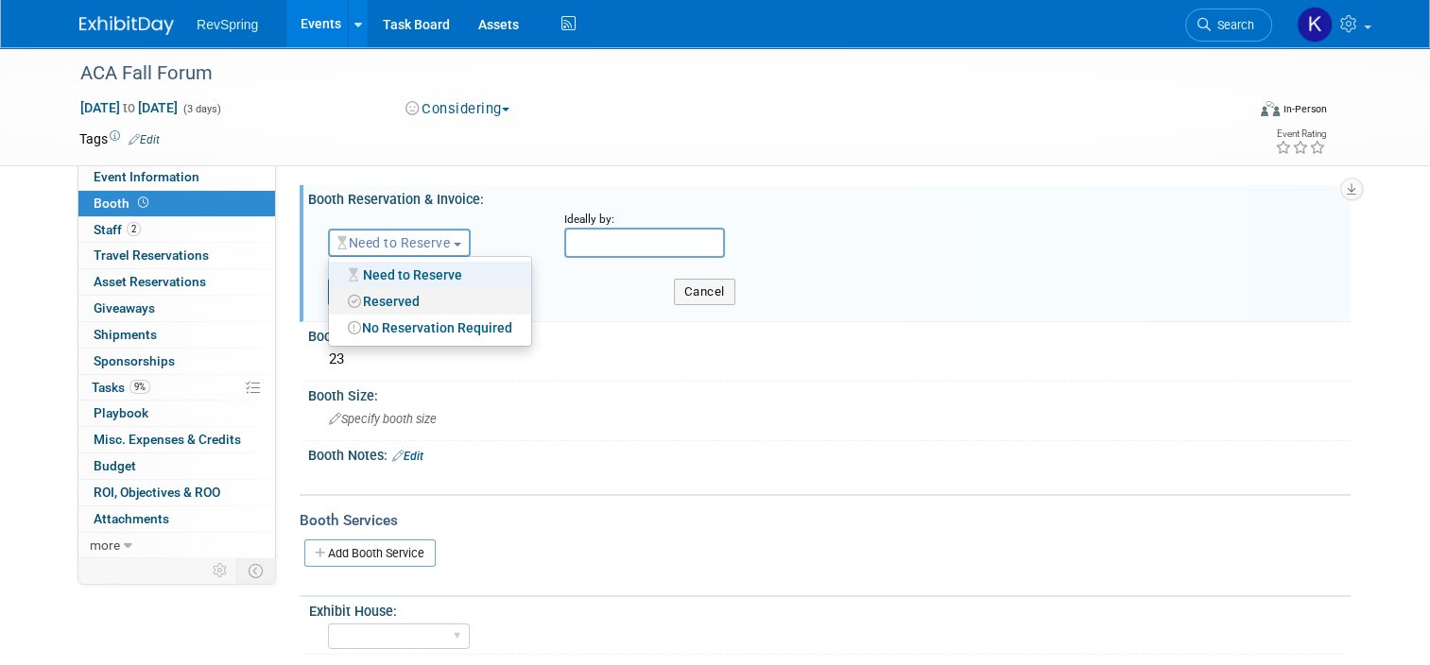
click at [411, 296] on link "Reserved" at bounding box center [430, 301] width 202 height 26
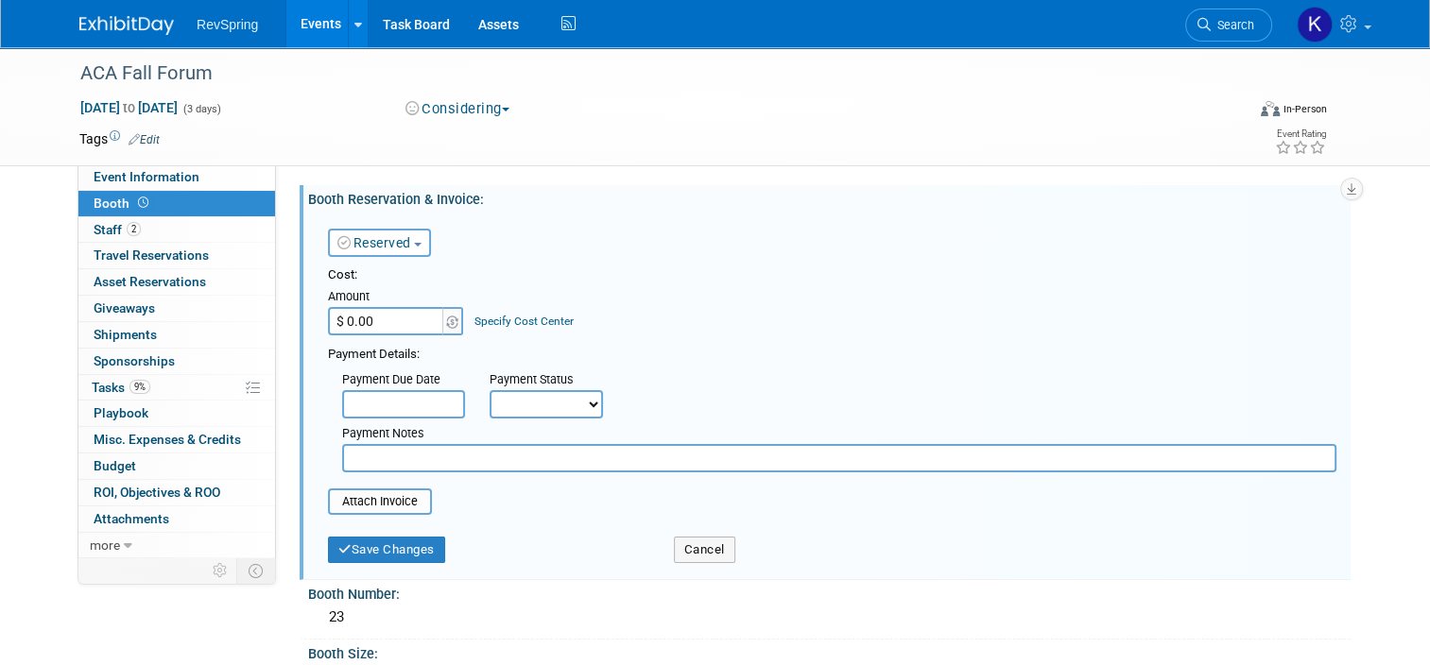
click at [399, 314] on input "$ 0.00" at bounding box center [387, 321] width 118 height 28
type input "$ 1,810.00"
click at [359, 498] on input "file" at bounding box center [317, 501] width 225 height 23
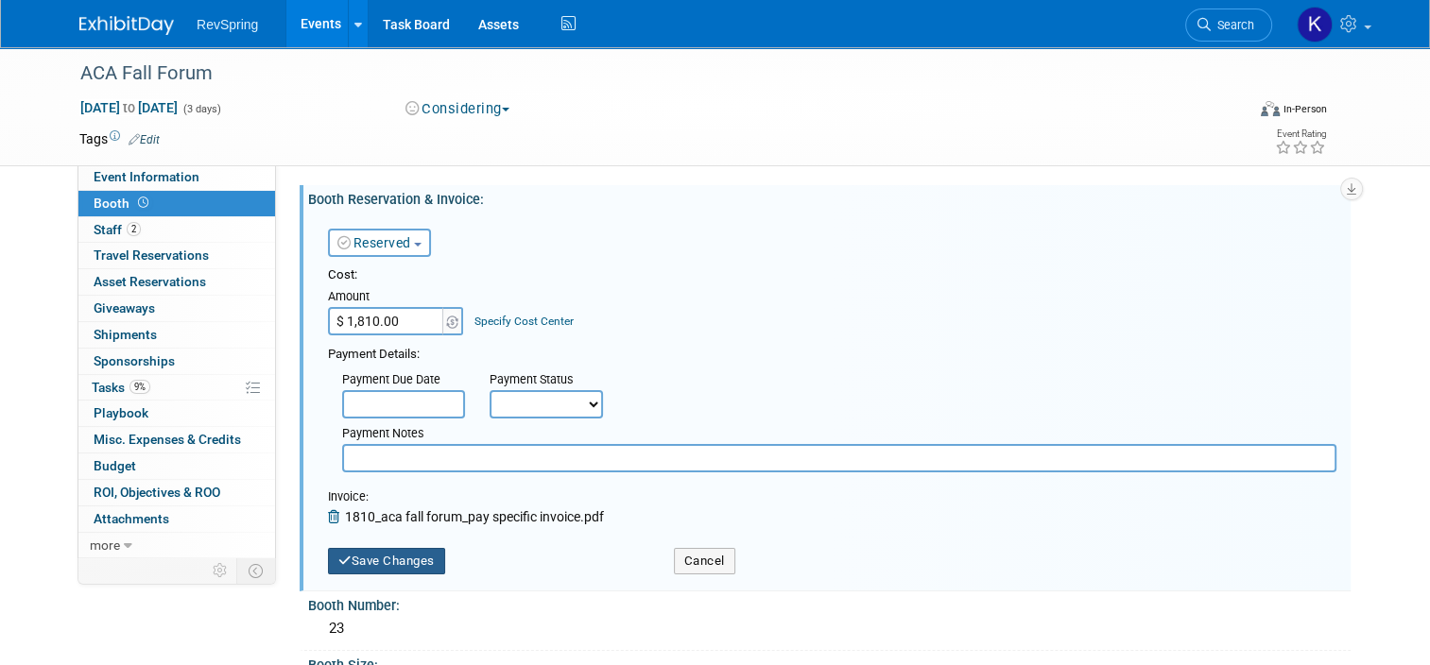
click at [378, 561] on button "Save Changes" at bounding box center [386, 561] width 117 height 26
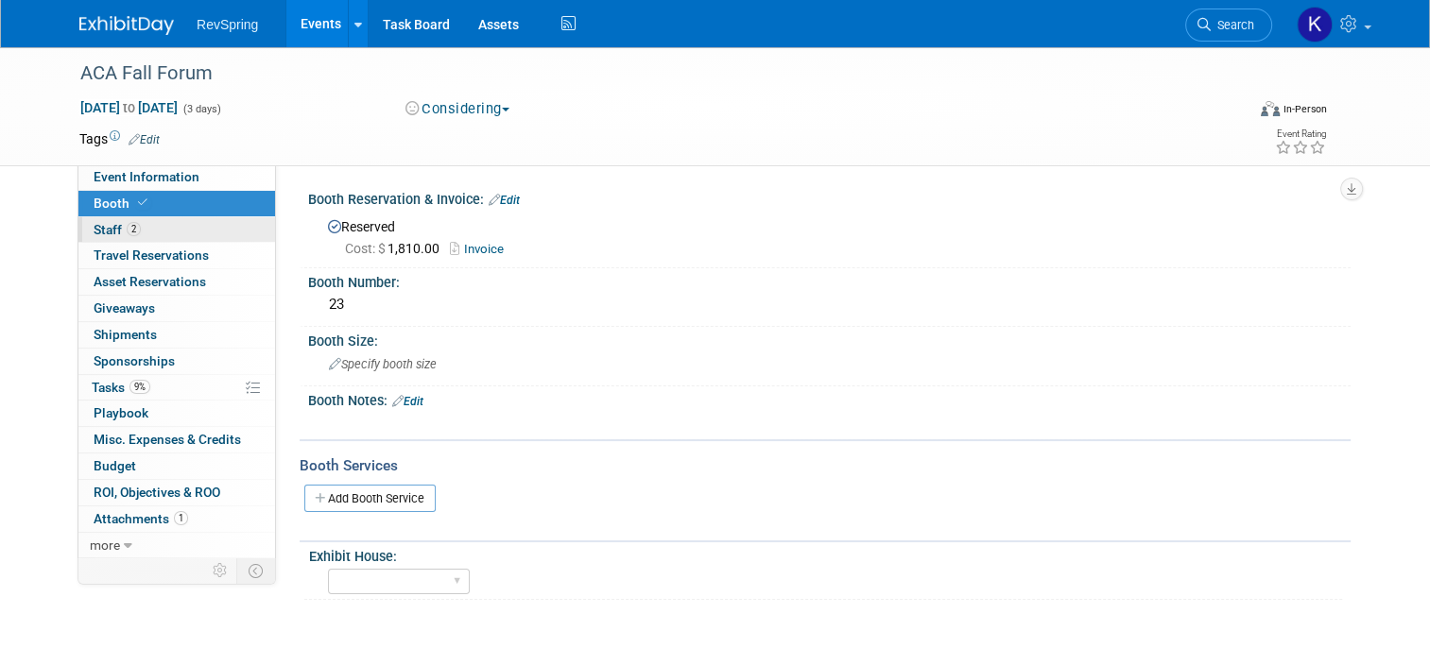
click at [138, 220] on link "2 Staff 2" at bounding box center [176, 230] width 197 height 26
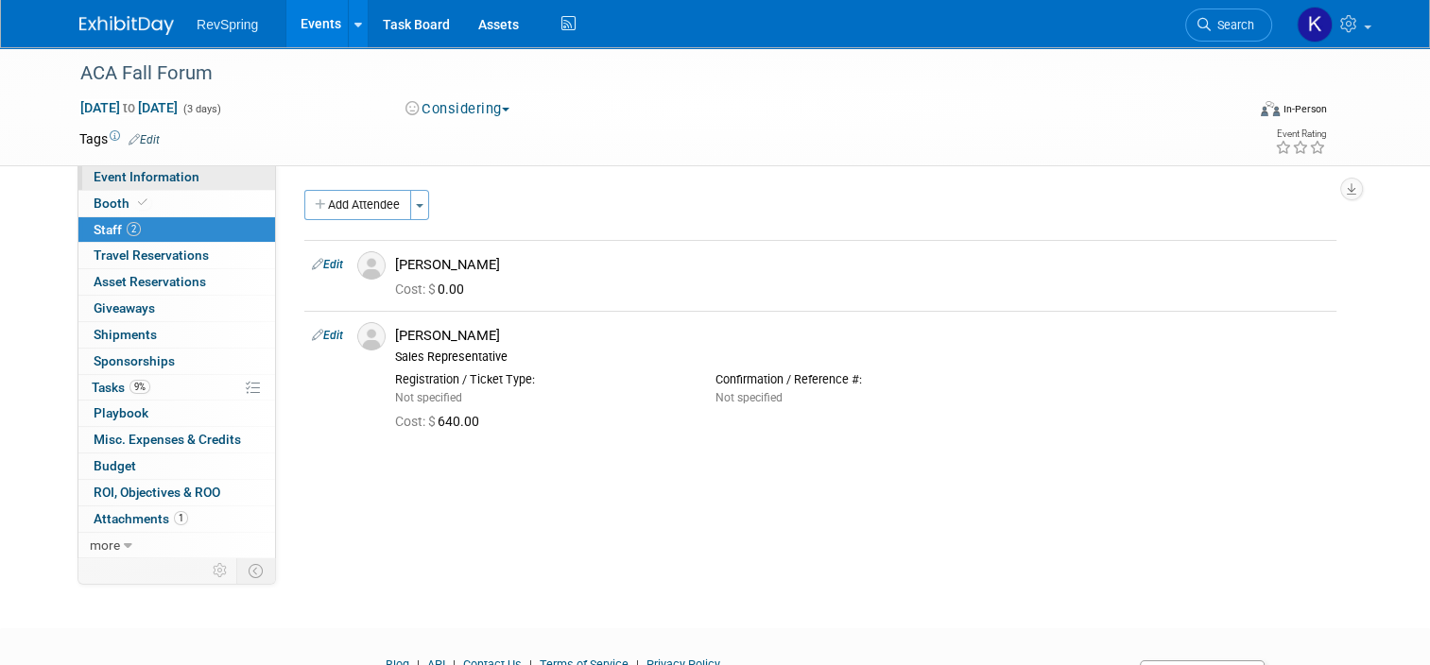
click at [180, 180] on span "Event Information" at bounding box center [147, 176] width 106 height 15
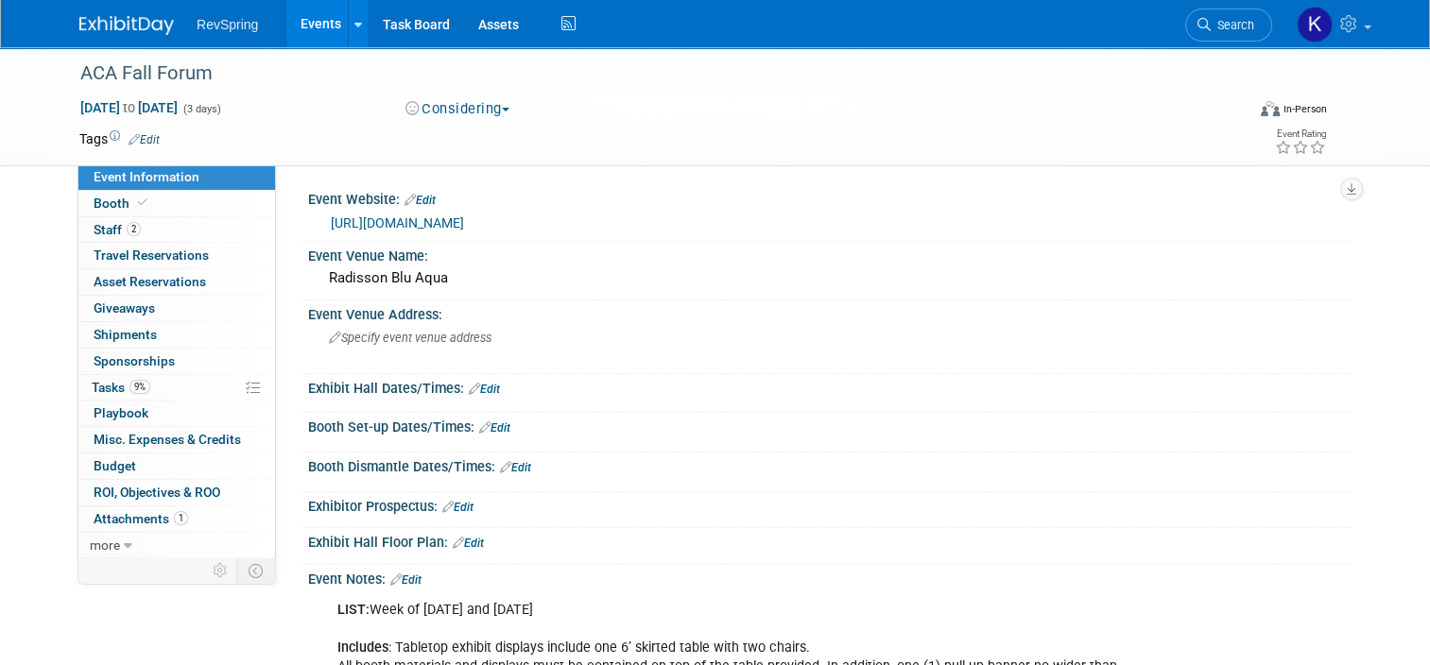
click at [19, 448] on div "ACA Fall Forum Nov 5, 2025 to Nov 7, 2025 (3 days) Nov 5, 2025 to Nov 7, 2025 C…" at bounding box center [715, 550] width 1430 height 1007
drag, startPoint x: 449, startPoint y: 267, endPoint x: 314, endPoint y: 281, distance: 135.8
click at [322, 281] on div "Radisson Blu Aqua" at bounding box center [829, 278] width 1014 height 29
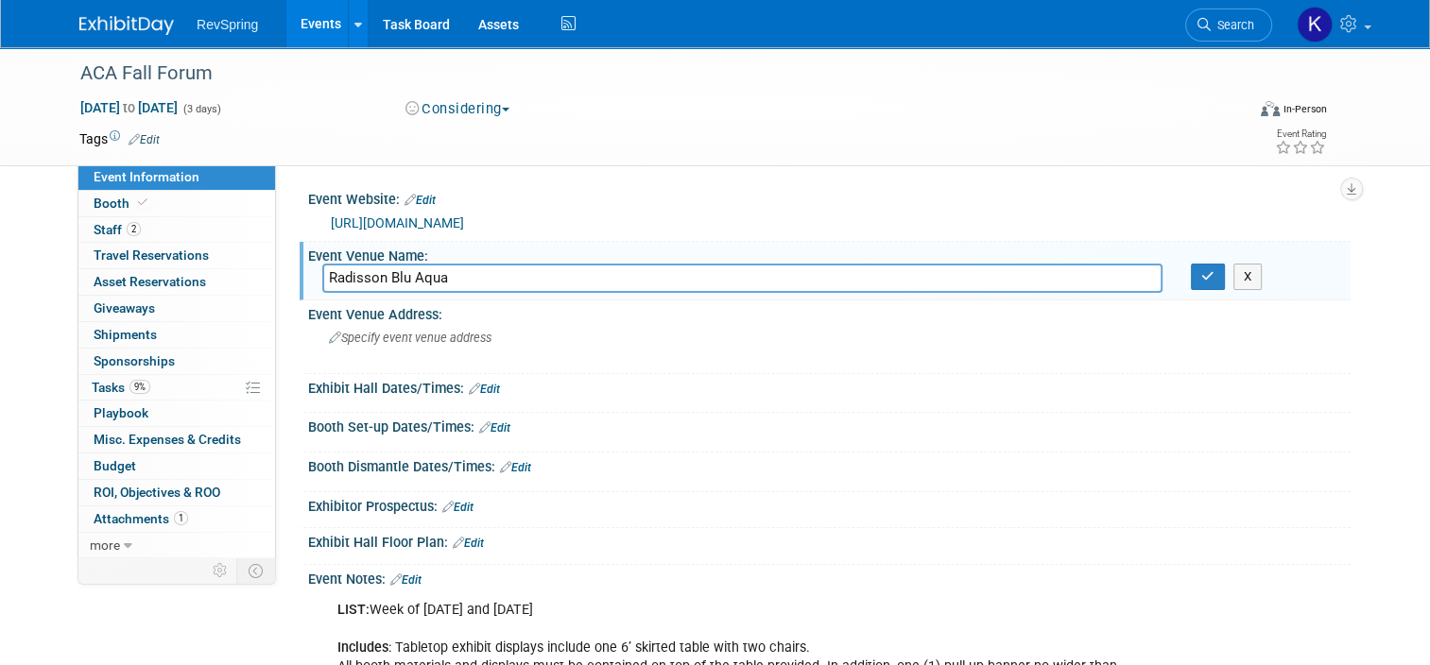
click at [363, 271] on input "Radisson Blu Aqua" at bounding box center [742, 278] width 840 height 29
click at [1214, 272] on icon "button" at bounding box center [1207, 276] width 13 height 12
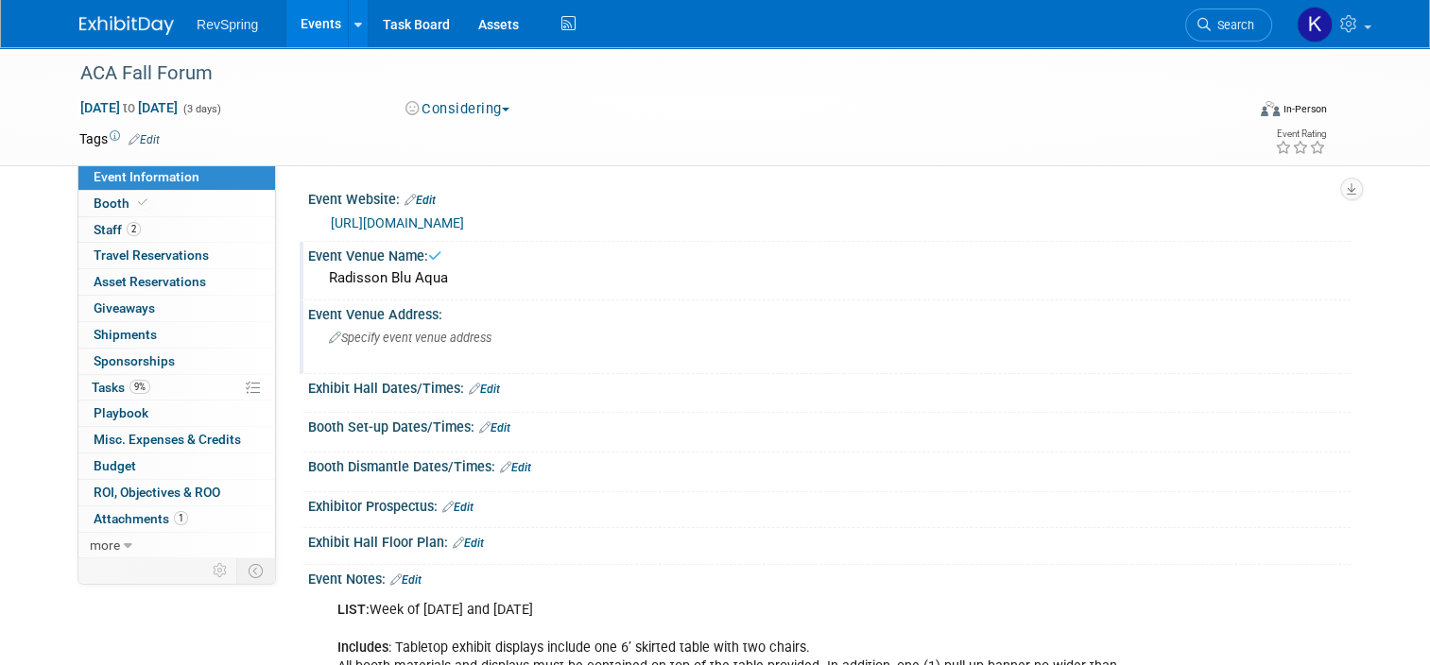
click at [582, 345] on div "Specify event venue address" at bounding box center [525, 344] width 406 height 43
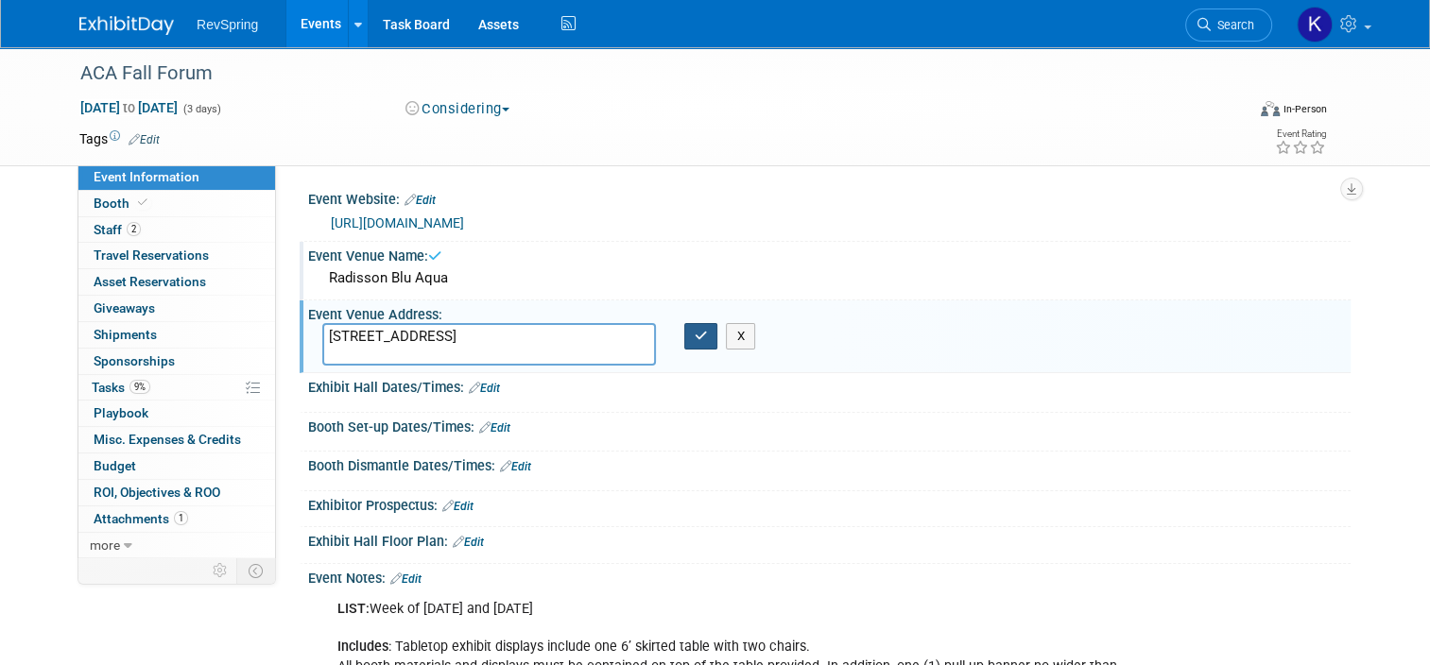
type textarea "[STREET_ADDRESS]"
click at [695, 330] on icon "button" at bounding box center [701, 336] width 13 height 12
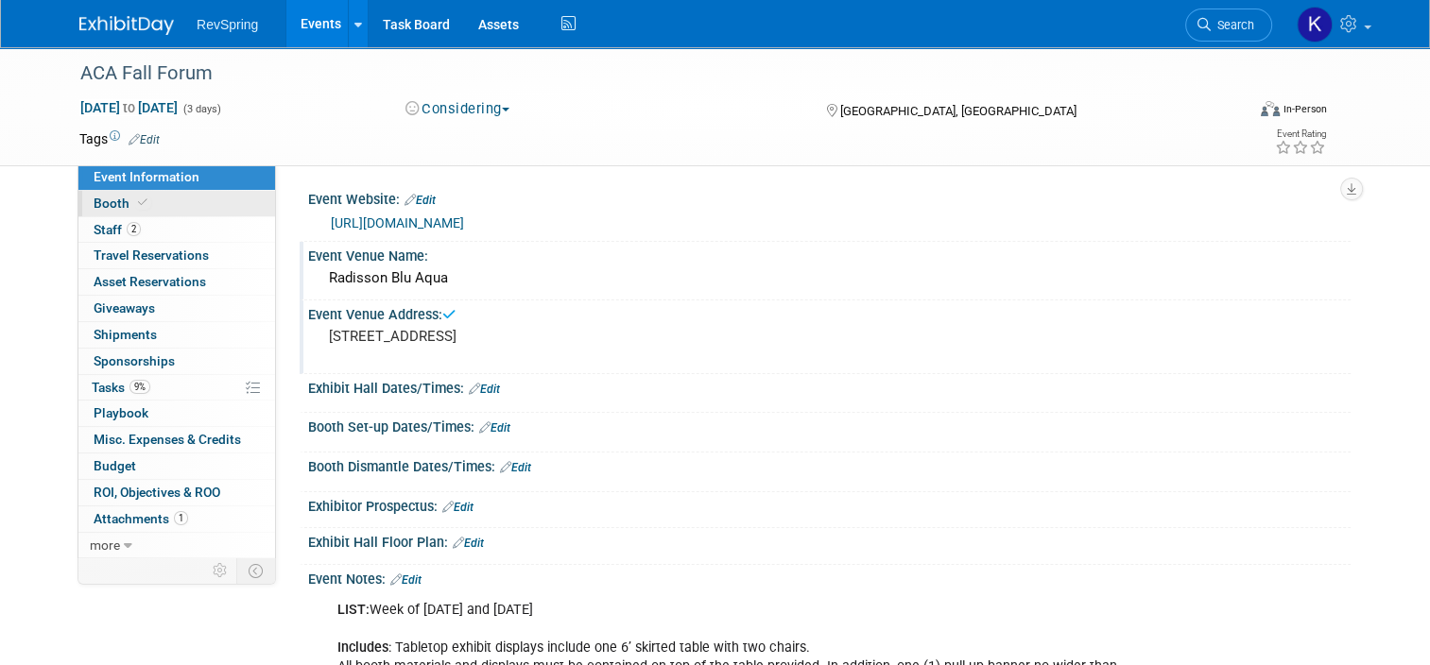
click at [192, 209] on link "Booth" at bounding box center [176, 204] width 197 height 26
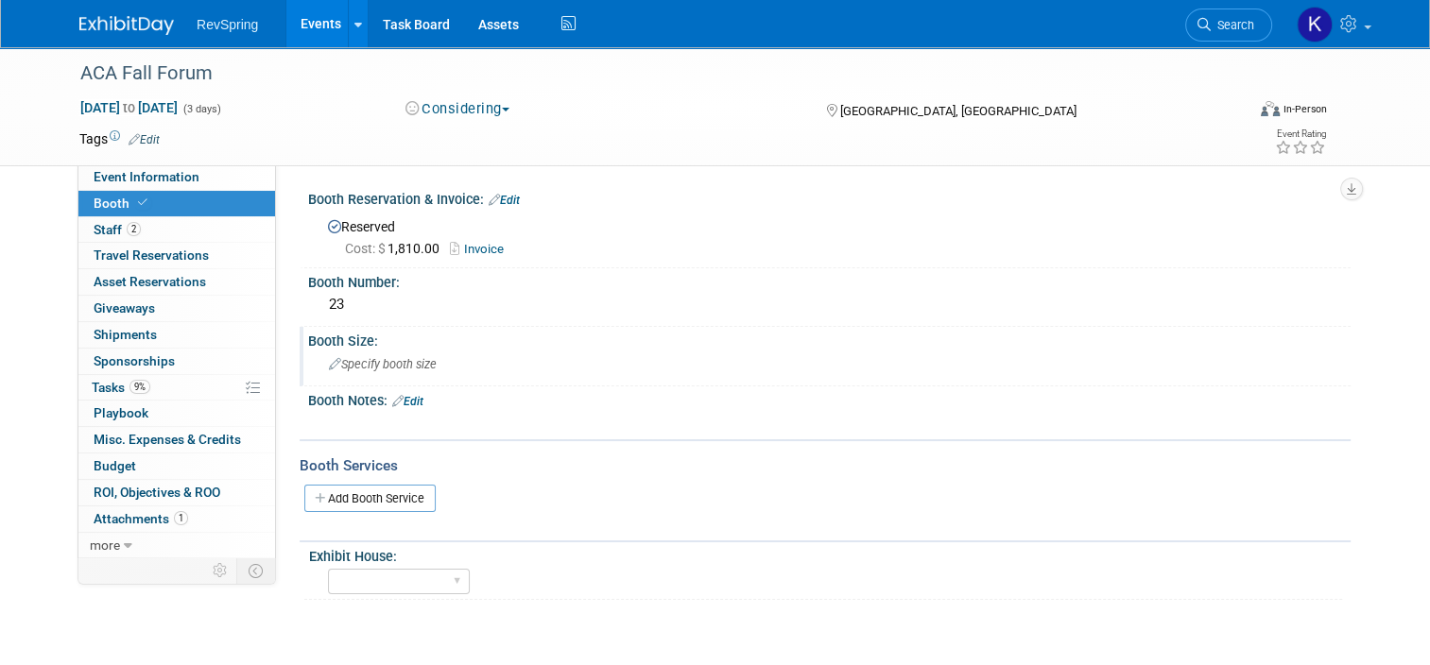
click at [1263, 369] on div "Specify booth size" at bounding box center [829, 364] width 1014 height 29
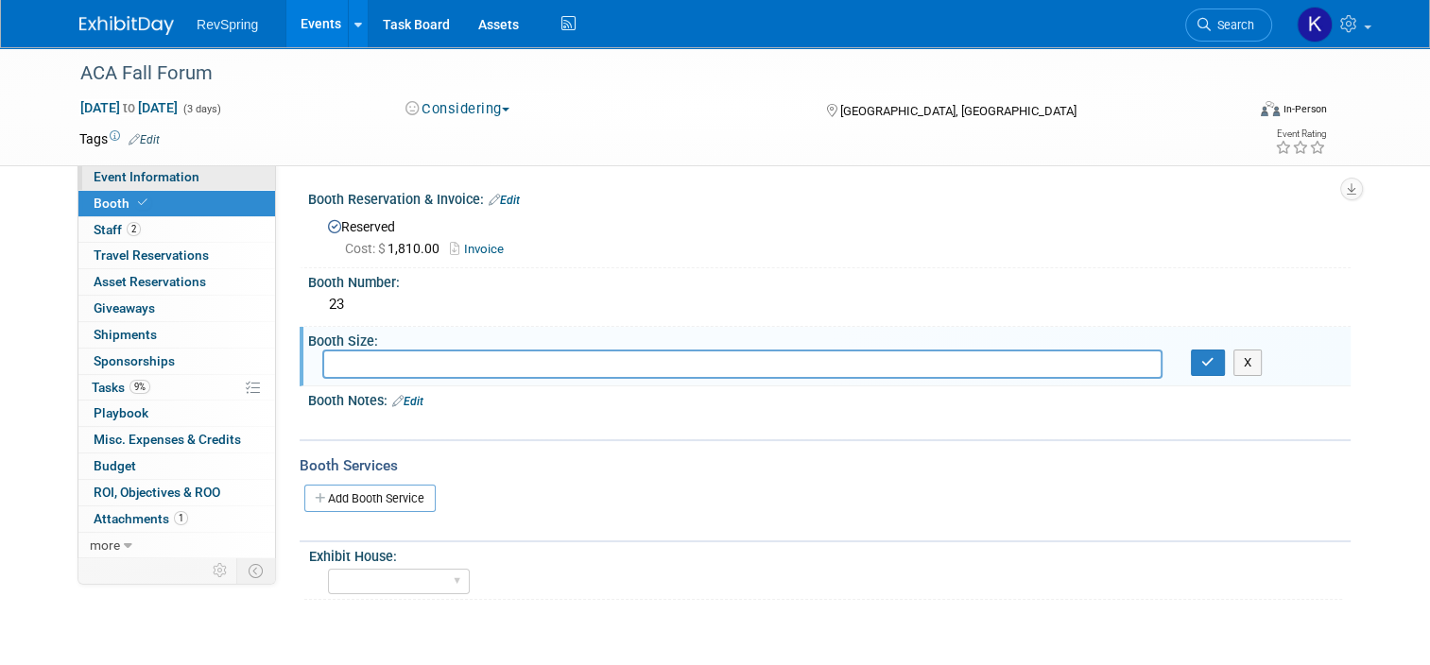
click at [115, 187] on link "Event Information" at bounding box center [176, 177] width 197 height 26
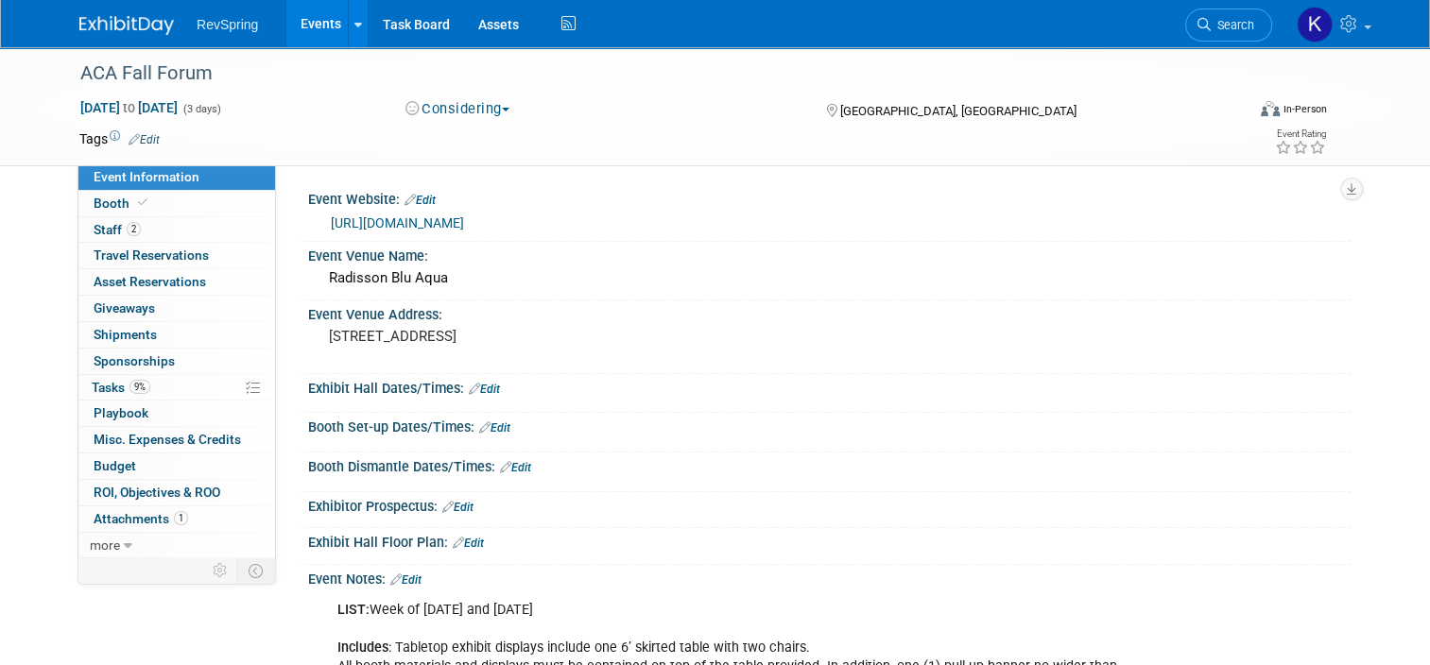
scroll to position [325, 0]
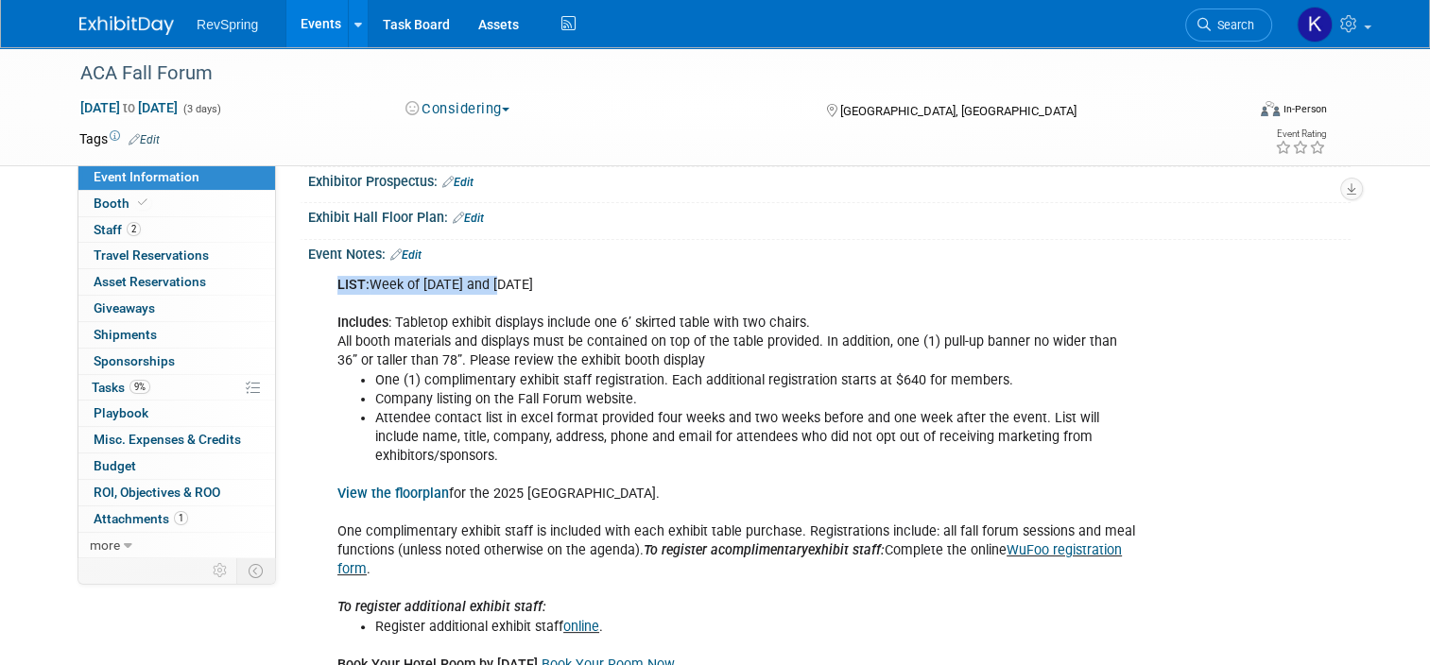
drag, startPoint x: 514, startPoint y: 278, endPoint x: 324, endPoint y: 285, distance: 190.1
click at [324, 285] on div "LIST: Week of Oct 6 and 20 Includes : Tabletop exhibit displays include one 6’ …" at bounding box center [736, 475] width 824 height 418
copy div "LIST: Week of Oct 6 and 20"
click at [28, 434] on div "ACA Fall Forum Nov 5, 2025 to Nov 7, 2025 (3 days) Nov 5, 2025 to Nov 7, 2025 C…" at bounding box center [715, 225] width 1430 height 1007
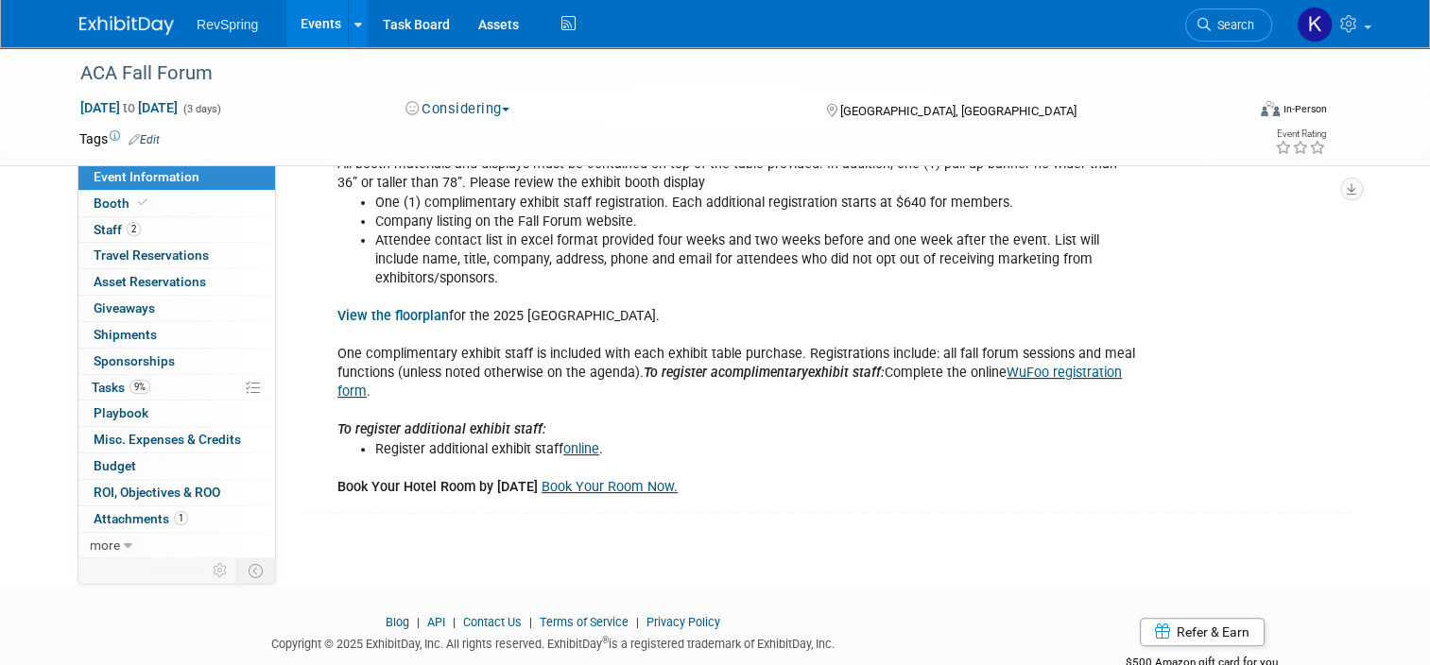
scroll to position [0, 0]
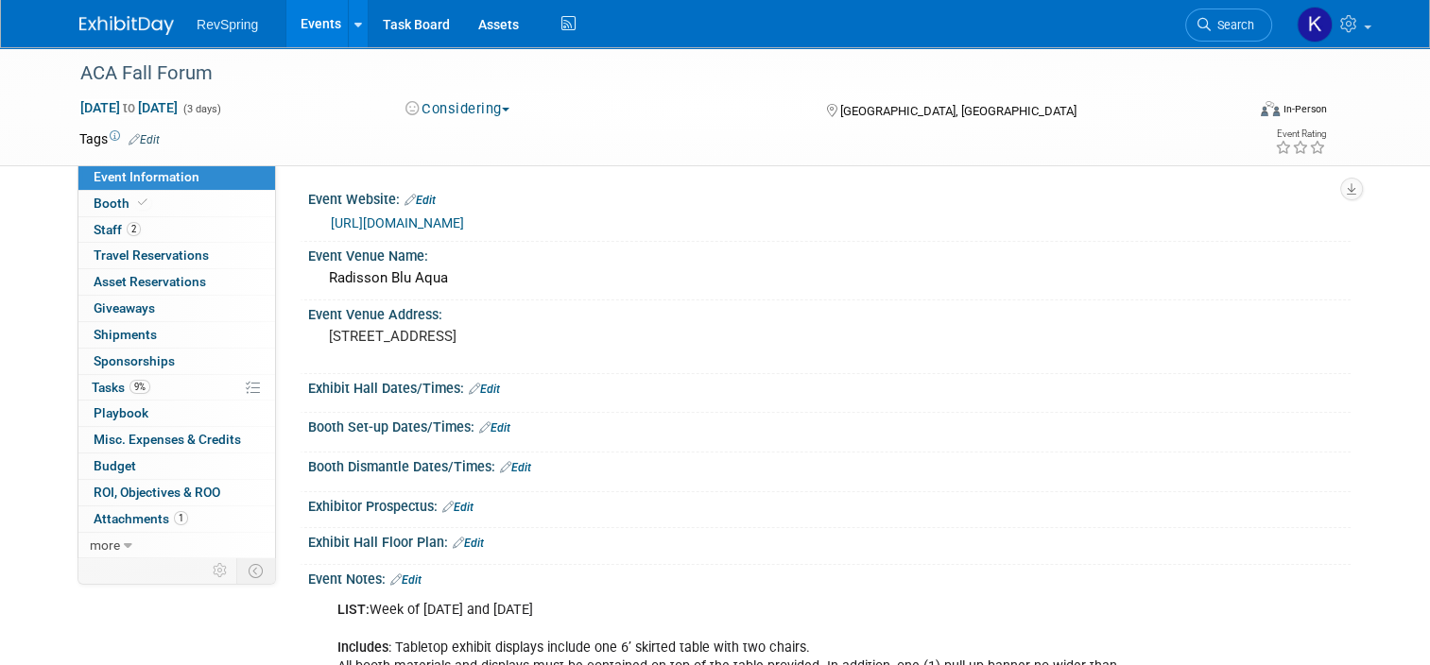
click at [496, 421] on link "Edit" at bounding box center [494, 427] width 31 height 13
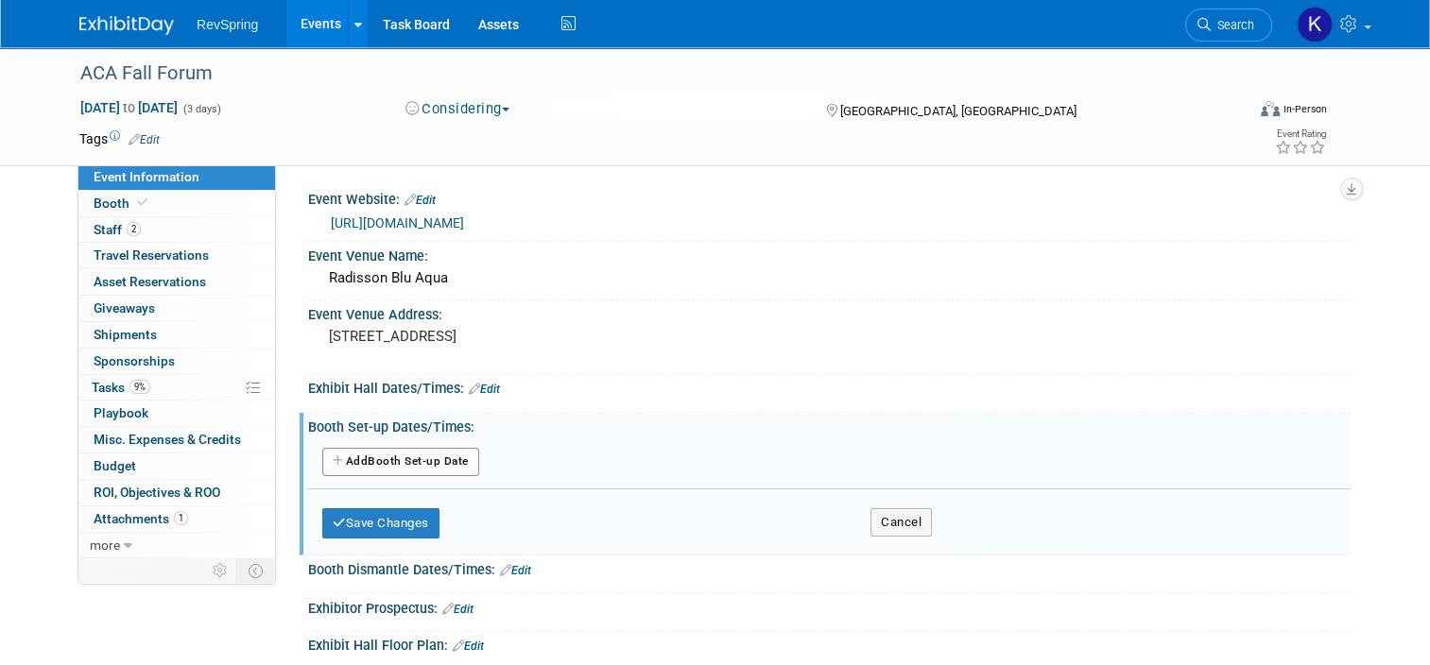
click at [417, 455] on button "Add Another Booth Set-up Date" at bounding box center [400, 462] width 157 height 28
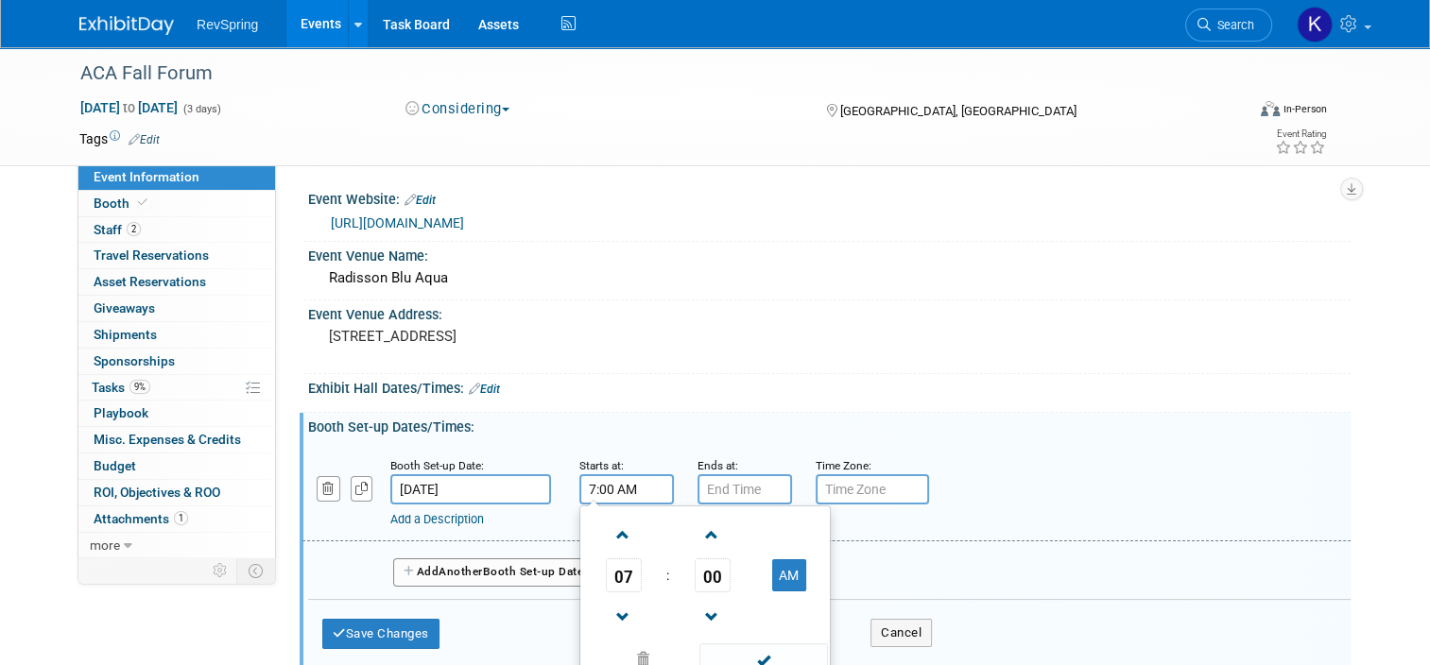
click at [619, 484] on input "7:00 AM" at bounding box center [626, 489] width 94 height 30
click at [609, 580] on span "07" at bounding box center [624, 575] width 36 height 34
click at [765, 545] on td "03" at bounding box center [795, 535] width 60 height 51
type input "3:00 AM"
click at [730, 492] on input "7:00 PM" at bounding box center [744, 489] width 94 height 30
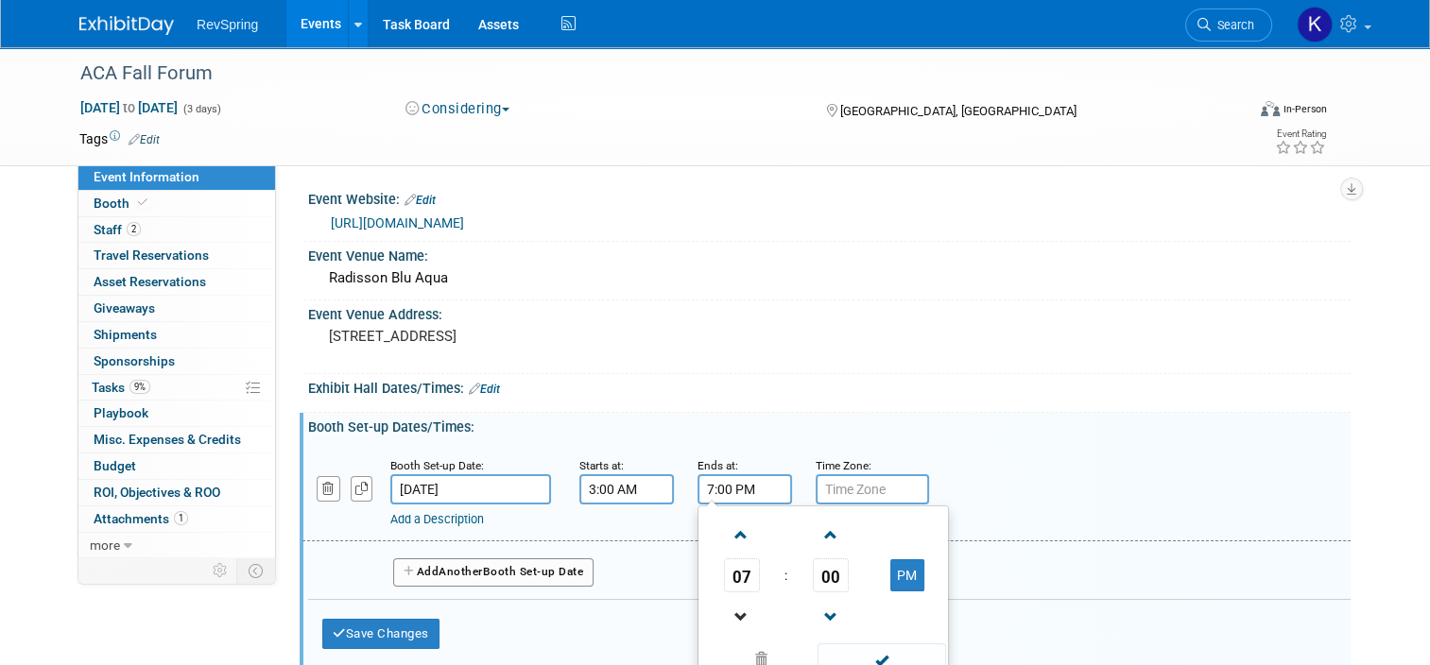
click at [727, 597] on link at bounding box center [742, 617] width 36 height 48
click at [728, 607] on span at bounding box center [741, 617] width 33 height 33
click at [833, 573] on span "00" at bounding box center [831, 575] width 36 height 34
click at [847, 582] on td "30" at bounding box center [853, 586] width 60 height 51
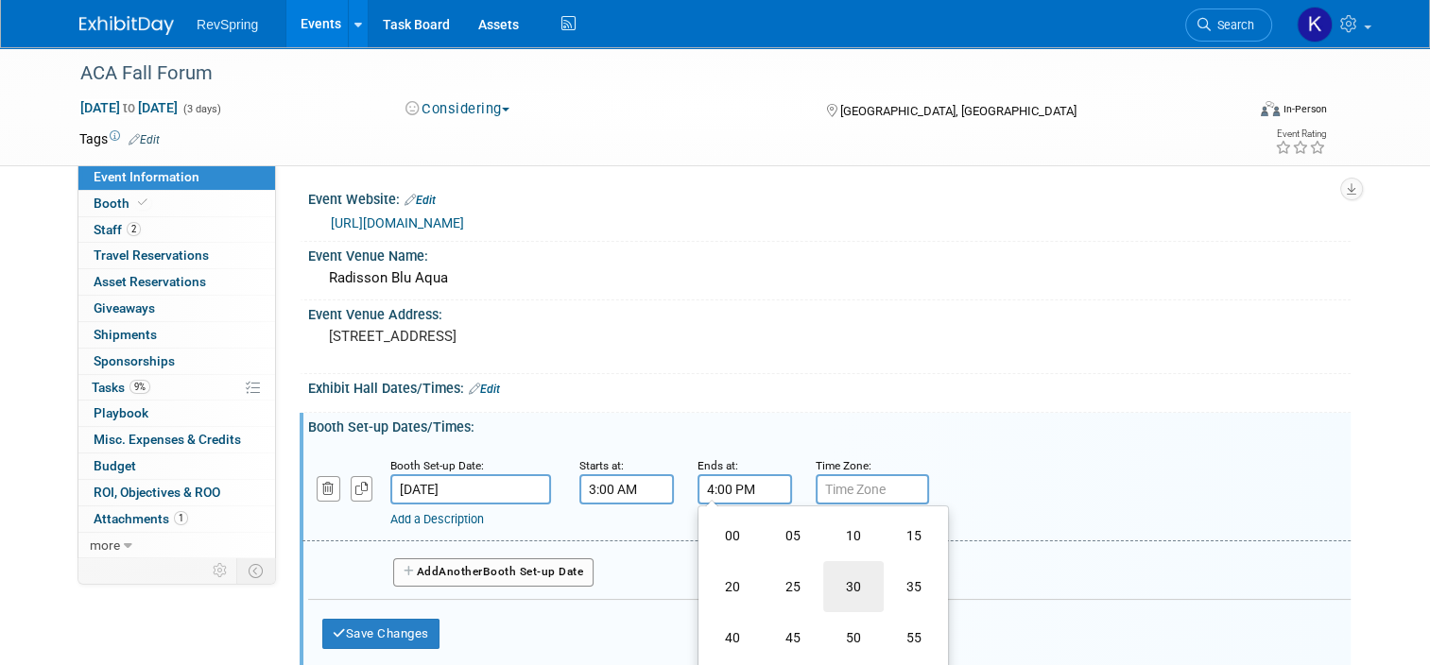
type input "4:30 PM"
click at [650, 486] on input "3:00 AM" at bounding box center [626, 489] width 94 height 30
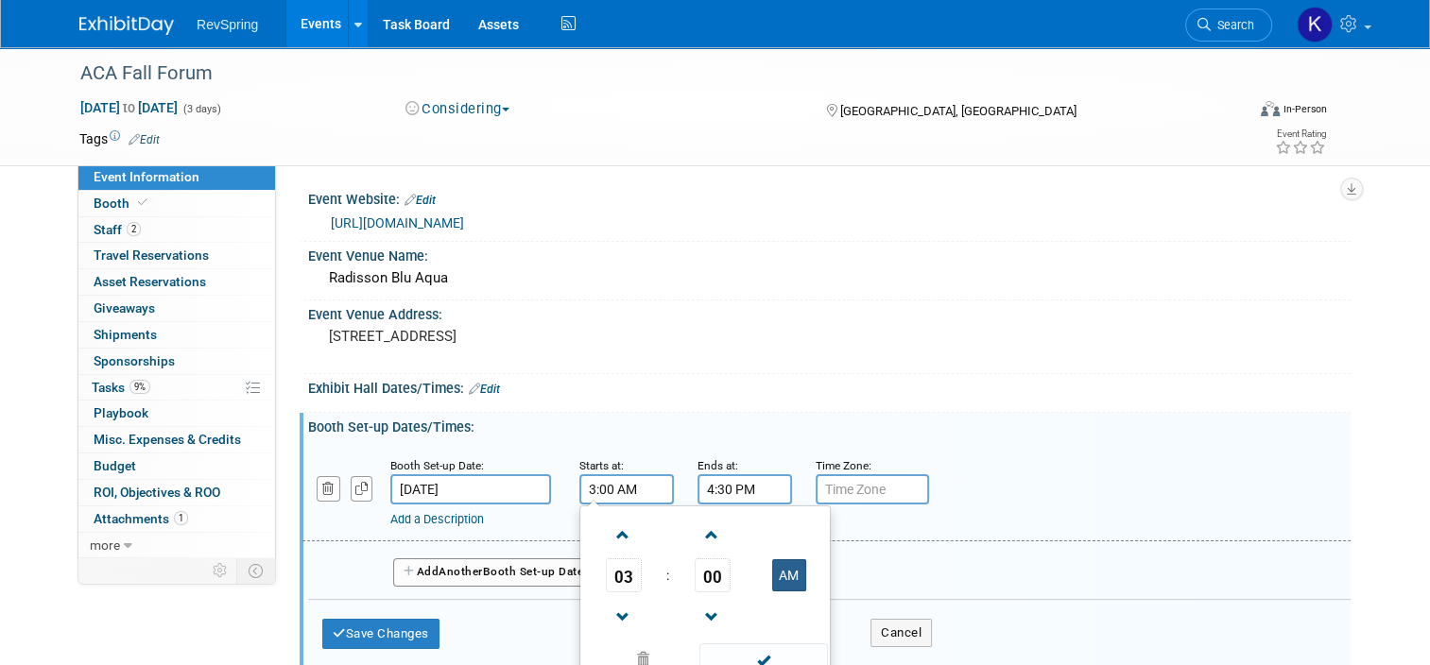
click at [772, 565] on button "AM" at bounding box center [789, 575] width 34 height 32
type input "3:00 PM"
click at [749, 645] on span at bounding box center [763, 660] width 128 height 33
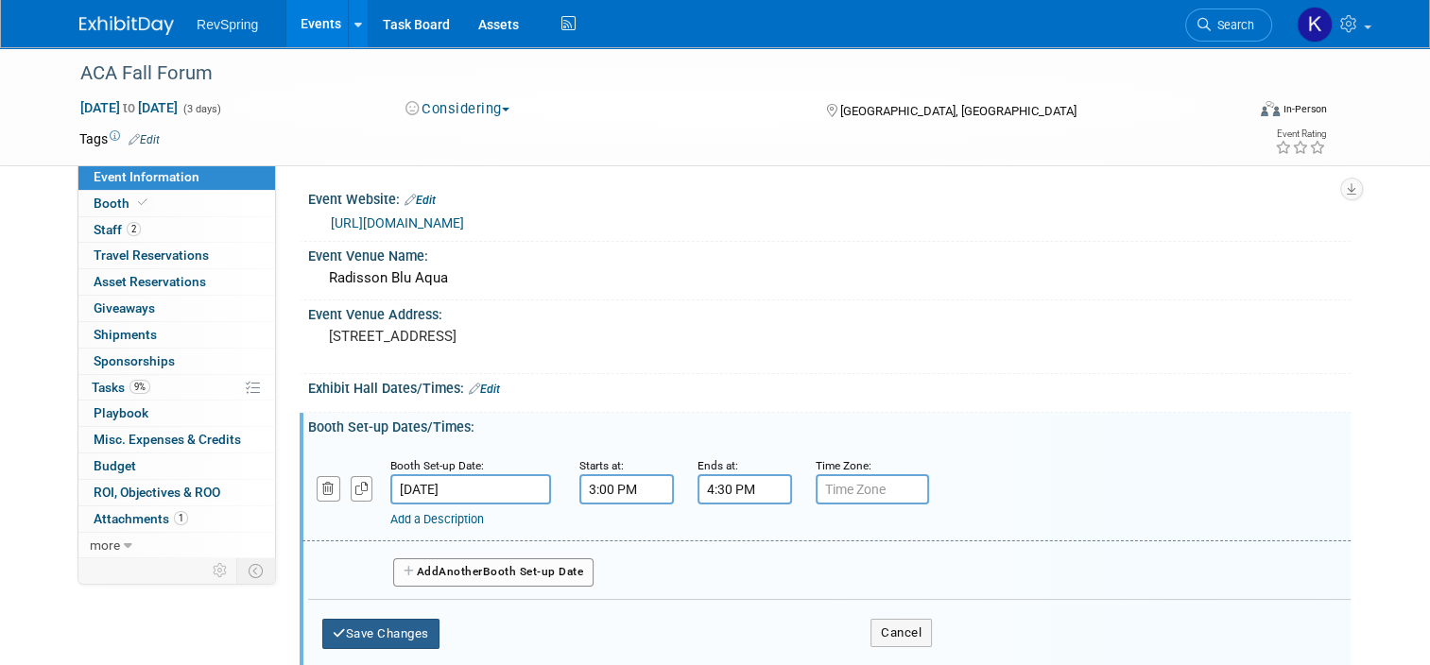
click at [393, 633] on button "Save Changes" at bounding box center [380, 634] width 117 height 30
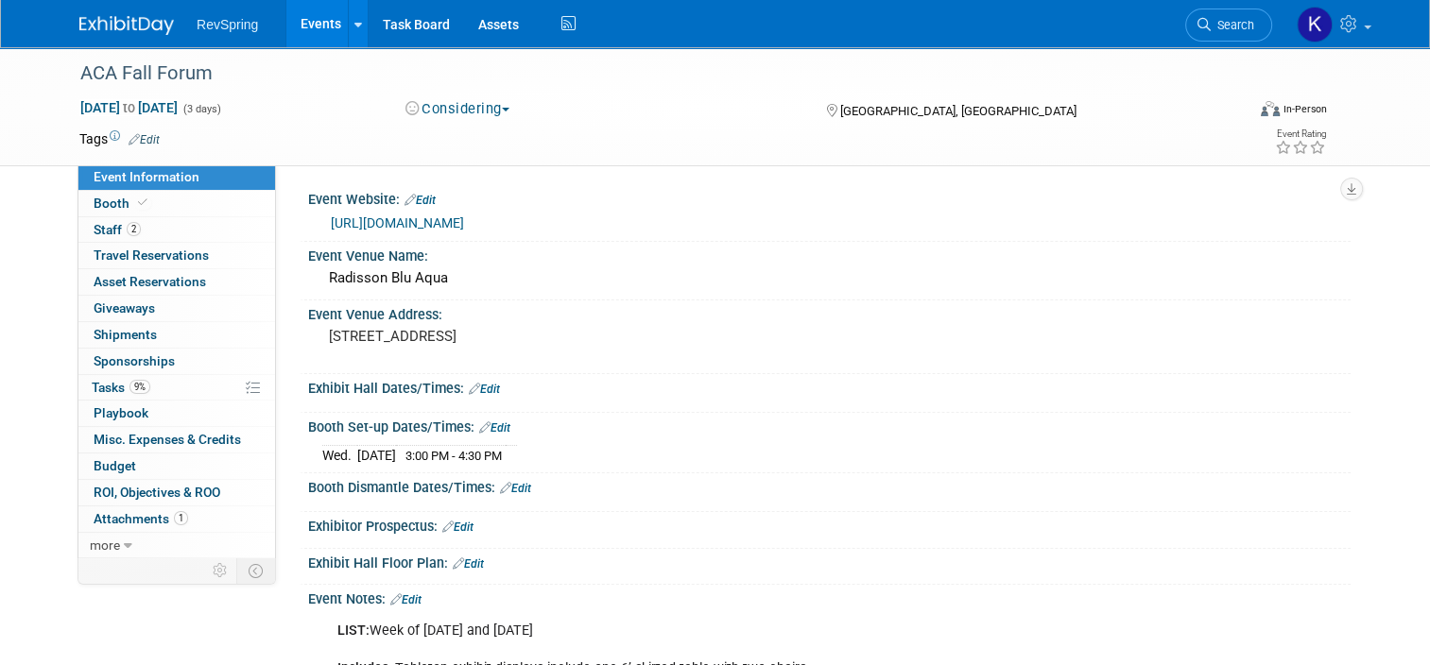
click at [476, 385] on link "Edit" at bounding box center [484, 389] width 31 height 13
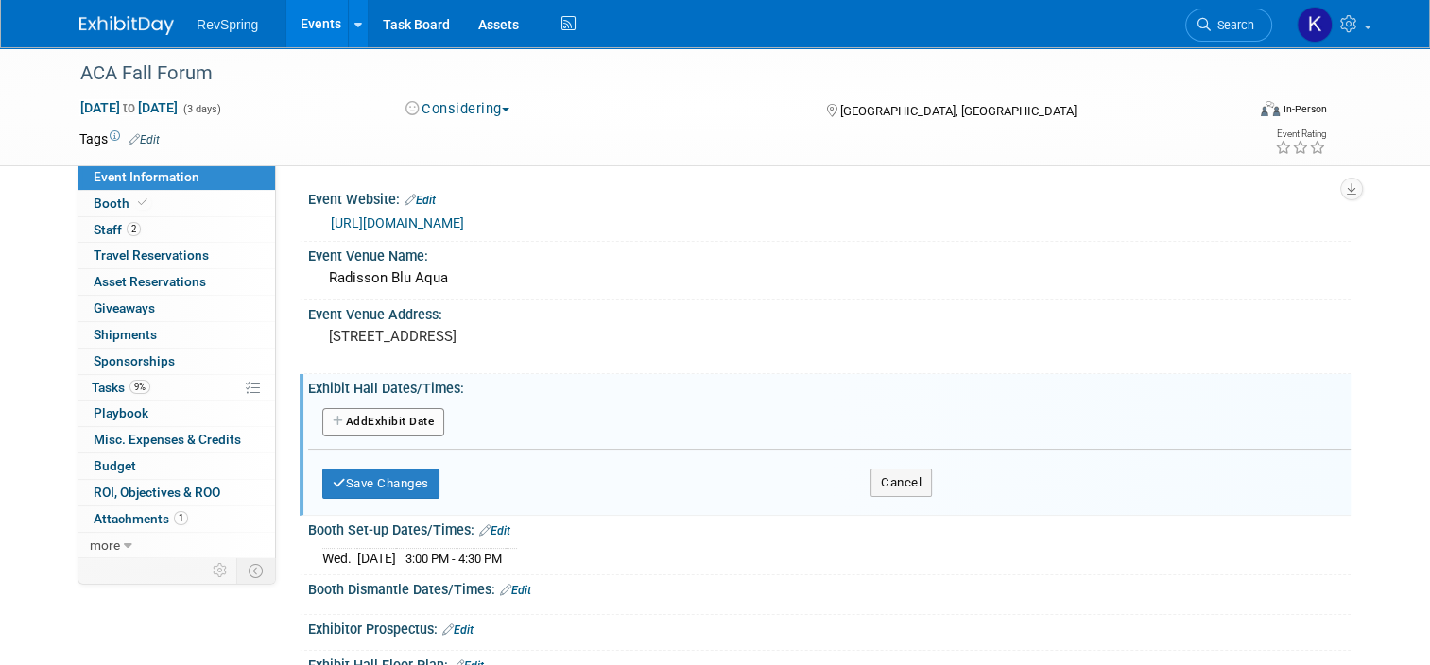
click at [402, 411] on button "Add Another Exhibit Date" at bounding box center [383, 422] width 122 height 28
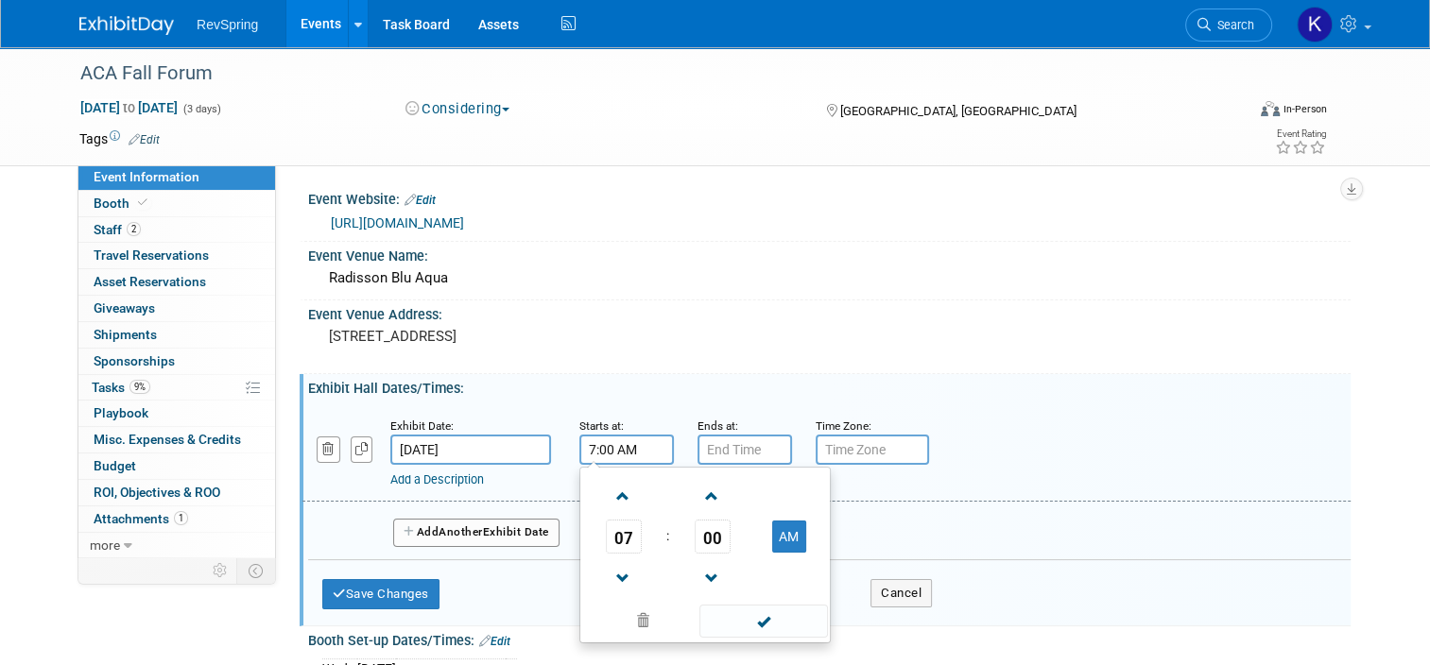
click at [616, 441] on input "7:00 AM" at bounding box center [626, 450] width 94 height 30
click at [612, 563] on span at bounding box center [623, 578] width 33 height 33
click at [773, 541] on button "AM" at bounding box center [789, 537] width 34 height 32
type input "5:00 PM"
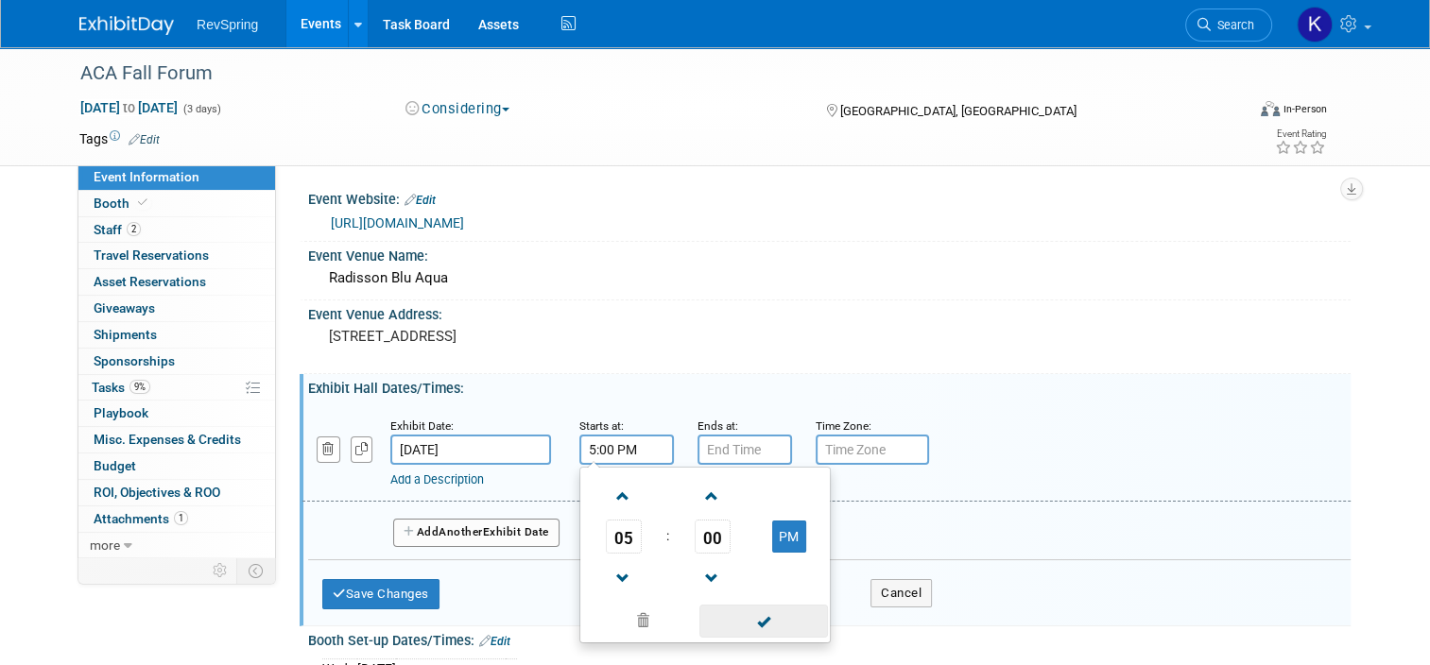
click at [755, 612] on span at bounding box center [763, 621] width 128 height 33
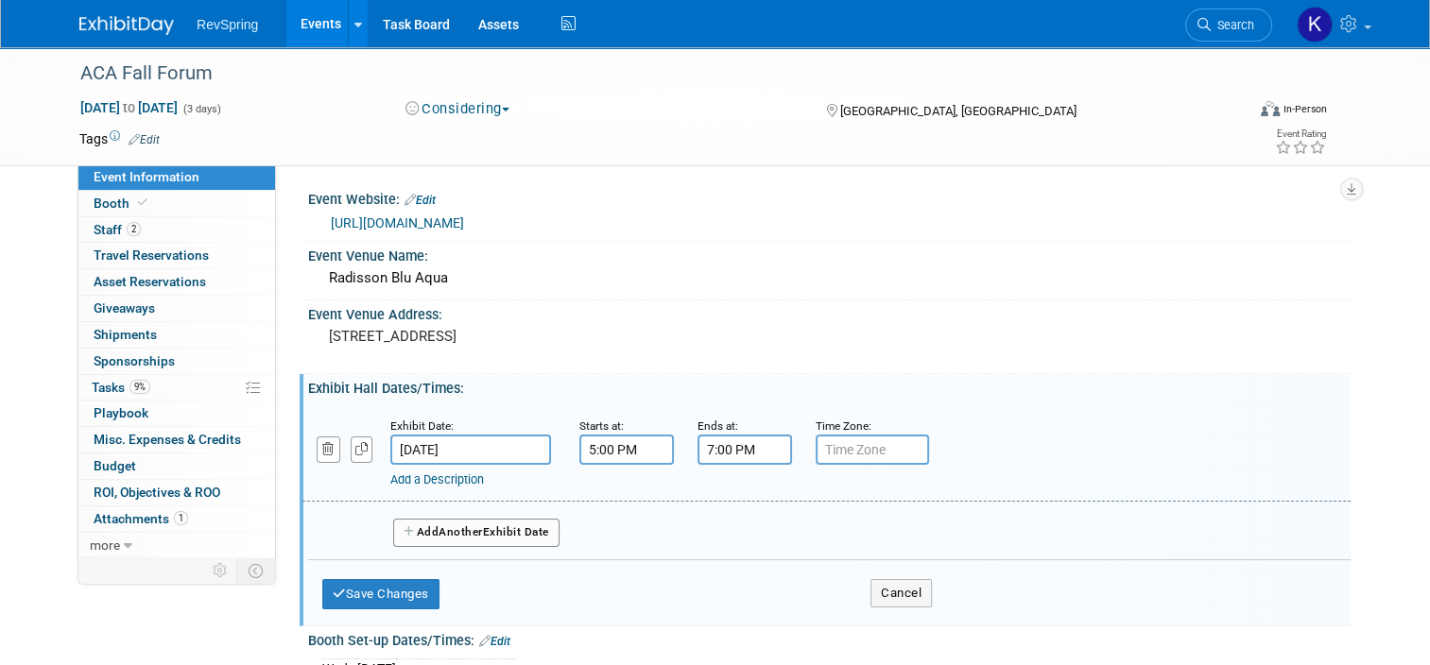
click at [737, 442] on input "7:00 PM" at bounding box center [744, 450] width 94 height 30
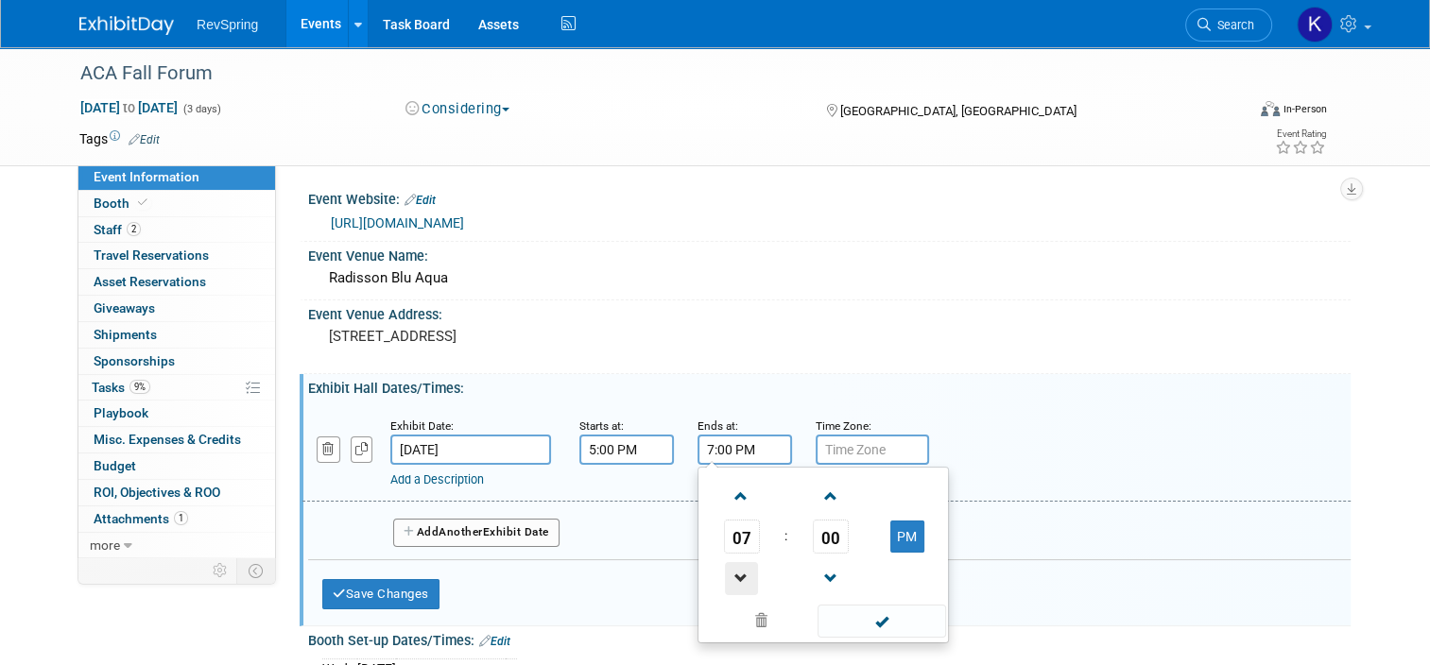
click at [726, 576] on span at bounding box center [741, 578] width 33 height 33
click at [820, 538] on span "00" at bounding box center [831, 537] width 36 height 34
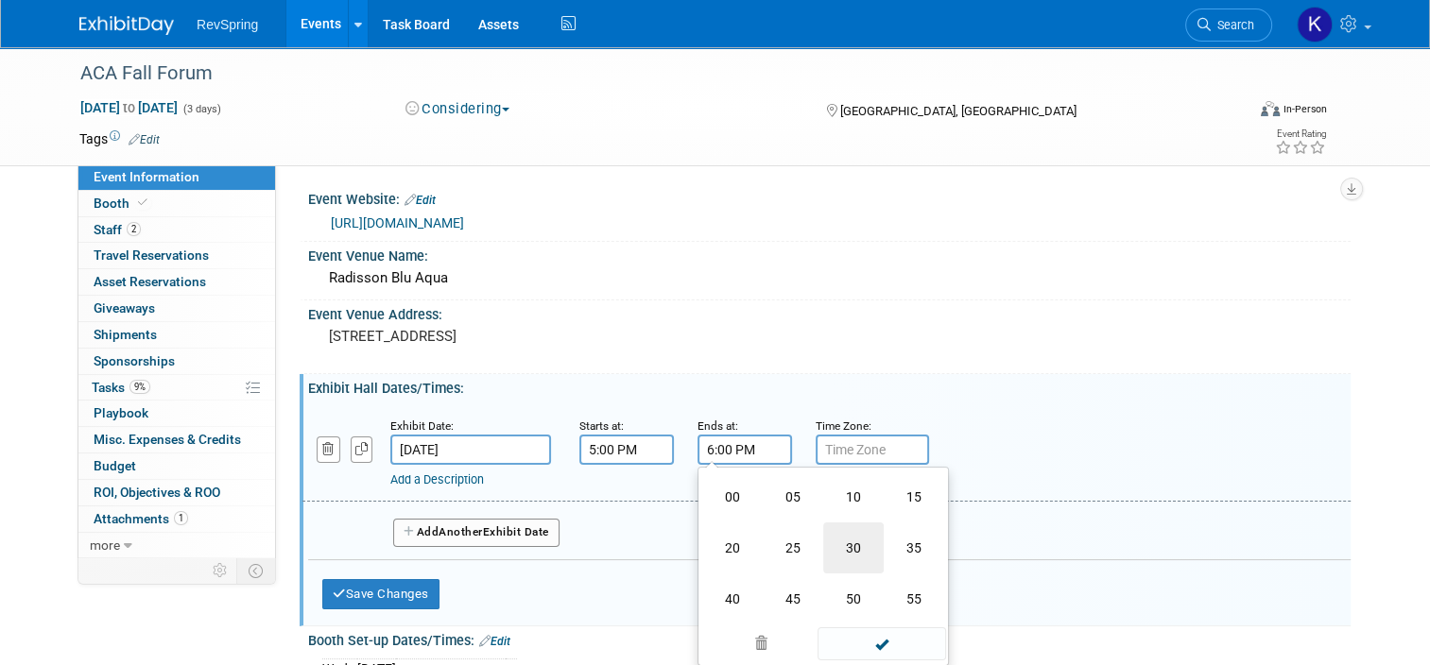
click at [848, 561] on td "30" at bounding box center [853, 548] width 60 height 51
type input "6:30 PM"
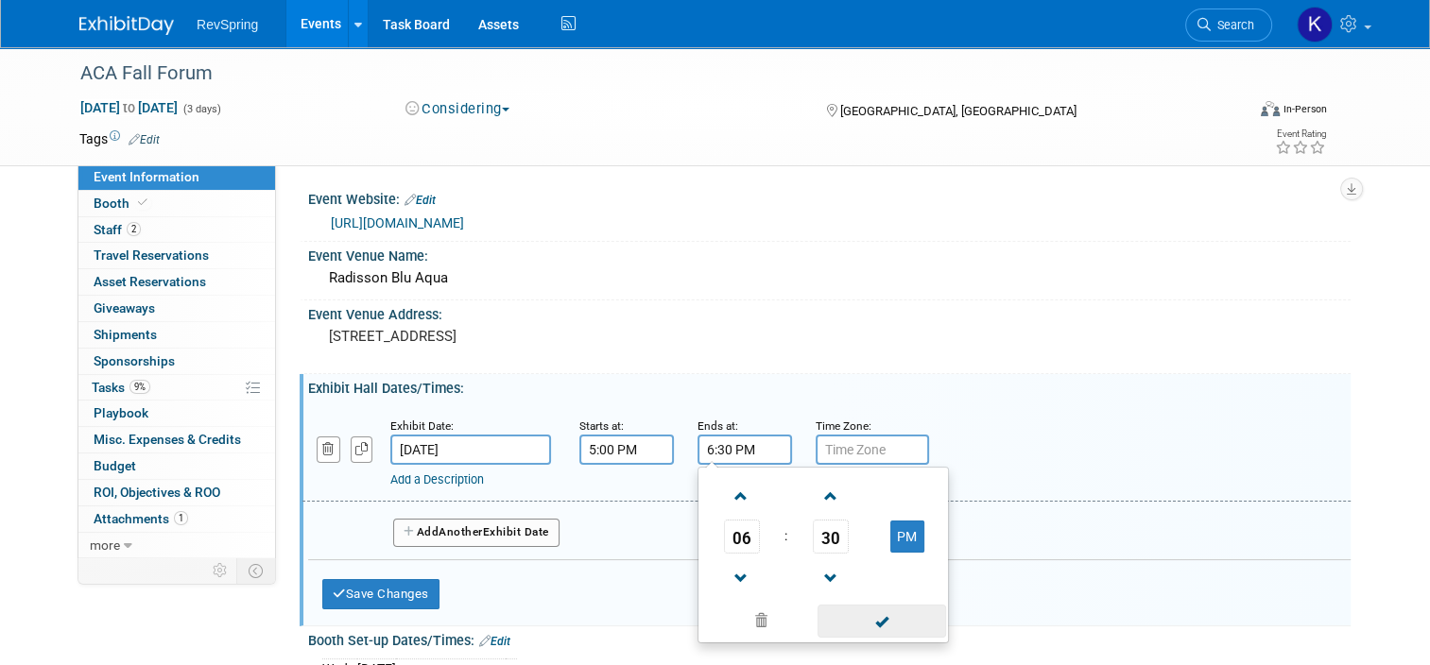
click at [859, 627] on span at bounding box center [881, 621] width 128 height 33
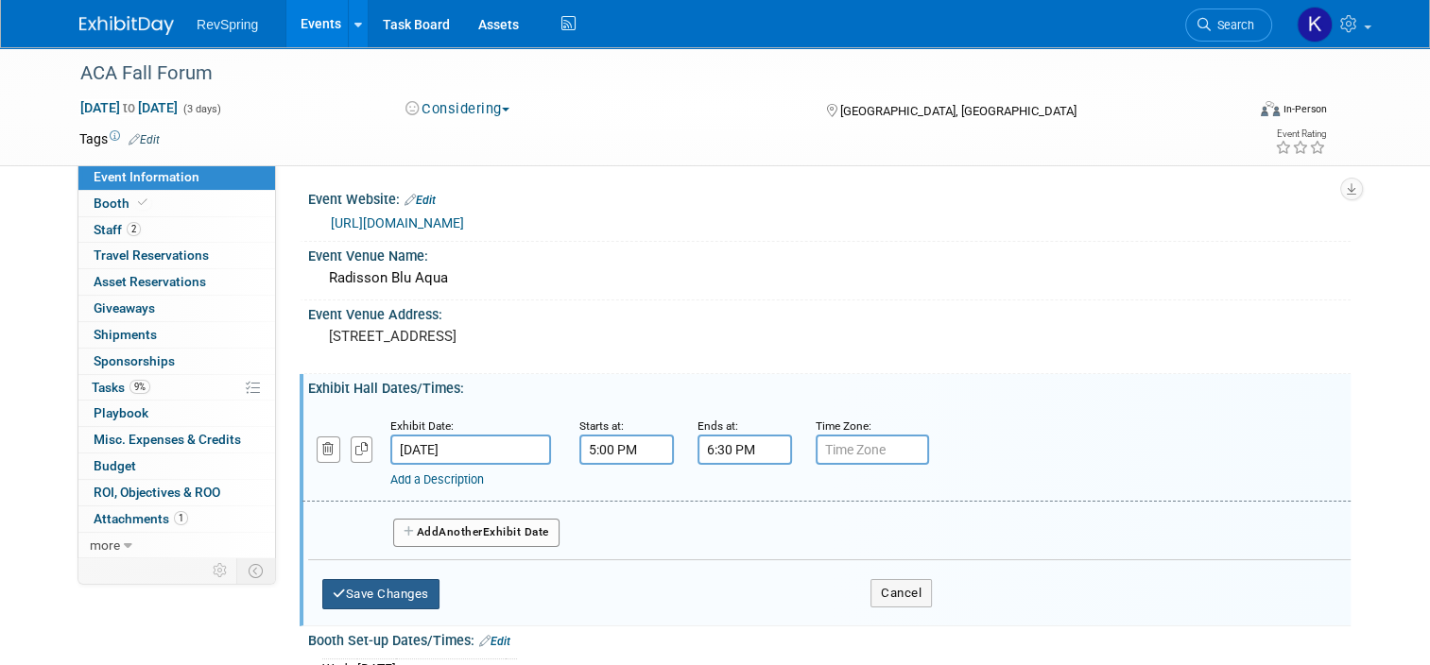
click at [389, 590] on button "Save Changes" at bounding box center [380, 594] width 117 height 30
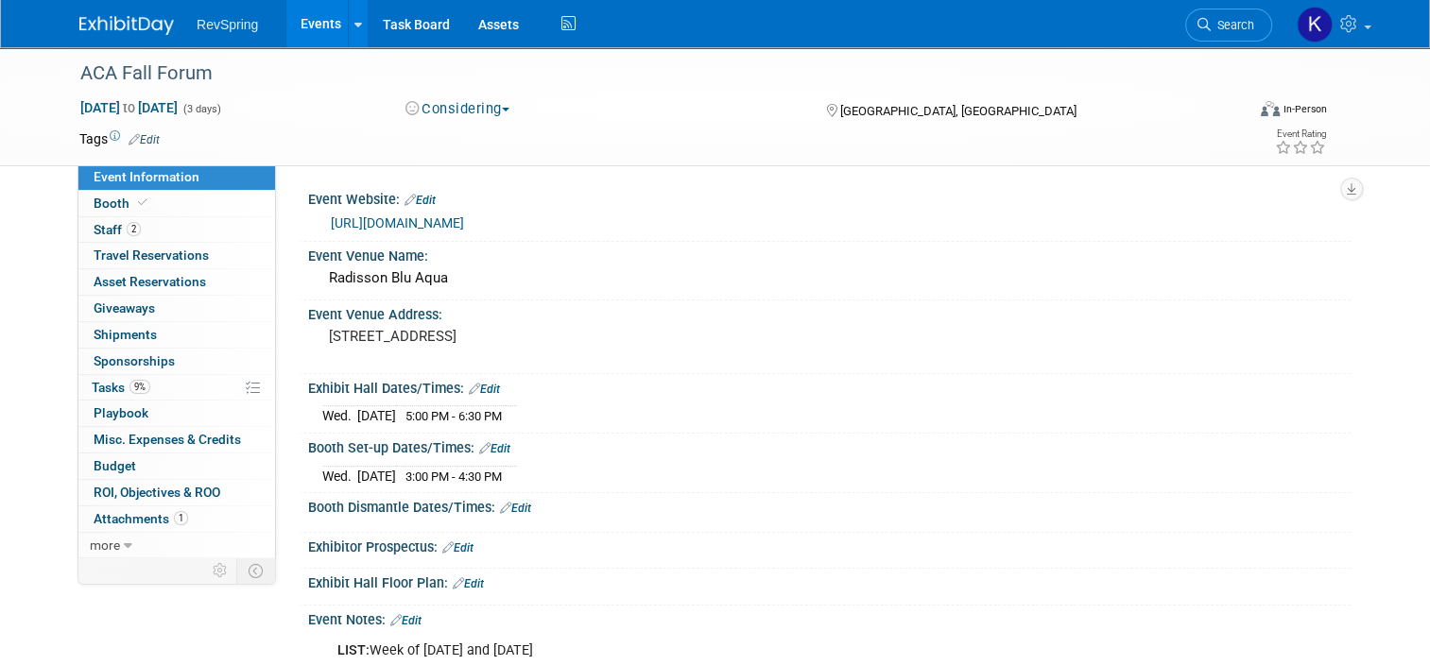
click at [482, 387] on link "Edit" at bounding box center [484, 389] width 31 height 13
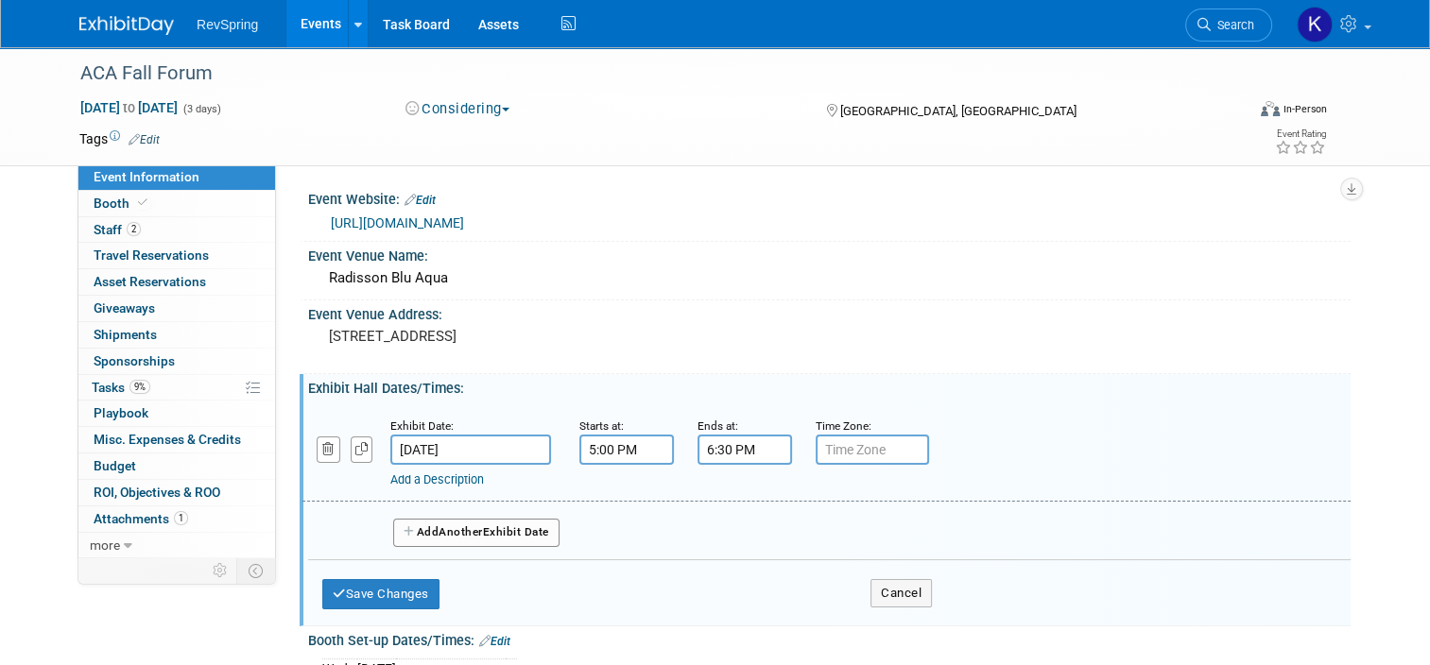
click at [426, 533] on button "Add Another Exhibit Date" at bounding box center [476, 533] width 166 height 28
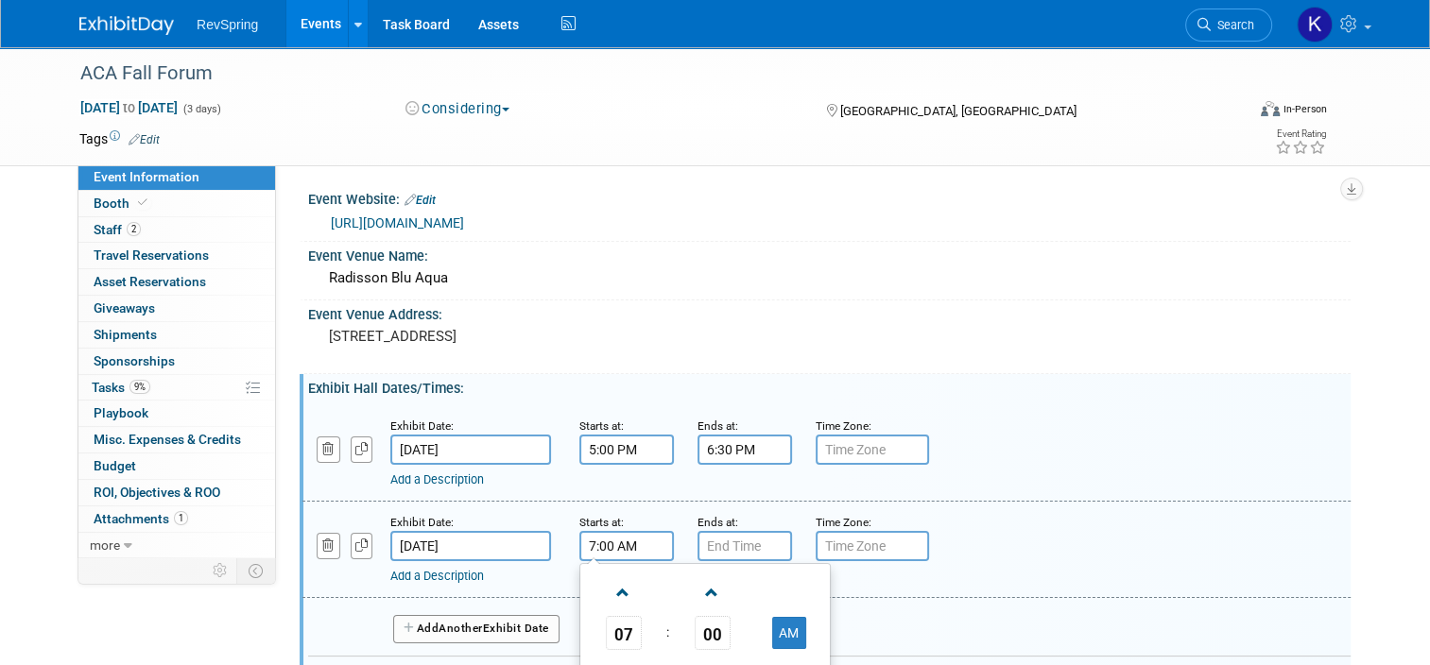
click at [622, 544] on input "7:00 AM" at bounding box center [626, 546] width 94 height 30
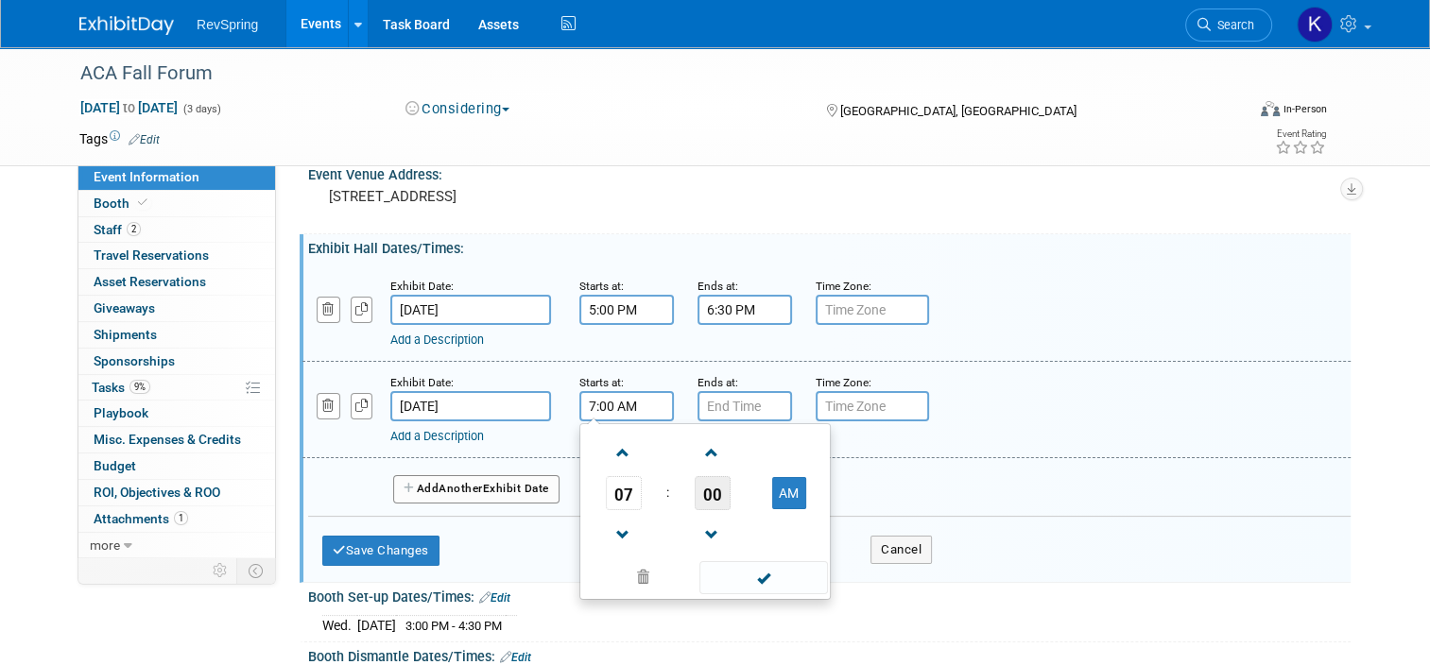
click at [706, 498] on span "00" at bounding box center [713, 493] width 36 height 34
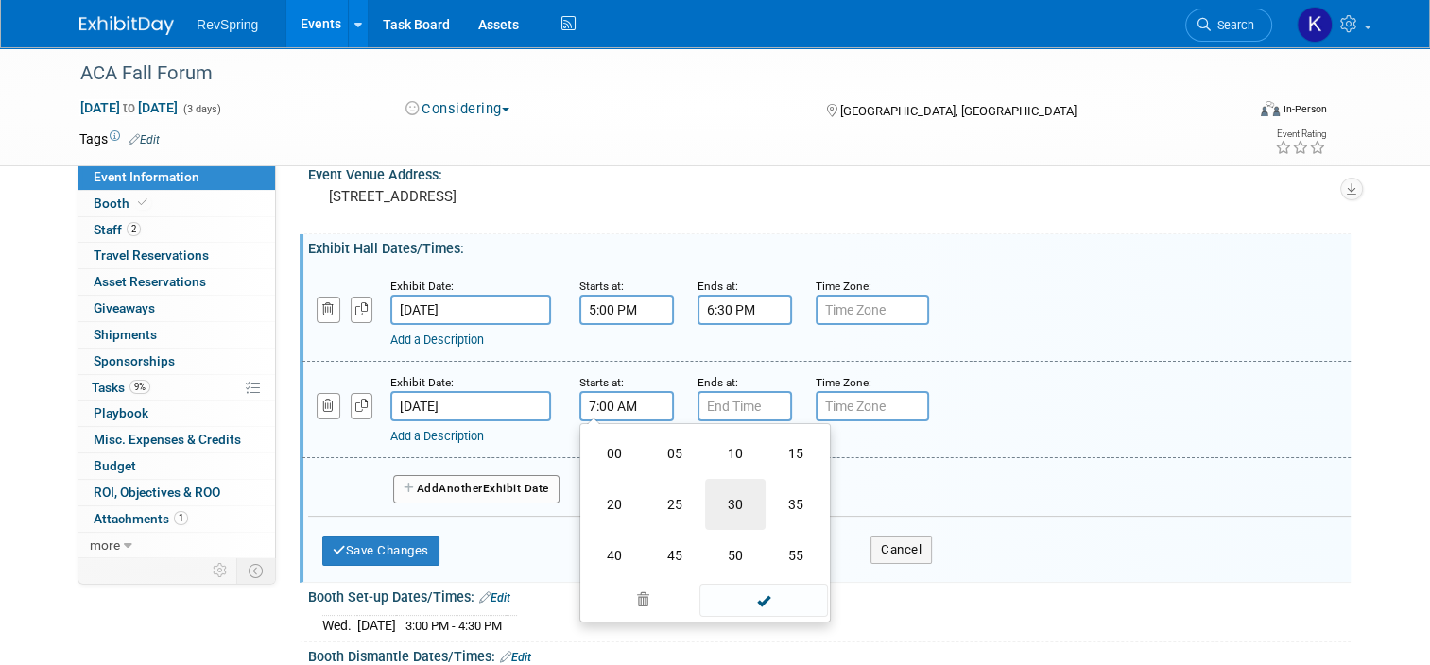
click at [736, 503] on td "30" at bounding box center [735, 504] width 60 height 51
type input "7:30 AM"
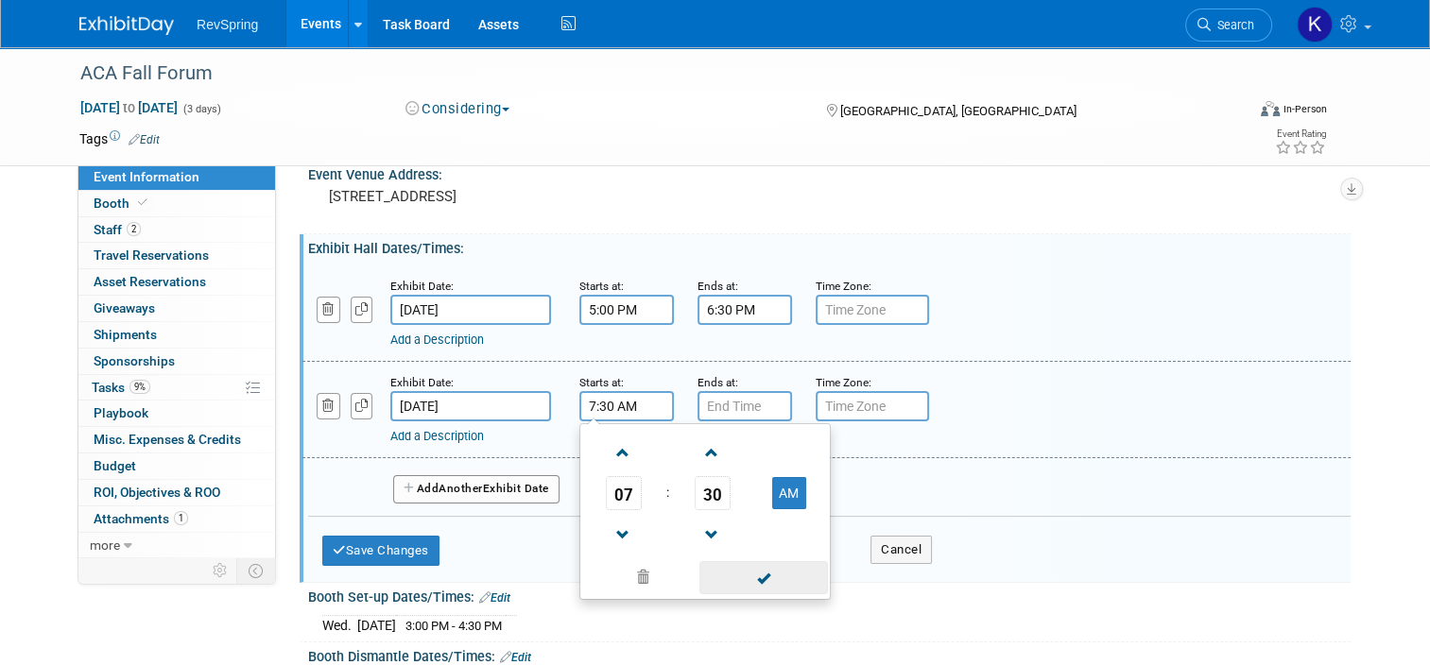
click at [744, 583] on span at bounding box center [763, 577] width 128 height 33
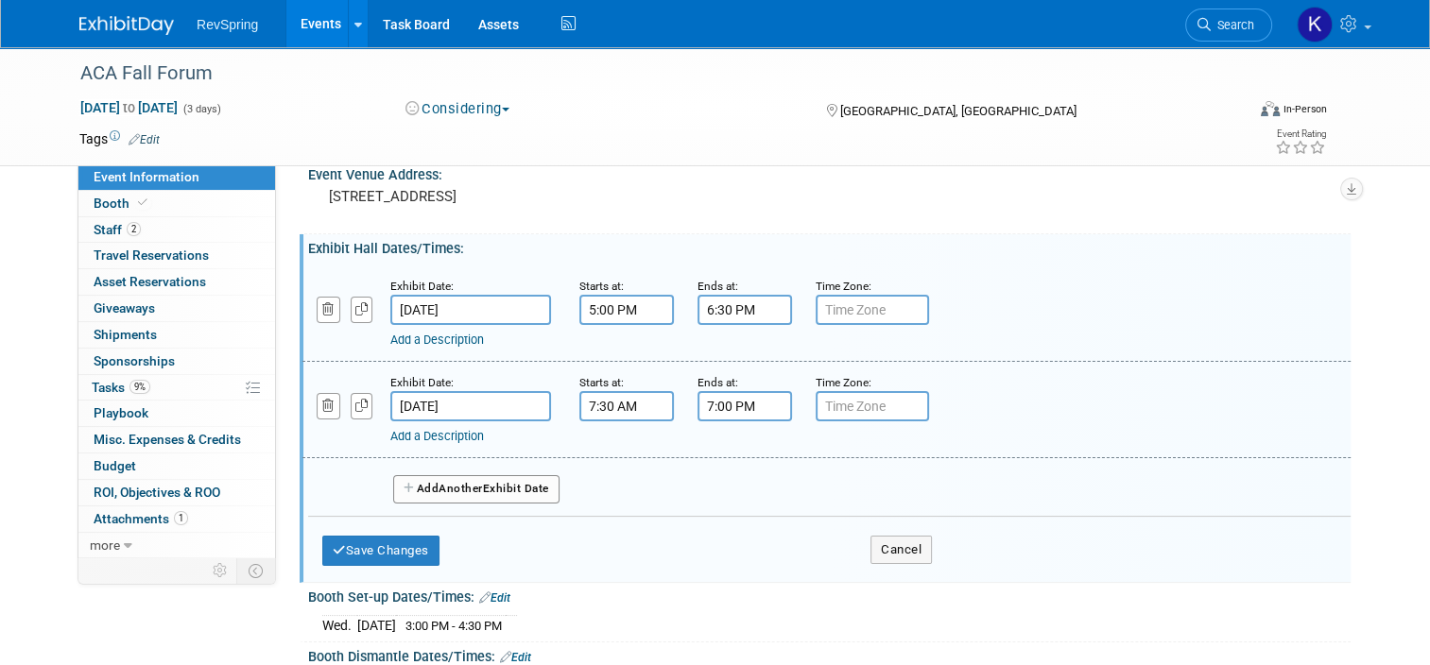
click at [726, 397] on input "7:00 PM" at bounding box center [744, 406] width 94 height 30
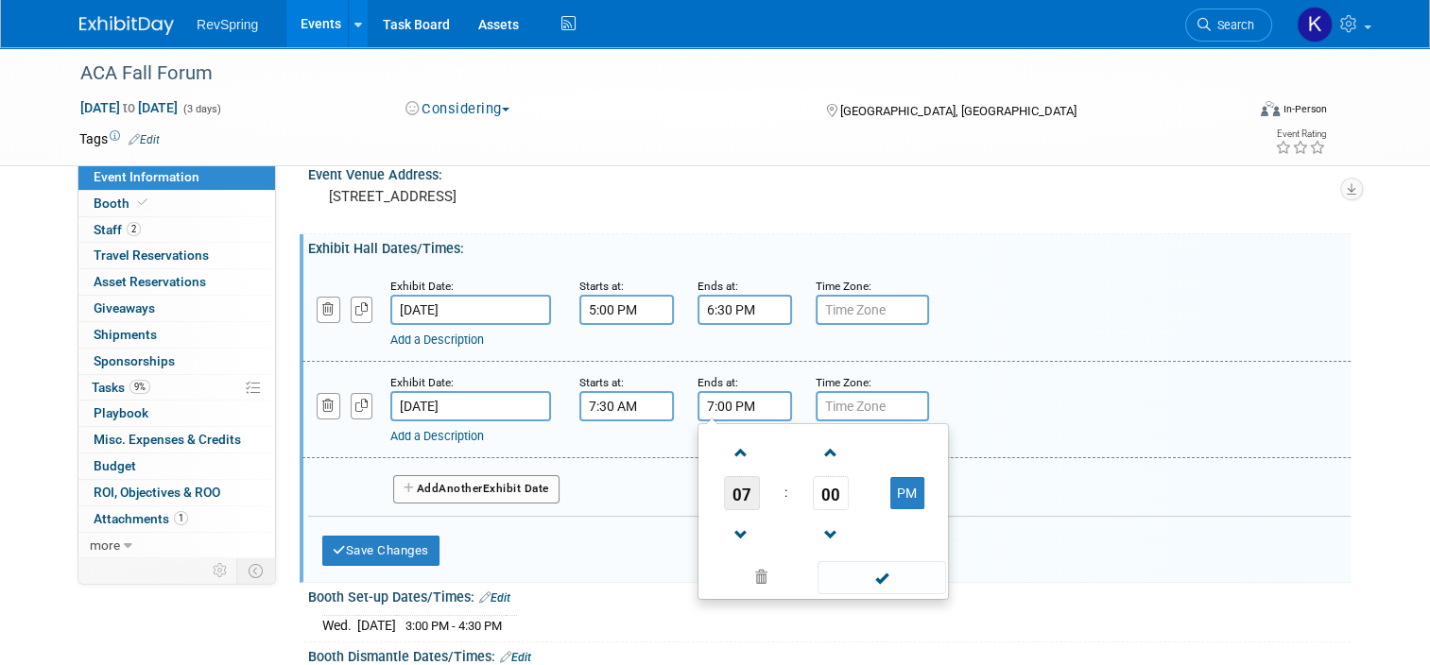
click at [725, 492] on span "07" at bounding box center [742, 493] width 36 height 34
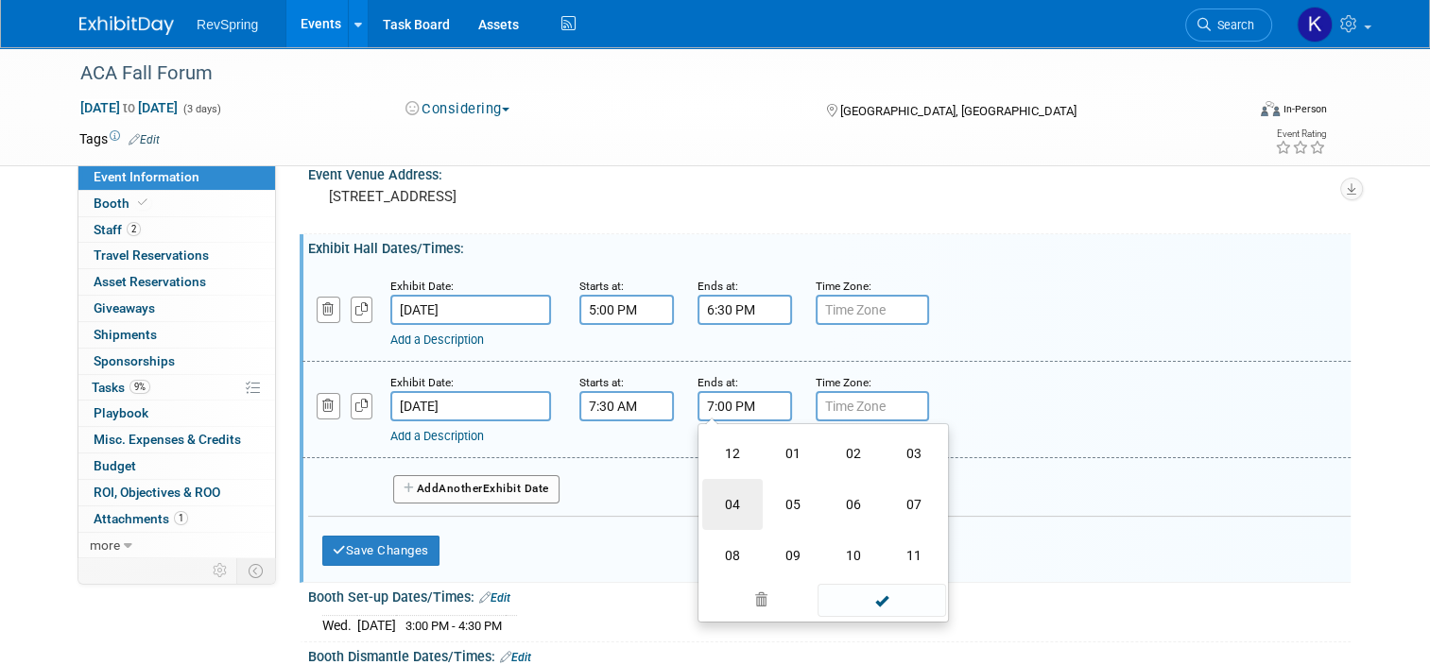
click at [725, 504] on td "04" at bounding box center [732, 504] width 60 height 51
type input "4:00 PM"
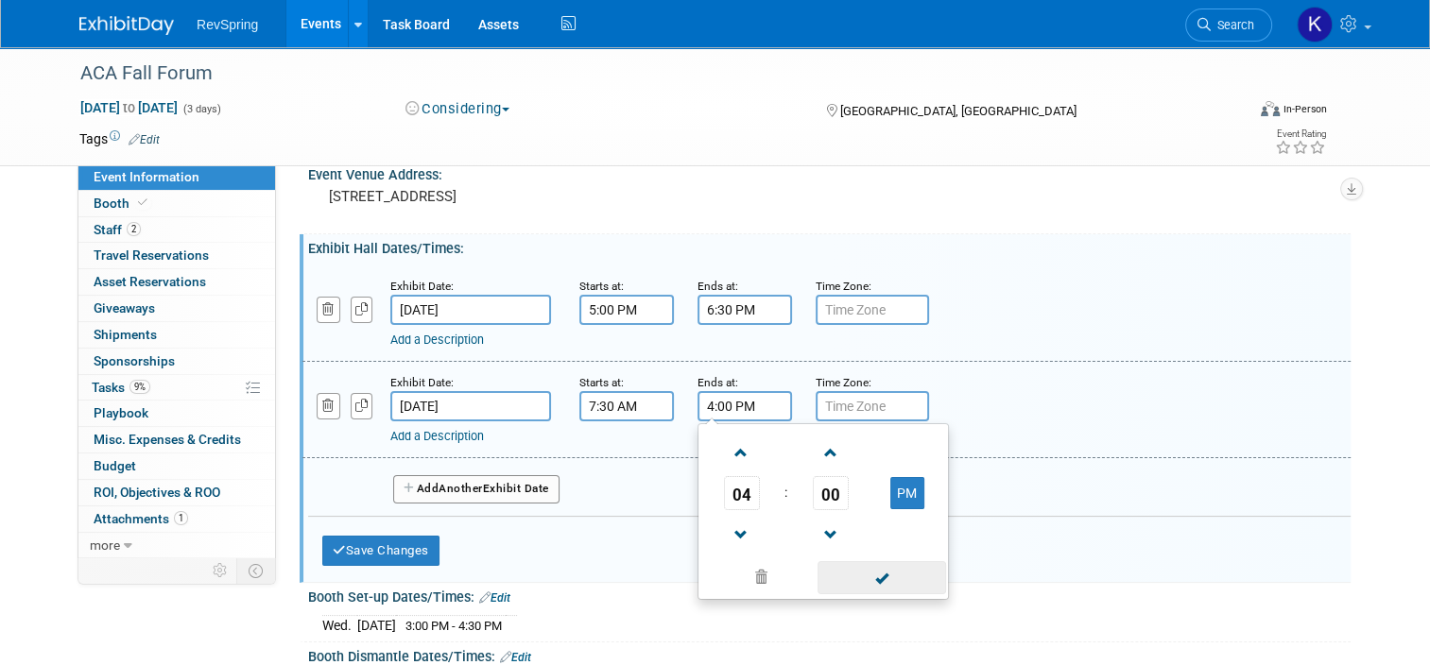
click at [864, 577] on span at bounding box center [881, 577] width 128 height 33
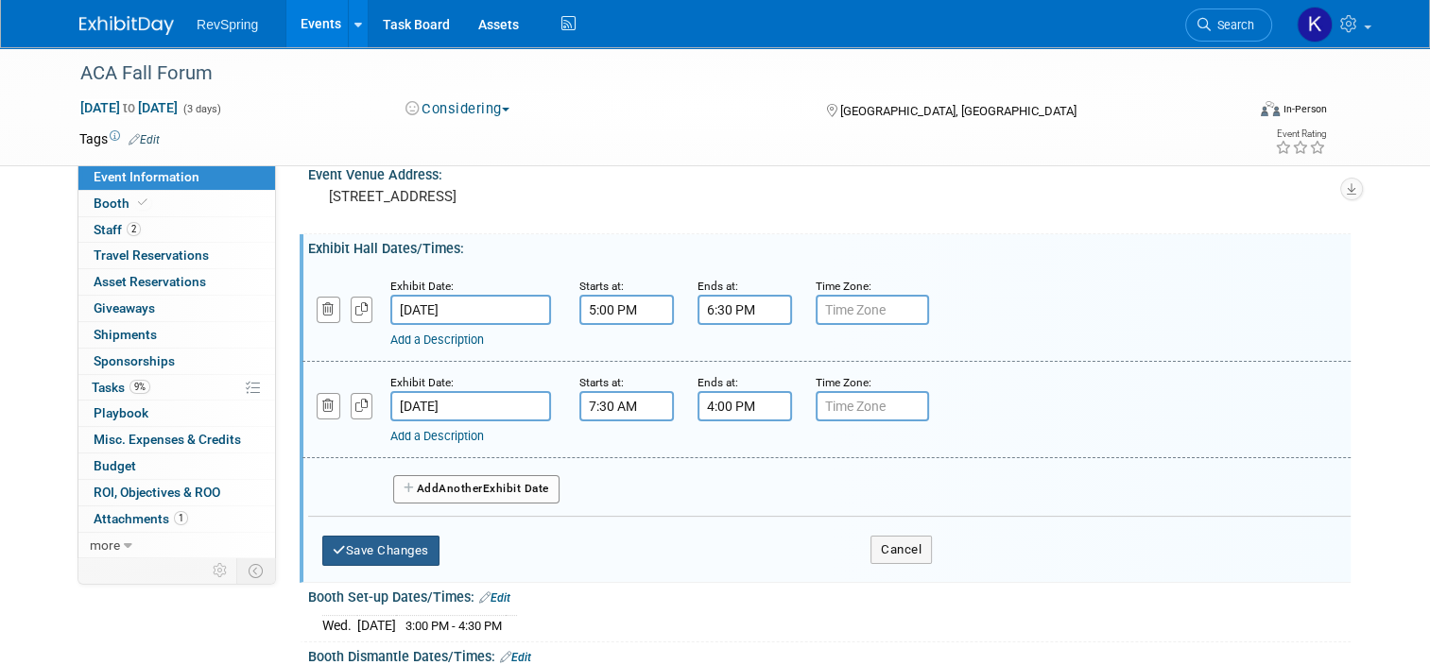
click at [387, 550] on button "Save Changes" at bounding box center [380, 551] width 117 height 30
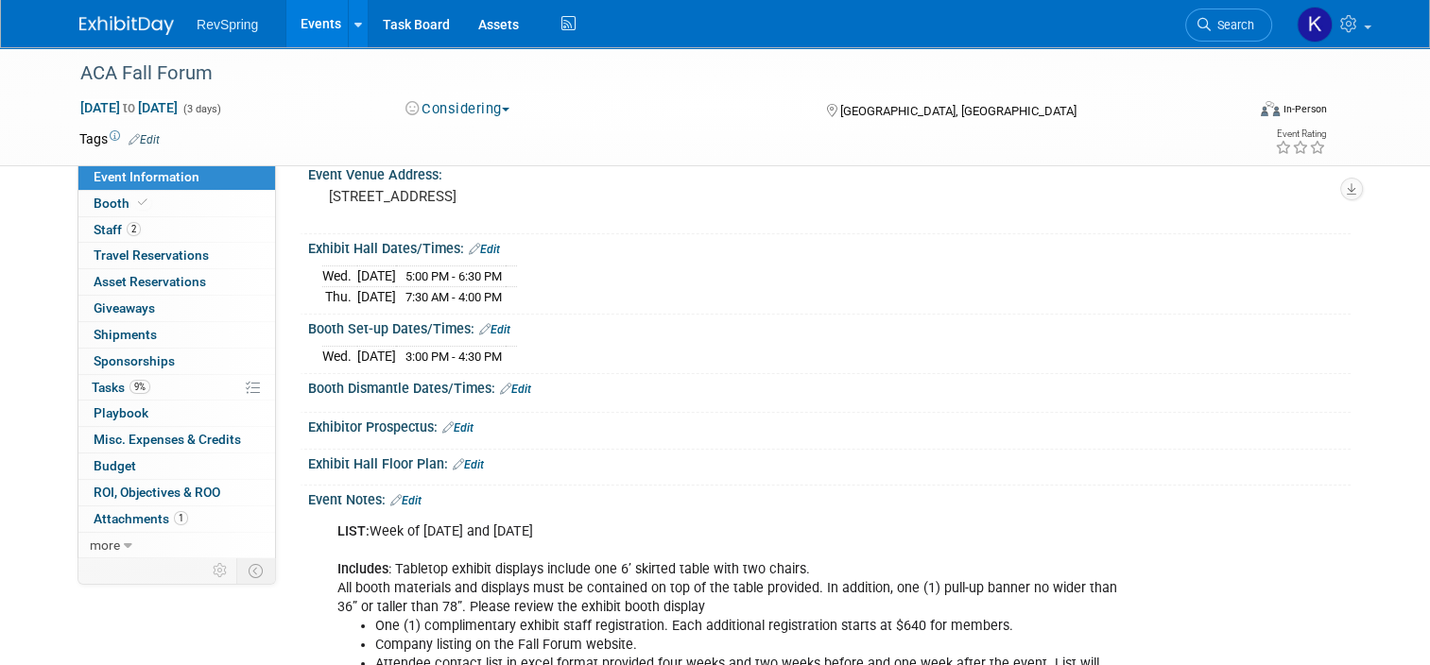
click at [514, 387] on link "Edit" at bounding box center [515, 389] width 31 height 13
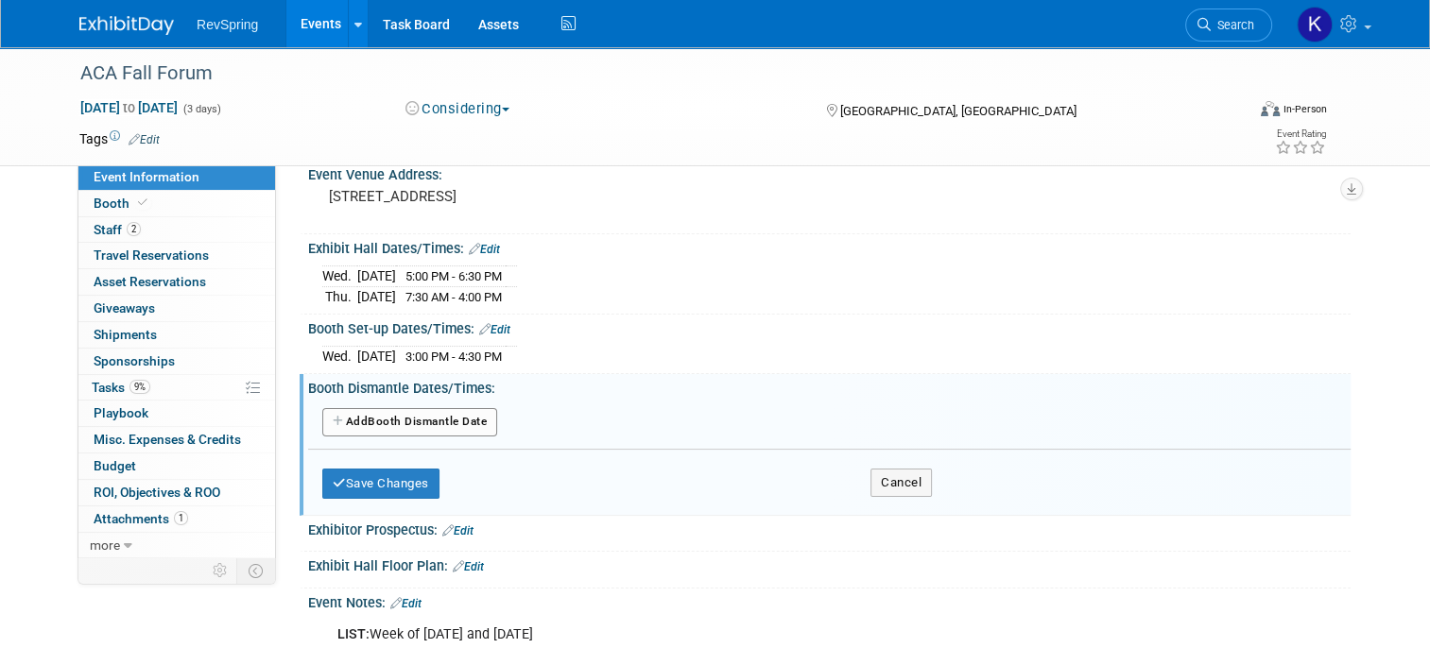
click at [425, 409] on button "Add Another Booth Dismantle Date" at bounding box center [409, 422] width 175 height 28
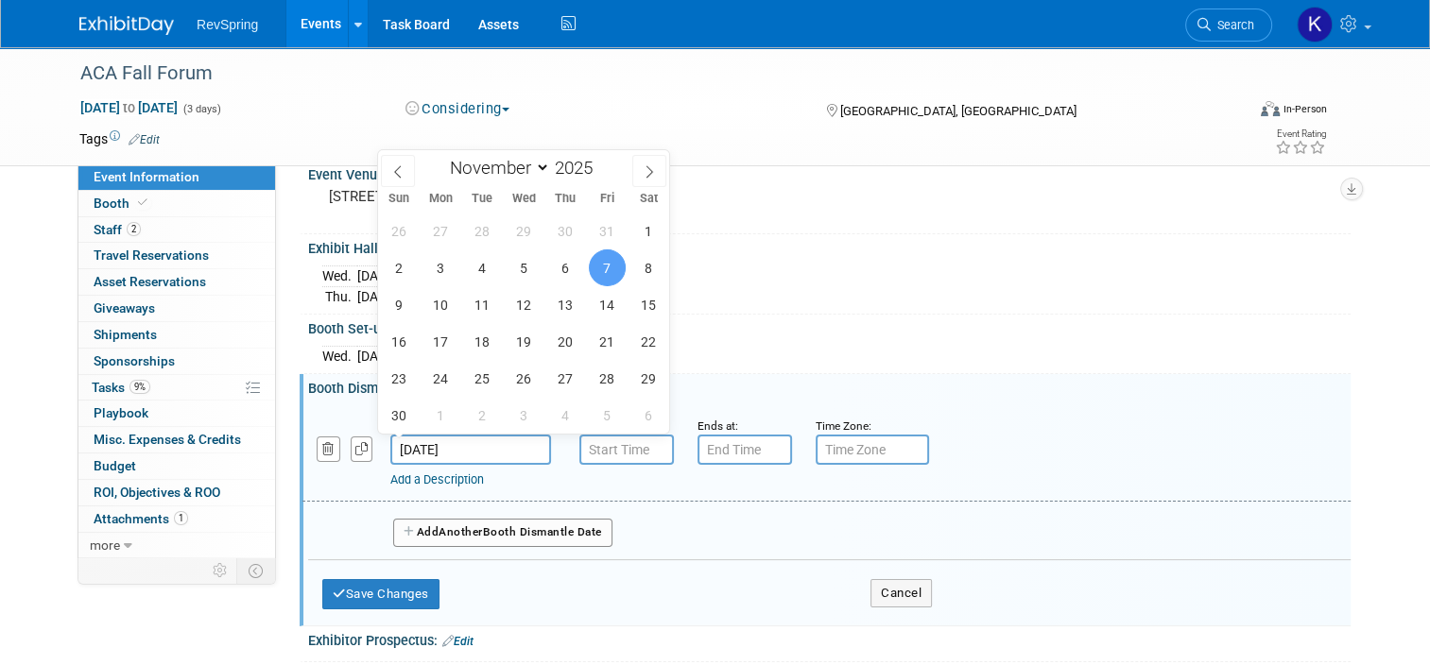
click at [483, 450] on input "[DATE]" at bounding box center [470, 450] width 161 height 30
click at [571, 275] on span "6" at bounding box center [565, 267] width 37 height 37
type input "Nov 6, 2025"
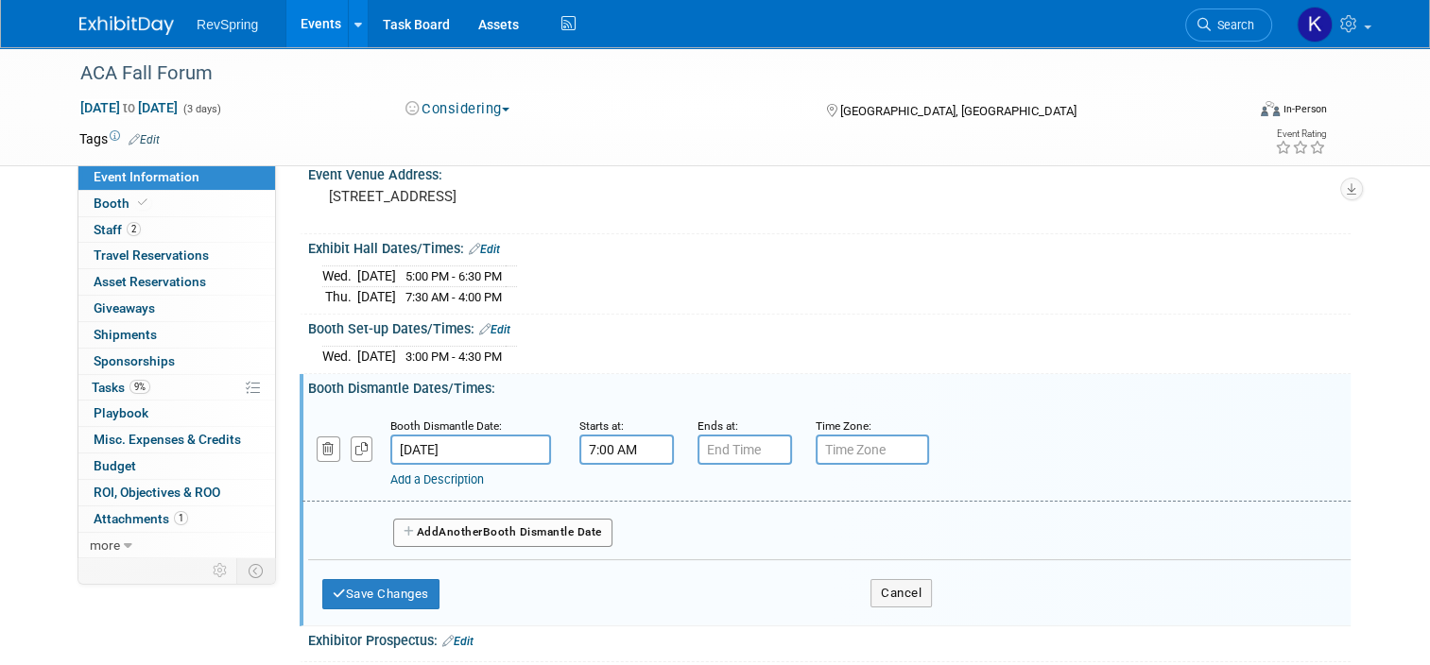
click at [625, 440] on input "7:00 AM" at bounding box center [626, 450] width 94 height 30
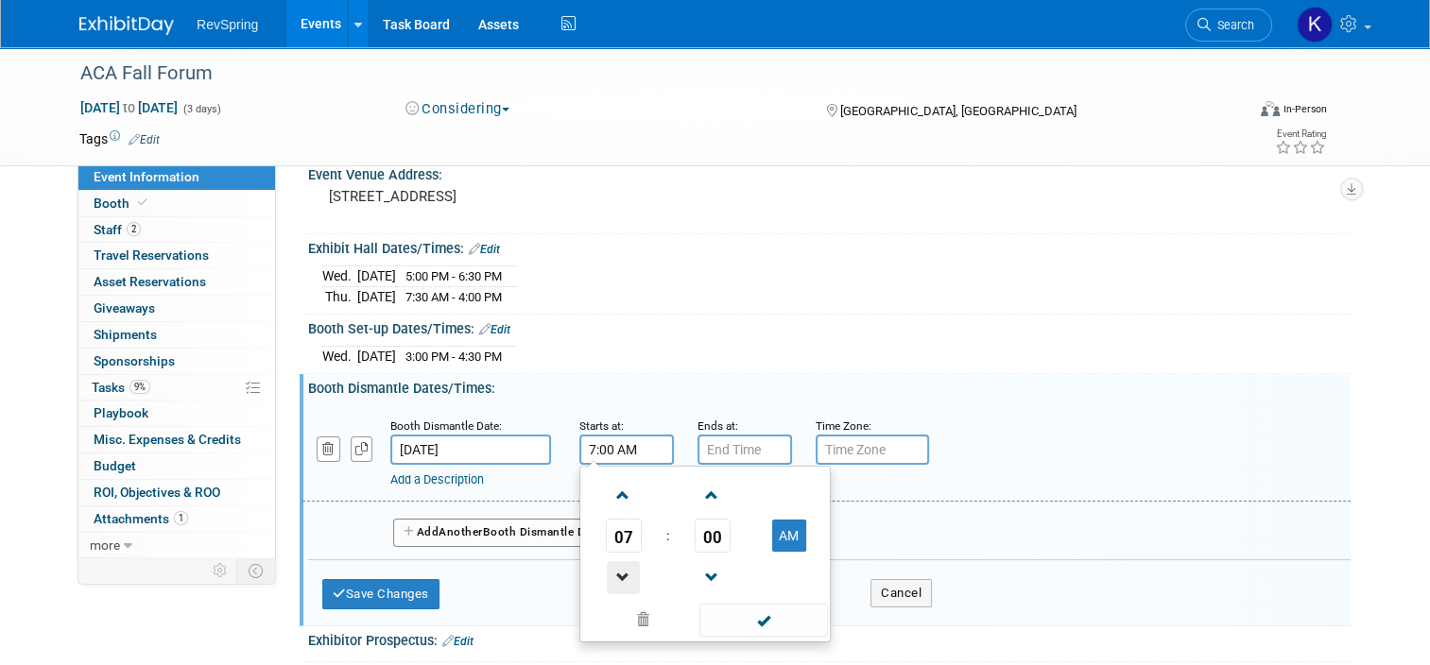
click at [612, 573] on span at bounding box center [623, 577] width 33 height 33
click at [772, 529] on button "AM" at bounding box center [789, 536] width 34 height 32
type input "4:00 PM"
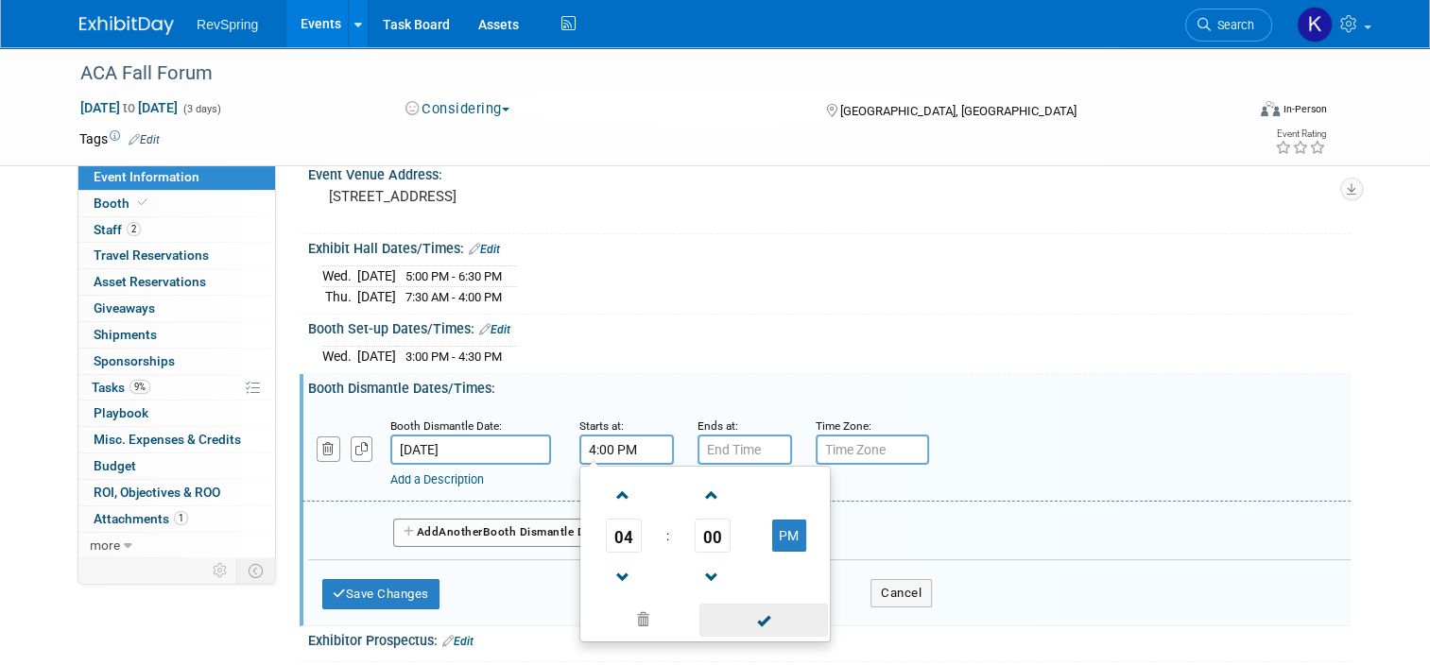
click at [752, 616] on span at bounding box center [763, 620] width 128 height 33
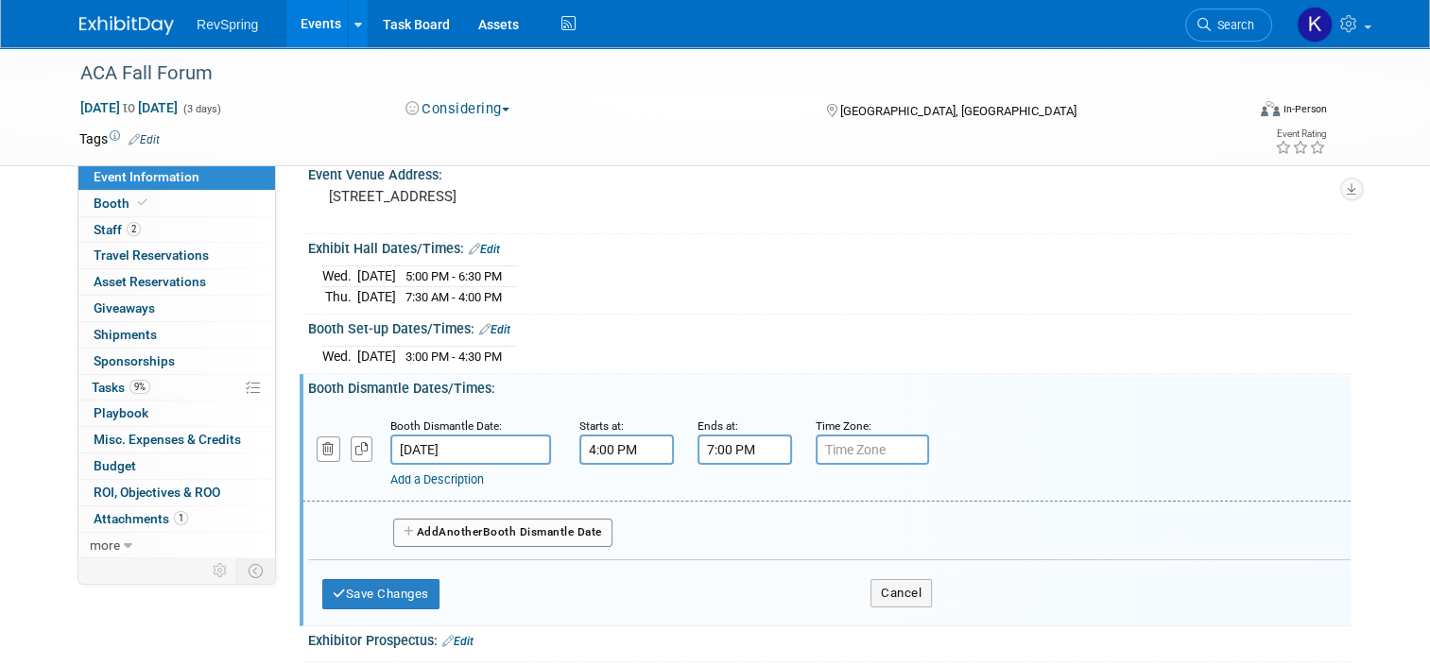
click at [734, 445] on input "7:00 PM" at bounding box center [744, 450] width 94 height 30
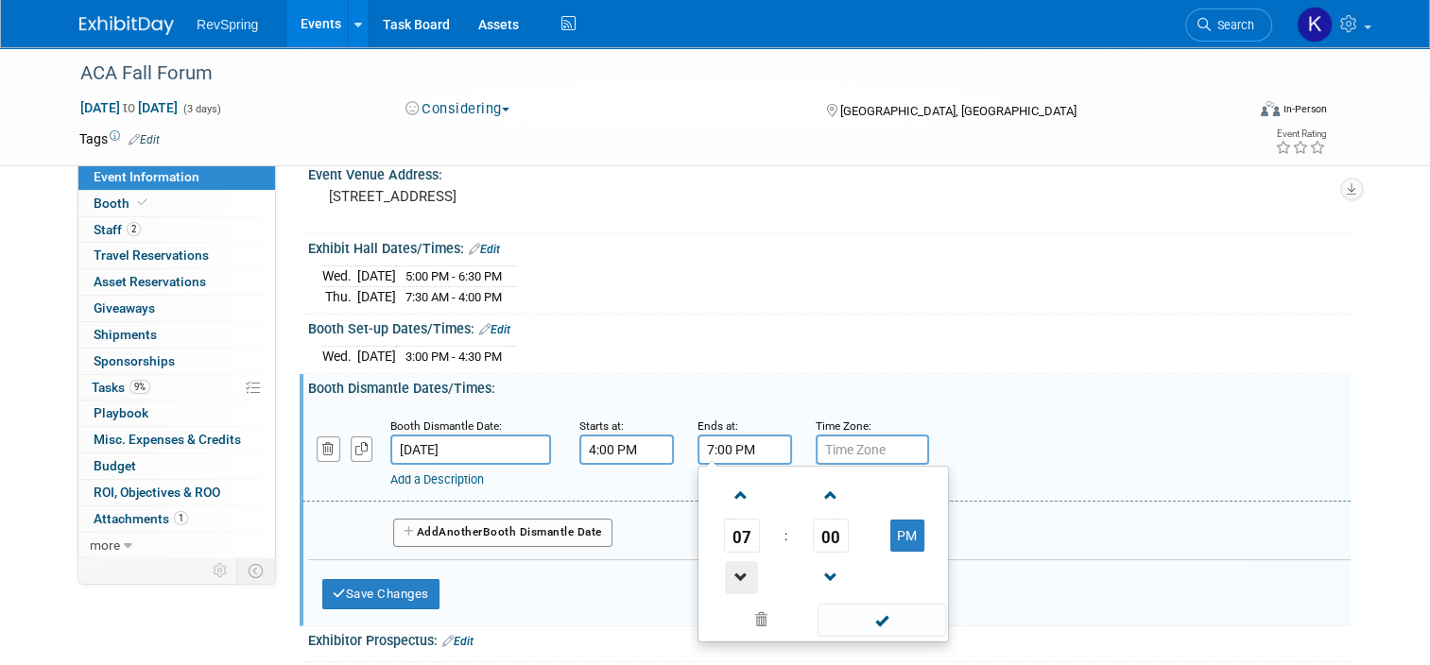
click at [729, 568] on span at bounding box center [741, 577] width 33 height 33
type input "5:00 PM"
click at [832, 608] on span at bounding box center [881, 620] width 128 height 33
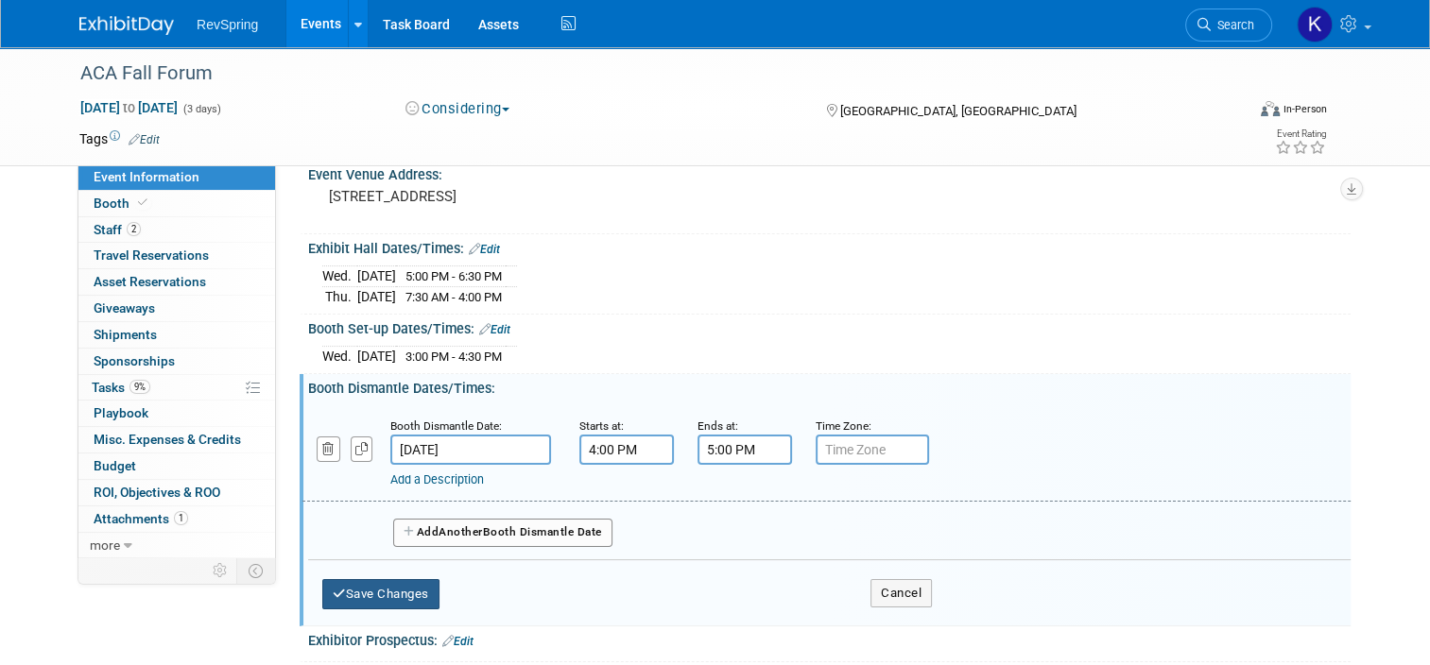
click at [393, 595] on button "Save Changes" at bounding box center [380, 594] width 117 height 30
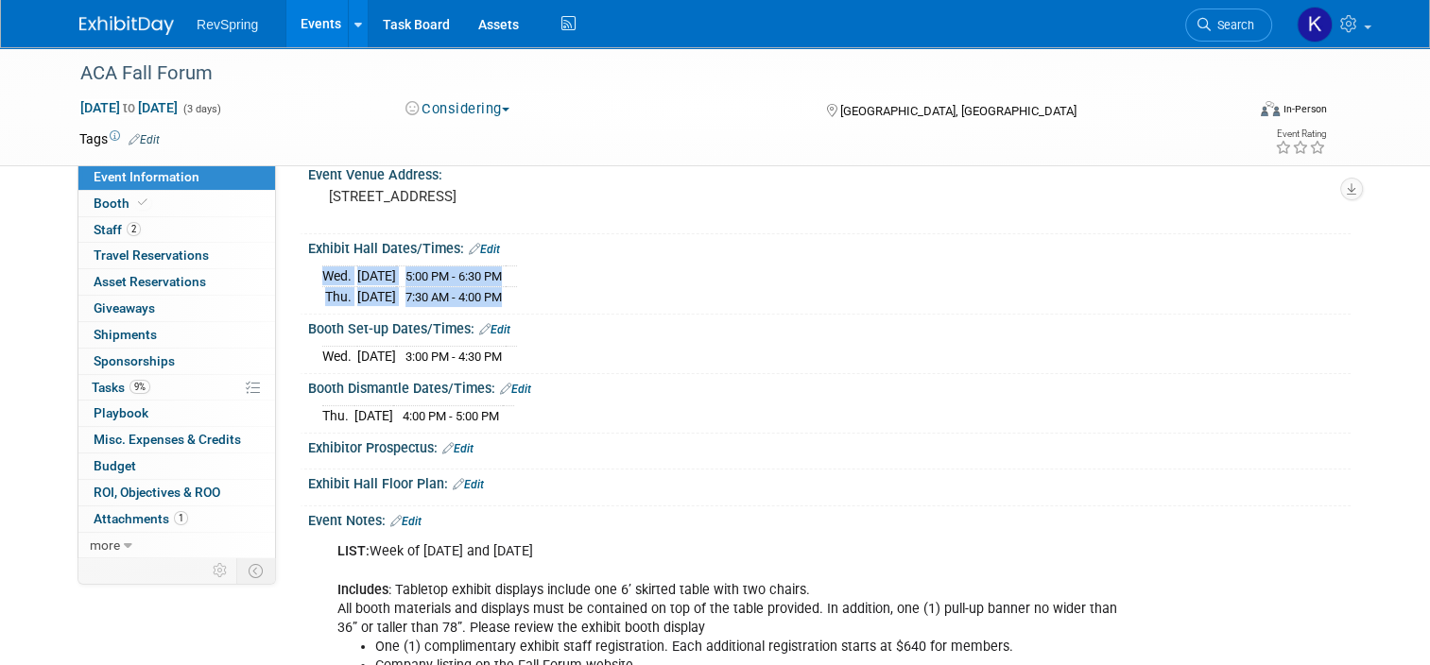
drag, startPoint x: 533, startPoint y: 295, endPoint x: 308, endPoint y: 283, distance: 225.2
click at [308, 283] on div "Wed. Nov 5, 2025 5:00 PM - 6:30 PM Thu. Nov 6, 2025 7:30 AM - 4:00 PM" at bounding box center [829, 282] width 1042 height 52
copy div "Wed. Nov 5, 2025 5:00 PM - 6:30 PM Thu. Nov 6, 2025 7:30 AM - 4:00 PM"
click at [38, 422] on div "ACA Fall Forum Nov 5, 2025 to Nov 7, 2025 (3 days) Nov 5, 2025 to Nov 7, 2025 C…" at bounding box center [715, 451] width 1430 height 1089
drag, startPoint x: 540, startPoint y: 348, endPoint x: 310, endPoint y: 359, distance: 229.9
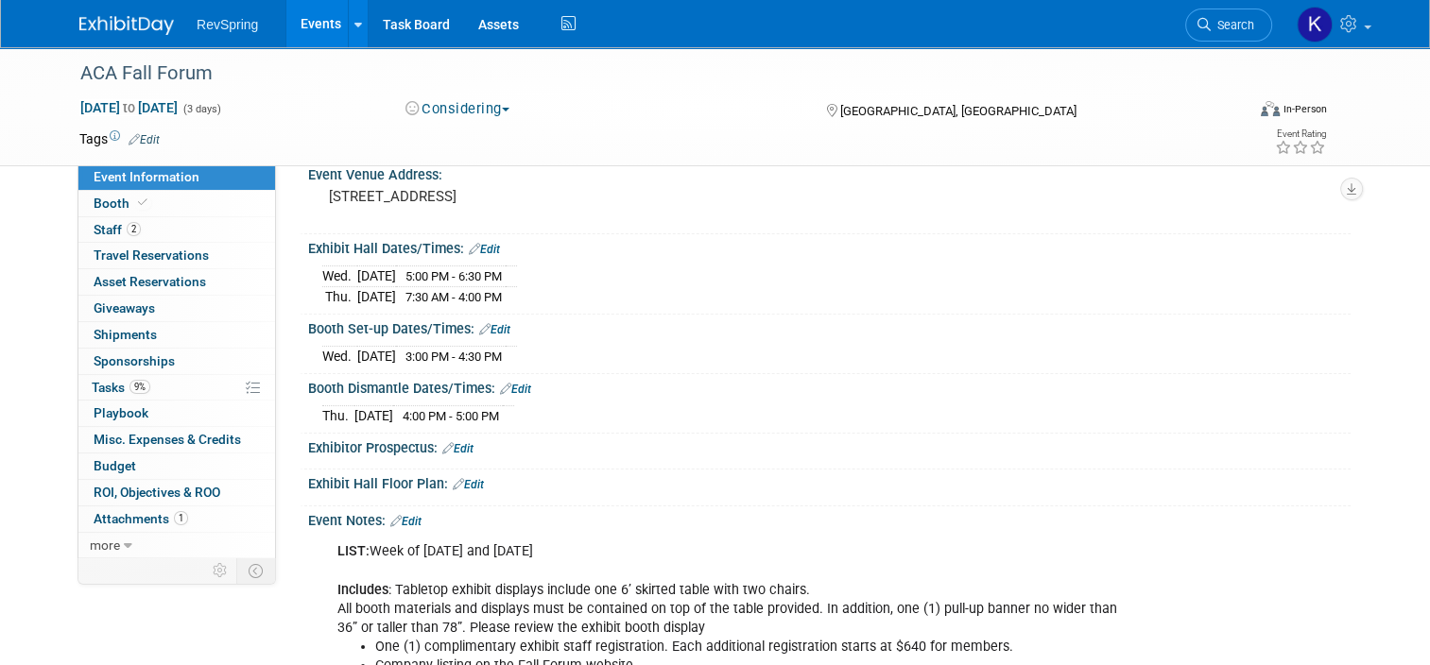
click at [322, 359] on div "Wed. Nov 5, 2025 3:00 PM - 4:30 PM" at bounding box center [829, 354] width 1014 height 26
copy table
click at [35, 380] on div "ACA Fall Forum Nov 5, 2025 to Nov 7, 2025 (3 days) Nov 5, 2025 to Nov 7, 2025 C…" at bounding box center [715, 451] width 1430 height 1089
click at [447, 415] on span "4:00 PM - 5:00 PM" at bounding box center [451, 416] width 96 height 14
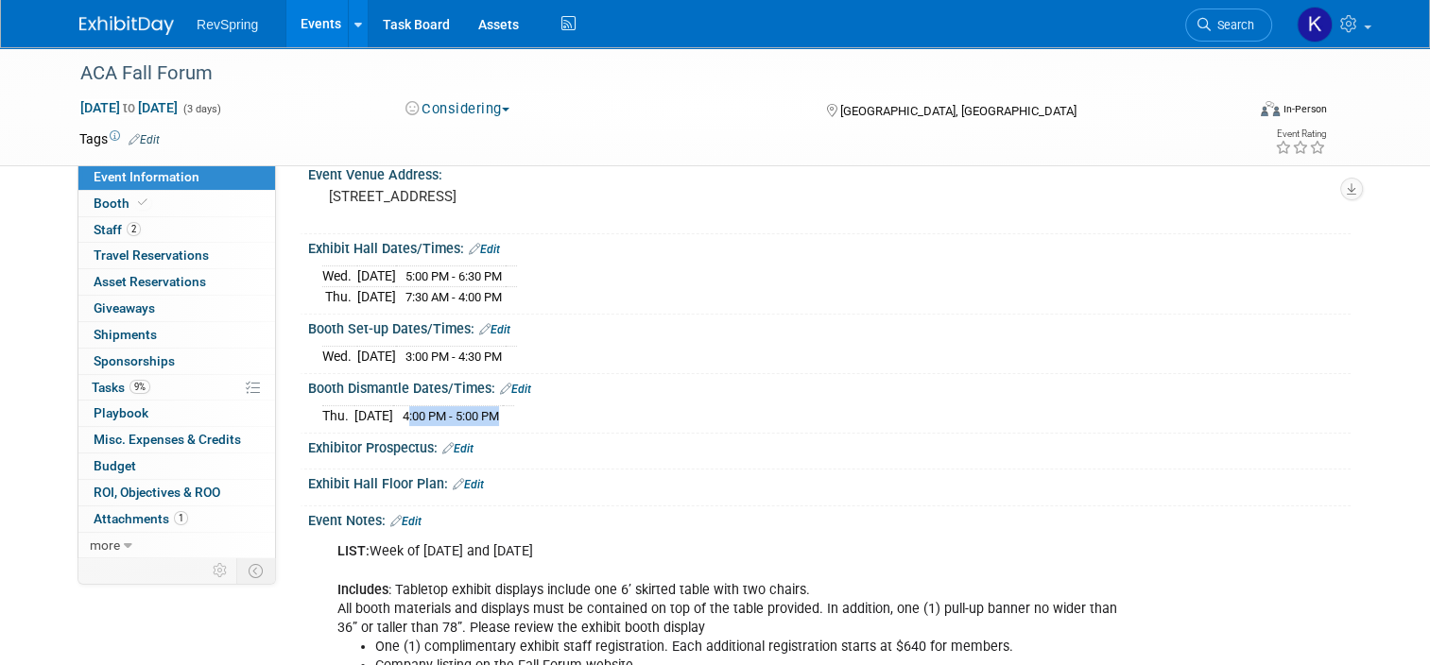
click at [447, 415] on span "4:00 PM - 5:00 PM" at bounding box center [451, 416] width 96 height 14
drag, startPoint x: 447, startPoint y: 415, endPoint x: 507, endPoint y: 417, distance: 60.5
click at [499, 417] on span "4:00 PM - 5:00 PM" at bounding box center [451, 416] width 96 height 14
click at [308, 412] on div "Thu. Nov 6, 2025 4:00 PM - 5:00 PM Save Changes Cancel" at bounding box center [829, 412] width 1042 height 32
drag, startPoint x: 311, startPoint y: 412, endPoint x: 530, endPoint y: 407, distance: 219.3
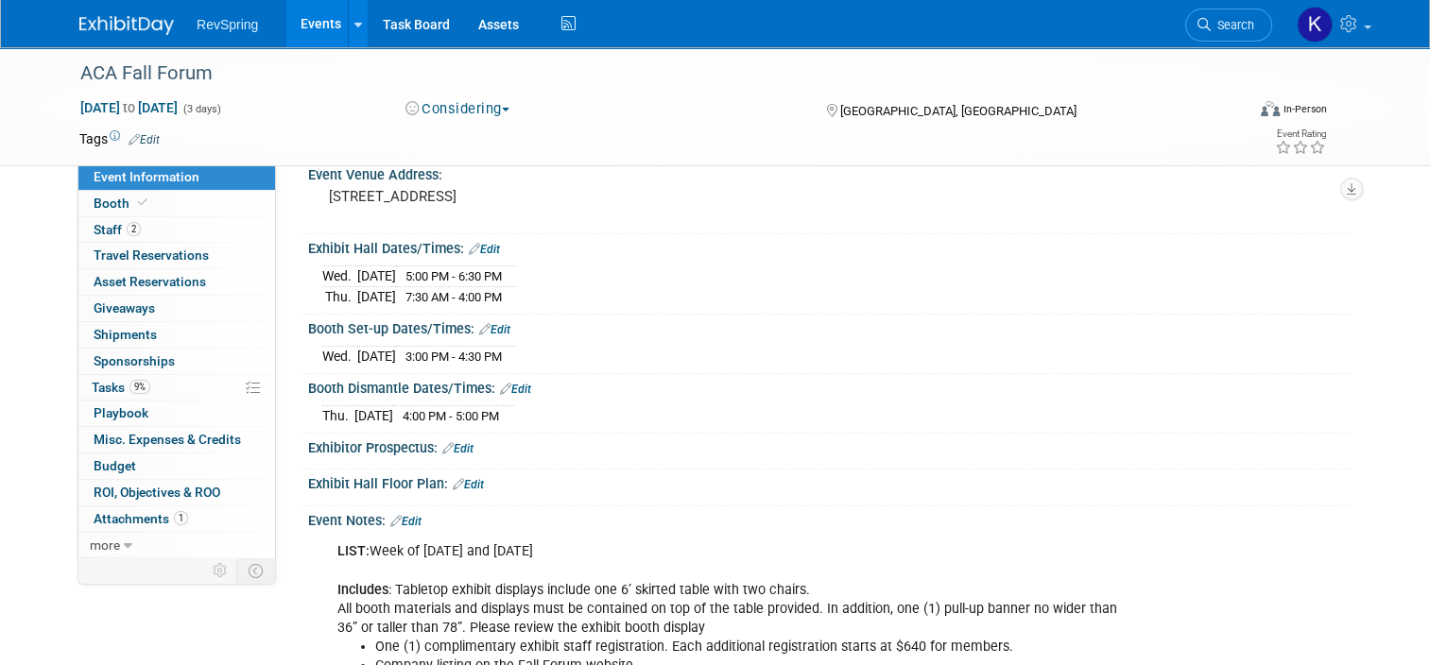
click at [514, 407] on tr "Thu. Nov 6, 2025 4:00 PM - 5:00 PM" at bounding box center [418, 416] width 192 height 20
copy tr "Thu. Nov 6, 2025 4:00 PM - 5:00 PM"
click at [29, 163] on div "ACA Fall Forum Nov 5, 2025 to Nov 7, 2025 (3 days) Nov 5, 2025 to Nov 7, 2025 C…" at bounding box center [715, 106] width 1430 height 119
click at [160, 226] on link "2 Staff 2" at bounding box center [176, 230] width 197 height 26
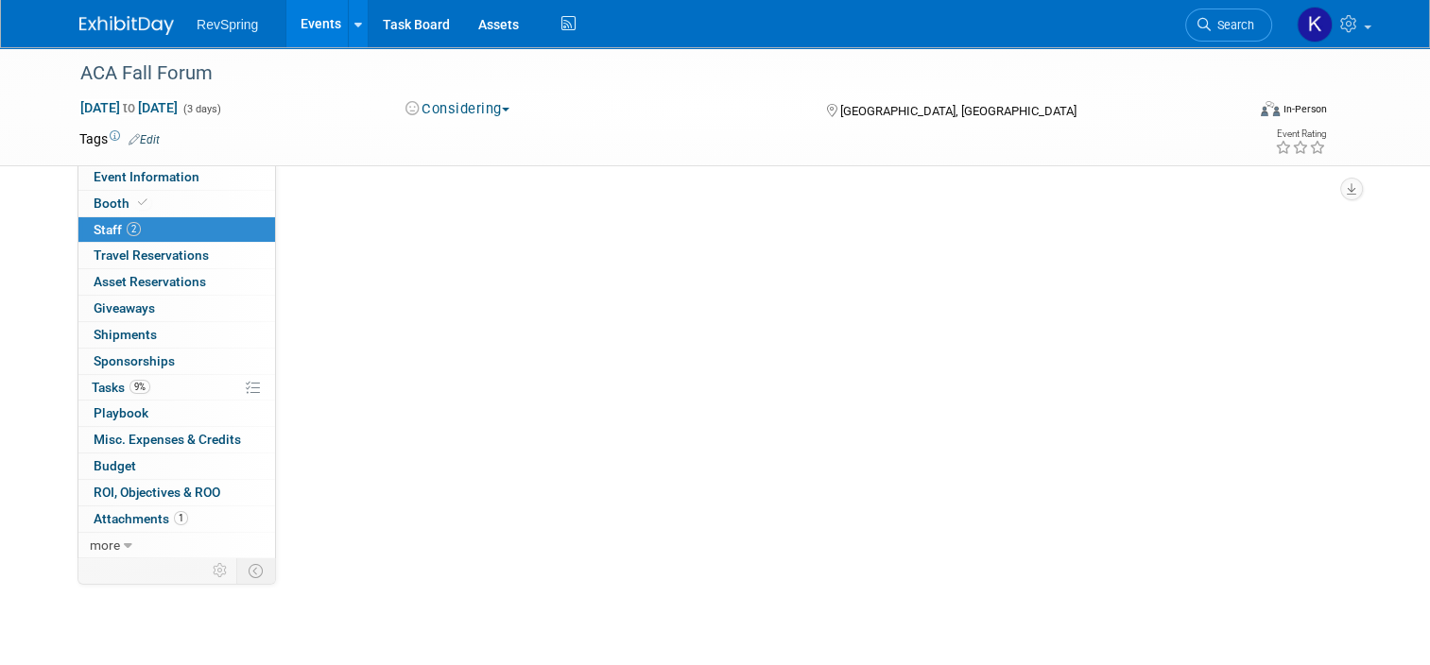
scroll to position [0, 0]
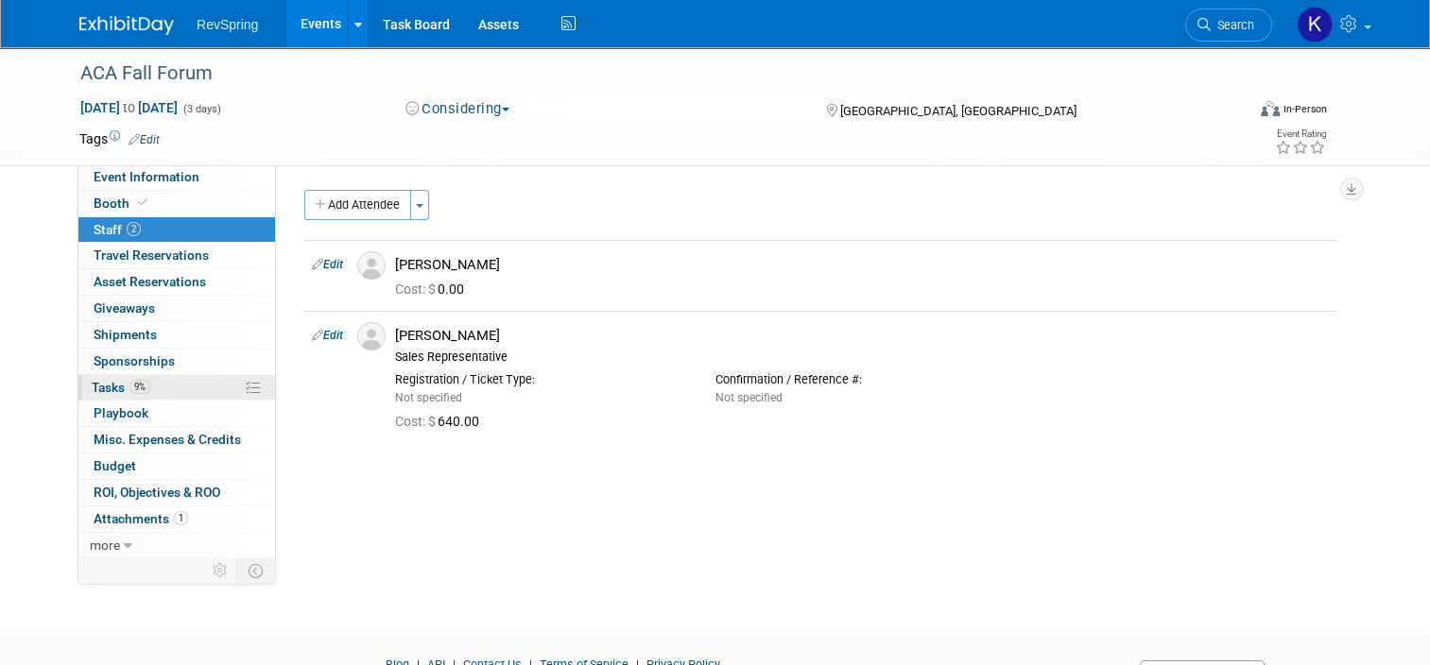
click at [168, 388] on link "9% Tasks 9%" at bounding box center [176, 388] width 197 height 26
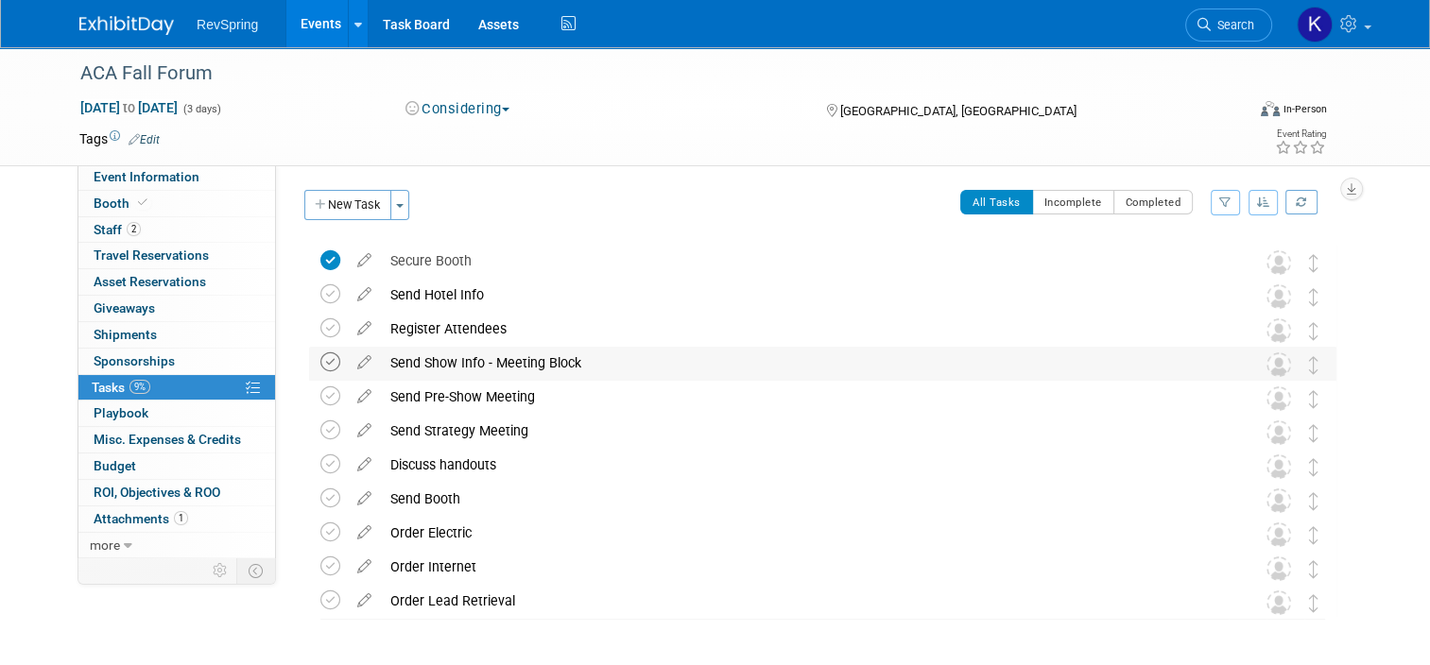
click at [320, 360] on icon at bounding box center [330, 362] width 20 height 20
click at [320, 382] on td at bounding box center [333, 398] width 27 height 34
click at [320, 389] on icon at bounding box center [330, 397] width 20 height 20
click at [321, 425] on icon at bounding box center [330, 431] width 20 height 20
click at [155, 220] on link "2 Staff 2" at bounding box center [176, 230] width 197 height 26
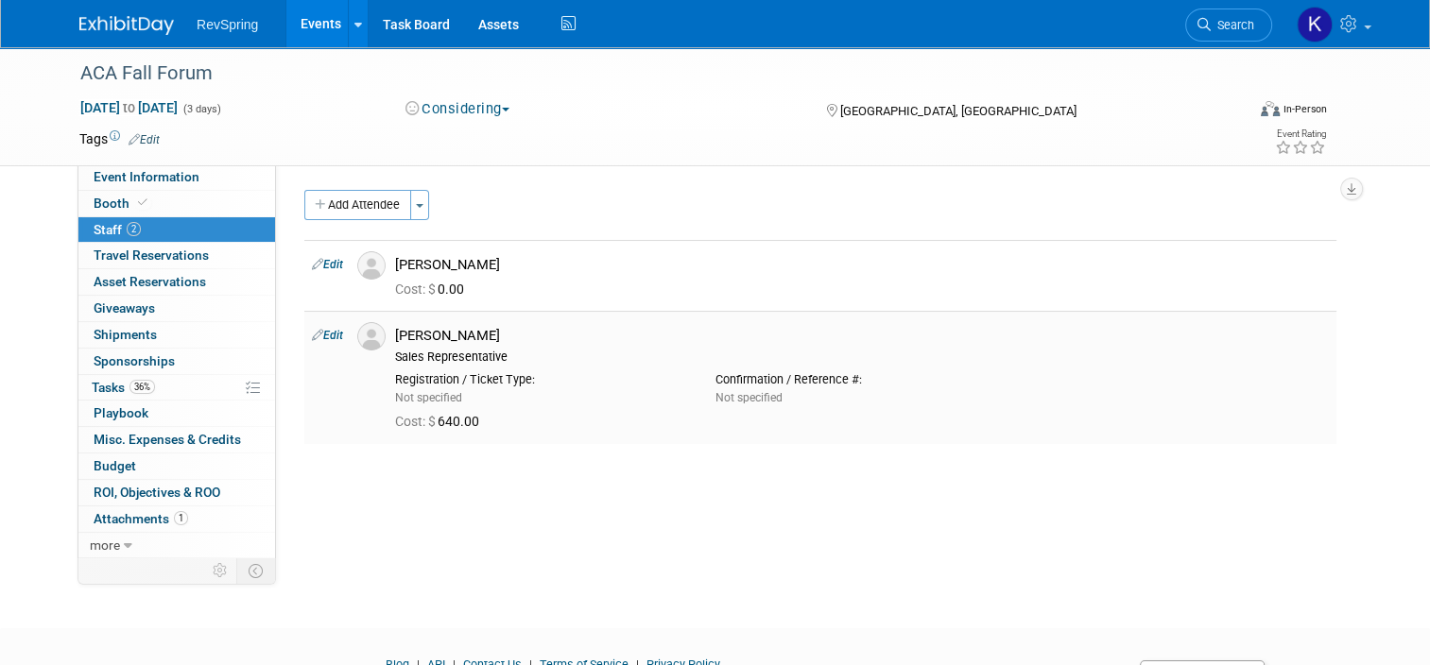
click at [315, 333] on link "Edit" at bounding box center [327, 335] width 31 height 13
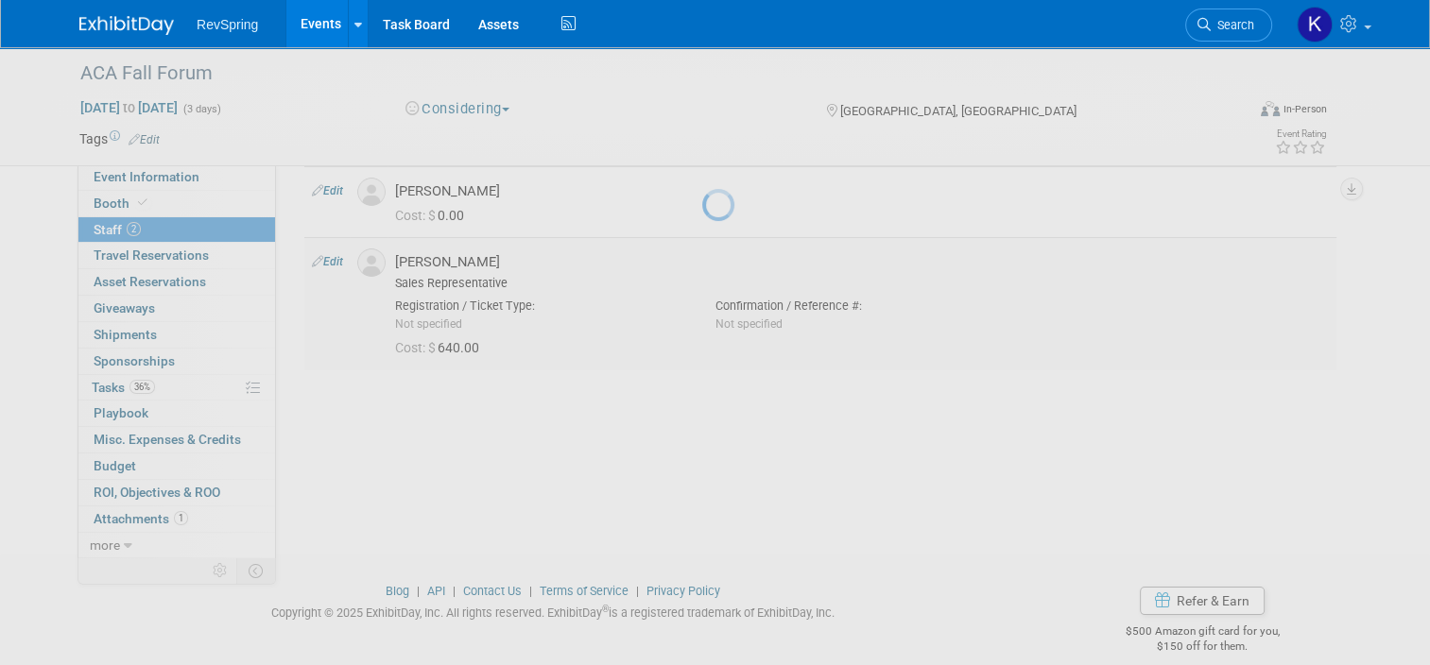
select select "c967c74e-4f9c-4213-8b0a-5676fd4fe451"
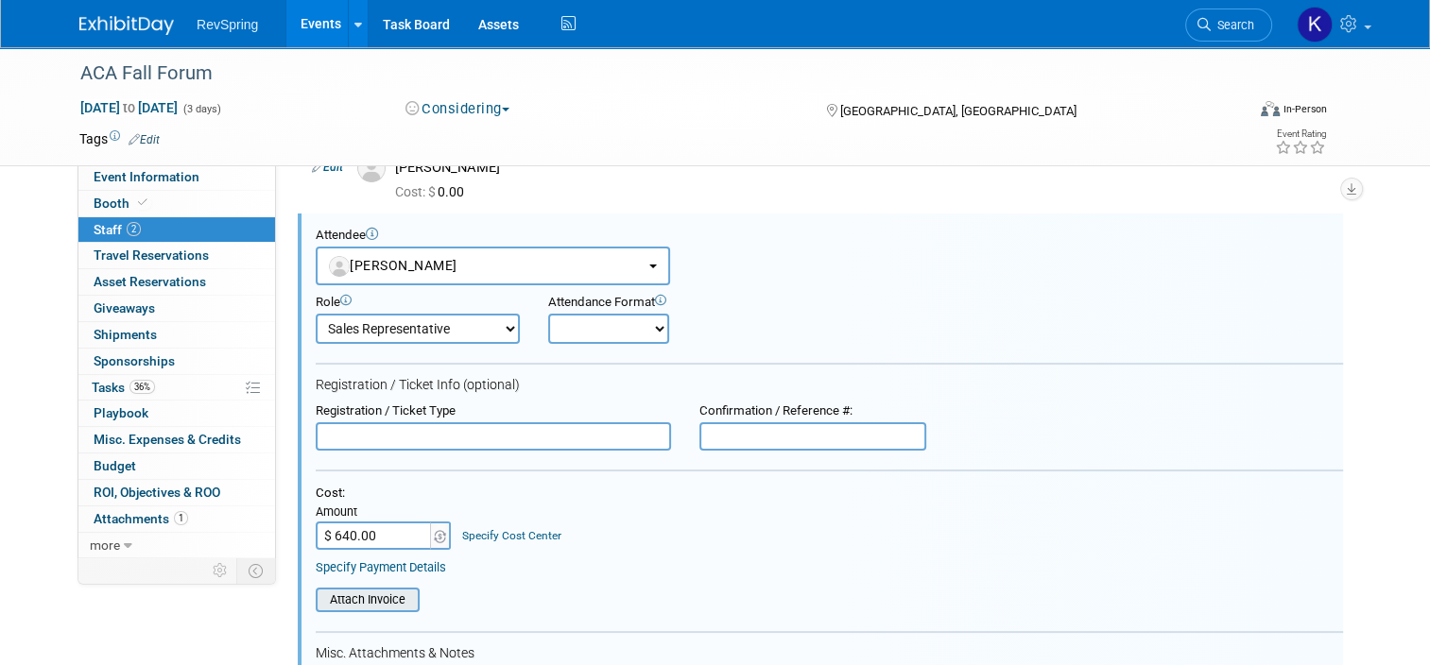
click at [374, 598] on input "file" at bounding box center [305, 600] width 225 height 21
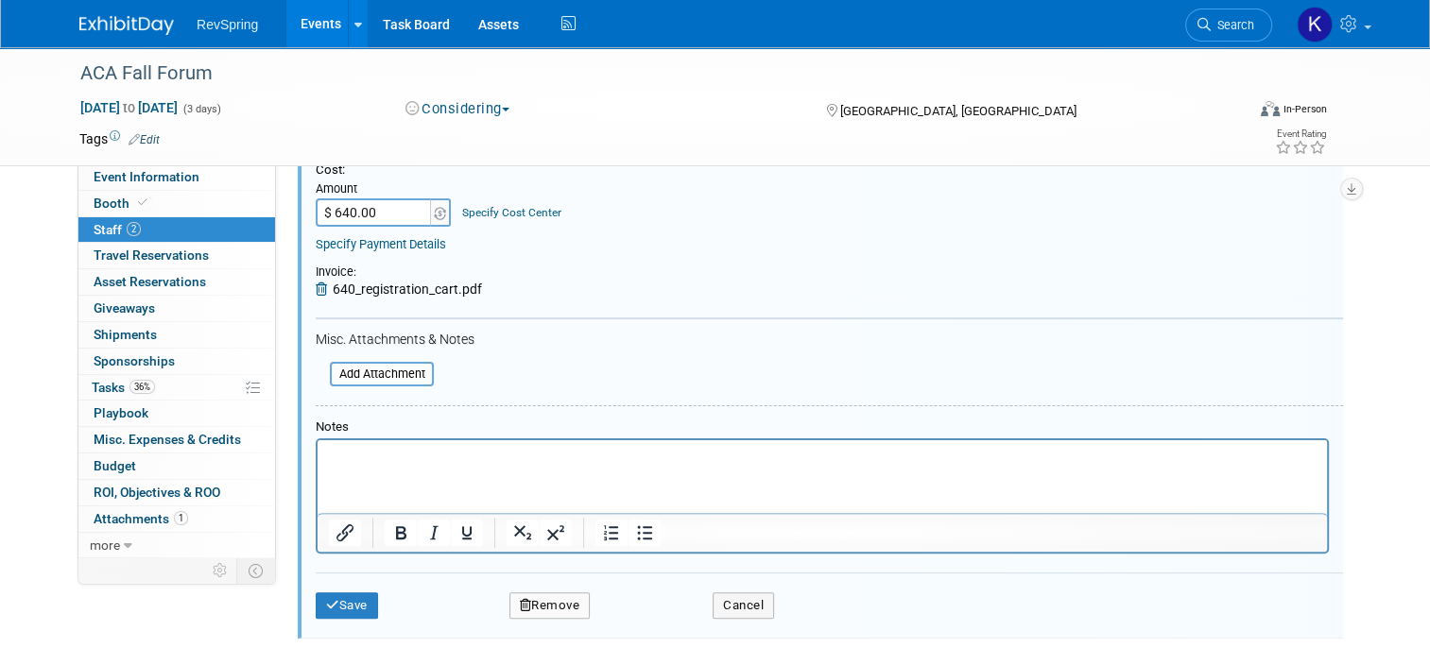
scroll to position [422, 0]
click at [334, 597] on button "Save" at bounding box center [347, 604] width 62 height 26
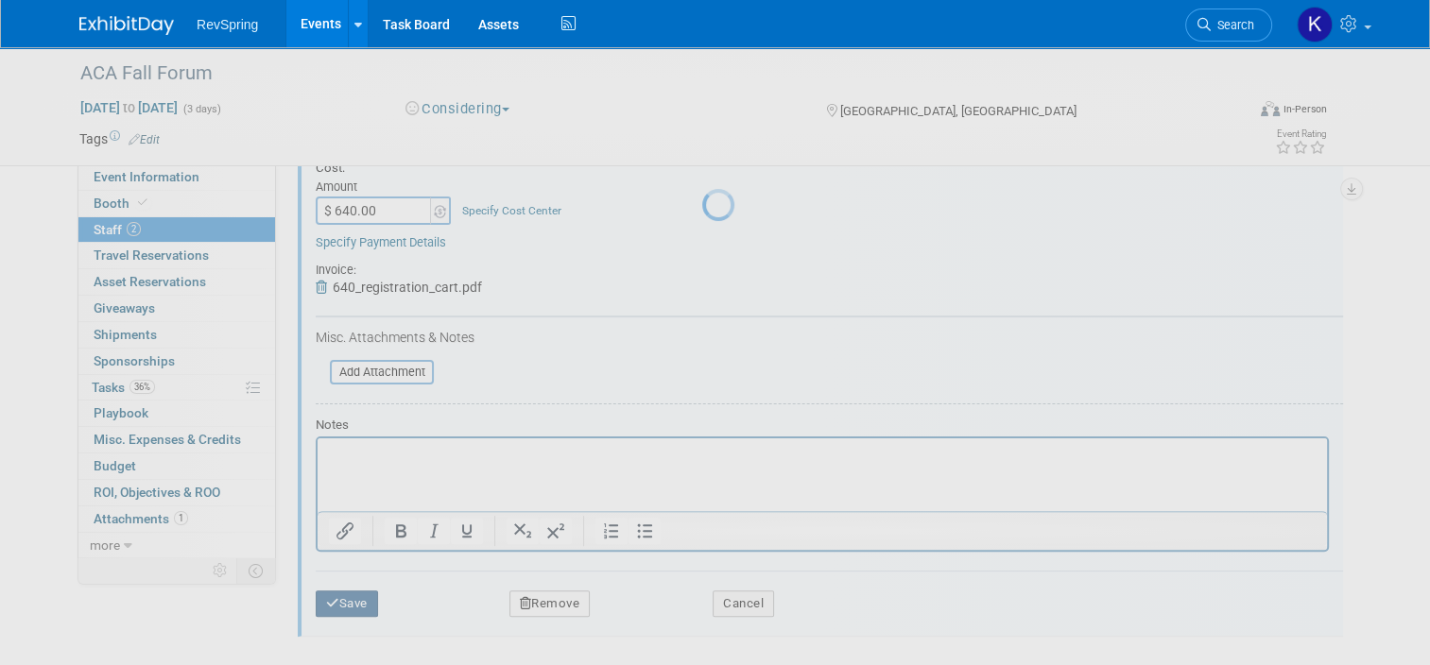
scroll to position [94, 0]
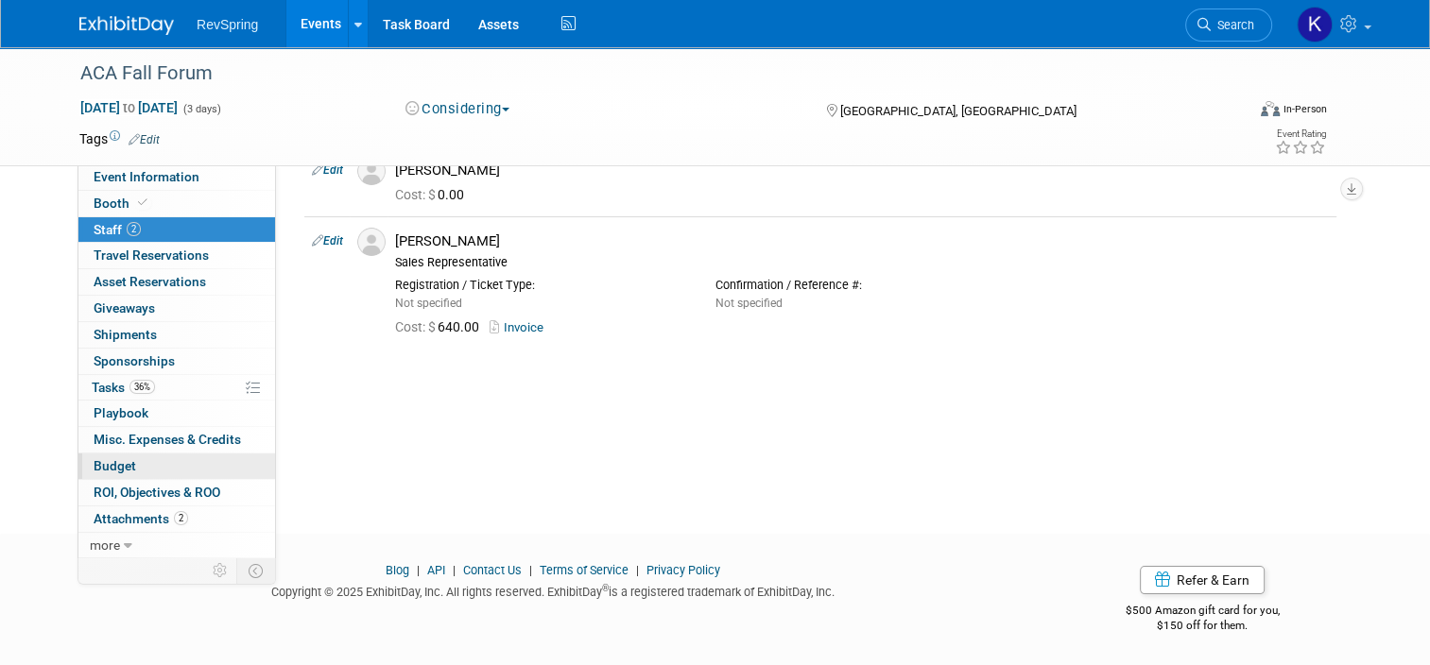
click at [171, 469] on link "Budget" at bounding box center [176, 467] width 197 height 26
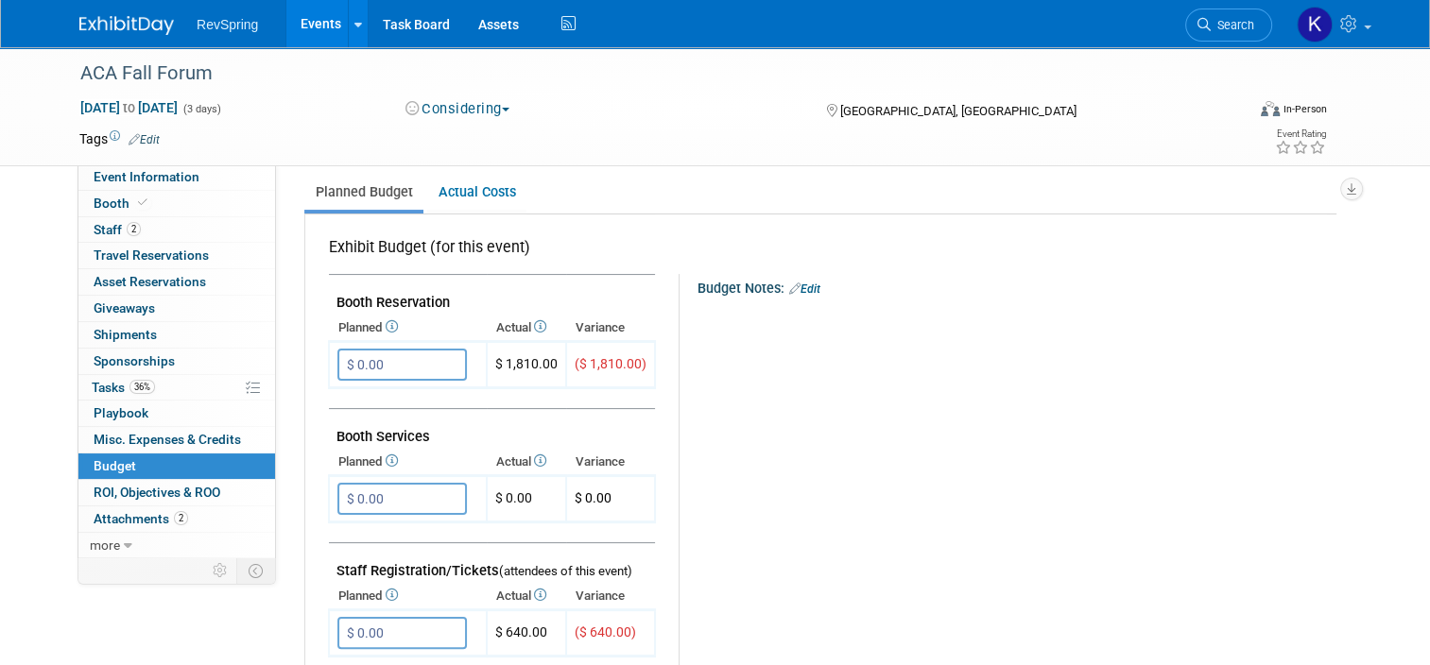
scroll to position [382, 0]
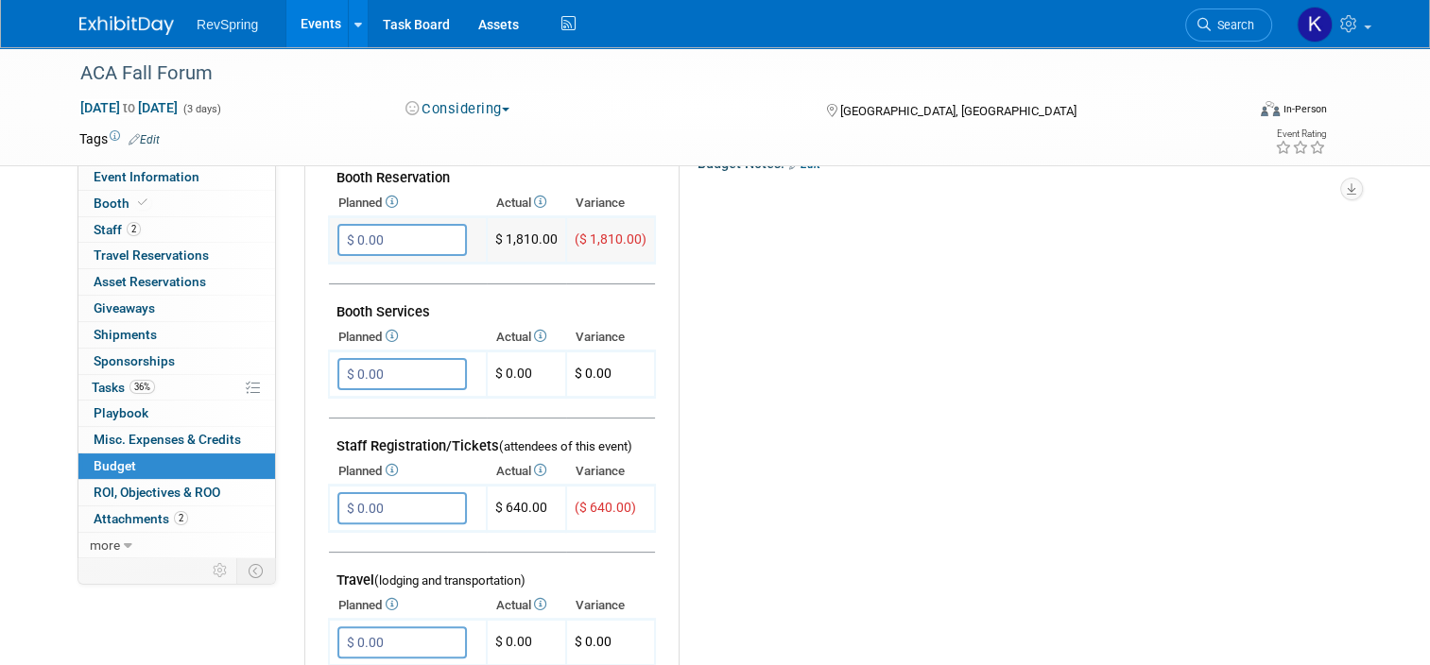
click at [391, 217] on td "$ 0.00 X" at bounding box center [408, 240] width 158 height 46
click at [391, 226] on input "$ 0.00" at bounding box center [401, 240] width 129 height 32
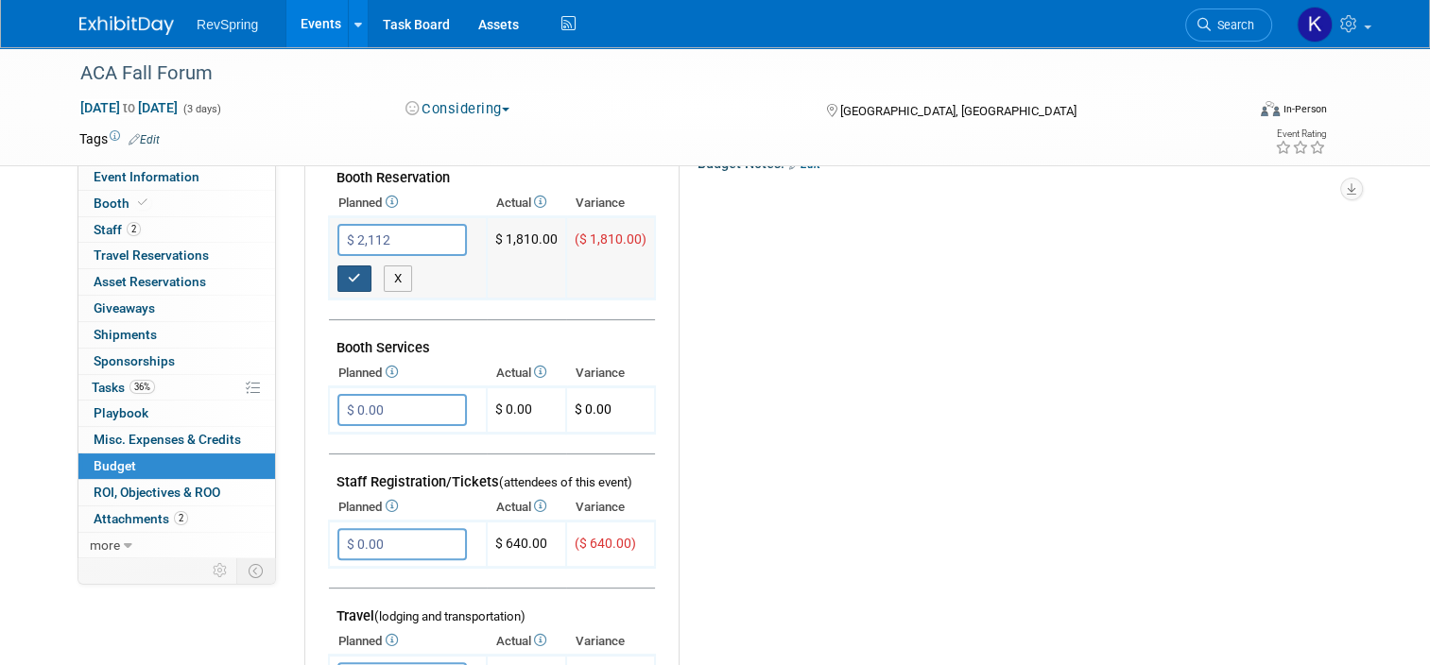
type input "$ 2,112.00"
click at [337, 280] on button "button" at bounding box center [354, 279] width 34 height 26
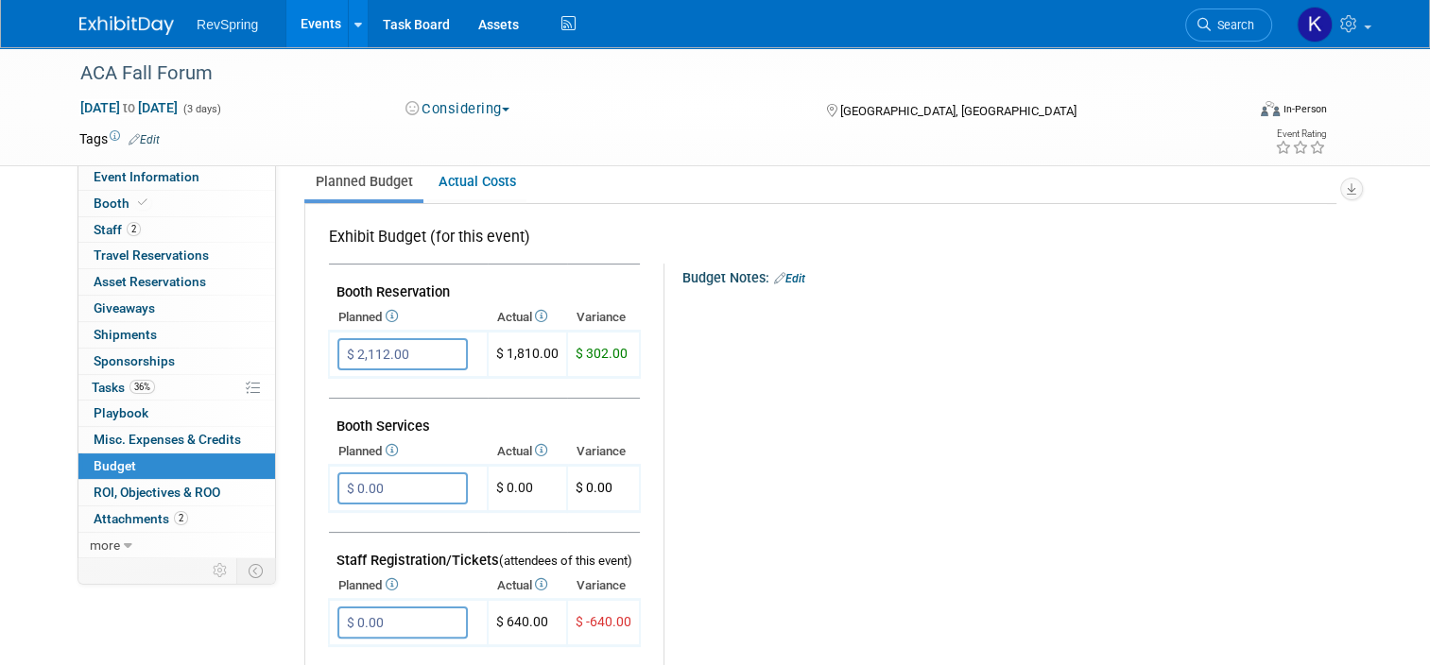
scroll to position [0, 0]
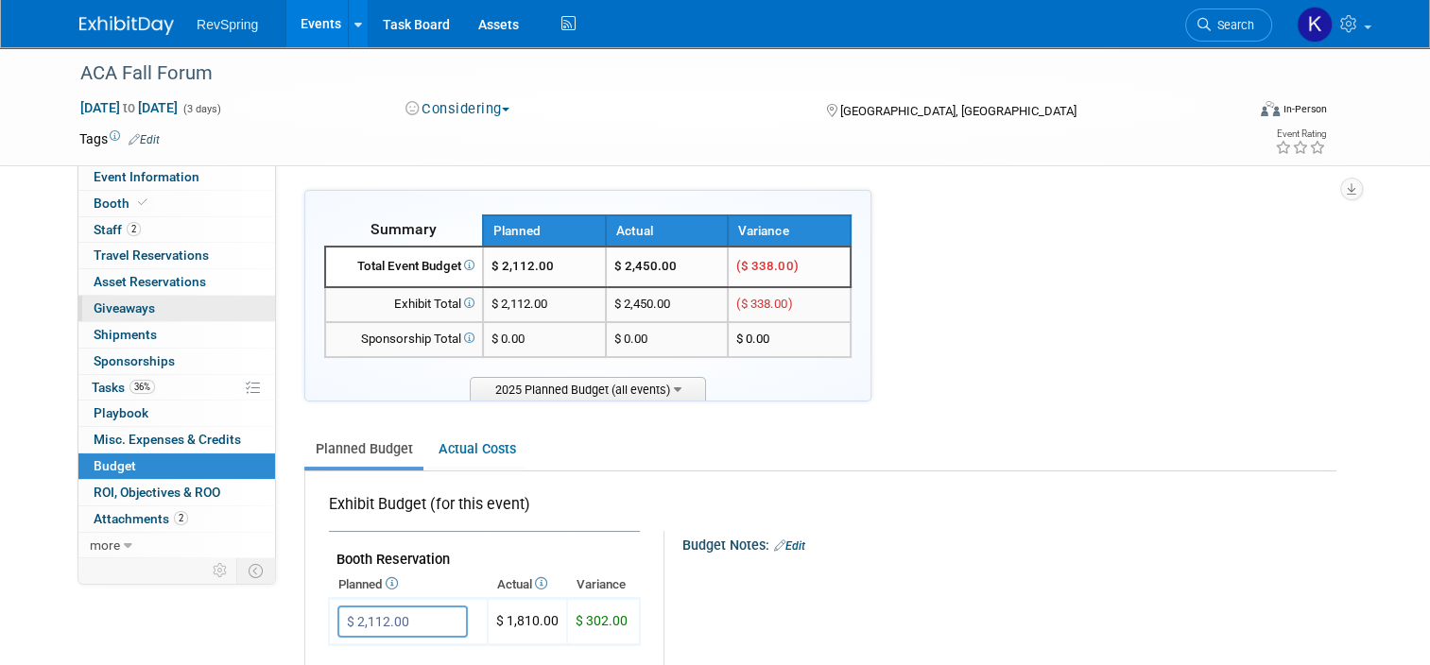
click at [160, 304] on link "0 Giveaways 0" at bounding box center [176, 309] width 197 height 26
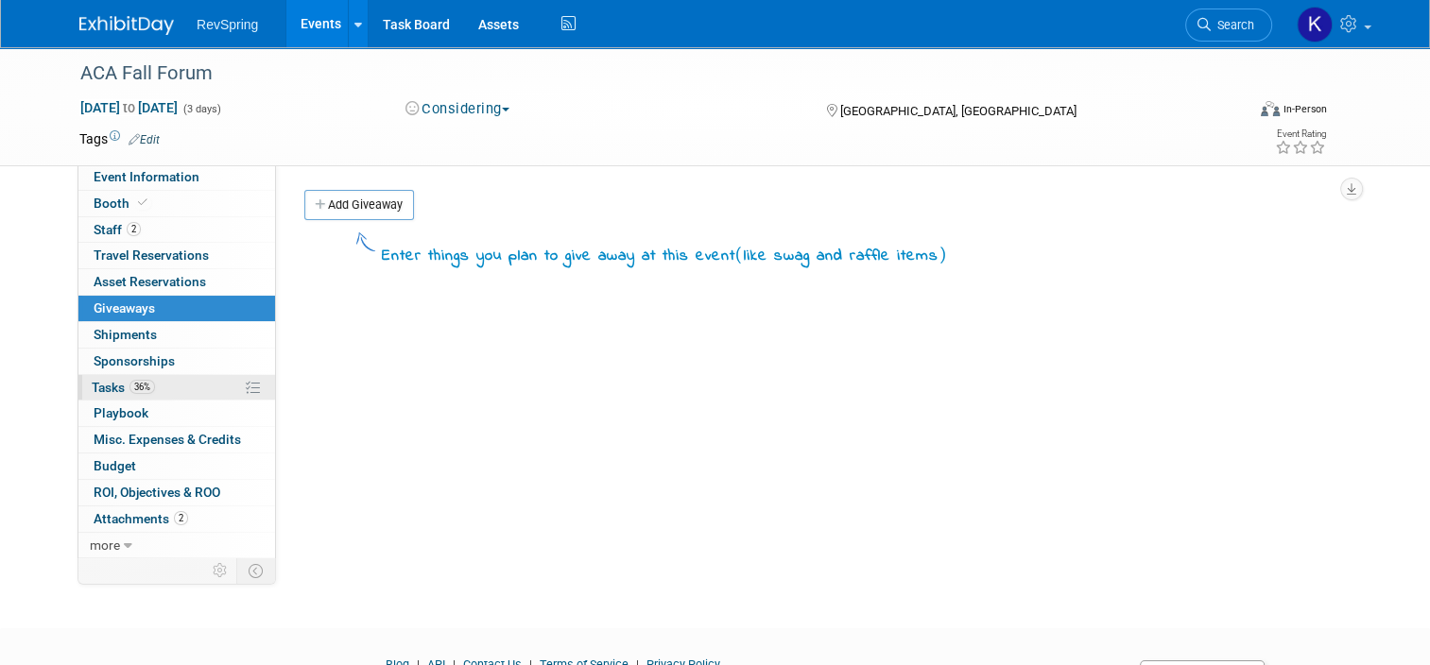
click at [164, 391] on link "36% Tasks 36%" at bounding box center [176, 388] width 197 height 26
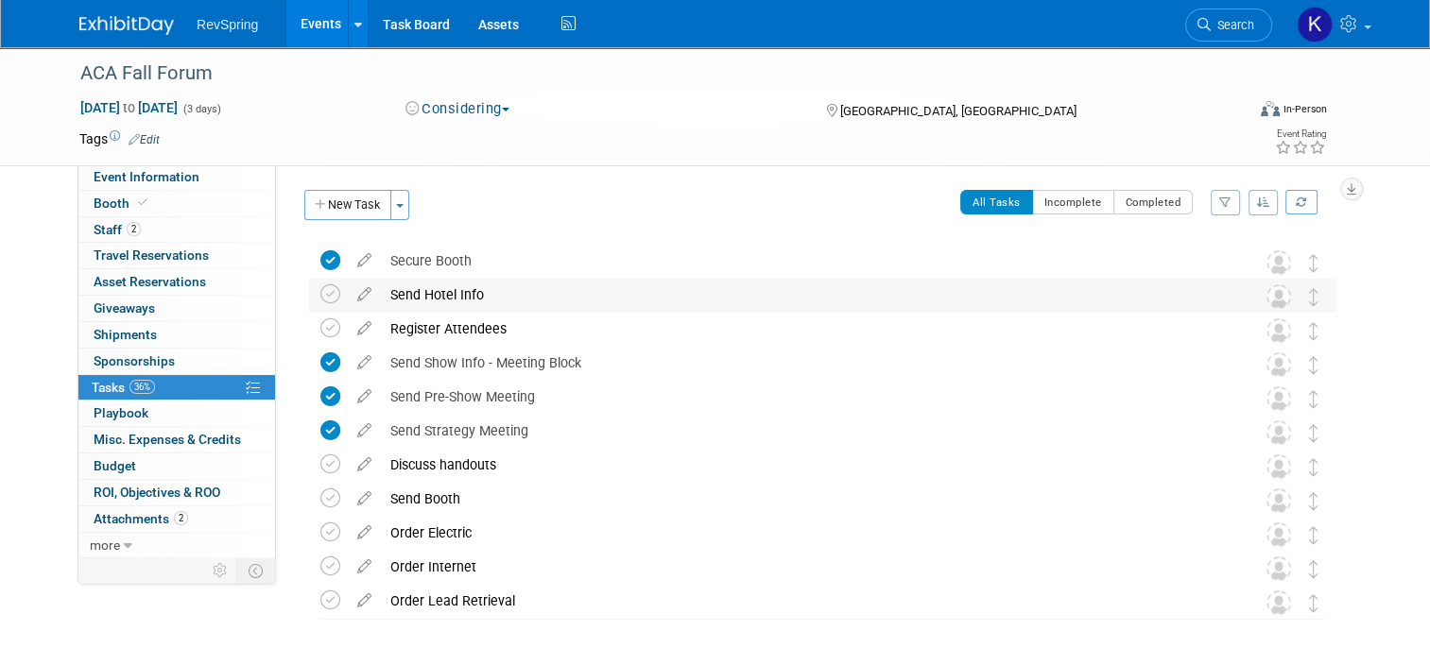
click at [309, 290] on div "Send Hotel Info DETAILS Cut off Feb 24th Pro tip: Press Ctrl-Enter to submit co…" at bounding box center [822, 296] width 1027 height 35
click at [320, 324] on icon at bounding box center [330, 328] width 20 height 20
click at [320, 299] on icon at bounding box center [330, 294] width 20 height 20
click at [314, 26] on link "Events" at bounding box center [320, 23] width 69 height 47
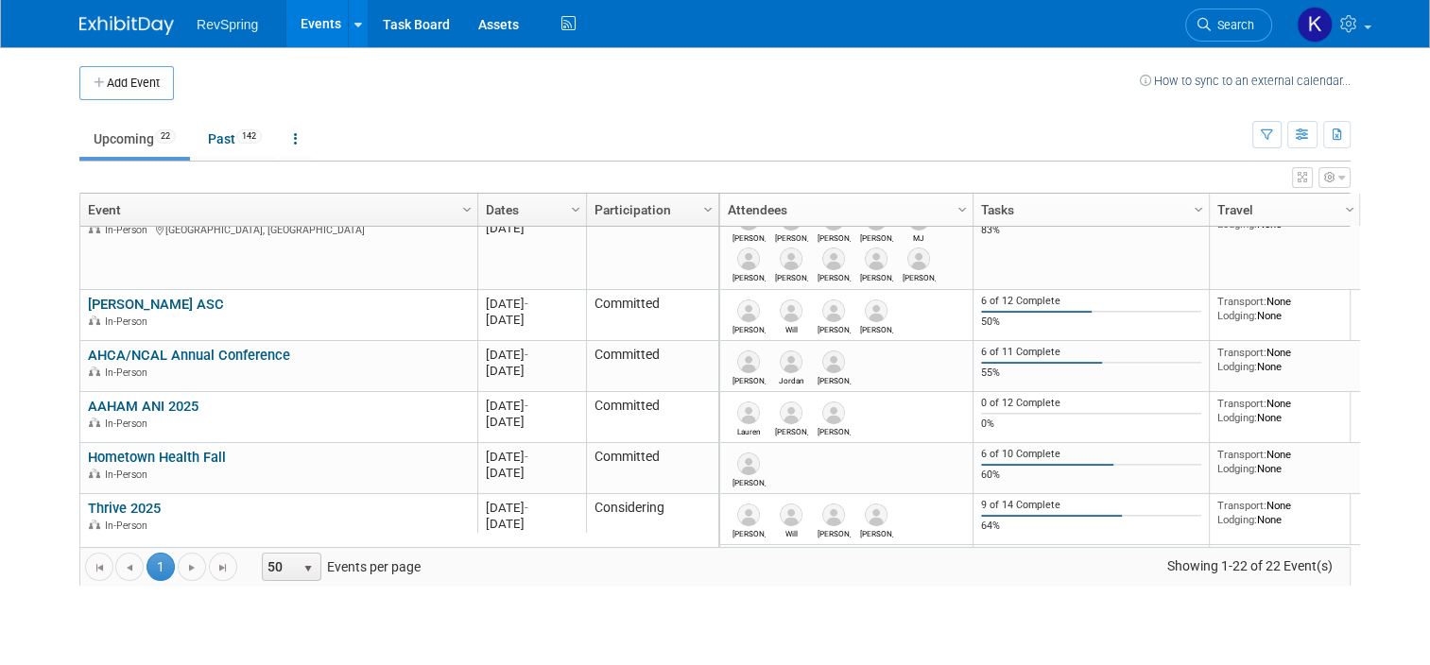
scroll to position [658, 0]
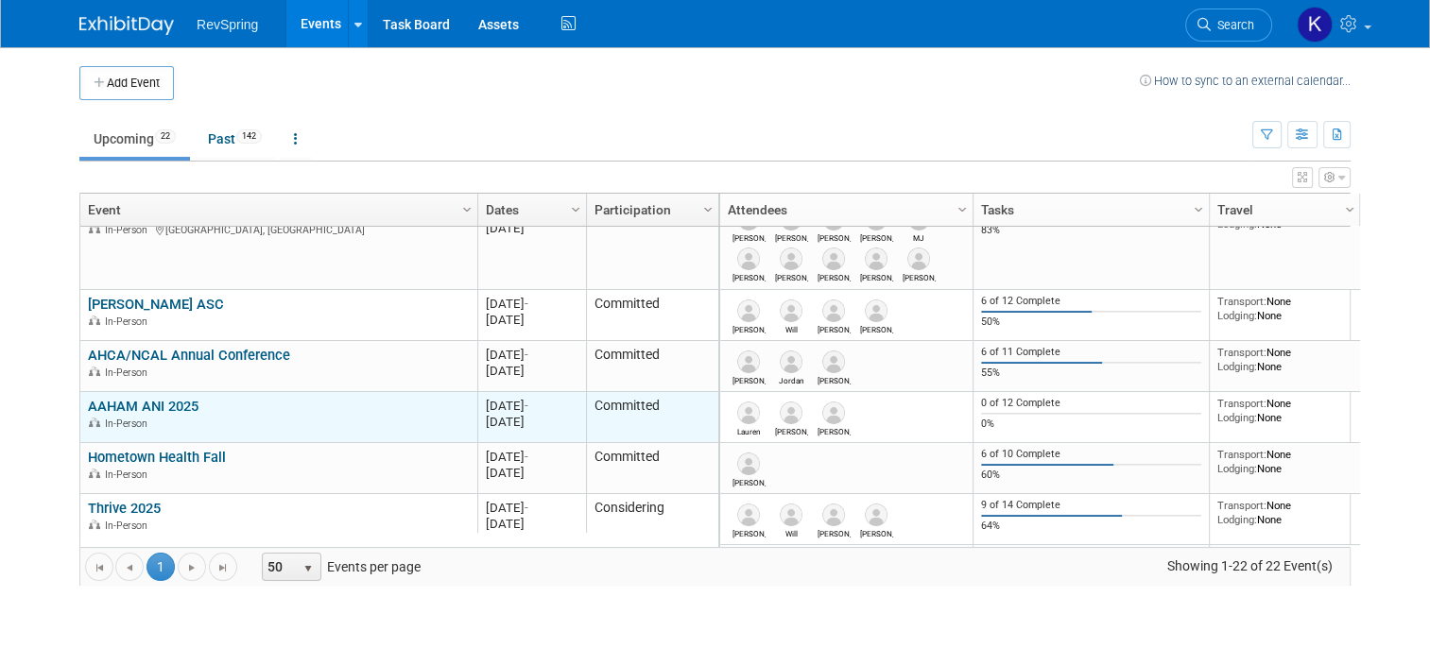
click at [172, 399] on link "AAHAM ANI 2025" at bounding box center [143, 406] width 111 height 17
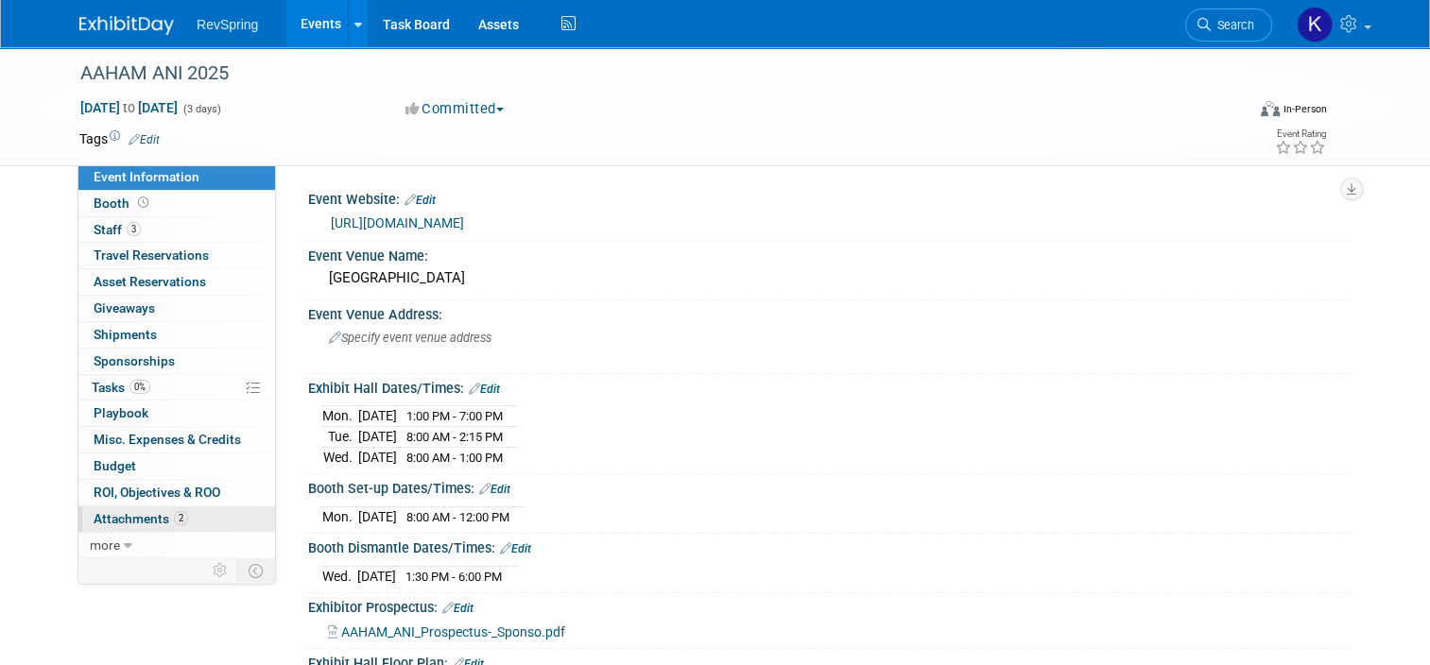
click at [199, 513] on link "2 Attachments 2" at bounding box center [176, 520] width 197 height 26
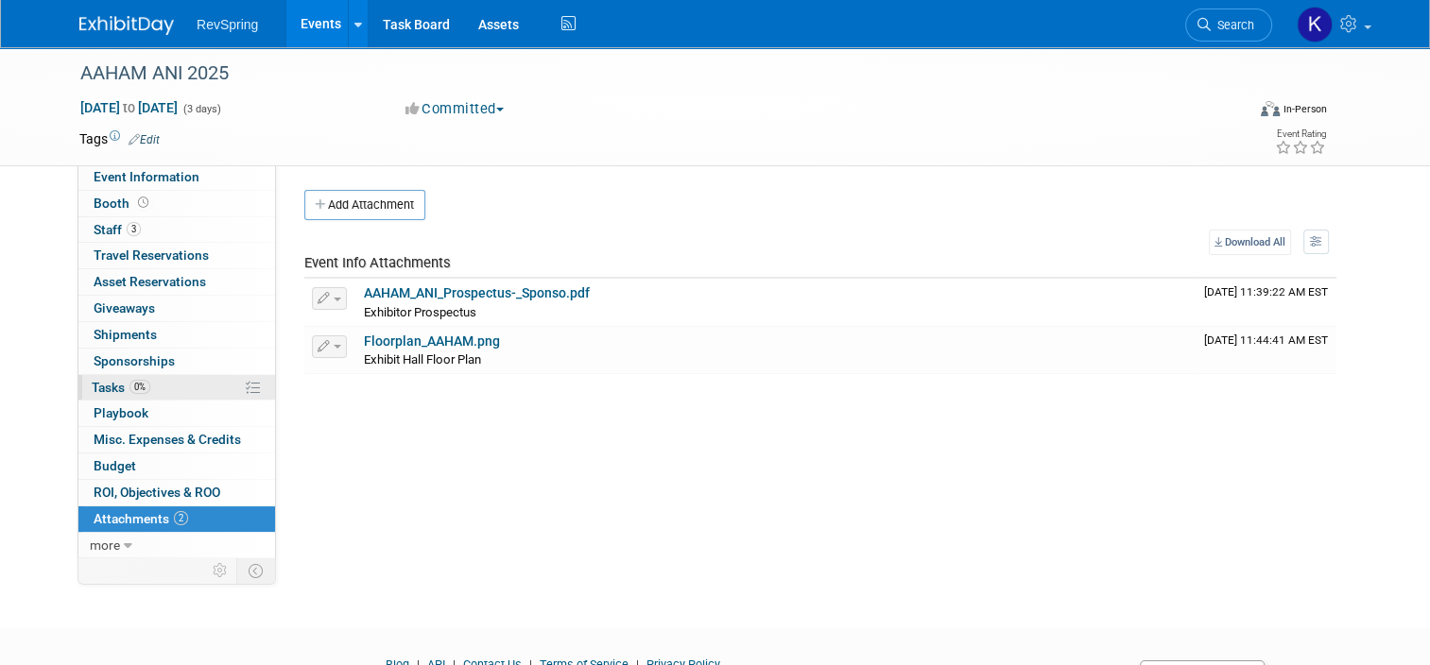
click at [165, 380] on link "0% Tasks 0%" at bounding box center [176, 388] width 197 height 26
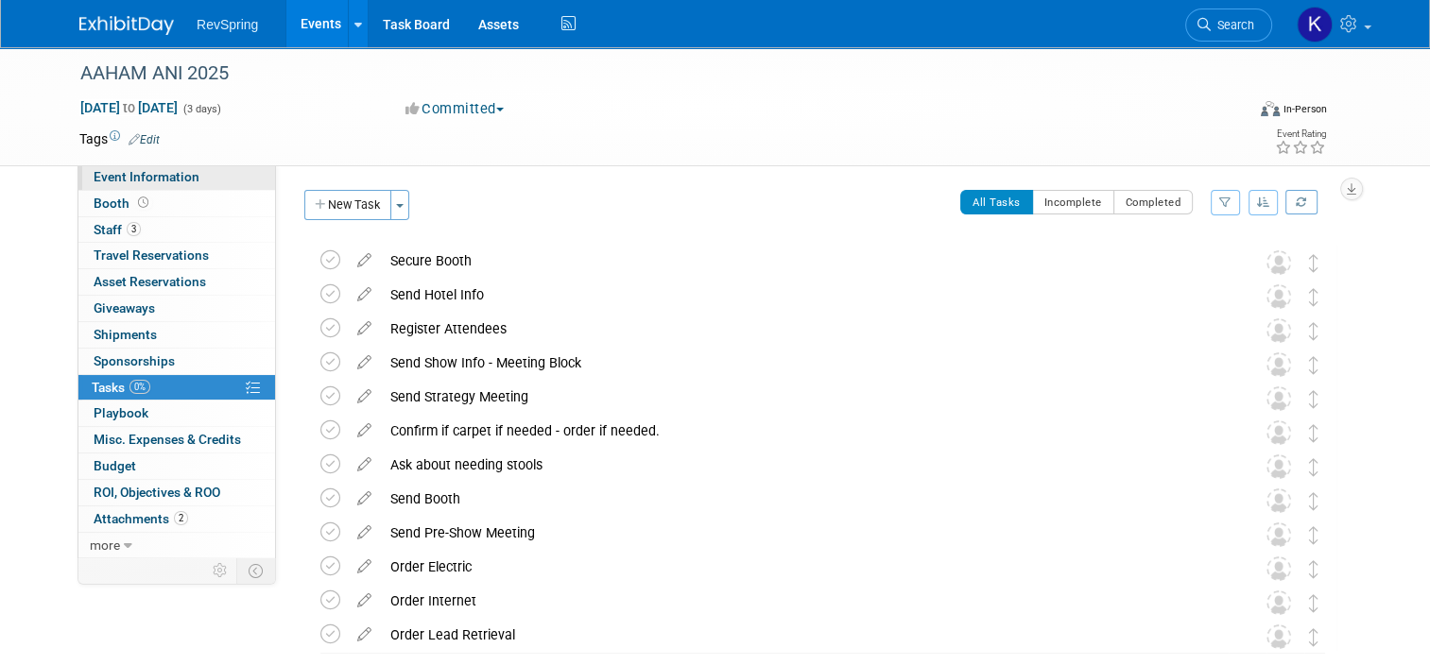
click at [160, 180] on span "Event Information" at bounding box center [147, 176] width 106 height 15
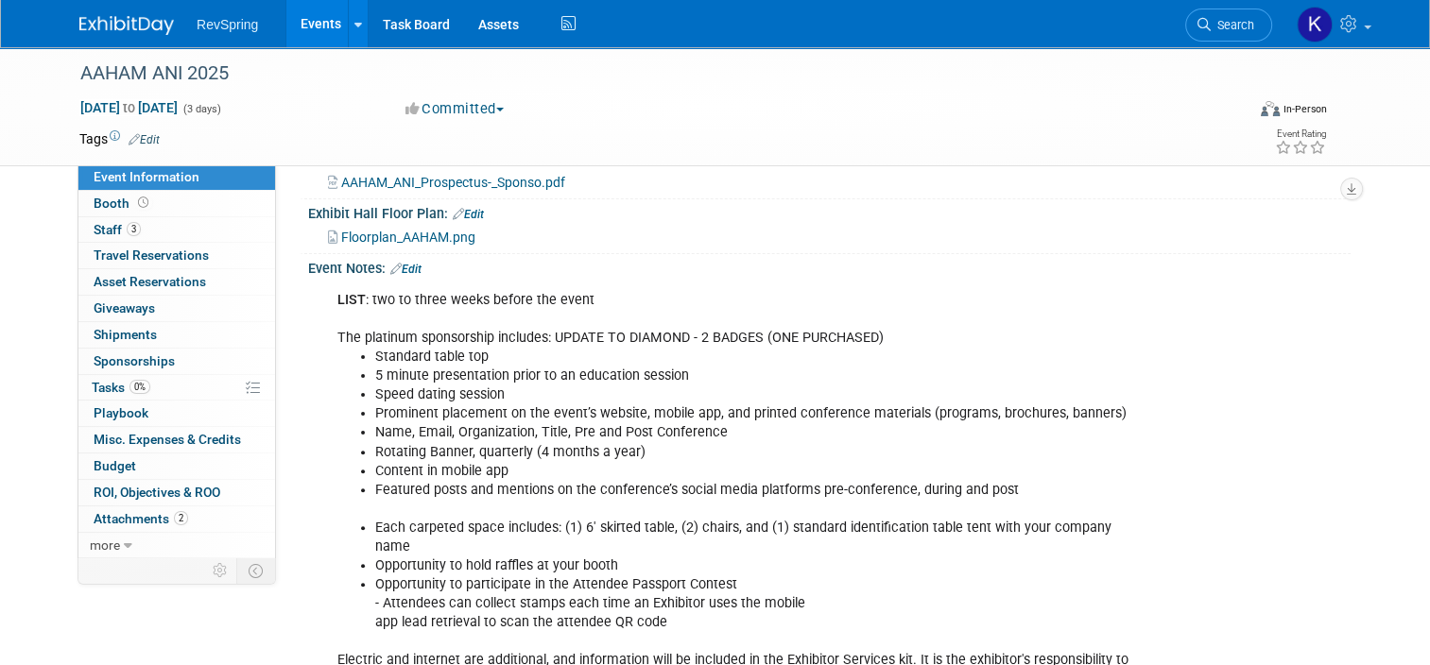
scroll to position [503, 0]
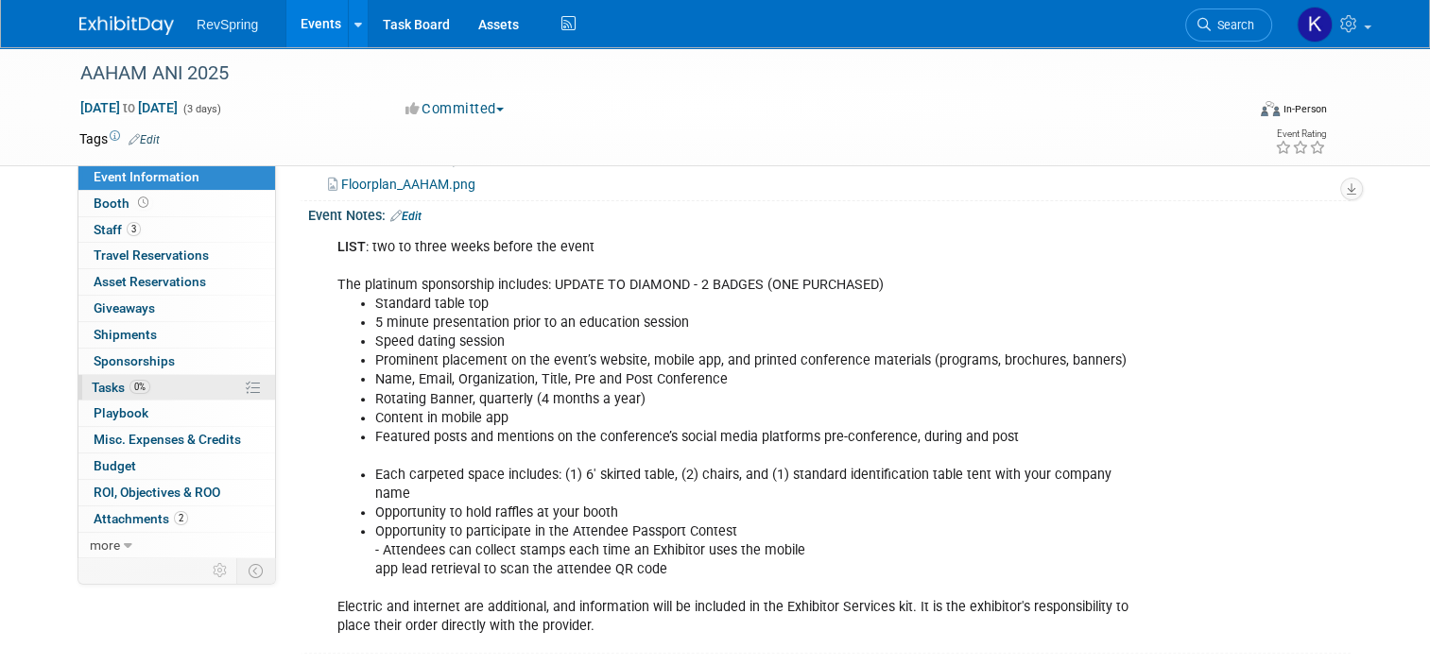
click at [149, 378] on link "0% Tasks 0%" at bounding box center [176, 388] width 197 height 26
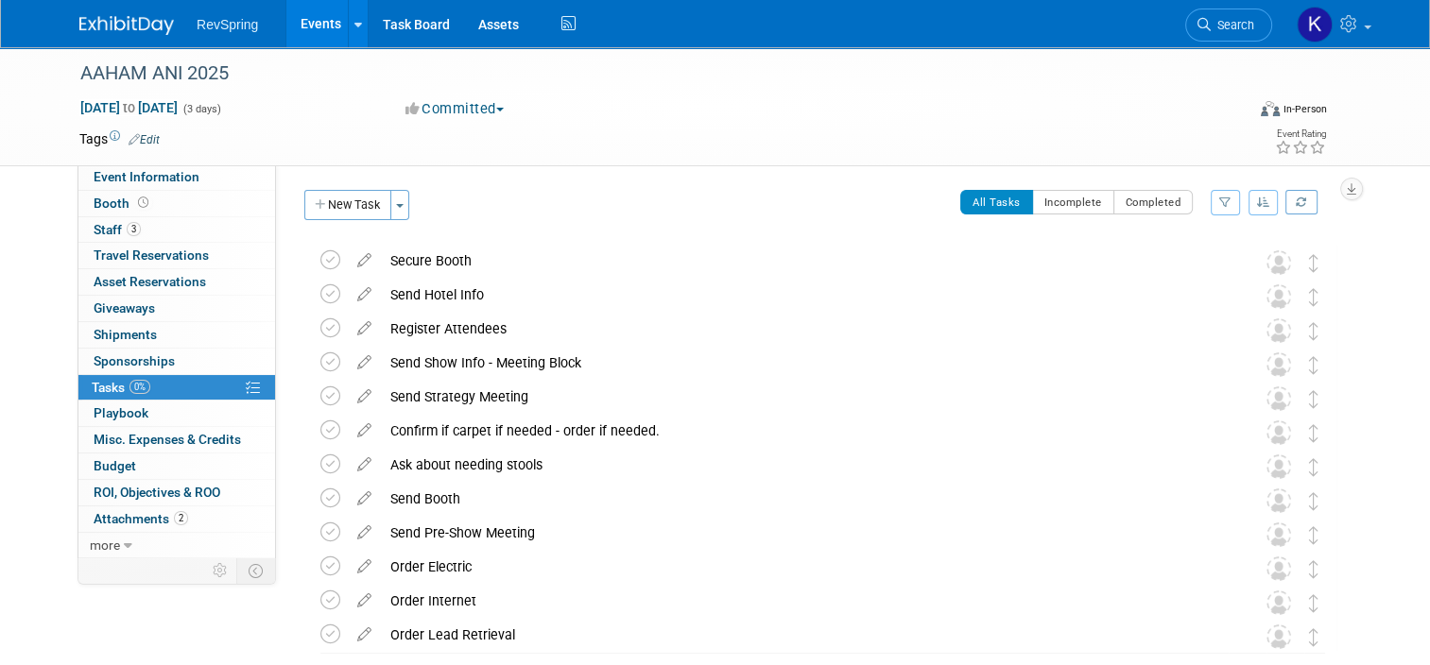
click at [308, 26] on link "Events" at bounding box center [320, 23] width 69 height 47
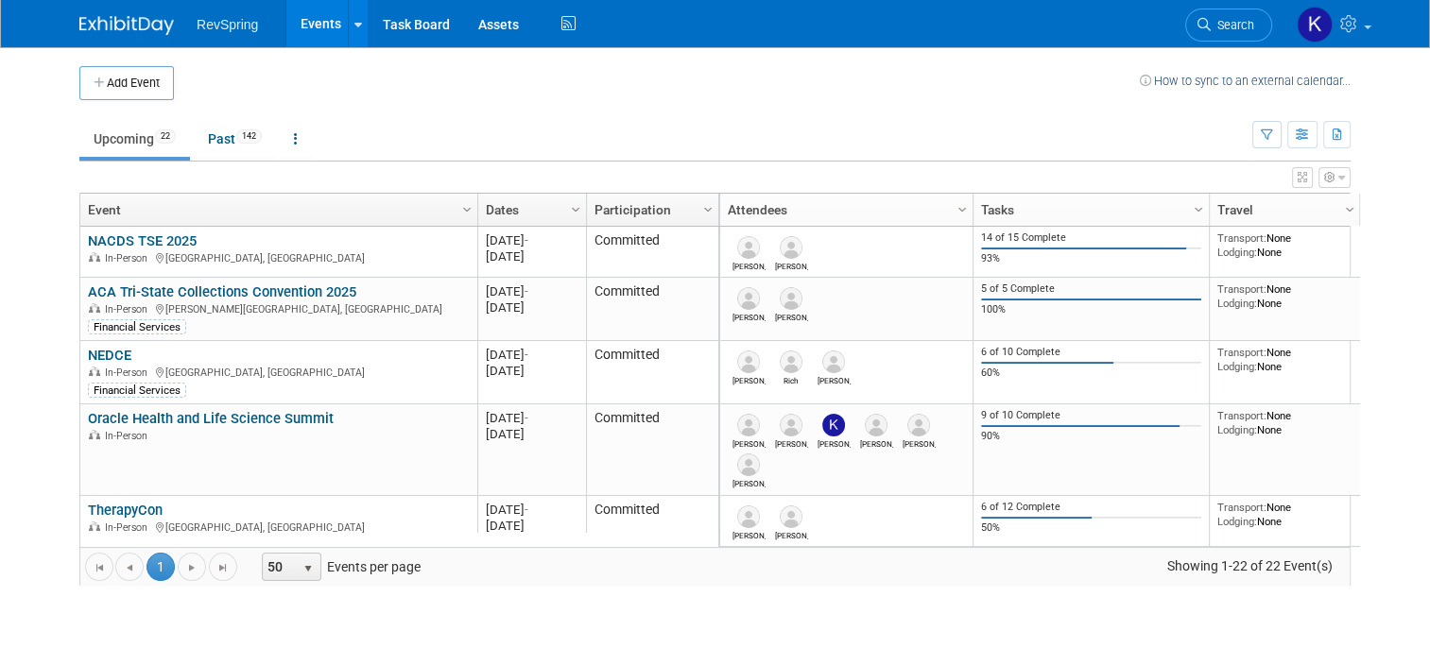
click at [36, 182] on body "RevSpring Events Add Event Bulk Upload Events Shareable Event Boards Recently V…" at bounding box center [715, 332] width 1430 height 665
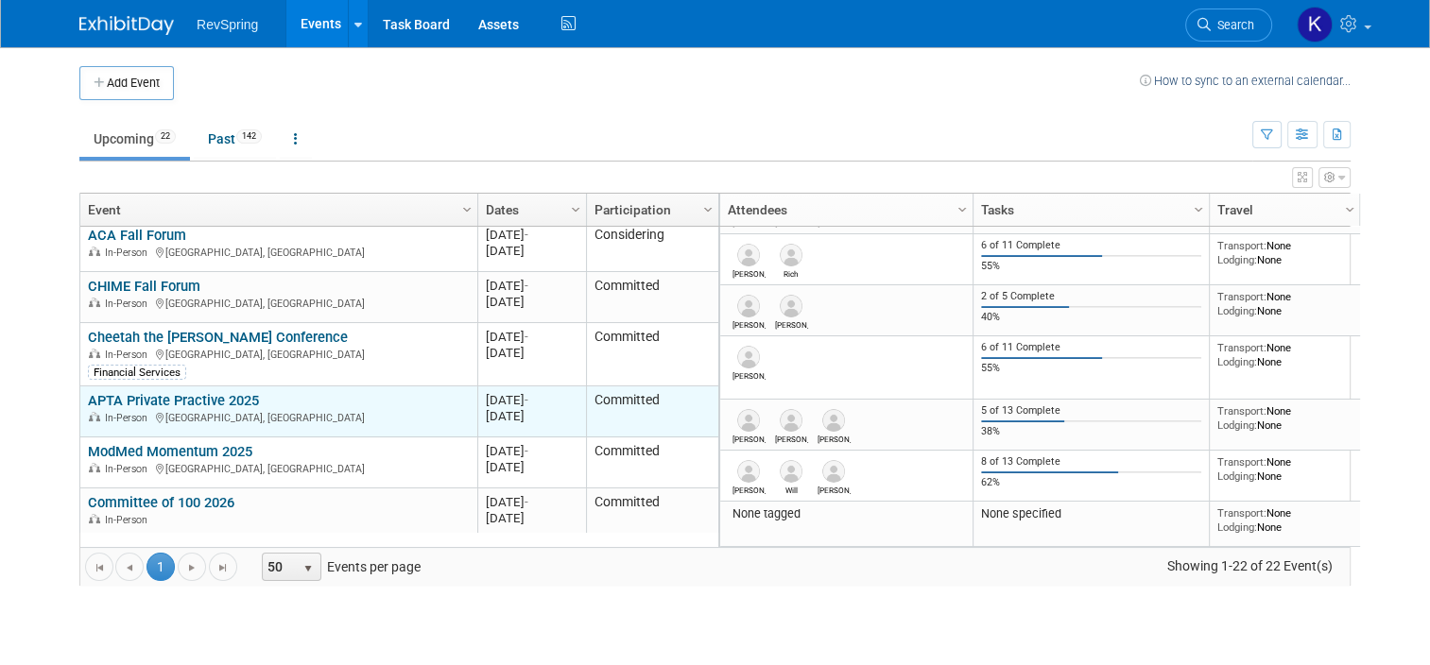
click at [219, 404] on link "APTA Private Practive 2025" at bounding box center [173, 400] width 171 height 17
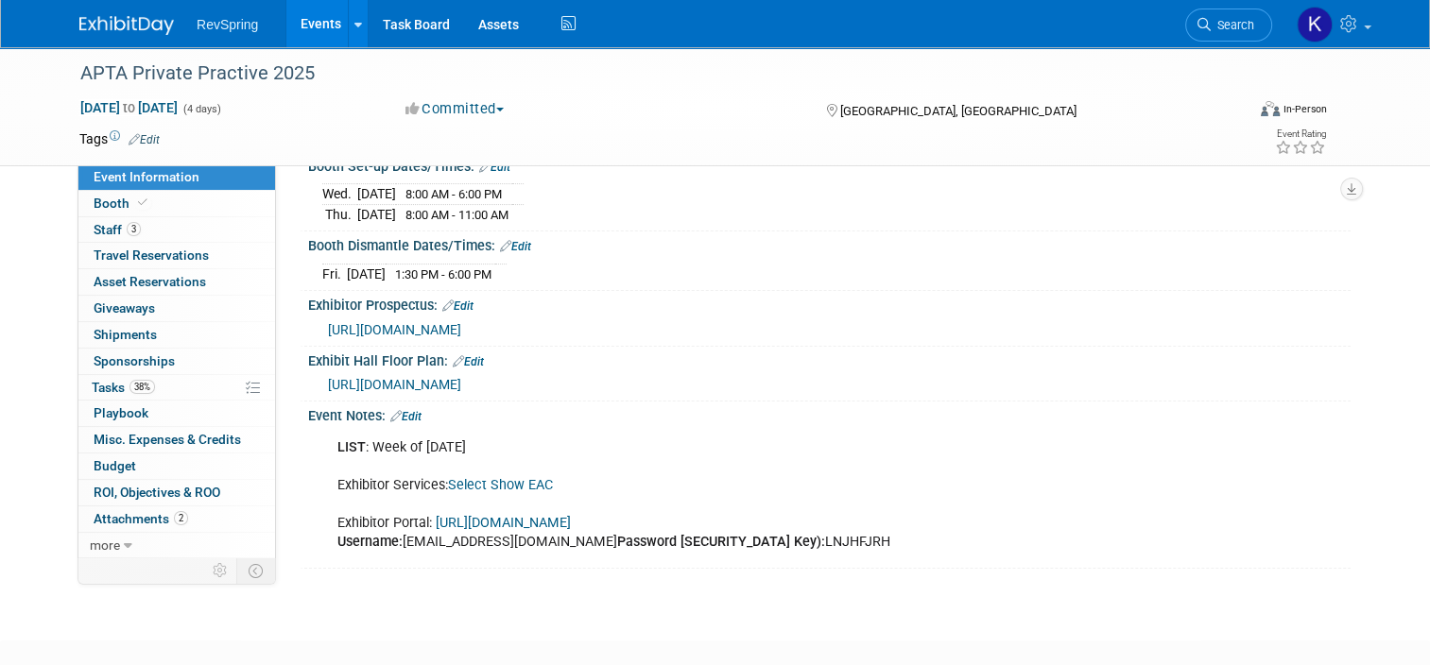
scroll to position [304, 0]
click at [508, 475] on link "Select Show EAC" at bounding box center [500, 483] width 105 height 16
click at [180, 397] on link "38% Tasks 38%" at bounding box center [176, 388] width 197 height 26
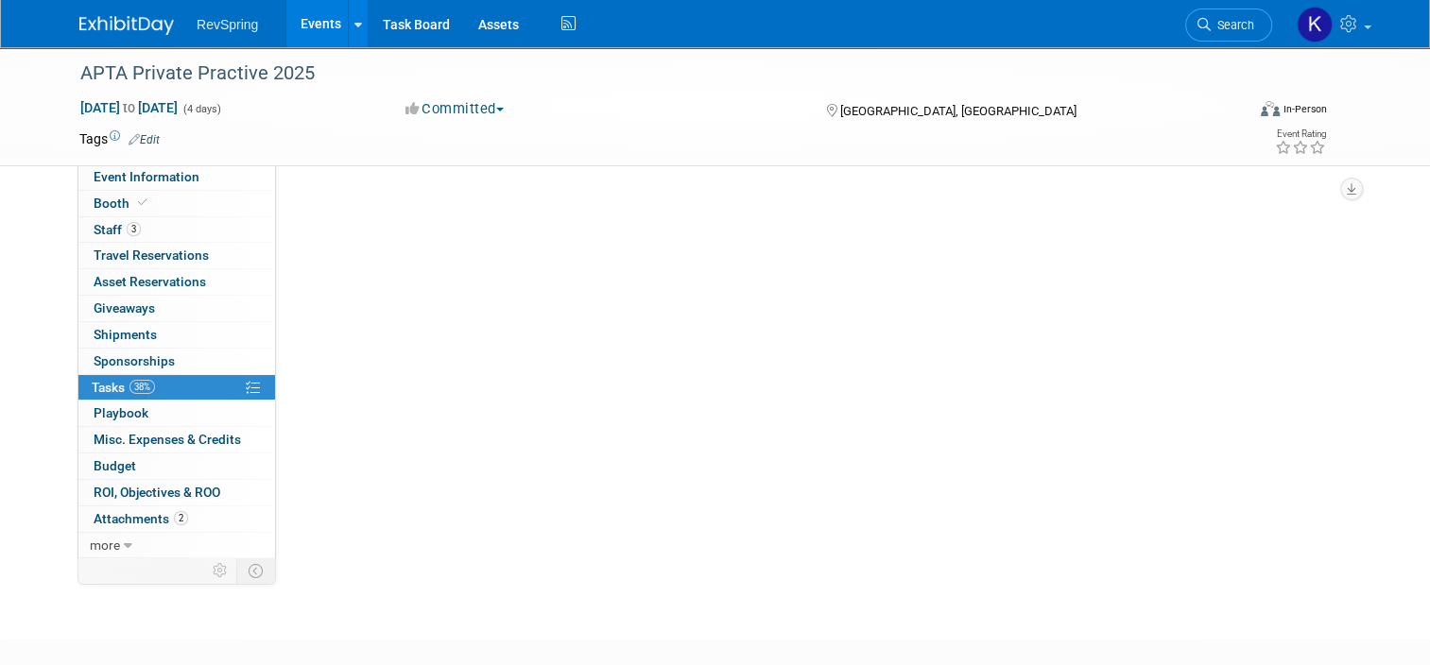
scroll to position [0, 0]
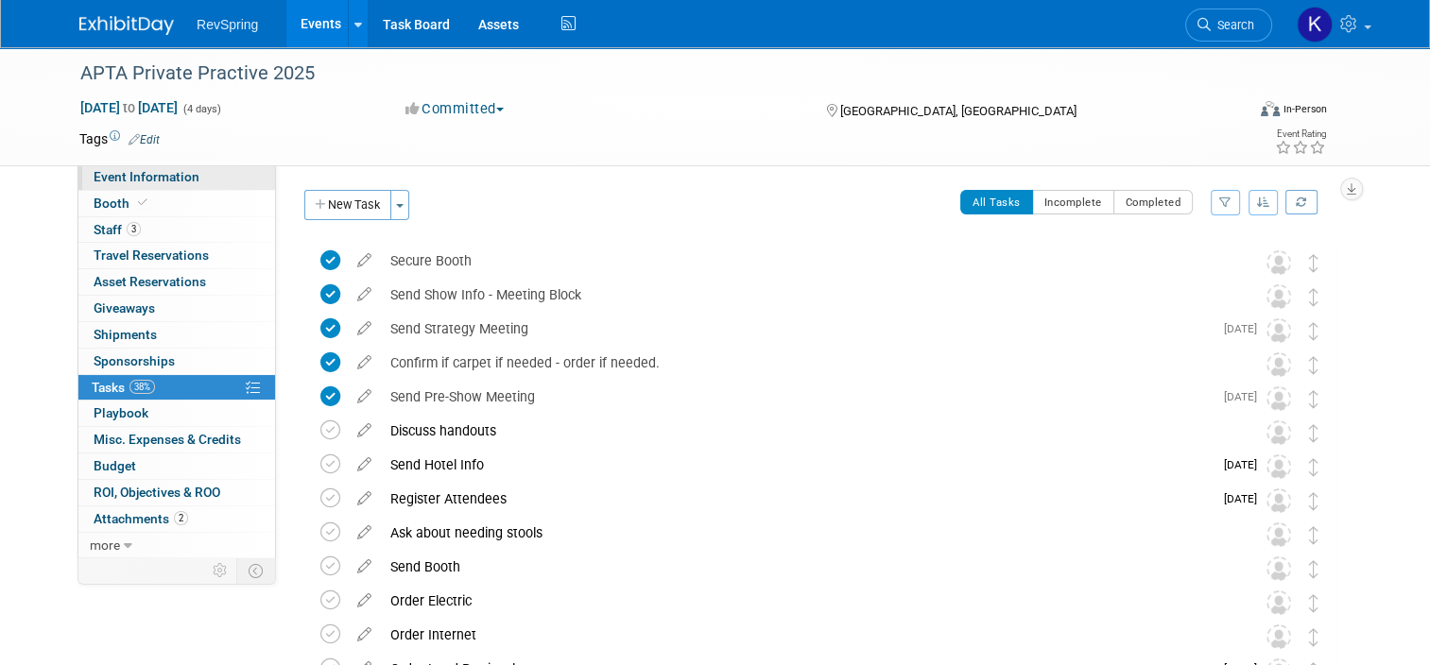
click at [237, 171] on link "Event Information" at bounding box center [176, 177] width 197 height 26
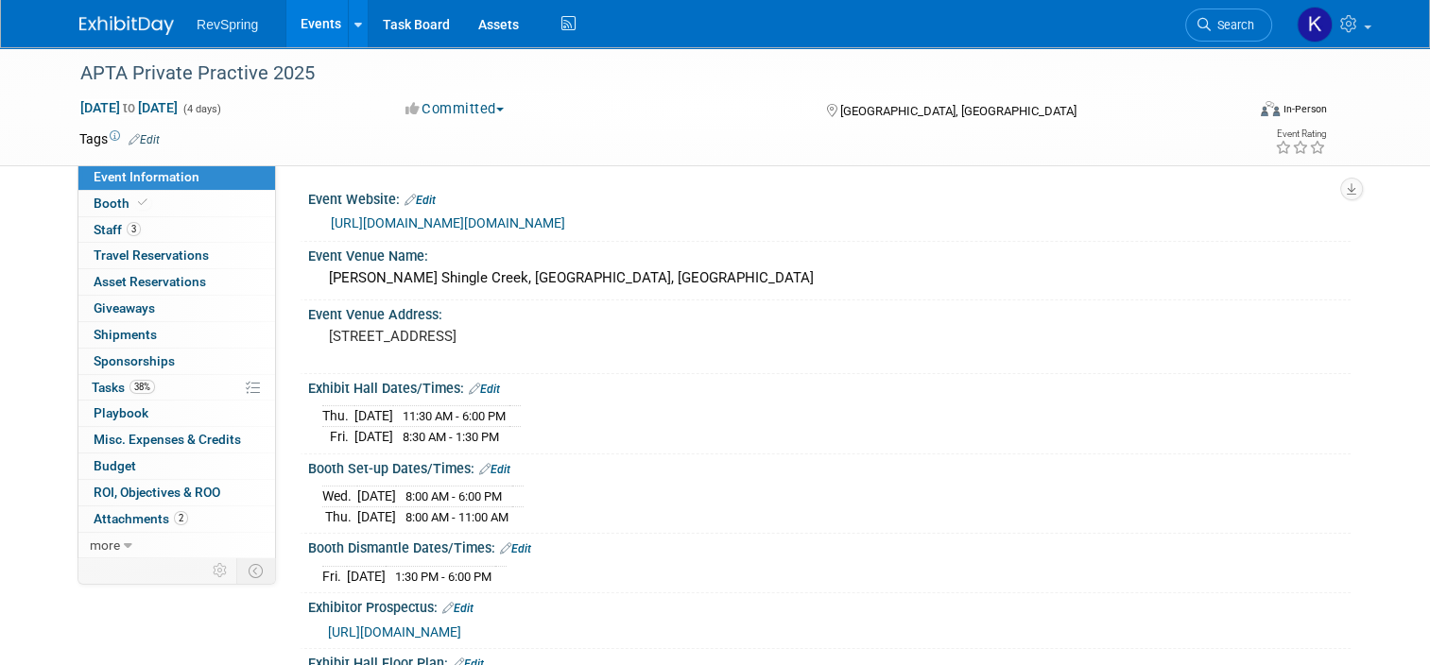
scroll to position [238, 0]
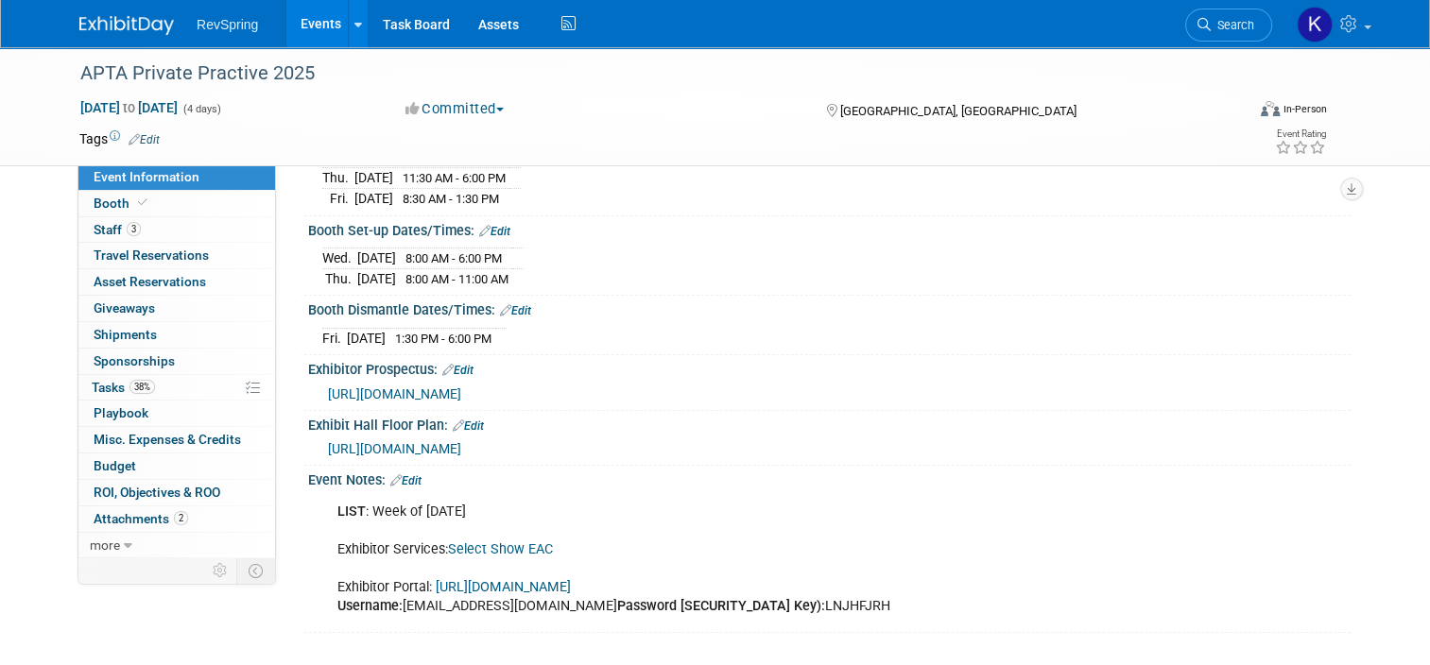
click at [524, 581] on link "[URL][DOMAIN_NAME]" at bounding box center [503, 587] width 135 height 16
click at [130, 235] on link "3 Staff 3" at bounding box center [176, 230] width 197 height 26
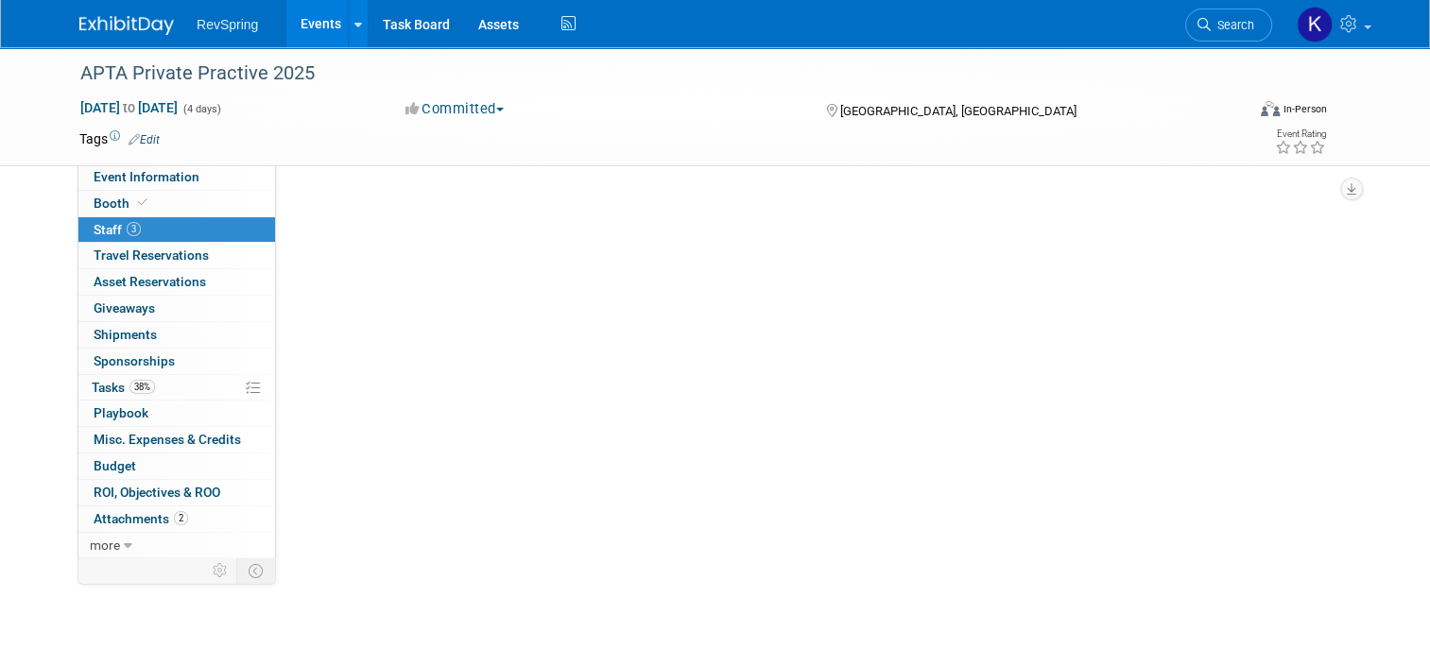
scroll to position [0, 0]
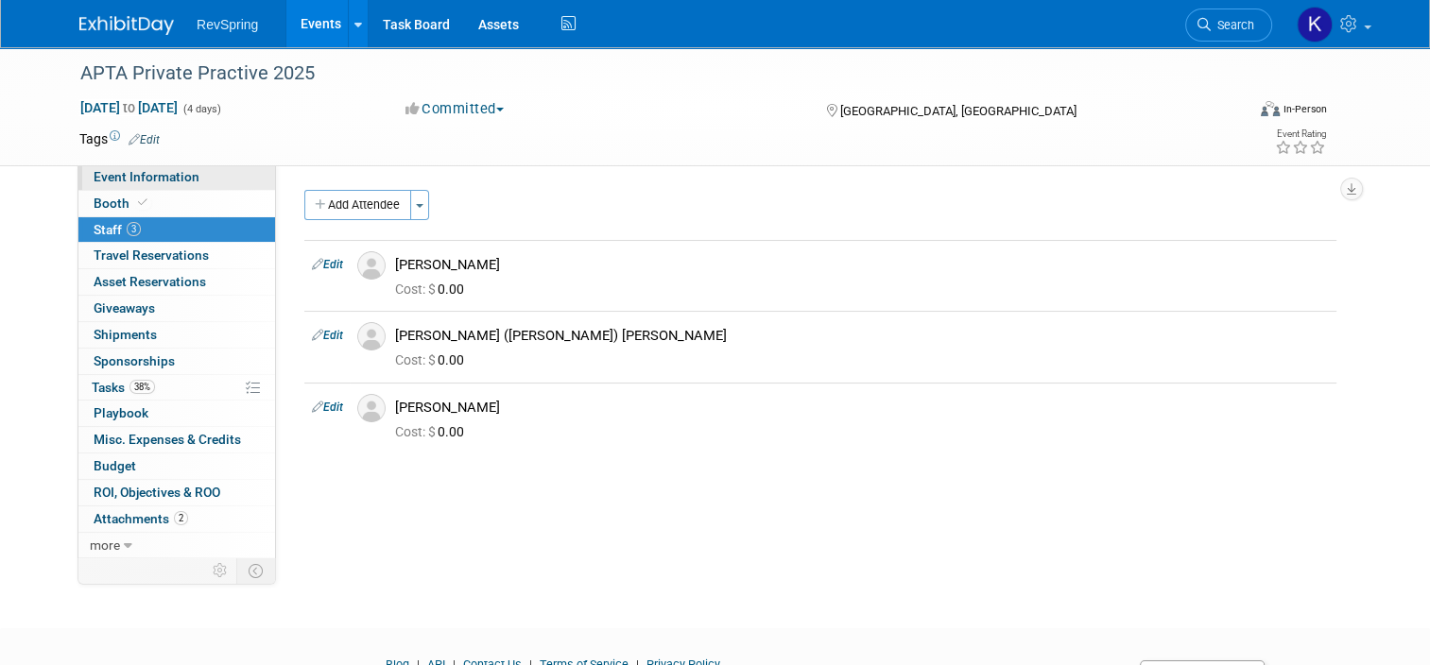
click at [125, 179] on span "Event Information" at bounding box center [147, 176] width 106 height 15
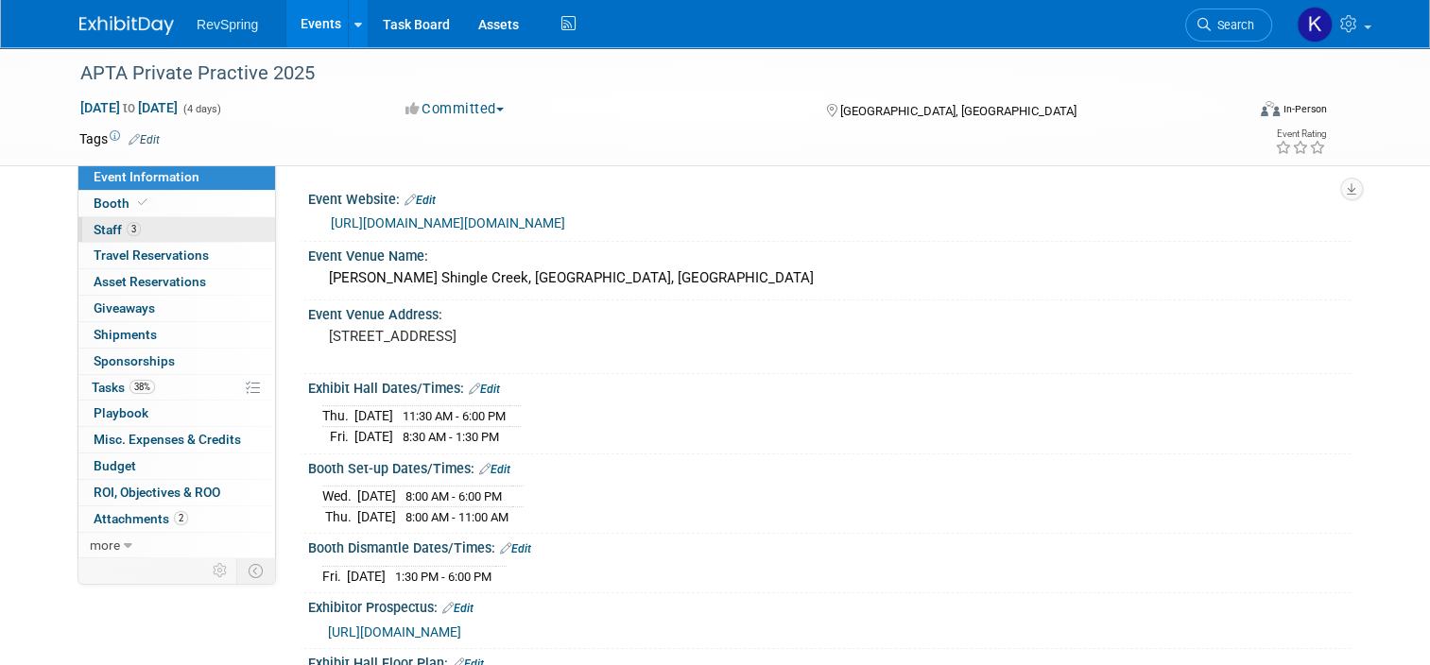
click at [158, 232] on link "3 Staff 3" at bounding box center [176, 230] width 197 height 26
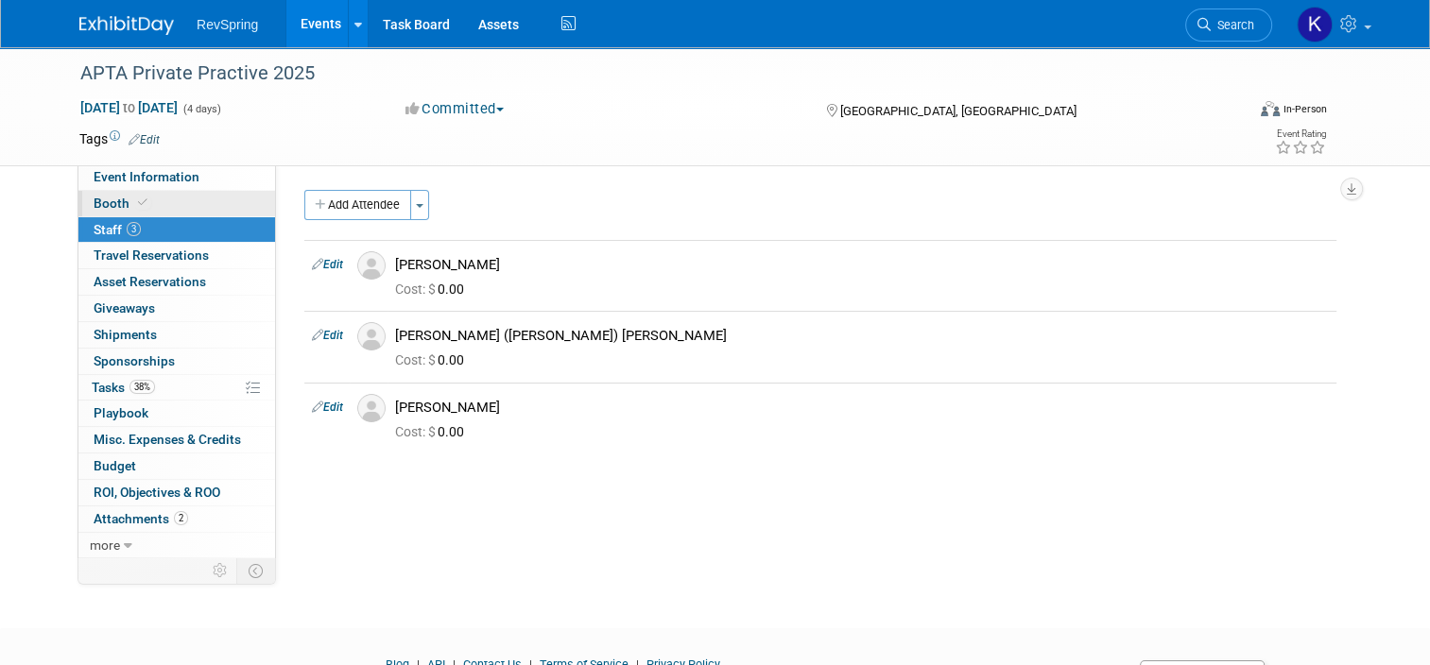
click at [166, 202] on link "Booth" at bounding box center [176, 204] width 197 height 26
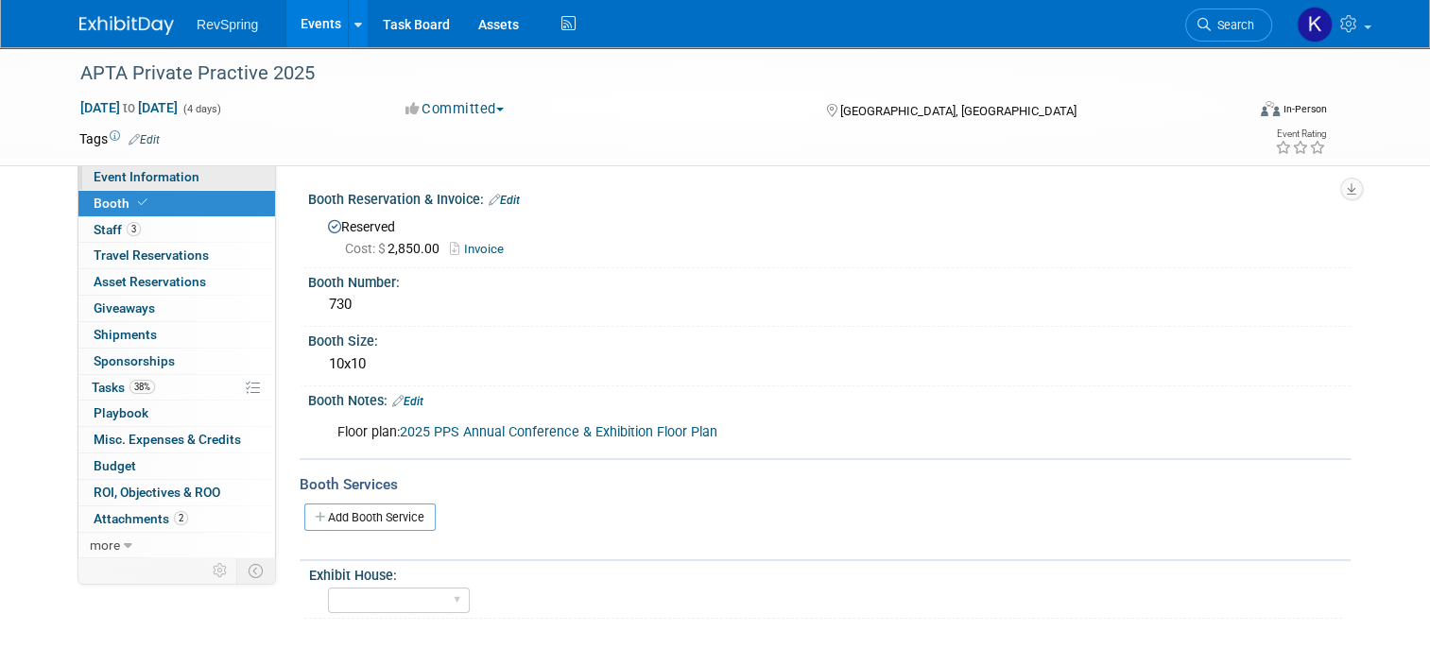
click at [166, 180] on span "Event Information" at bounding box center [147, 176] width 106 height 15
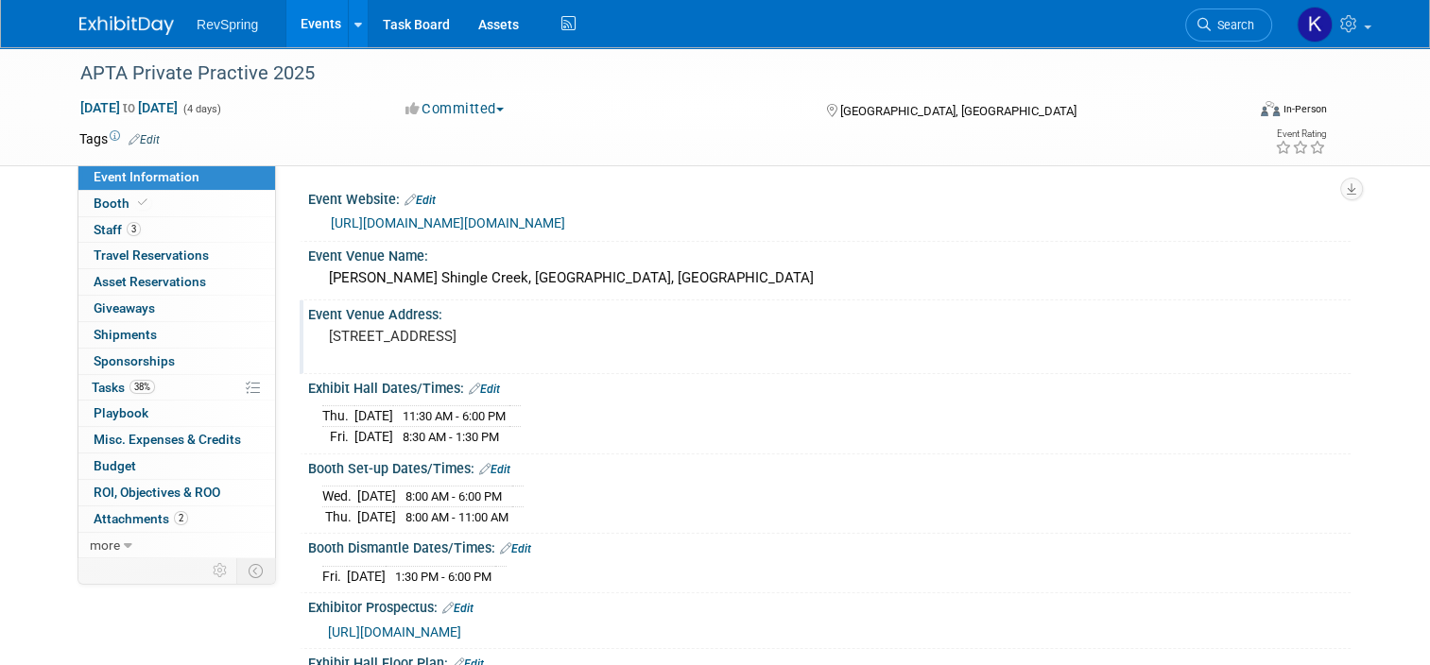
click at [1270, 359] on div "Event Venue Address: 9939 Universal Blvd, Orlando, FL 32819" at bounding box center [825, 337] width 1051 height 73
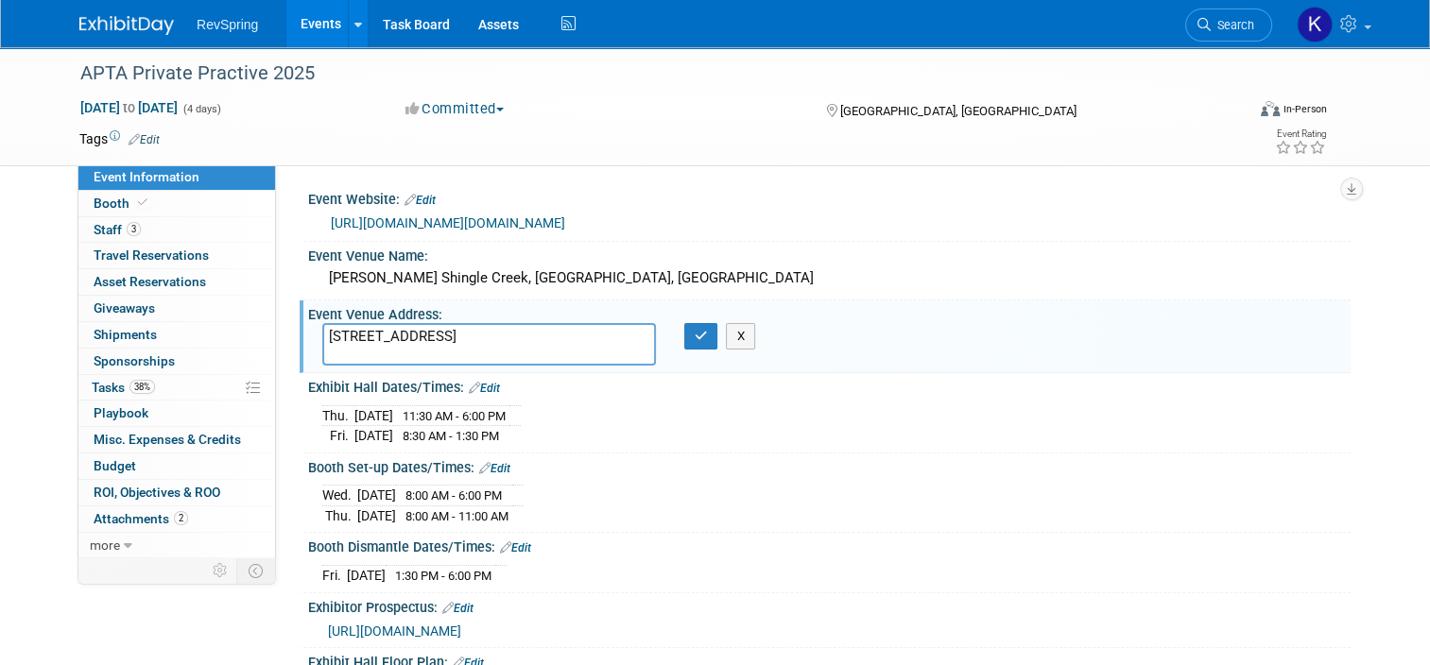
click at [590, 491] on div "Wed. Nov 12, 2025 8:00 AM - 6:00 PM Thu. Nov 13, 2025 8:00 AM - 11:00 AM" at bounding box center [829, 502] width 1014 height 45
click at [686, 335] on button "button" at bounding box center [701, 336] width 34 height 26
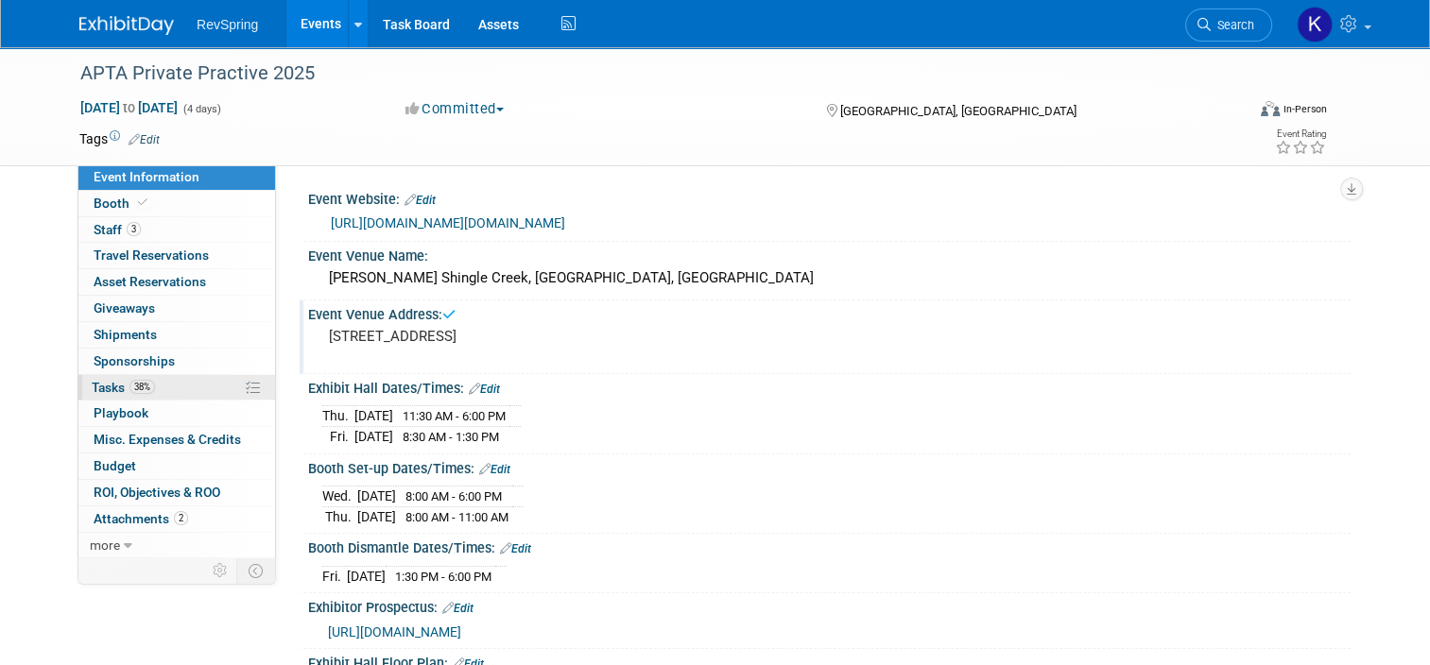
click at [157, 394] on link "38% Tasks 38%" at bounding box center [176, 388] width 197 height 26
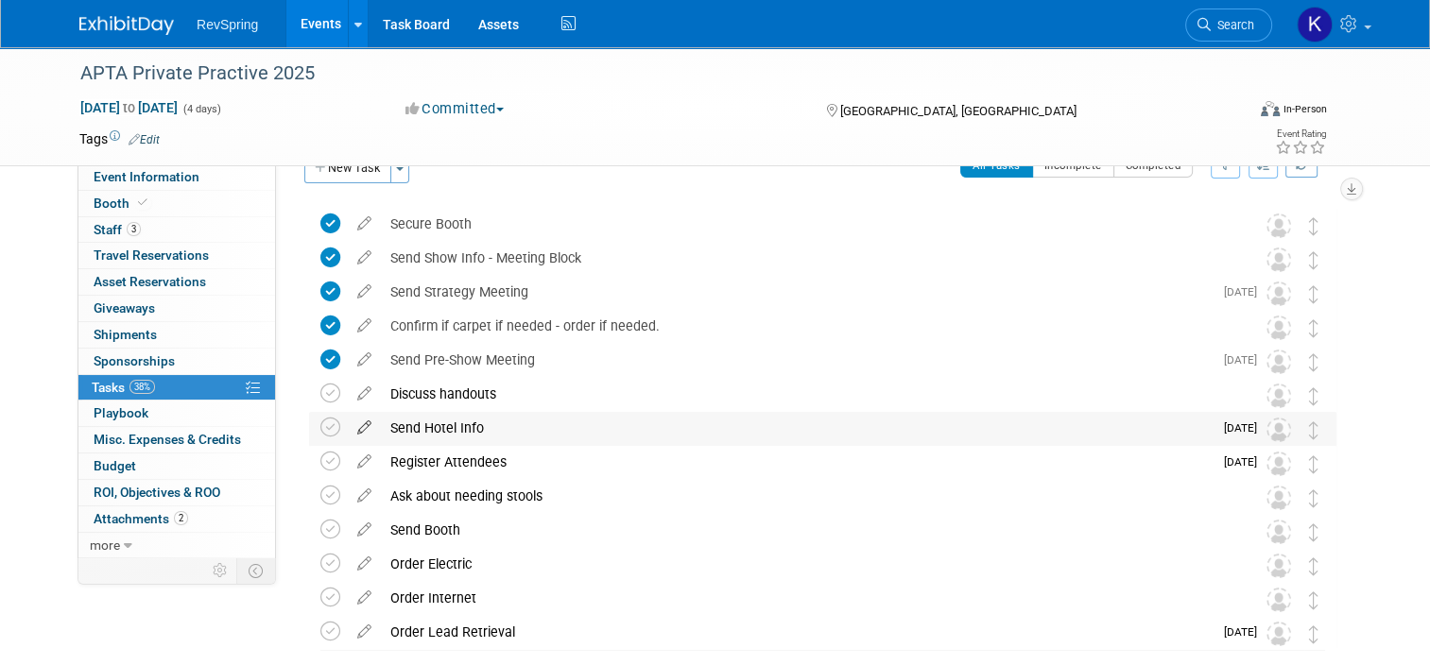
scroll to position [38, 0]
click at [323, 460] on icon at bounding box center [330, 461] width 20 height 20
click at [320, 431] on icon at bounding box center [330, 427] width 20 height 20
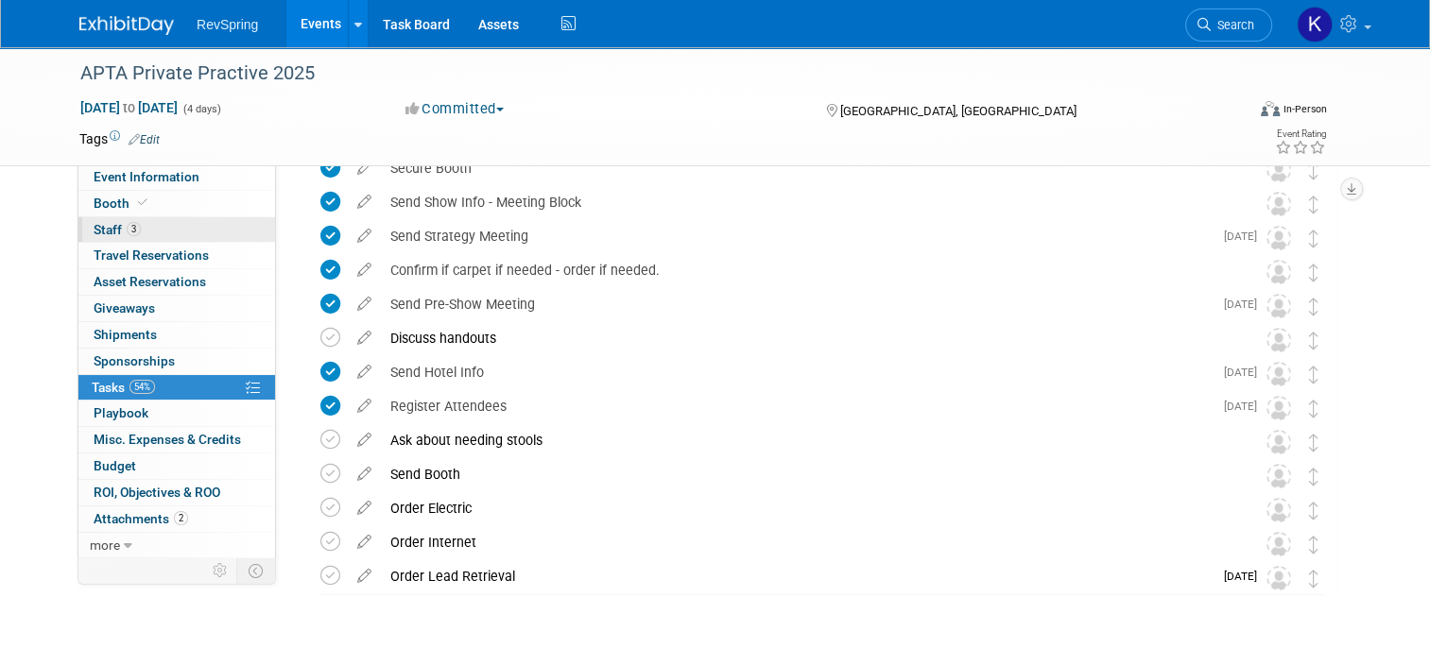
scroll to position [0, 0]
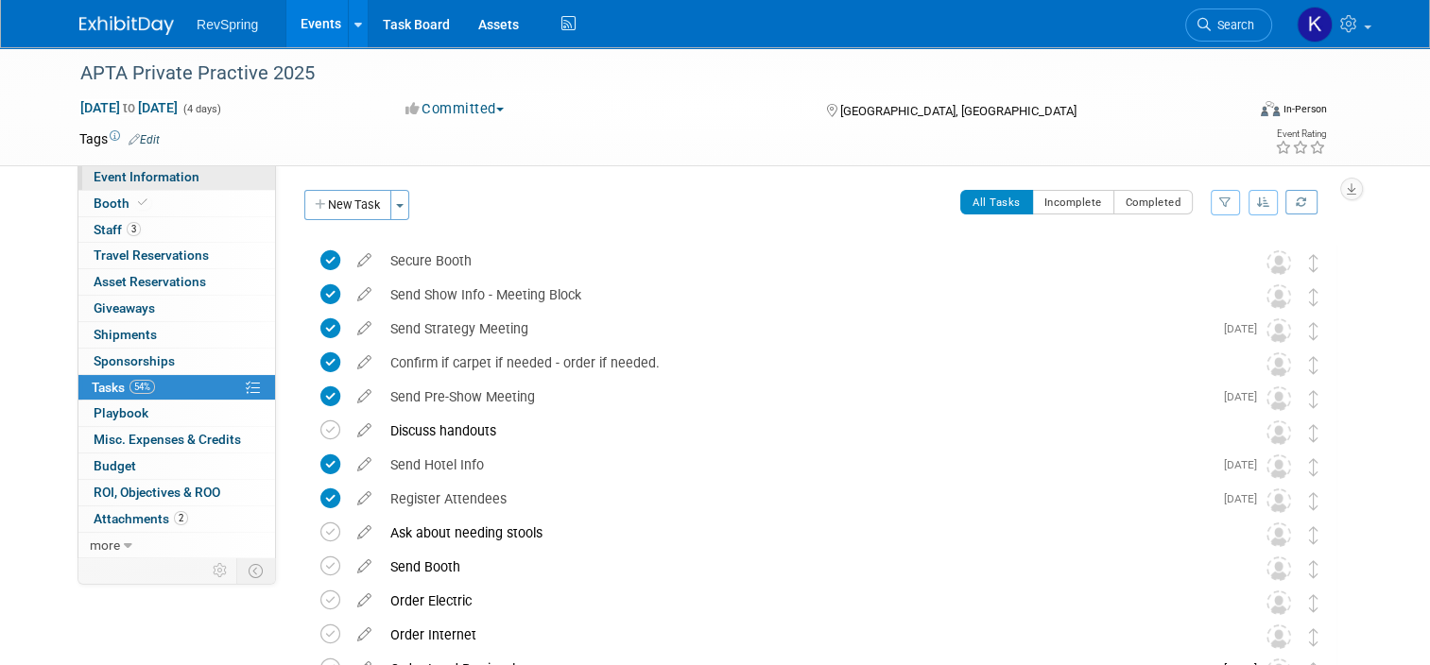
click at [174, 180] on span "Event Information" at bounding box center [147, 176] width 106 height 15
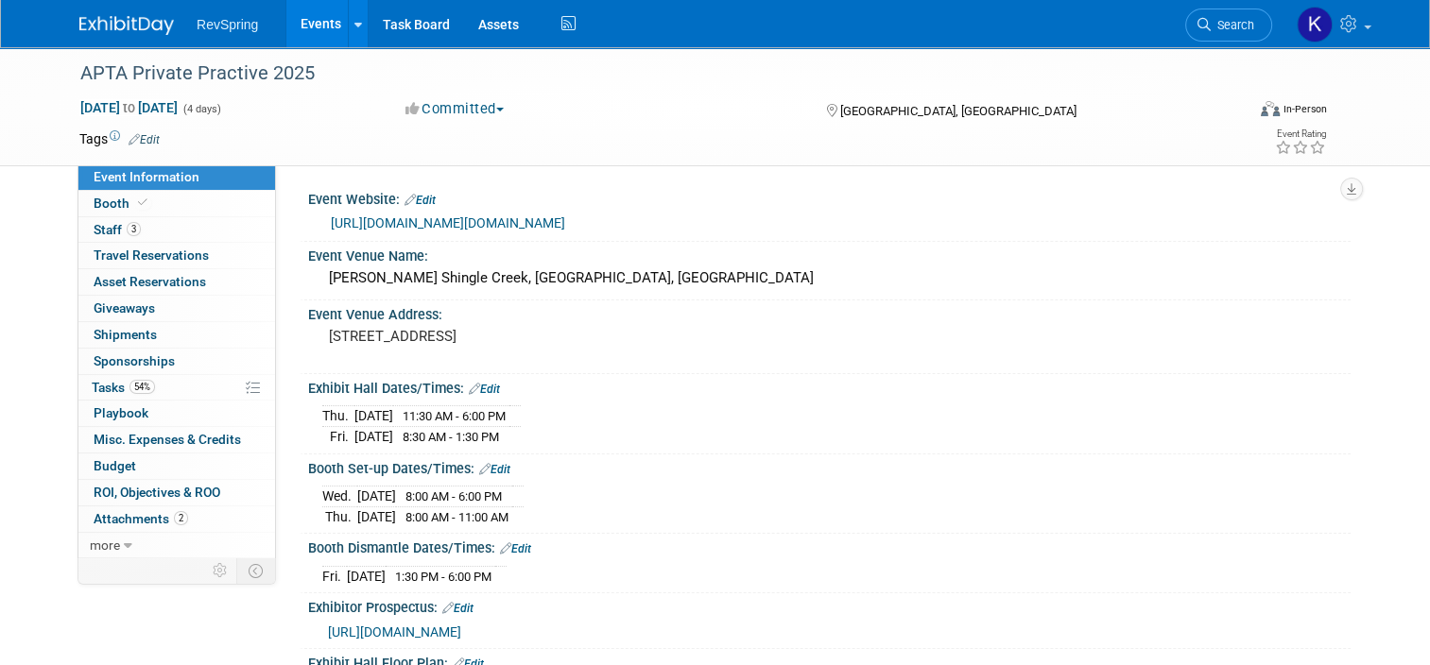
scroll to position [238, 0]
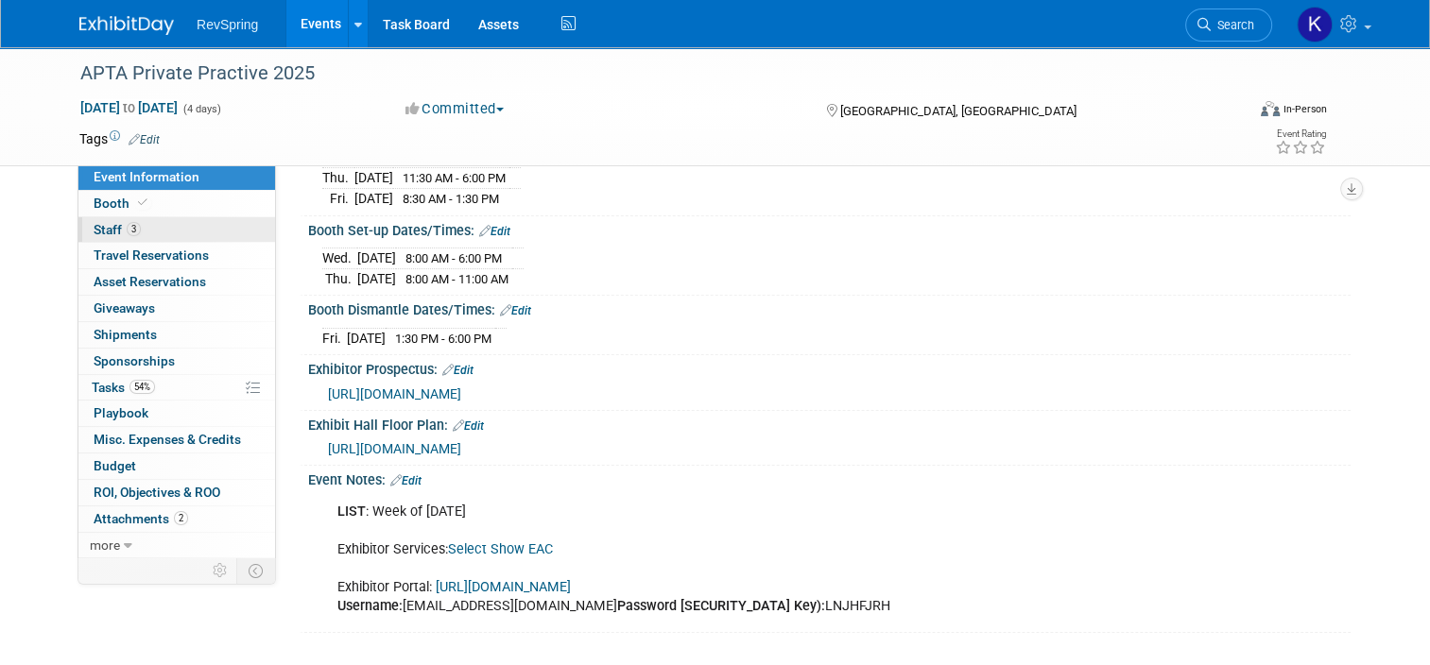
click at [180, 226] on link "3 Staff 3" at bounding box center [176, 230] width 197 height 26
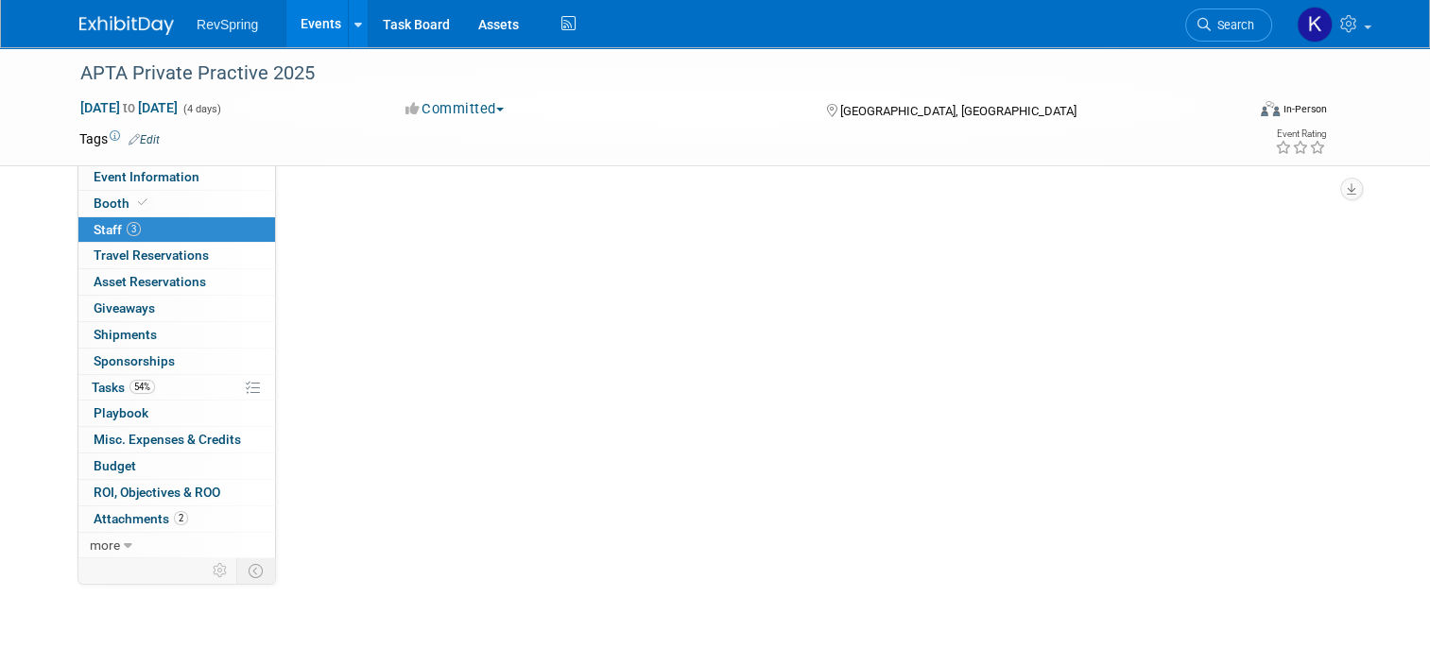
scroll to position [0, 0]
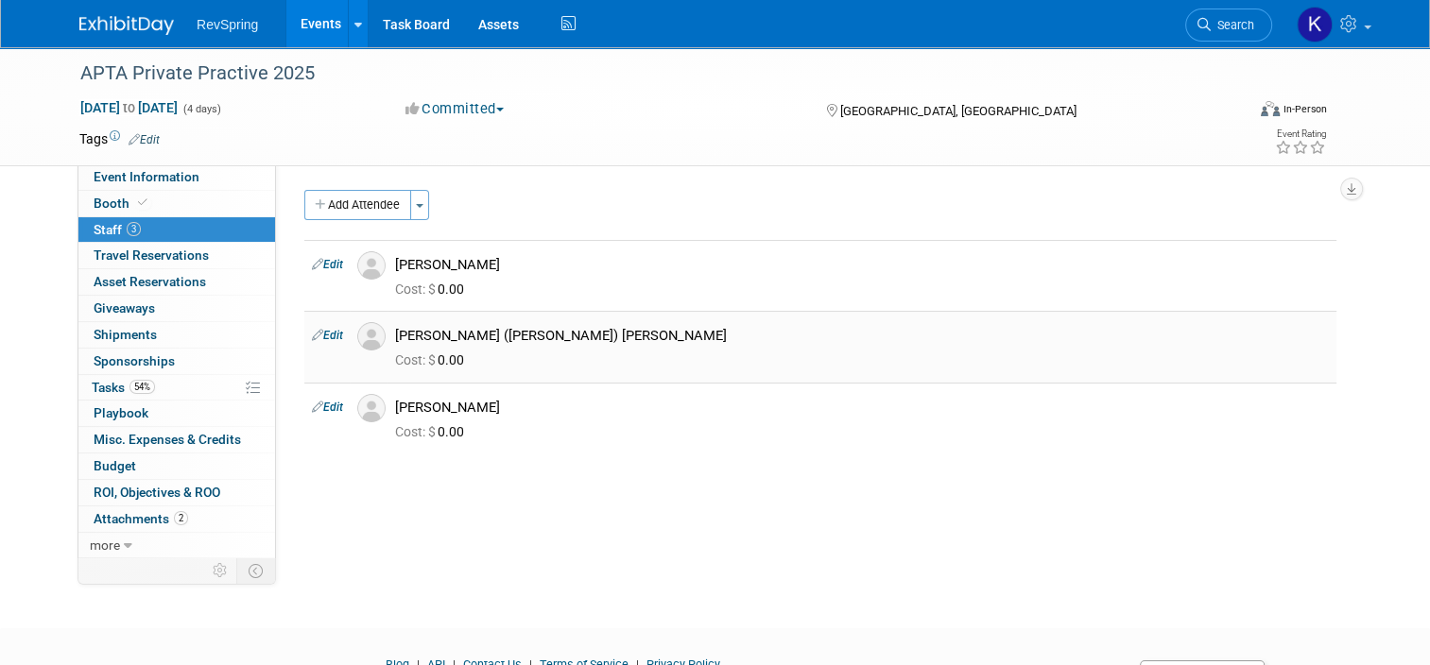
click at [320, 334] on link "Edit" at bounding box center [327, 335] width 31 height 13
select select "058283b1-42bd-490c-a86b-37535de08a35"
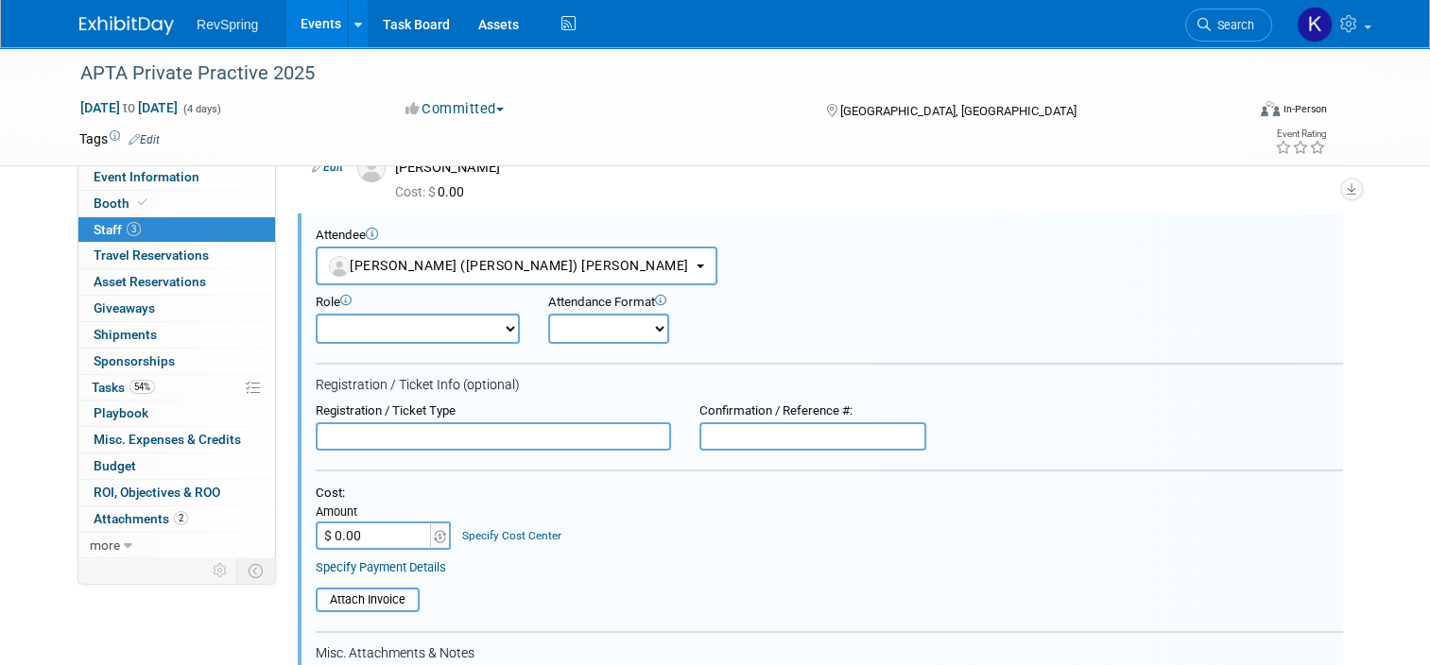
click at [367, 541] on input "$ 0.00" at bounding box center [375, 536] width 118 height 28
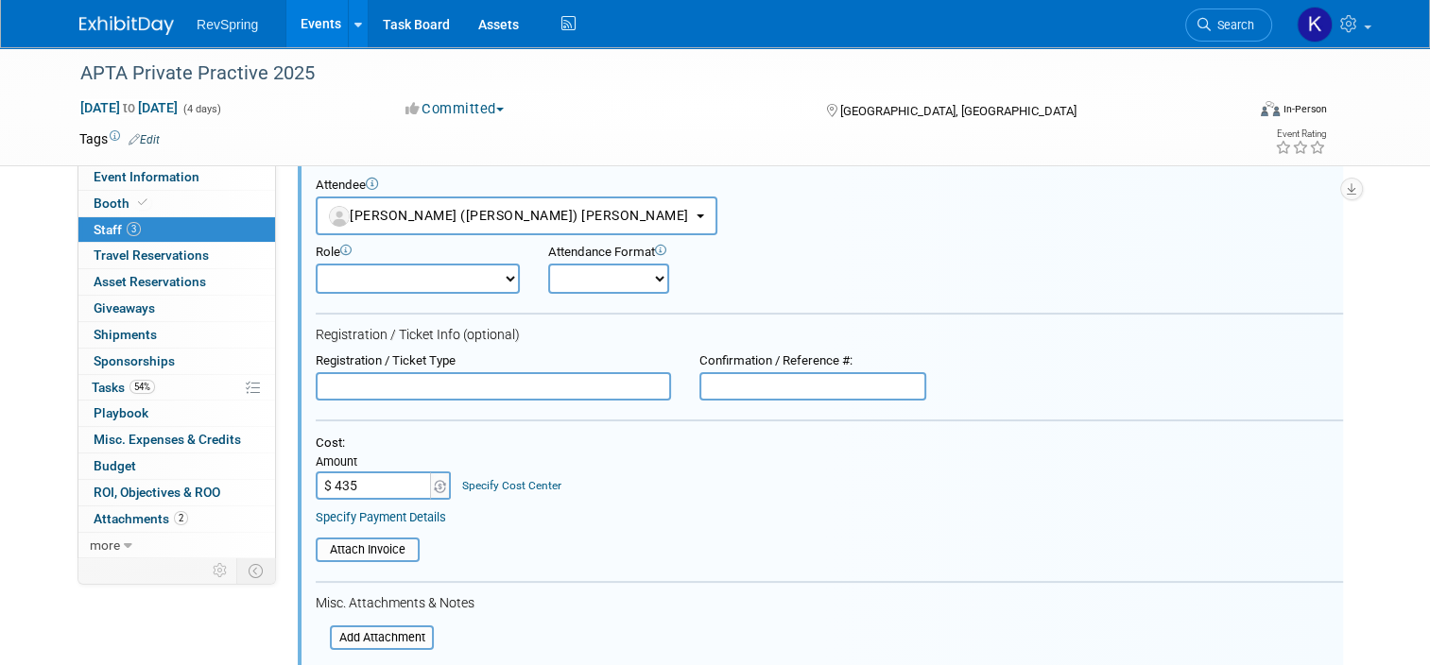
scroll to position [148, 0]
type input "$ 435.00"
click at [349, 552] on input "file" at bounding box center [305, 549] width 225 height 21
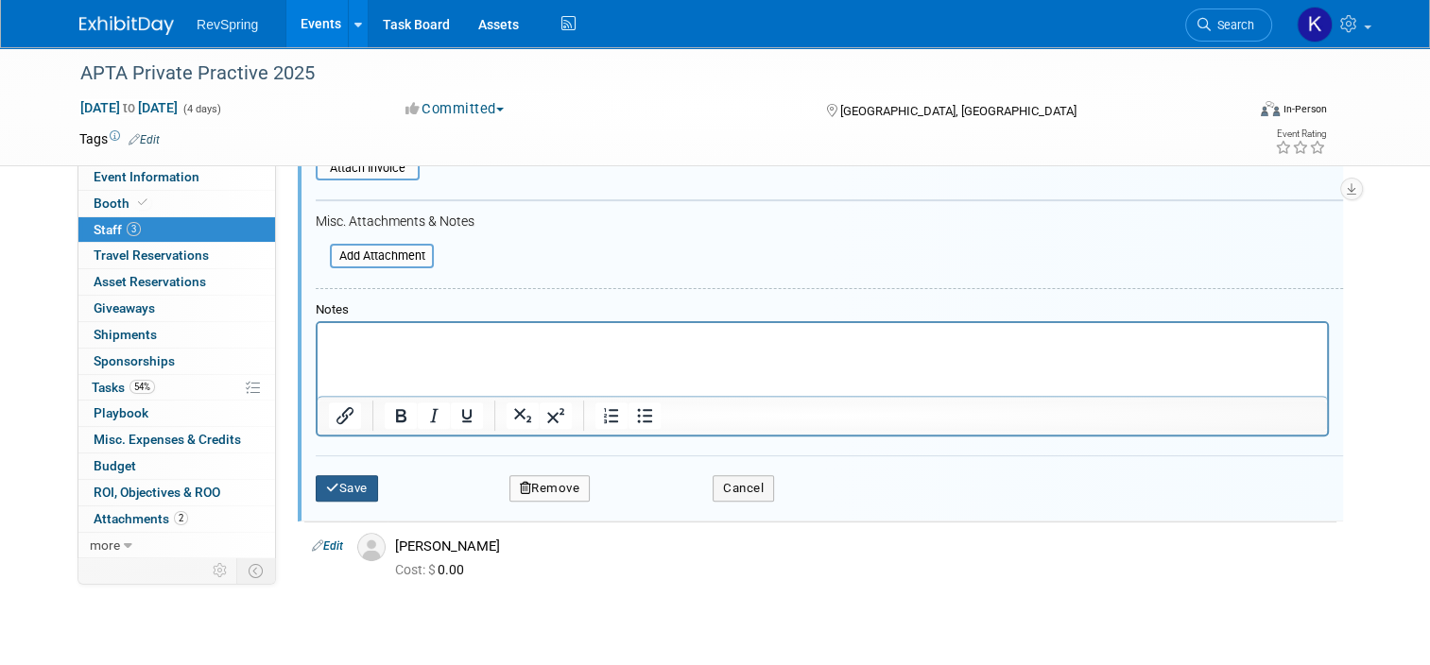
click at [332, 475] on button "Save" at bounding box center [347, 488] width 62 height 26
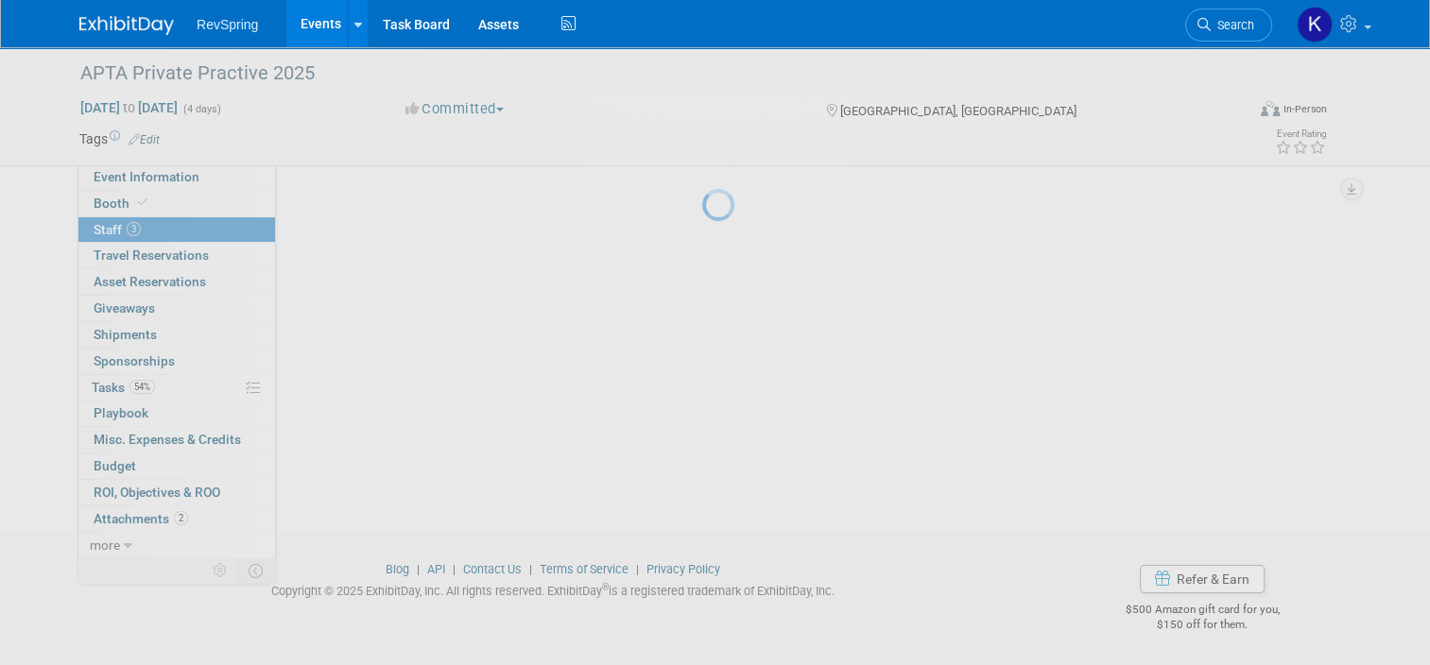
scroll to position [94, 0]
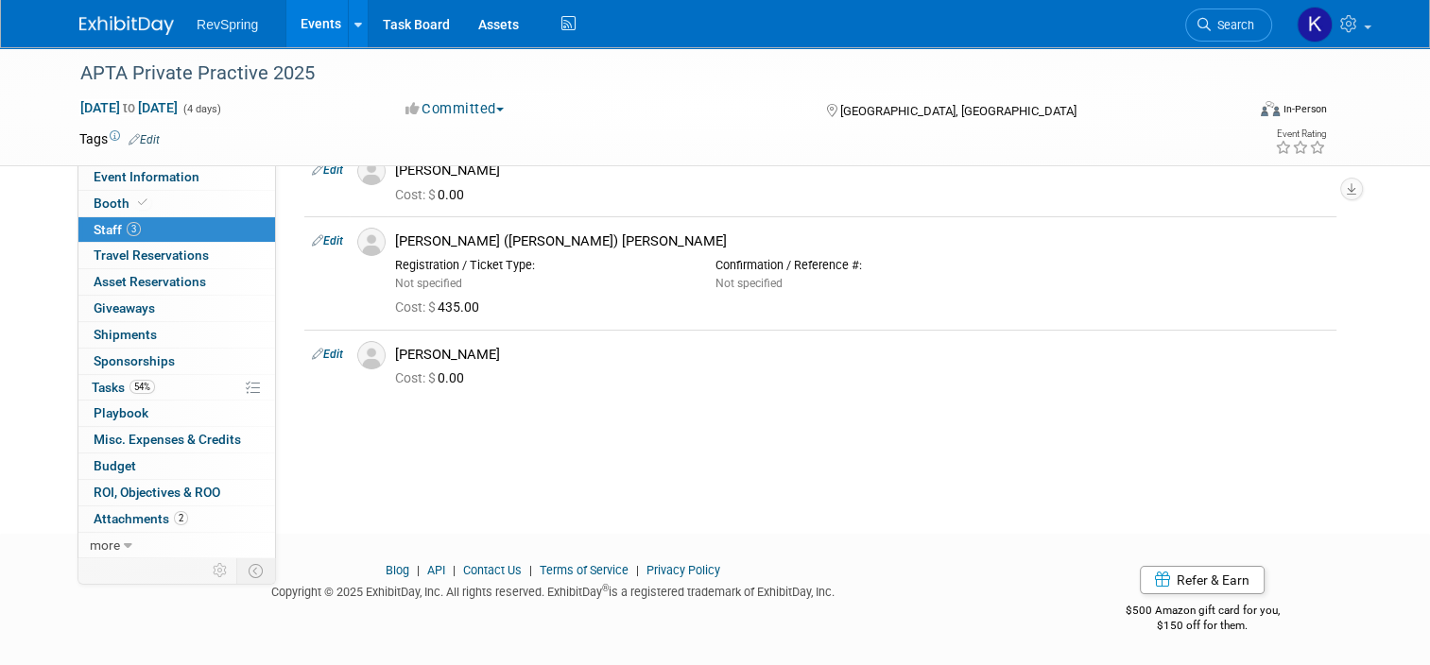
click at [304, 24] on link "Events" at bounding box center [320, 23] width 69 height 47
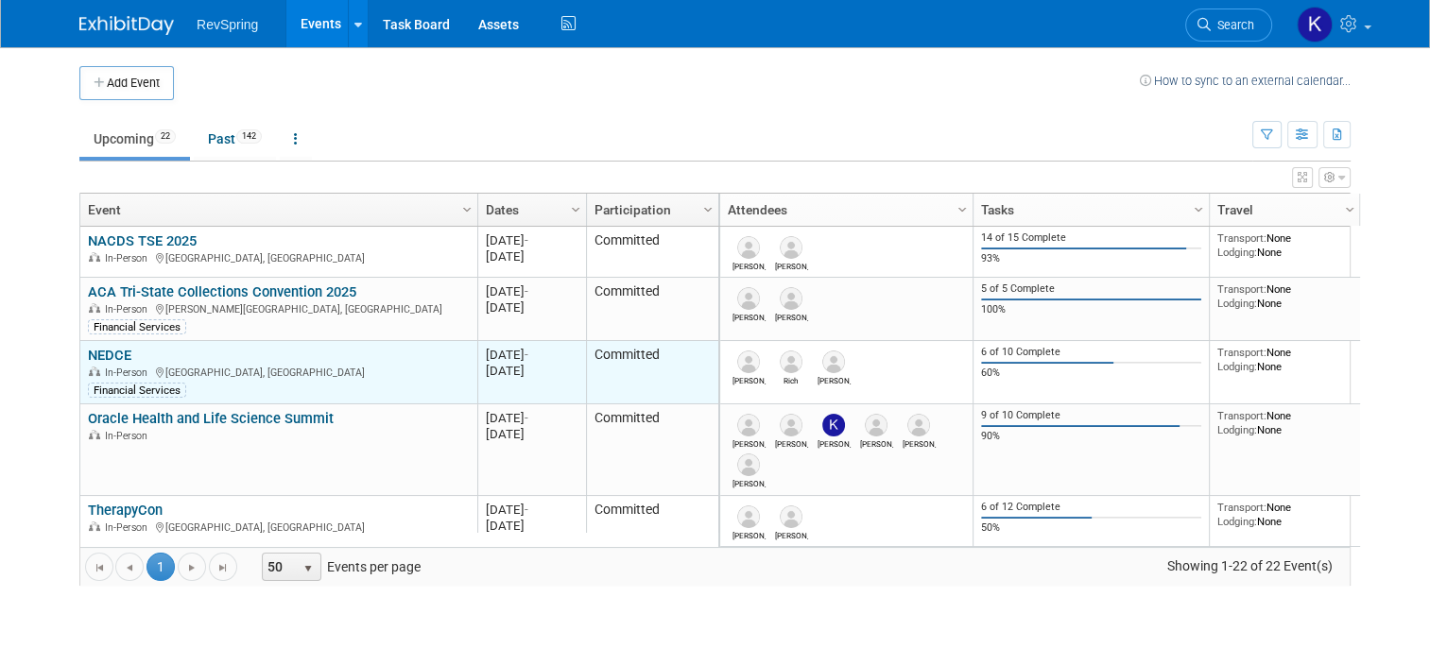
click link "NEDCE"
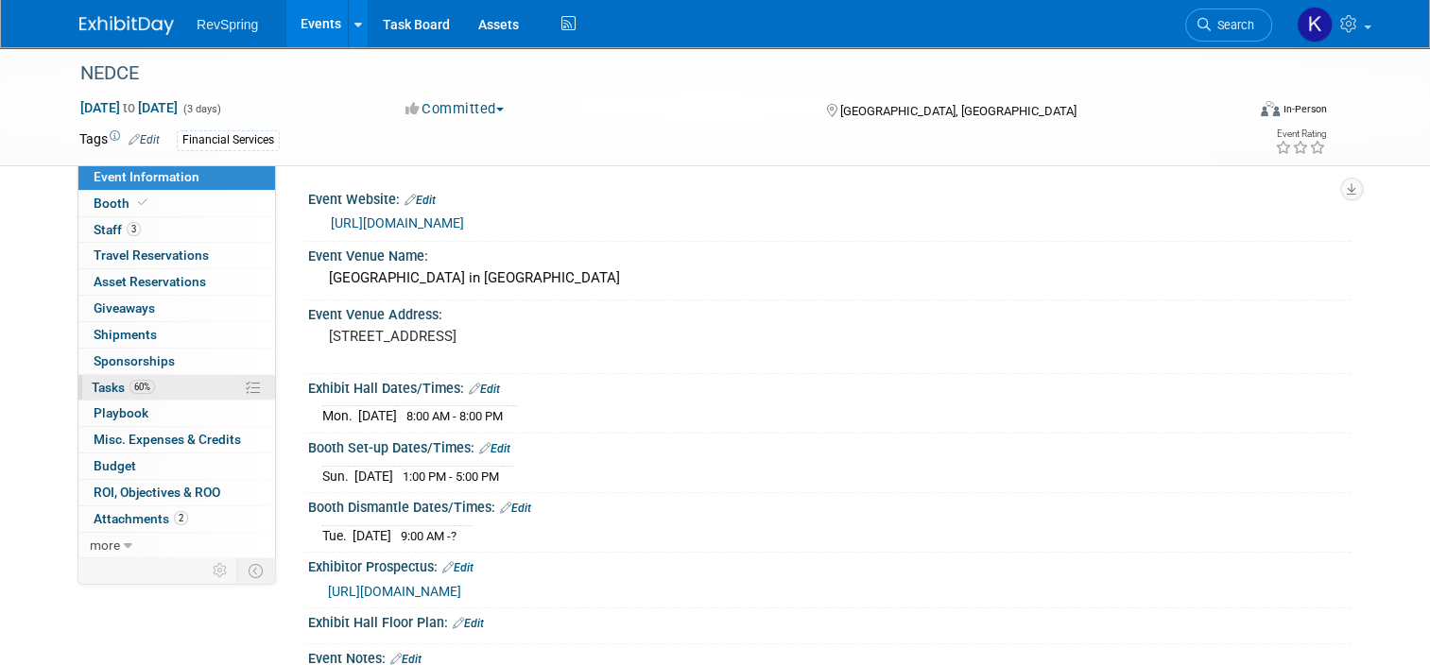
click at [177, 390] on link "60% Tasks 60%" at bounding box center [176, 388] width 197 height 26
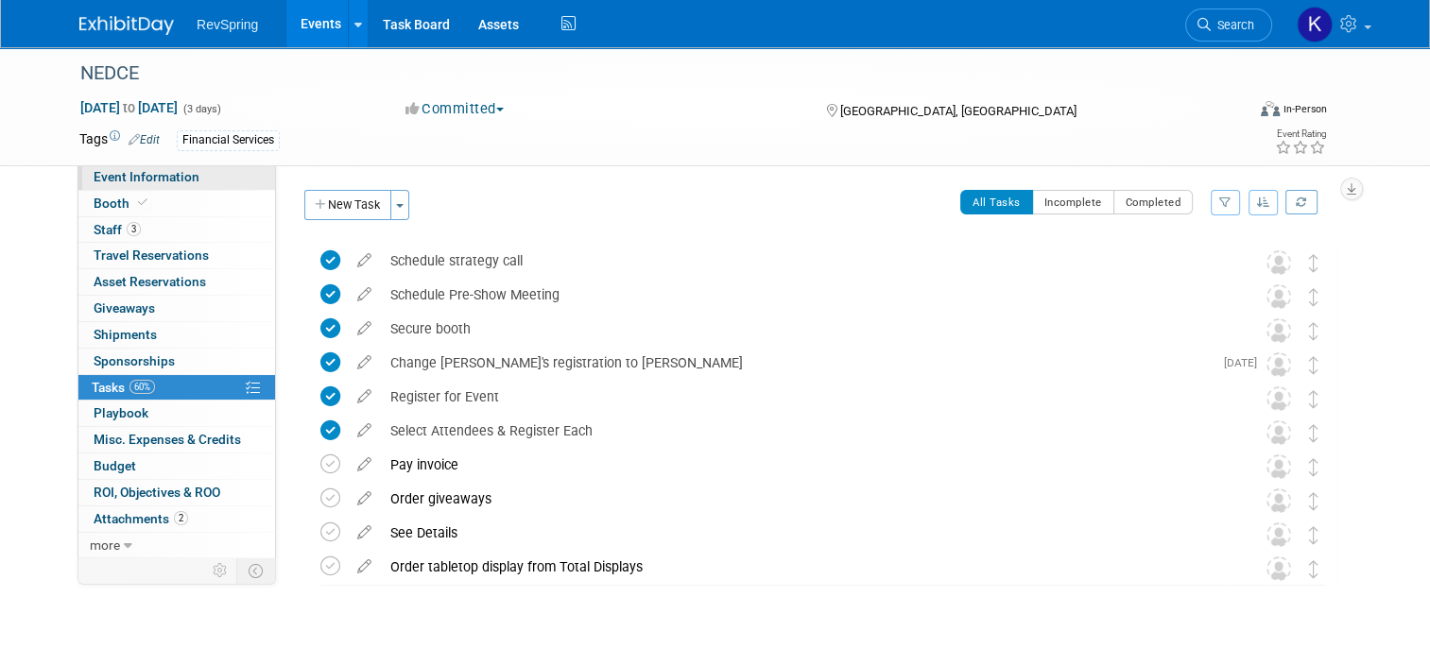
click at [204, 185] on link "Event Information" at bounding box center [176, 177] width 197 height 26
